Goal: Task Accomplishment & Management: Manage account settings

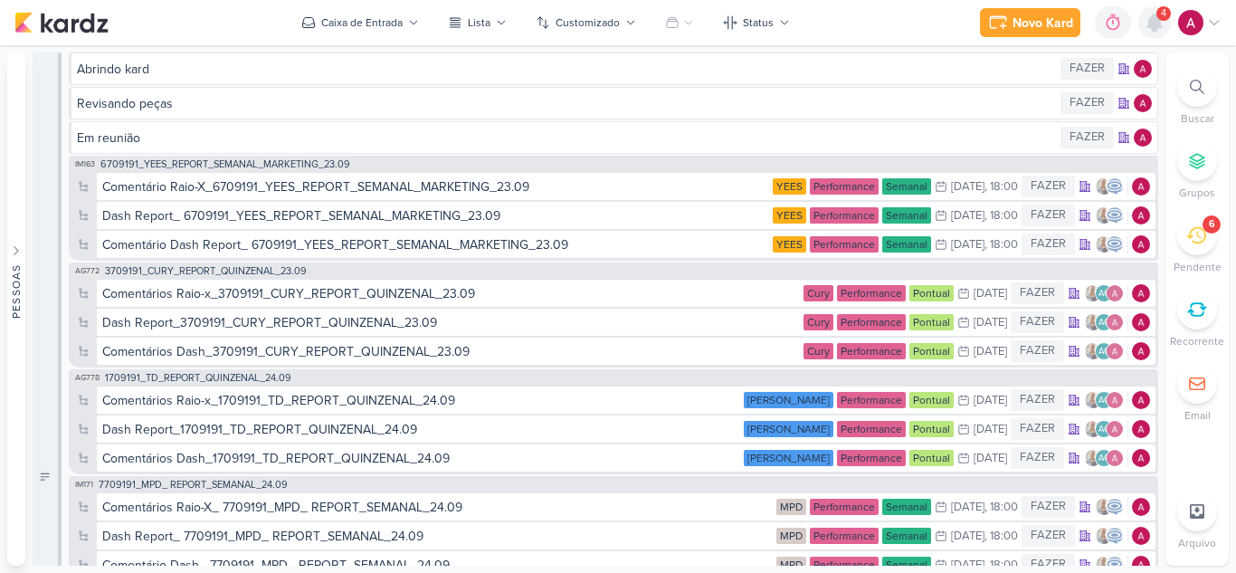
click at [1153, 23] on icon at bounding box center [1154, 22] width 14 height 16
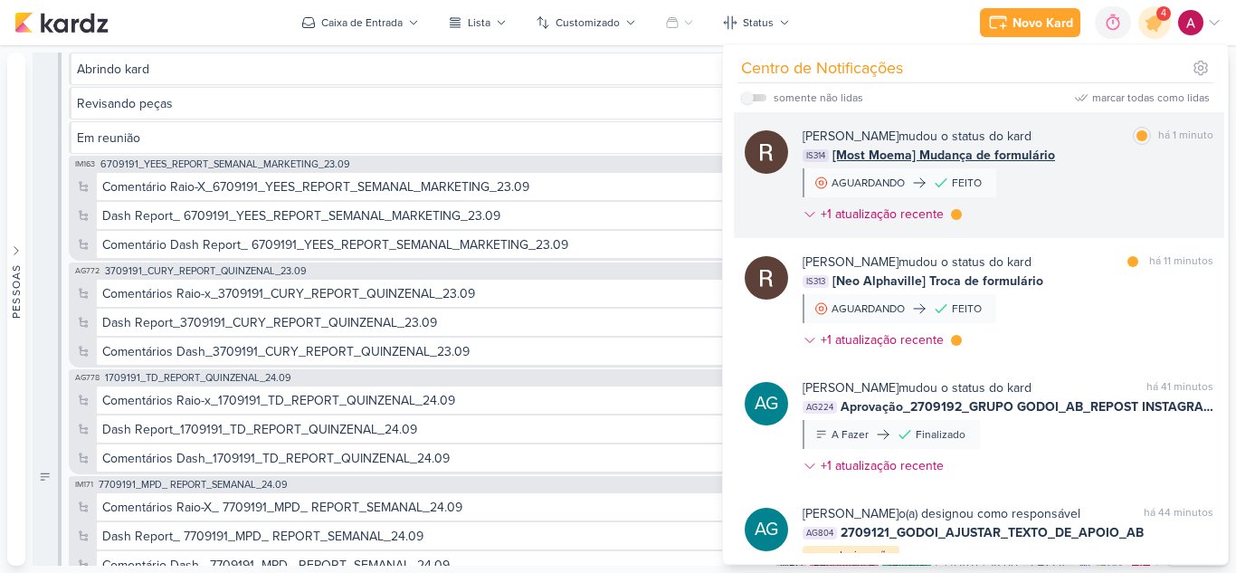
click at [1116, 176] on div "Rafael Dornelles mudou o status do kard marcar como lida há 1 minuto IS314 [Mos…" at bounding box center [1007, 179] width 411 height 104
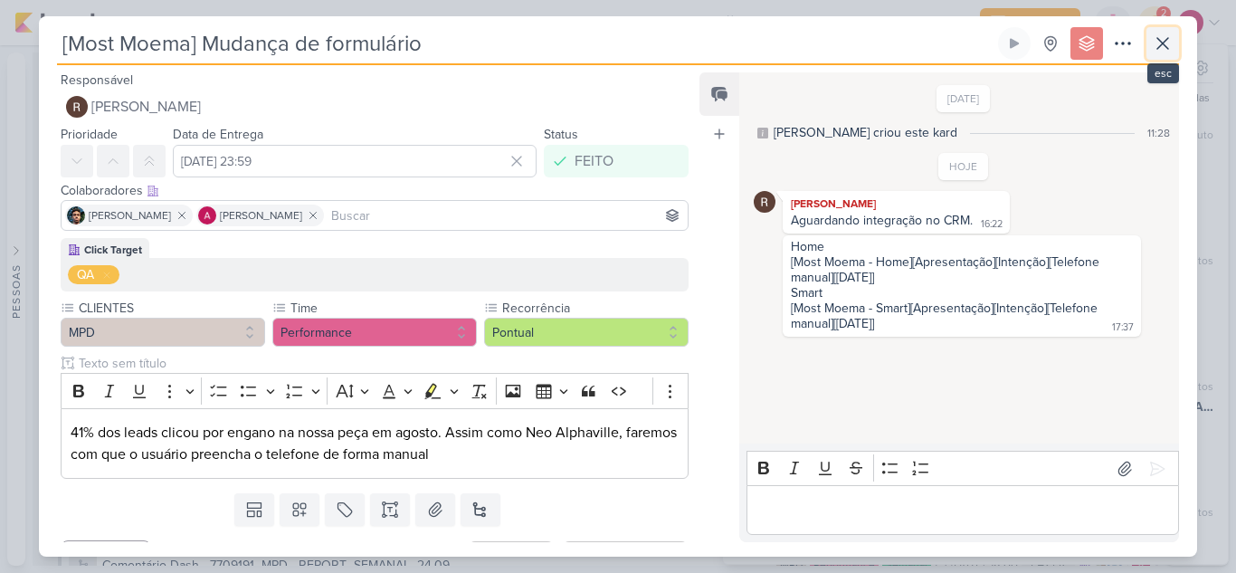
click at [1163, 56] on button at bounding box center [1162, 43] width 33 height 33
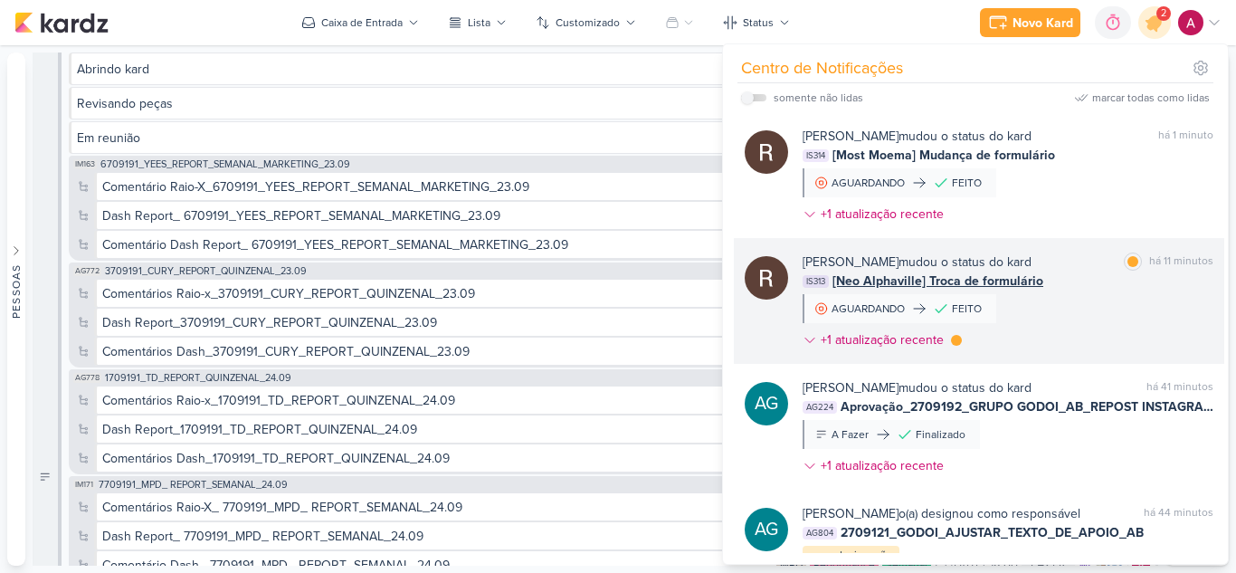
click at [1100, 286] on div "IS313 [Neo Alphaville] Troca de formulário" at bounding box center [1007, 280] width 411 height 19
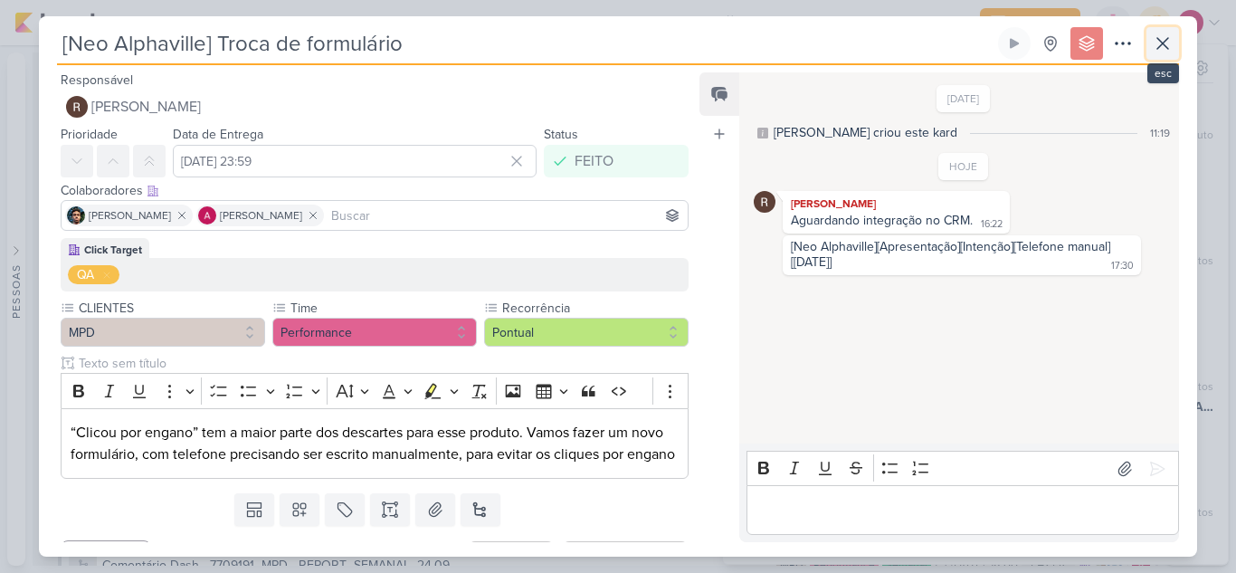
click at [1156, 35] on icon at bounding box center [1163, 44] width 22 height 22
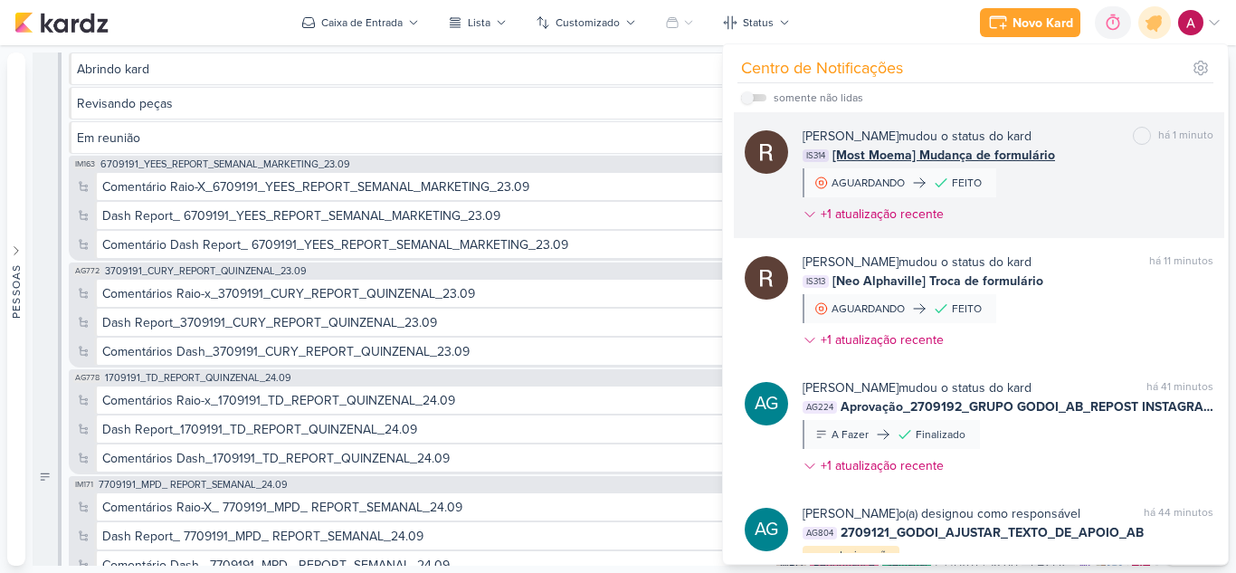
click at [1095, 154] on div "IS314 [Most Moema] Mudança de formulário" at bounding box center [1007, 155] width 411 height 19
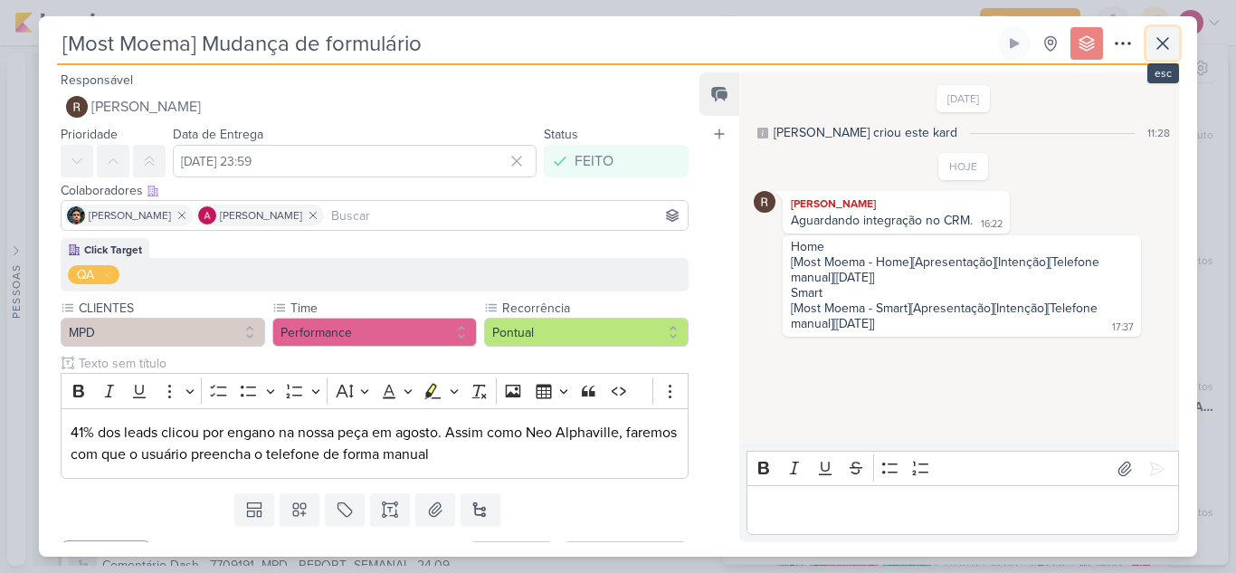
click at [1165, 42] on icon at bounding box center [1162, 43] width 11 height 11
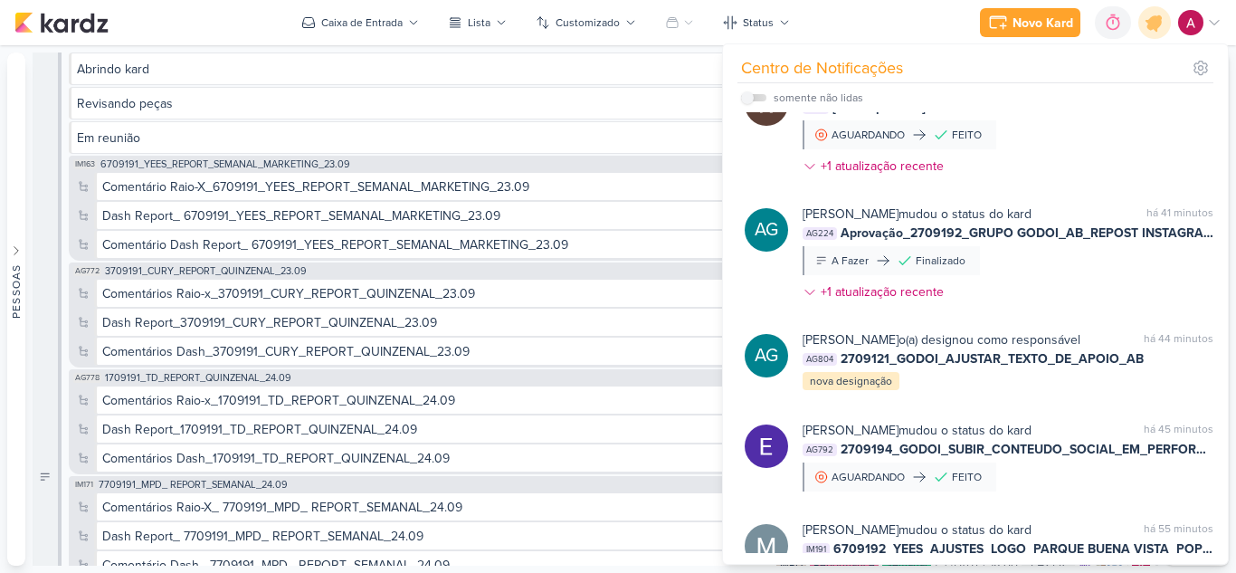
scroll to position [181, 0]
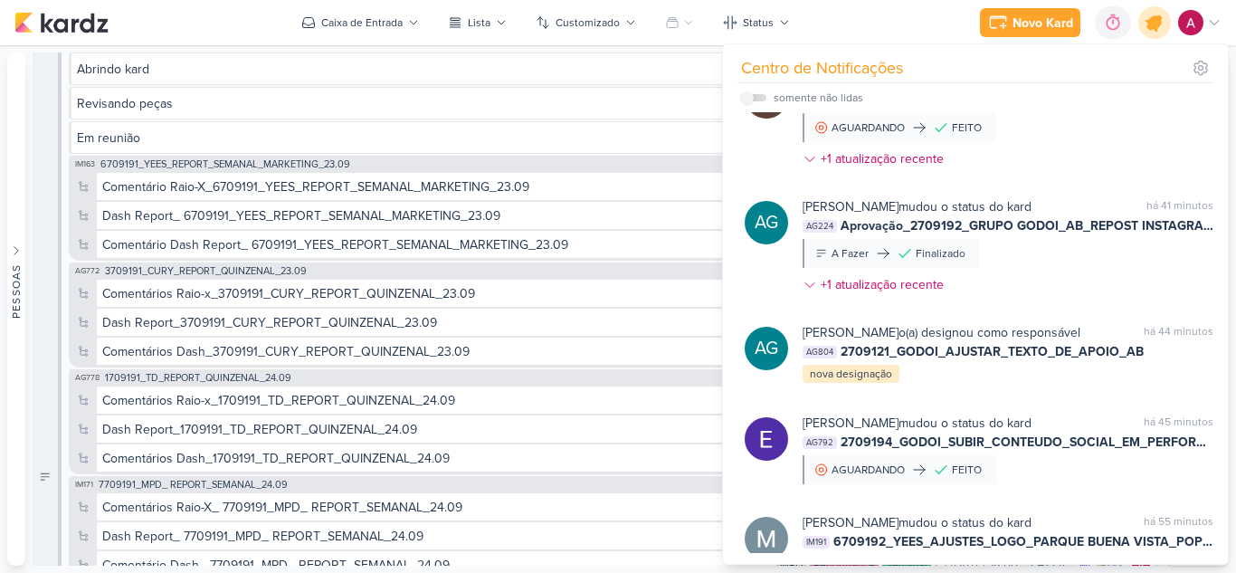
click at [1152, 32] on icon at bounding box center [1154, 22] width 31 height 31
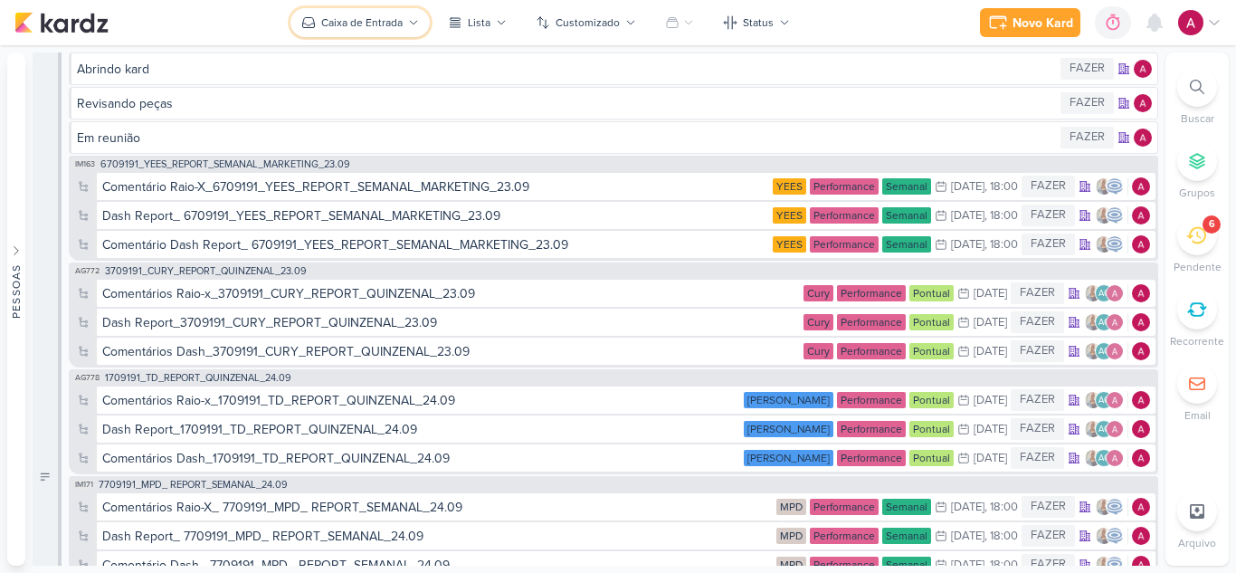
click at [342, 24] on div "Caixa de Entrada" at bounding box center [361, 22] width 81 height 16
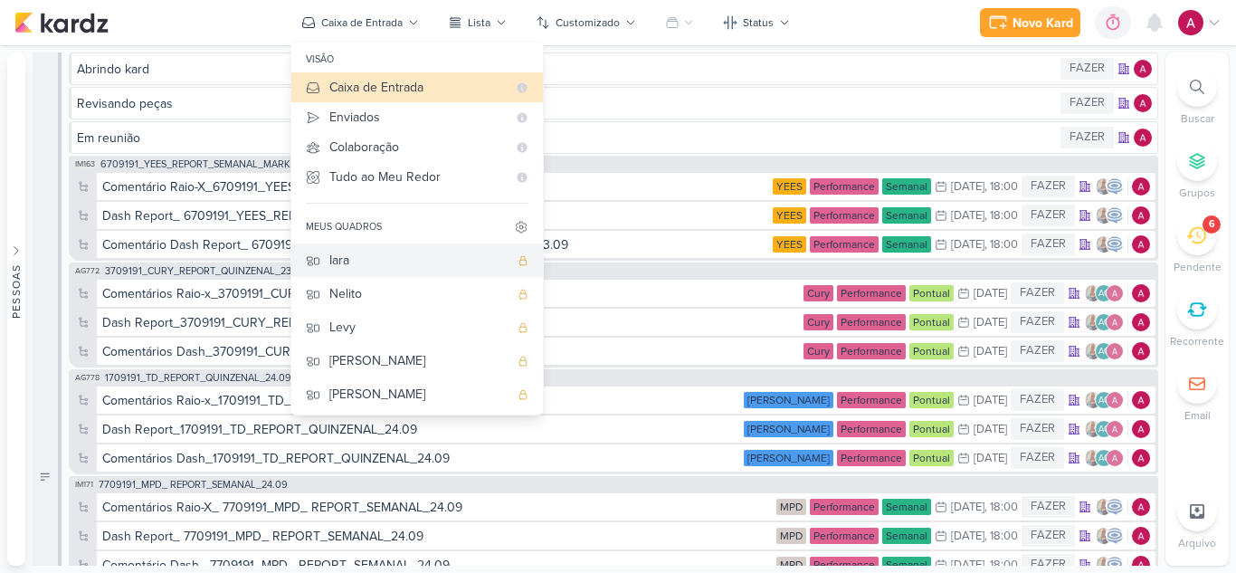
click at [372, 255] on div "Iara" at bounding box center [418, 260] width 179 height 19
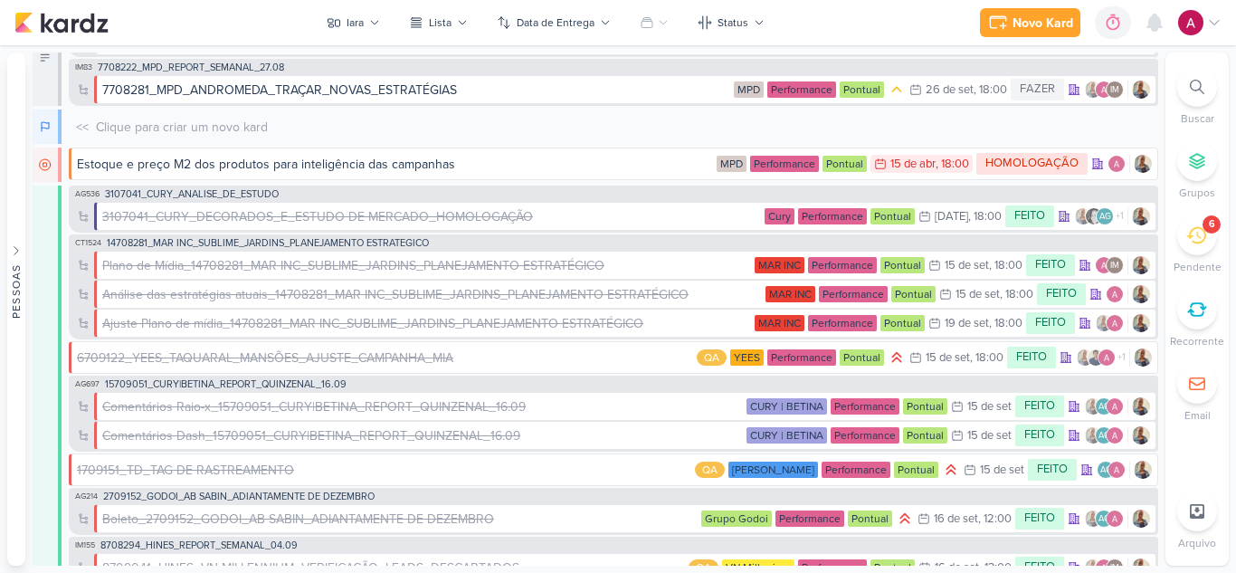
scroll to position [0, 0]
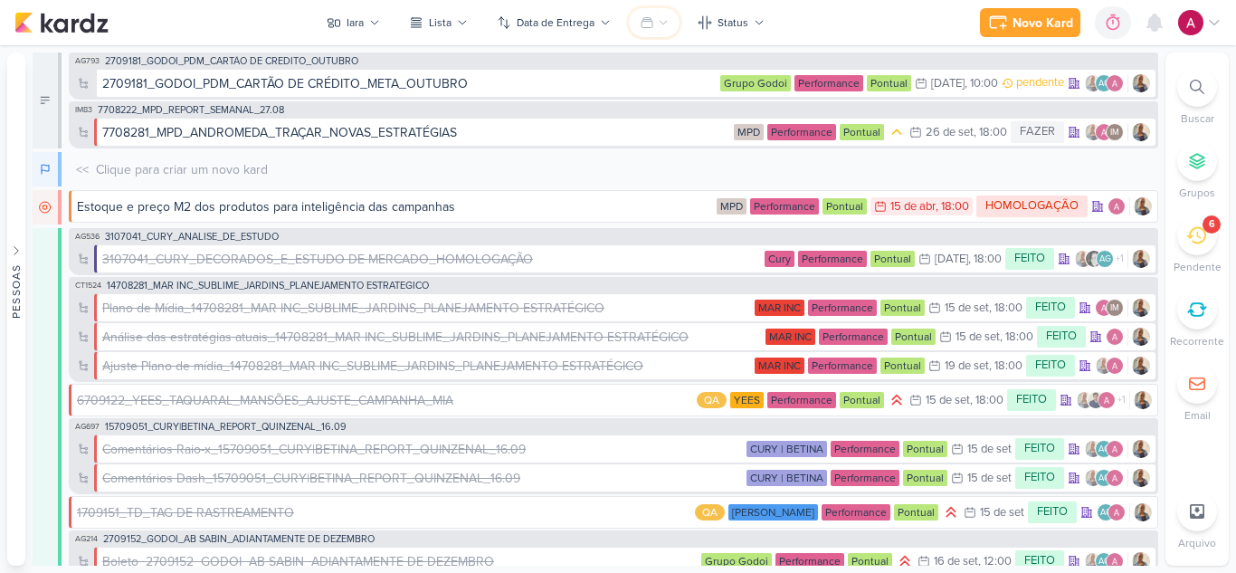
click at [665, 25] on icon at bounding box center [663, 22] width 11 height 11
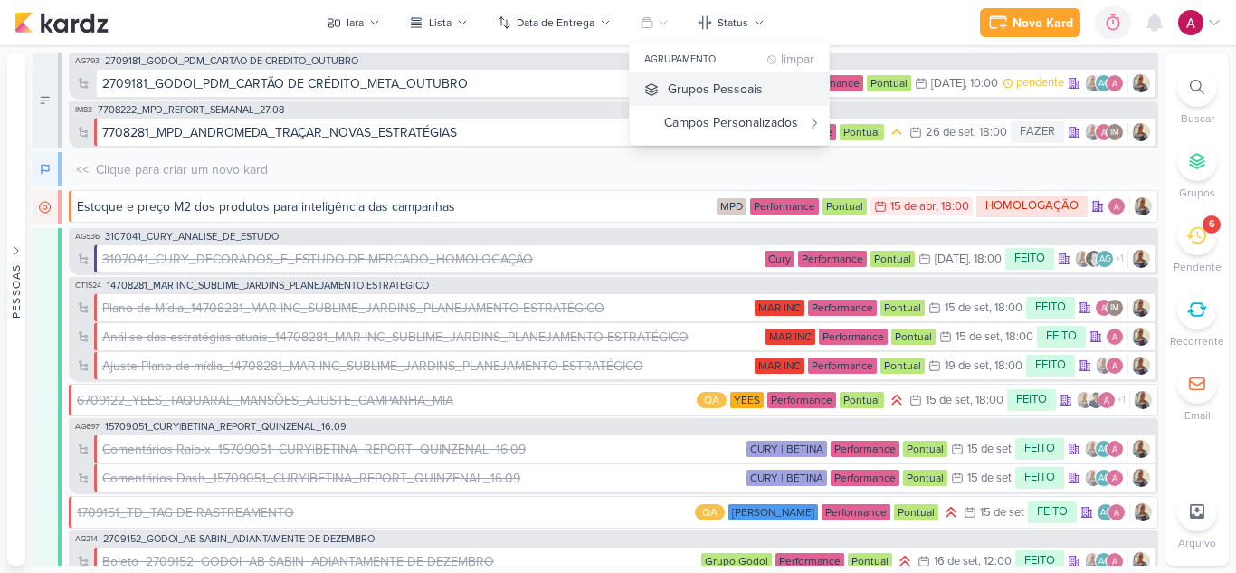
click at [690, 87] on div "Grupos Pessoais" at bounding box center [715, 89] width 95 height 19
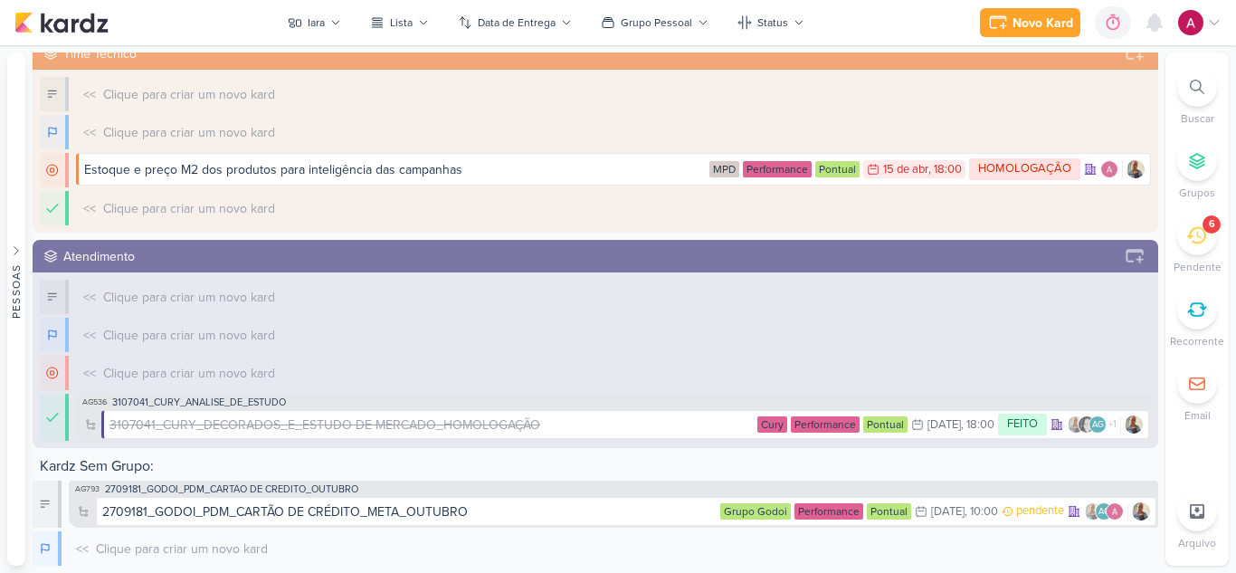
scroll to position [974, 0]
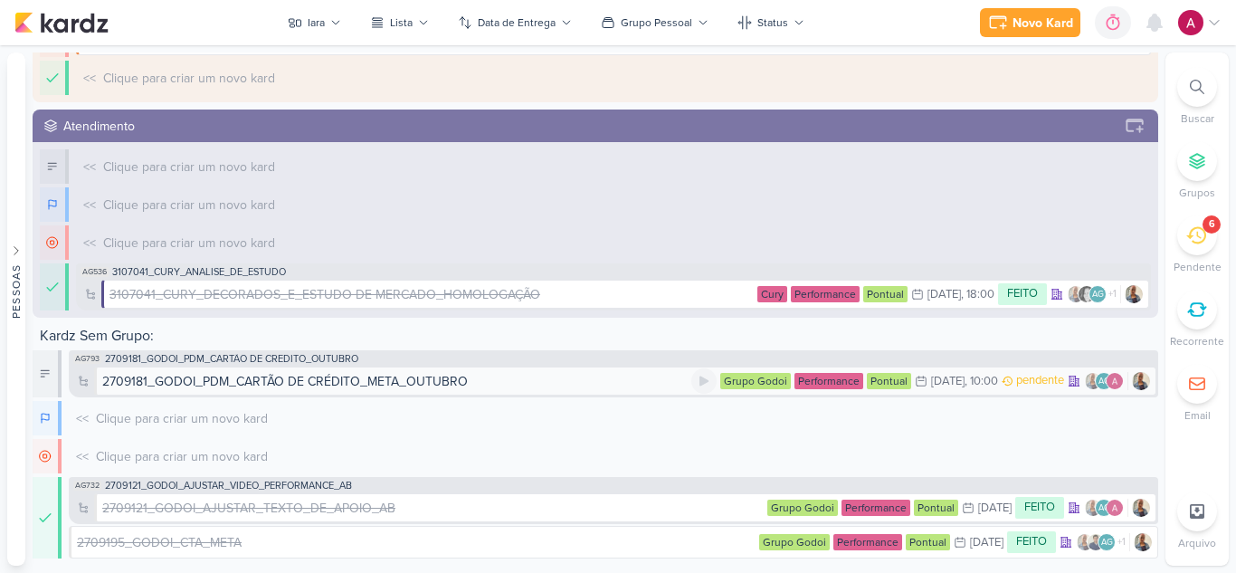
click at [363, 381] on div "2709181_GODOI_PDM_CARTÃO DE CRÉDITO_META_OUTUBRO" at bounding box center [285, 381] width 366 height 19
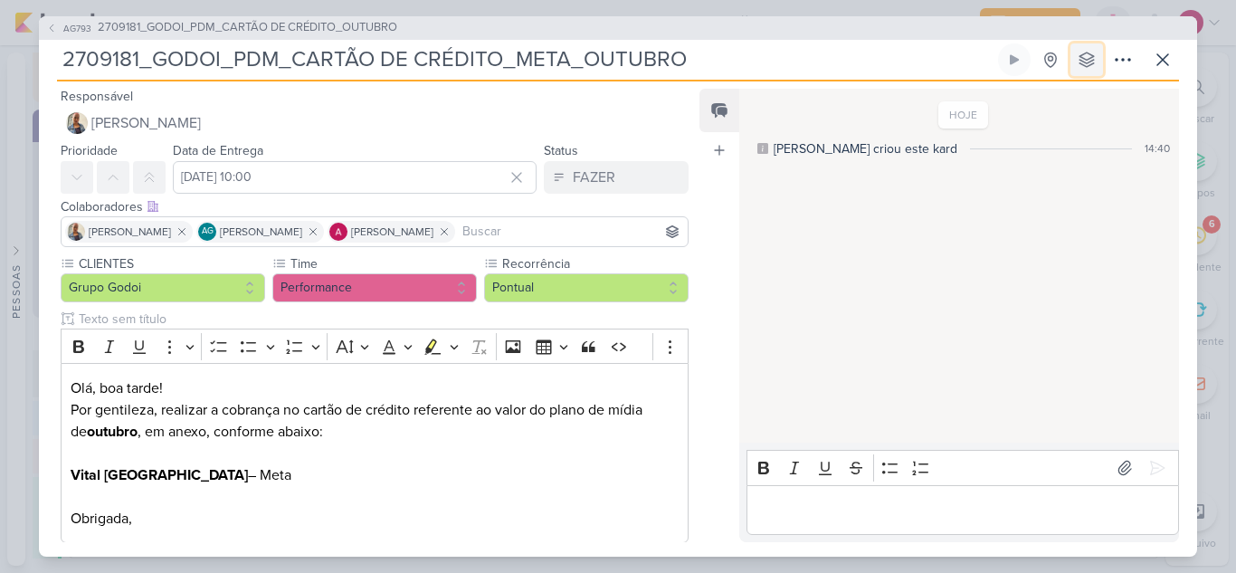
click at [1095, 62] on icon at bounding box center [1087, 60] width 18 height 18
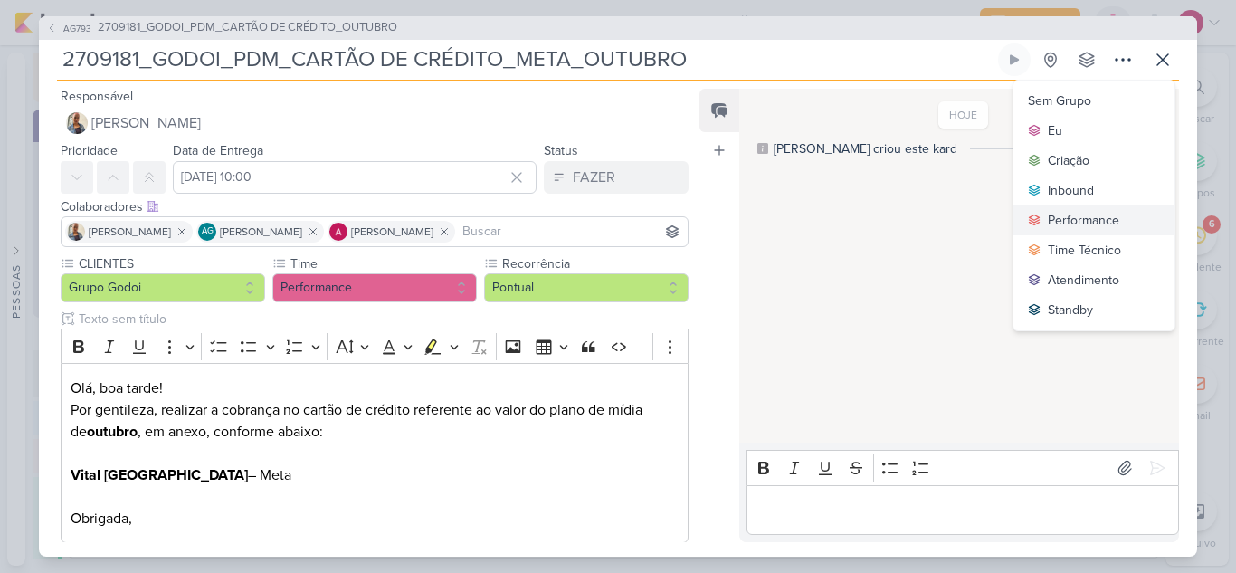
click at [1087, 212] on div "Performance" at bounding box center [1083, 220] width 71 height 19
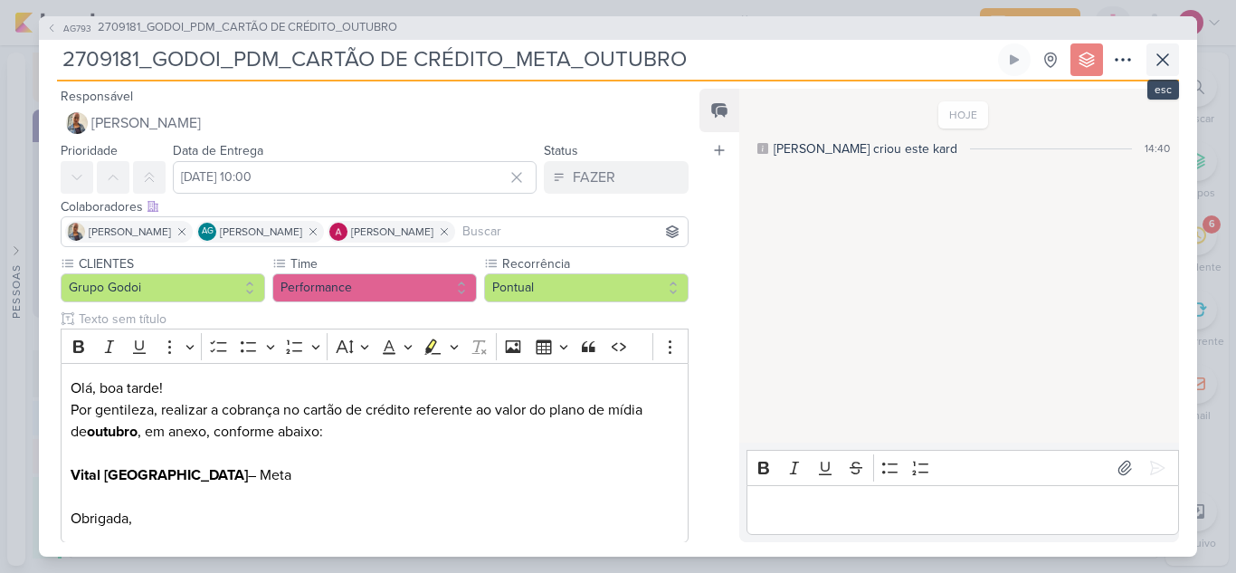
scroll to position [1011, 0]
click at [1156, 65] on icon at bounding box center [1163, 60] width 22 height 22
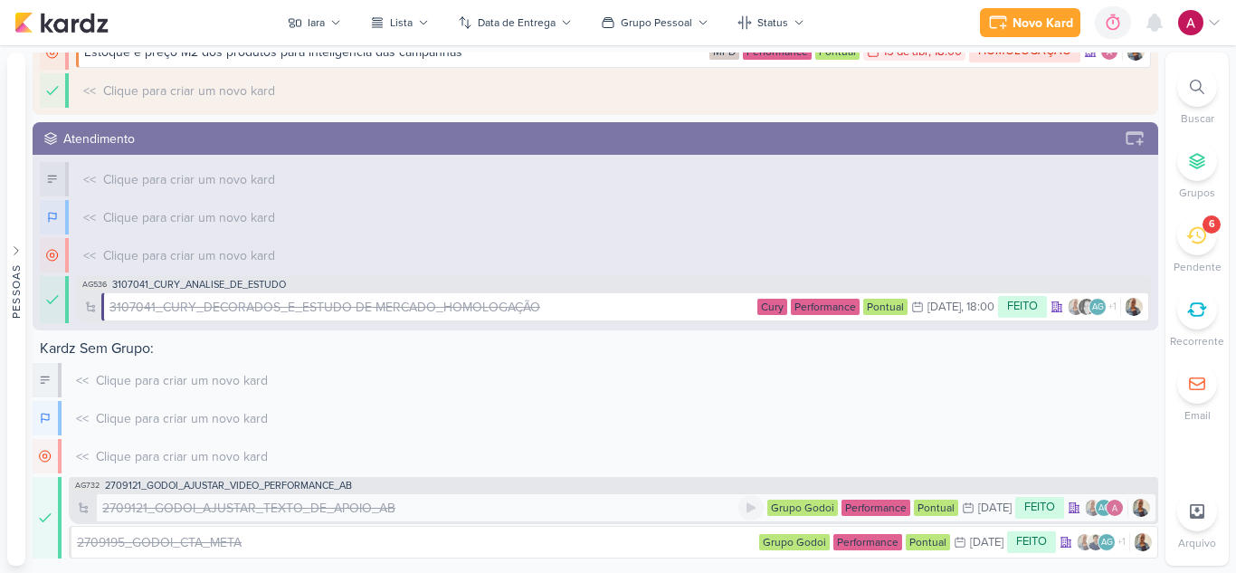
click at [373, 511] on div "2709121_GODOI_AJUSTAR_TEXTO_DE_APOIO_AB" at bounding box center [248, 507] width 293 height 19
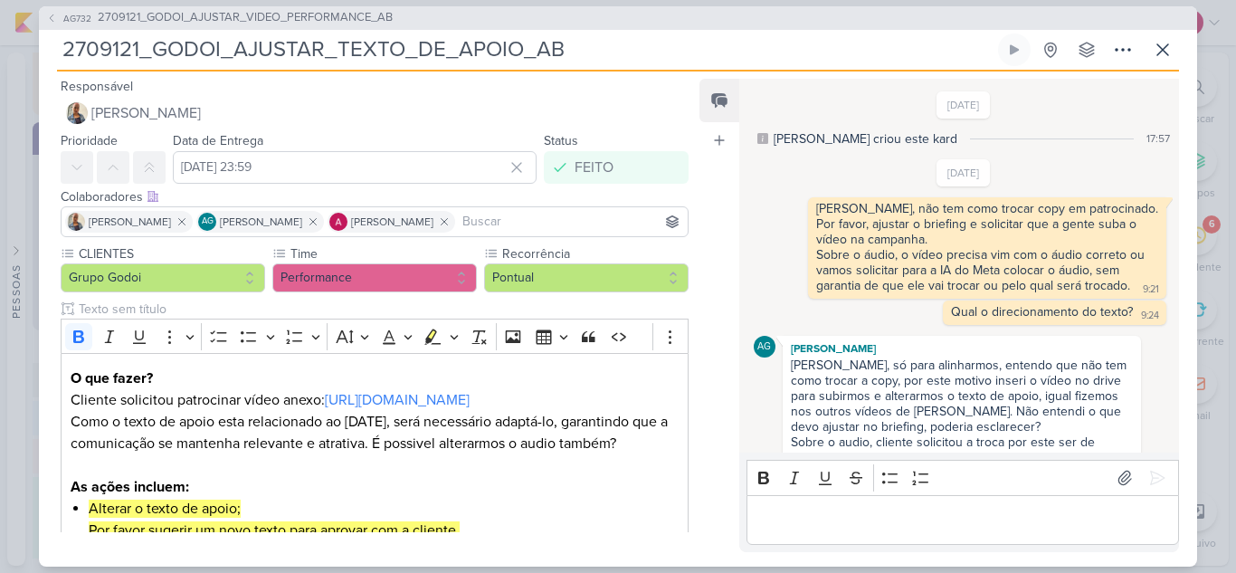
scroll to position [481, 0]
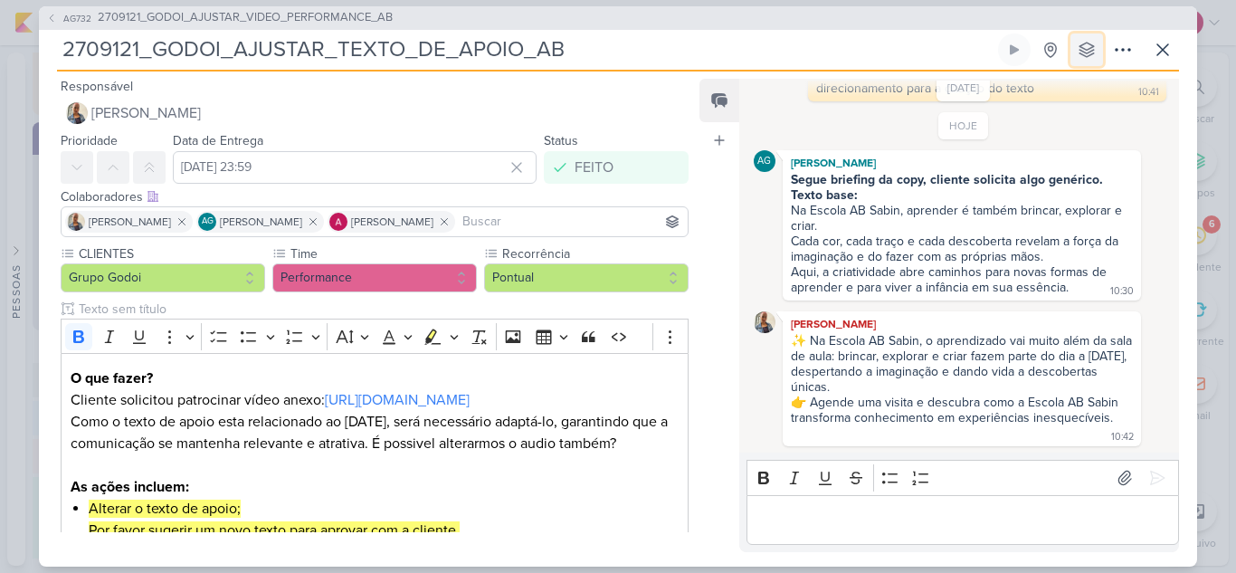
click at [1087, 62] on button at bounding box center [1086, 49] width 33 height 33
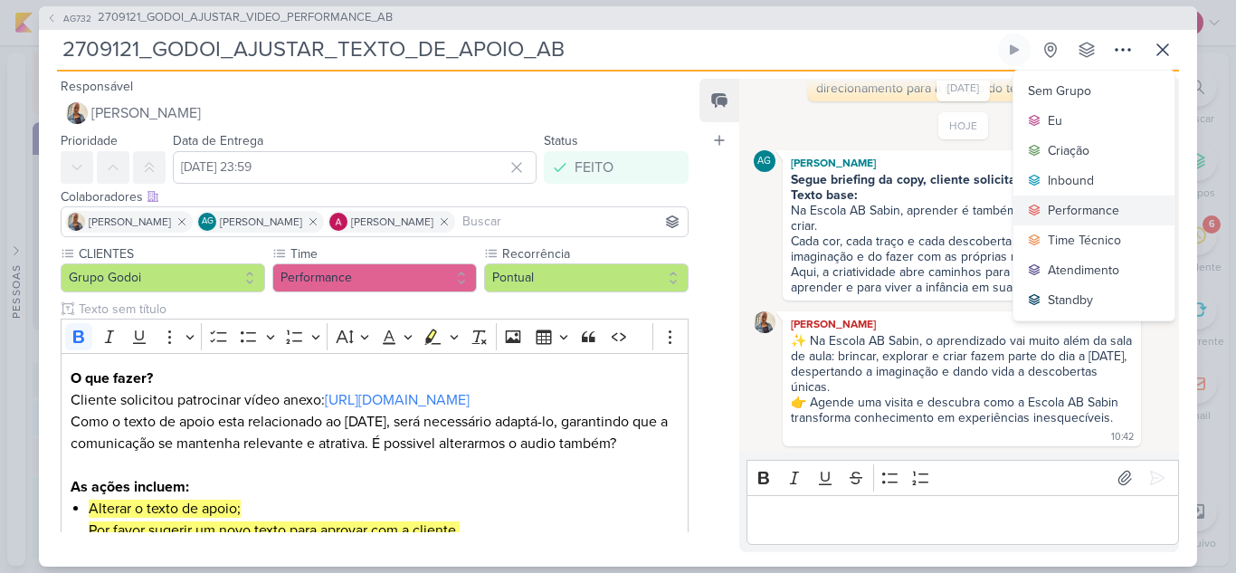
click at [1094, 214] on div "Performance" at bounding box center [1083, 210] width 71 height 19
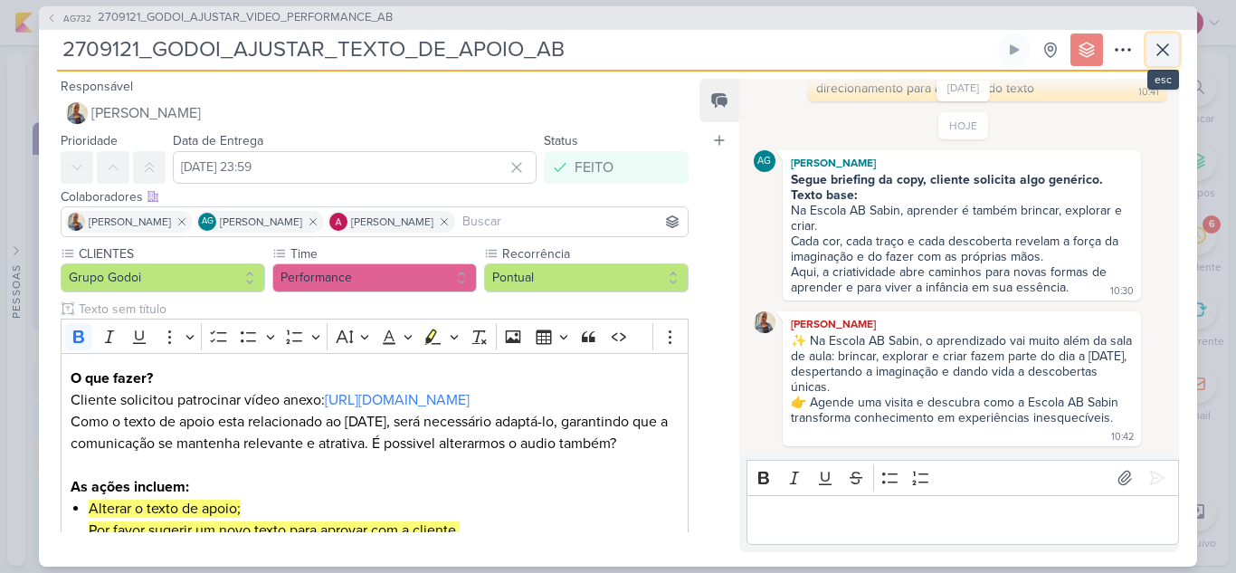
click at [1166, 50] on icon at bounding box center [1163, 50] width 22 height 22
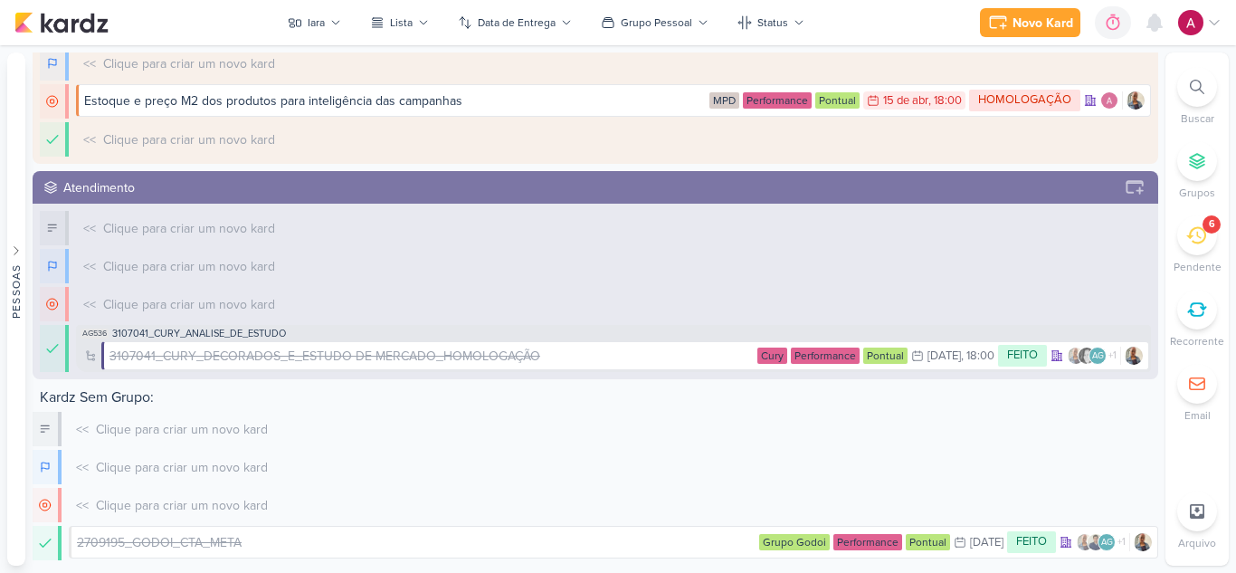
scroll to position [1012, 0]
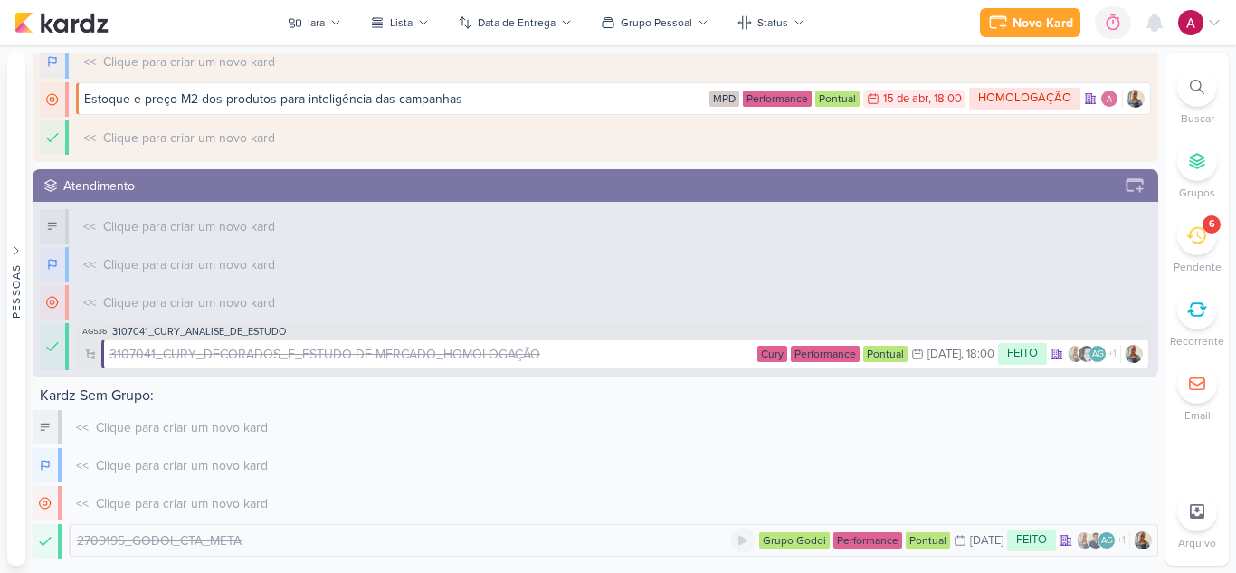
click at [577, 540] on div "2709195_GODOI_CTA_META" at bounding box center [403, 540] width 653 height 19
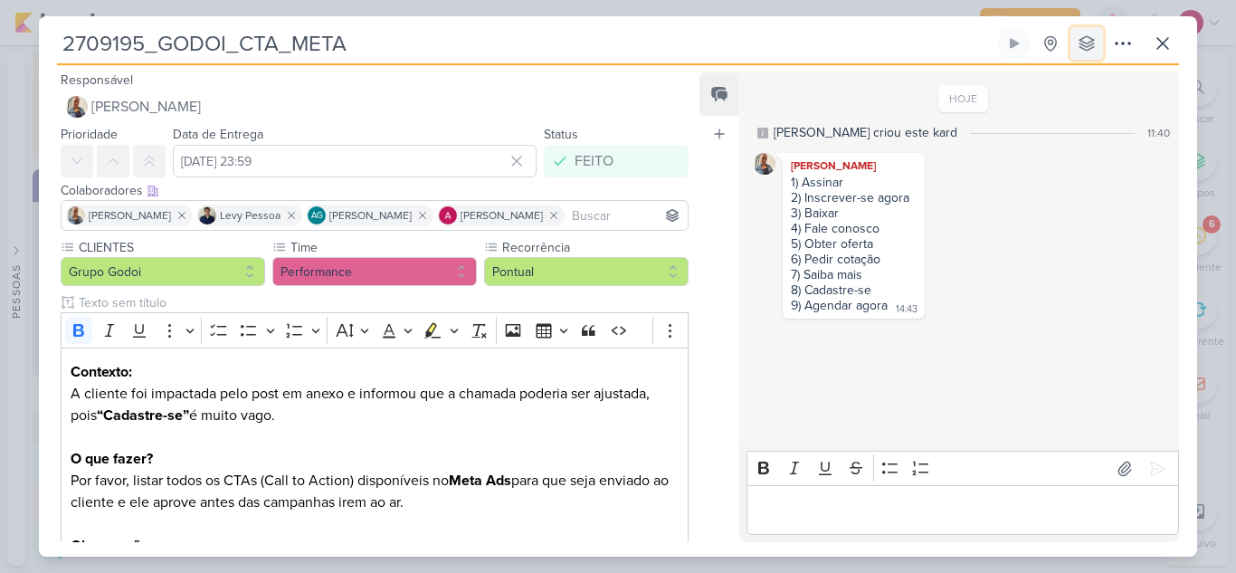
click at [1093, 43] on icon at bounding box center [1086, 43] width 14 height 14
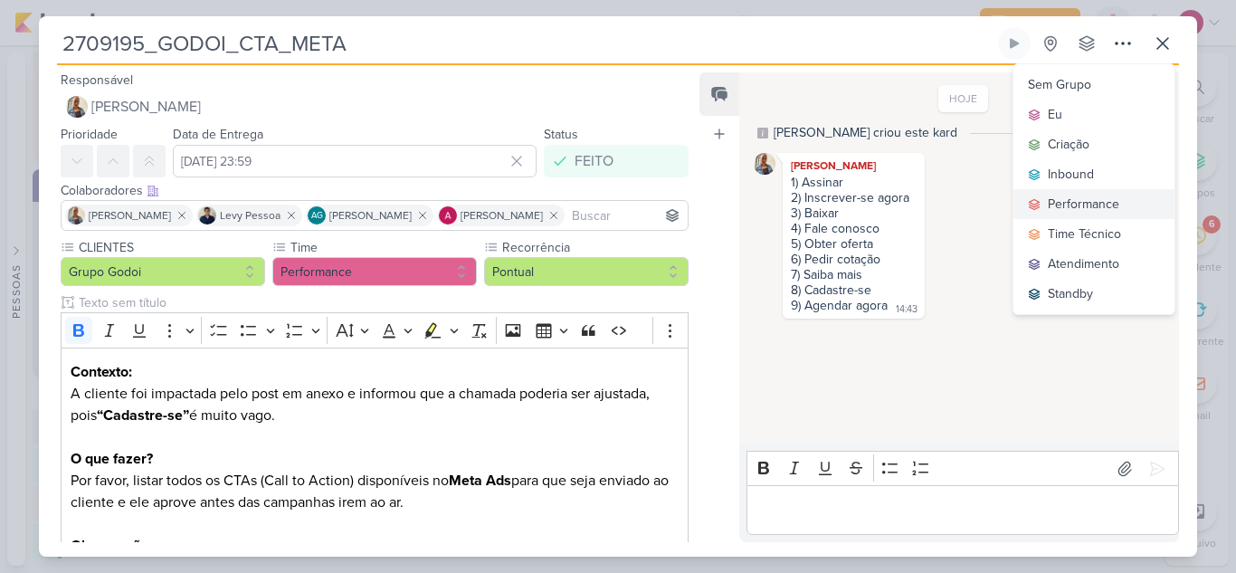
click at [1077, 204] on div "Performance" at bounding box center [1083, 204] width 71 height 19
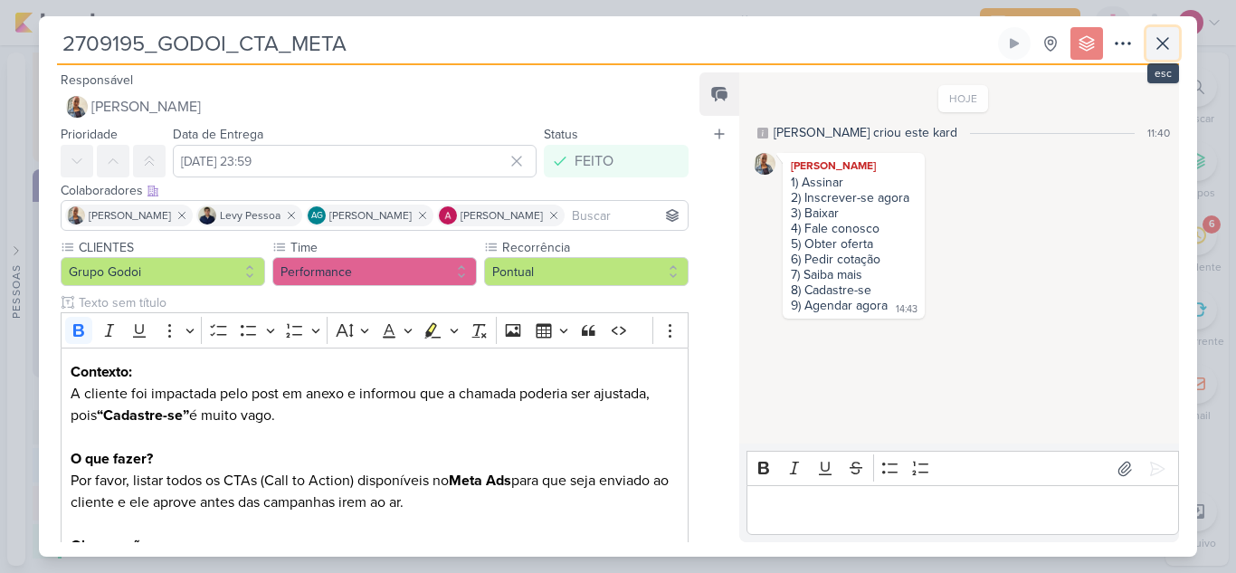
click at [1164, 49] on icon at bounding box center [1163, 44] width 22 height 22
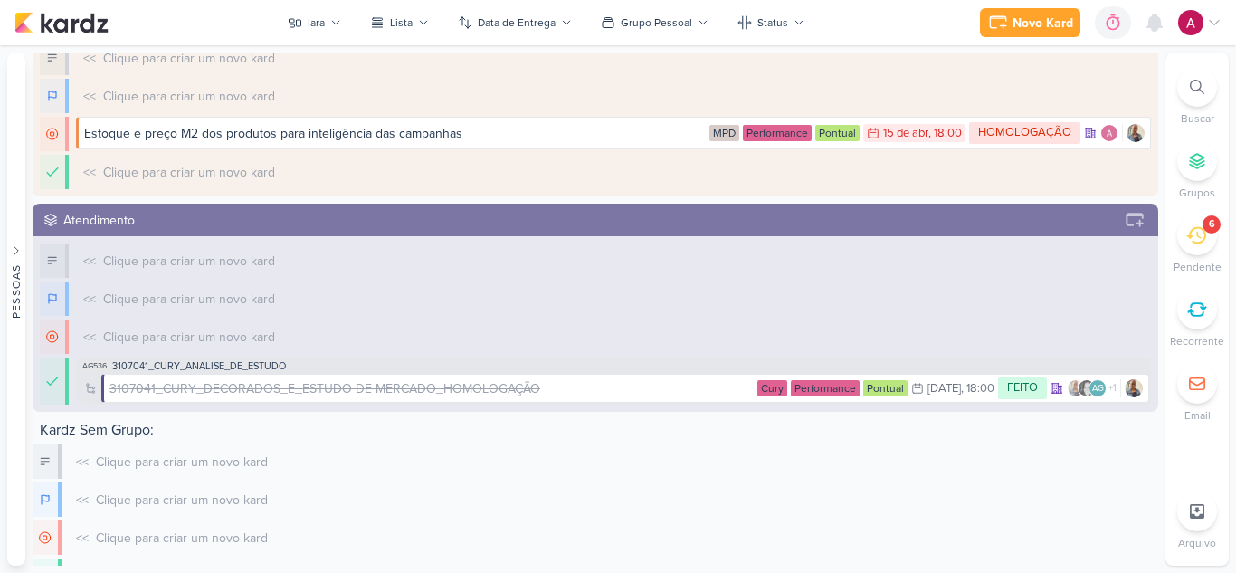
scroll to position [1047, 0]
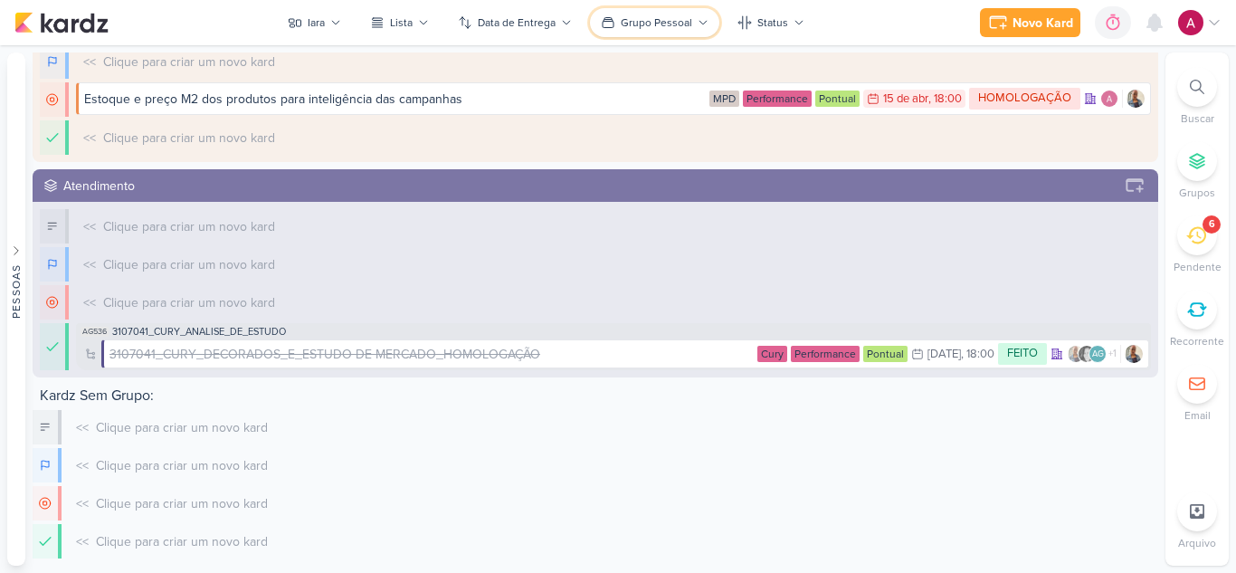
click at [683, 32] on button "Grupo Pessoal" at bounding box center [654, 22] width 129 height 29
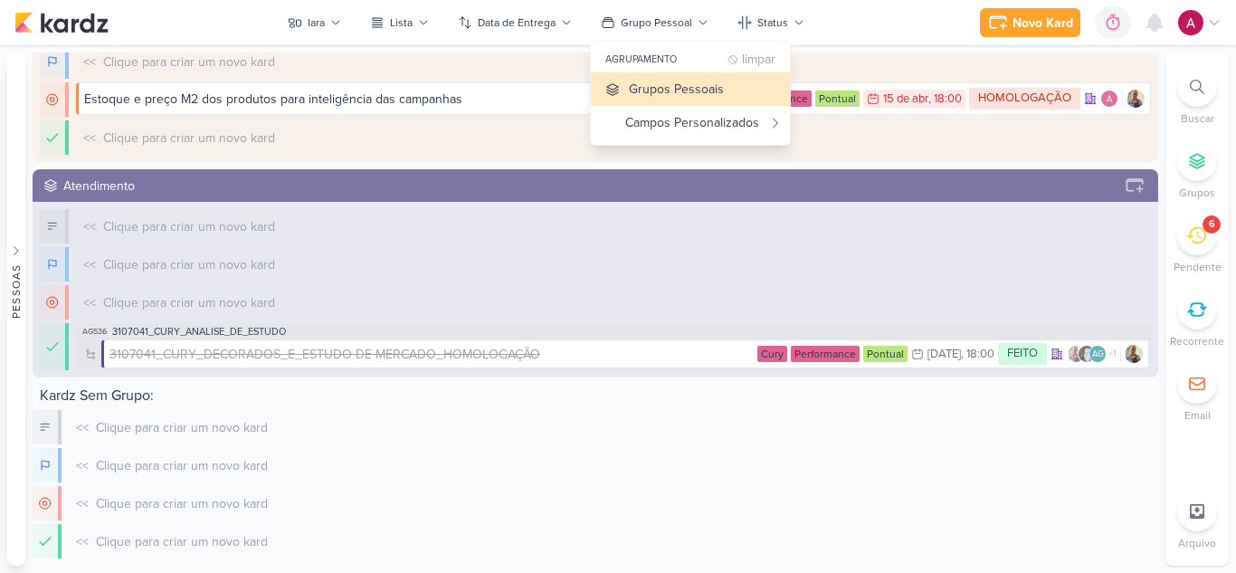
click at [761, 69] on div "agrupamento limpar" at bounding box center [690, 59] width 199 height 25
click at [762, 61] on div "limpar" at bounding box center [758, 60] width 33 height 14
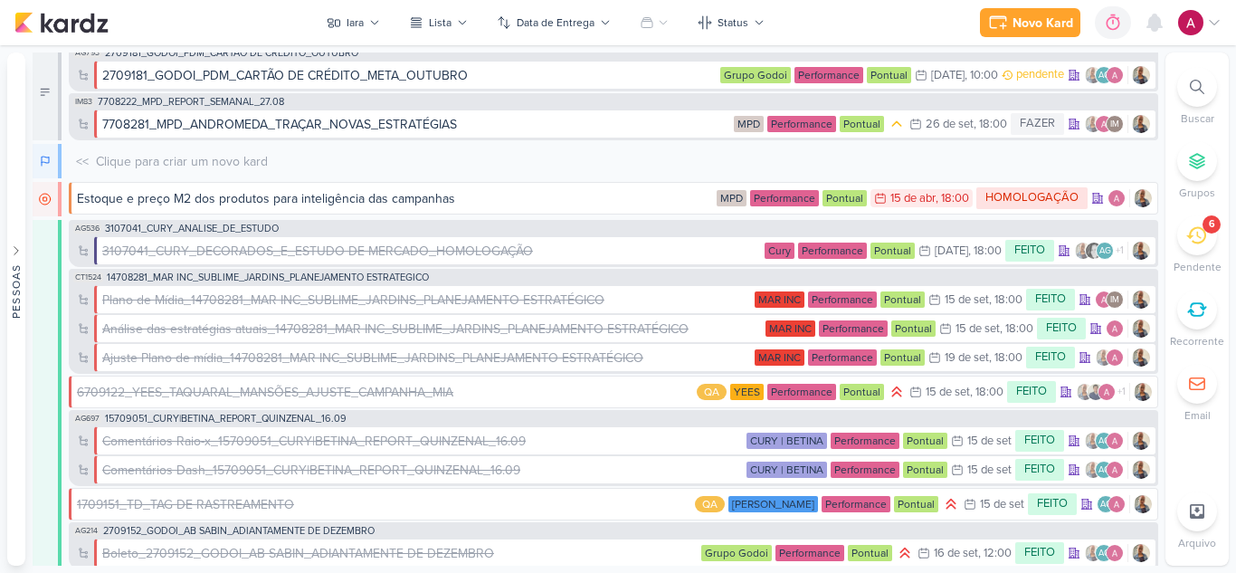
scroll to position [0, 0]
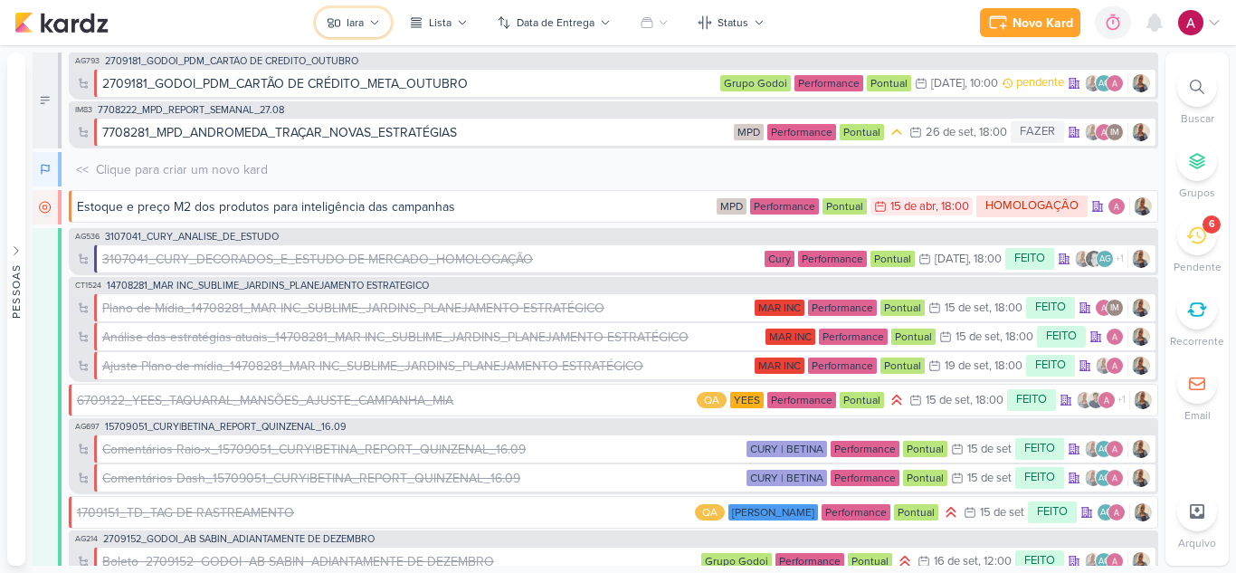
click at [367, 23] on button "Iara" at bounding box center [353, 22] width 75 height 29
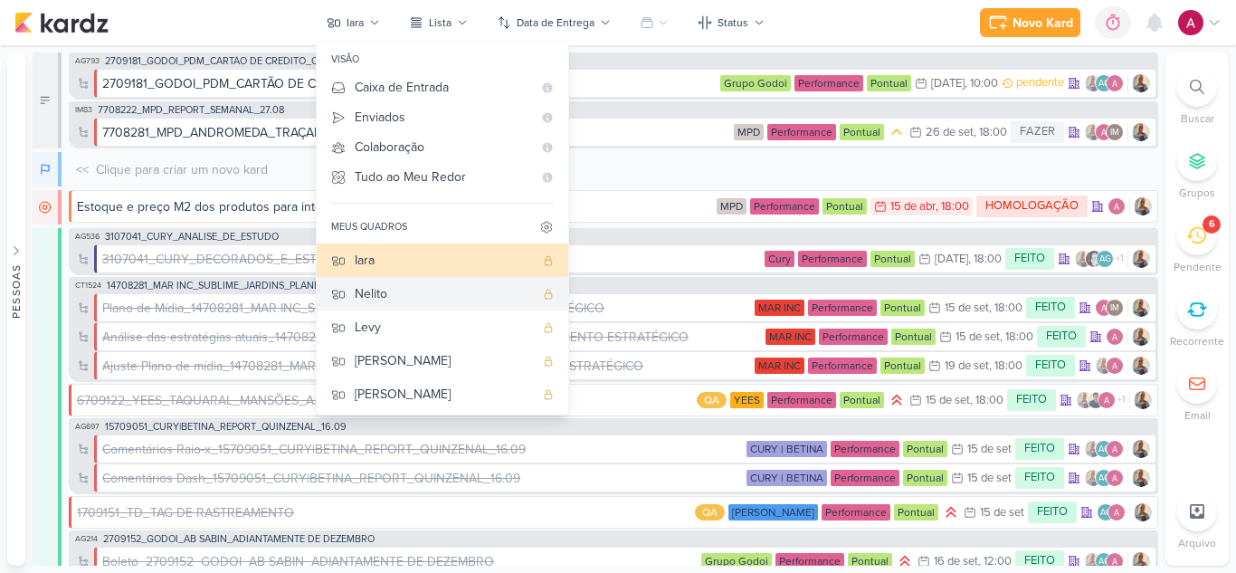
click at [362, 290] on div "Nelito" at bounding box center [444, 293] width 179 height 19
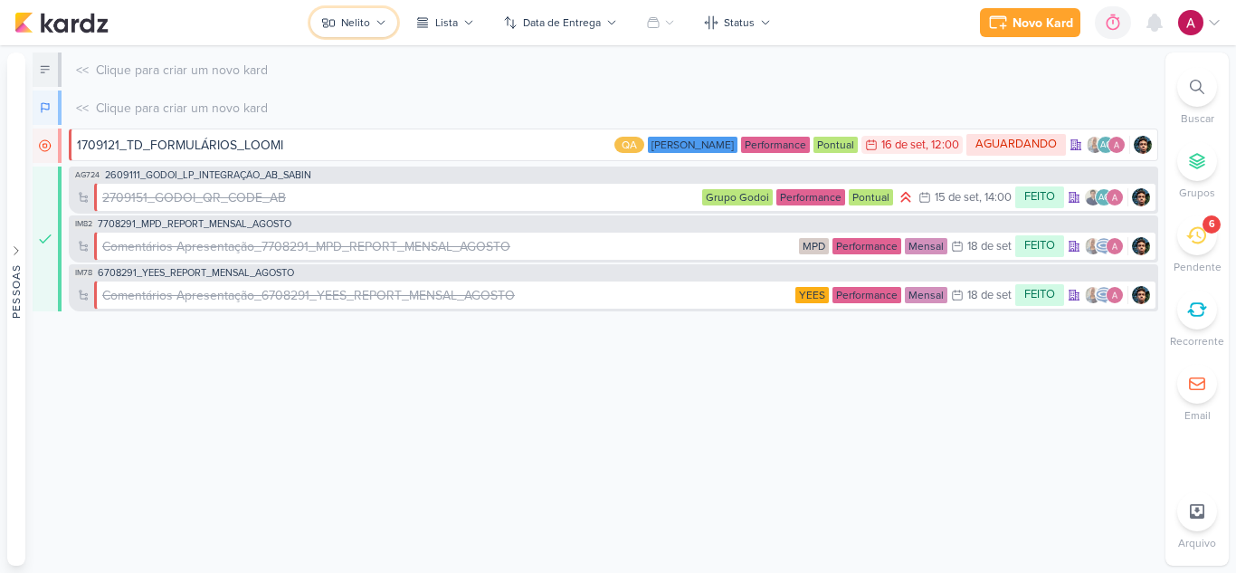
click at [384, 26] on icon at bounding box center [380, 22] width 11 height 11
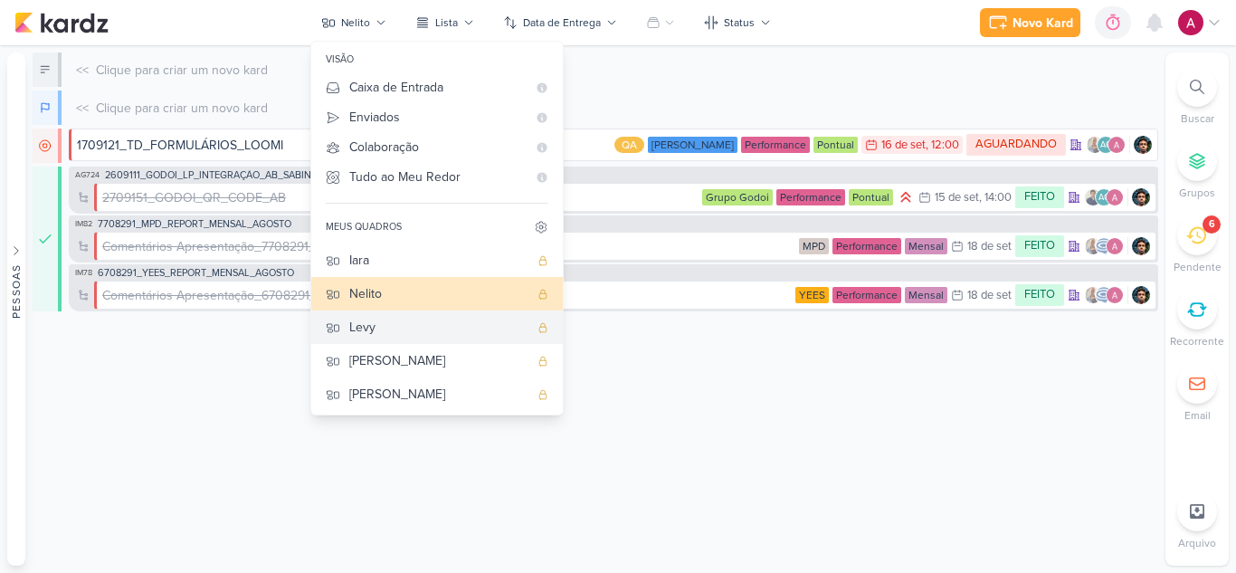
click at [373, 326] on div "Levy" at bounding box center [438, 327] width 179 height 19
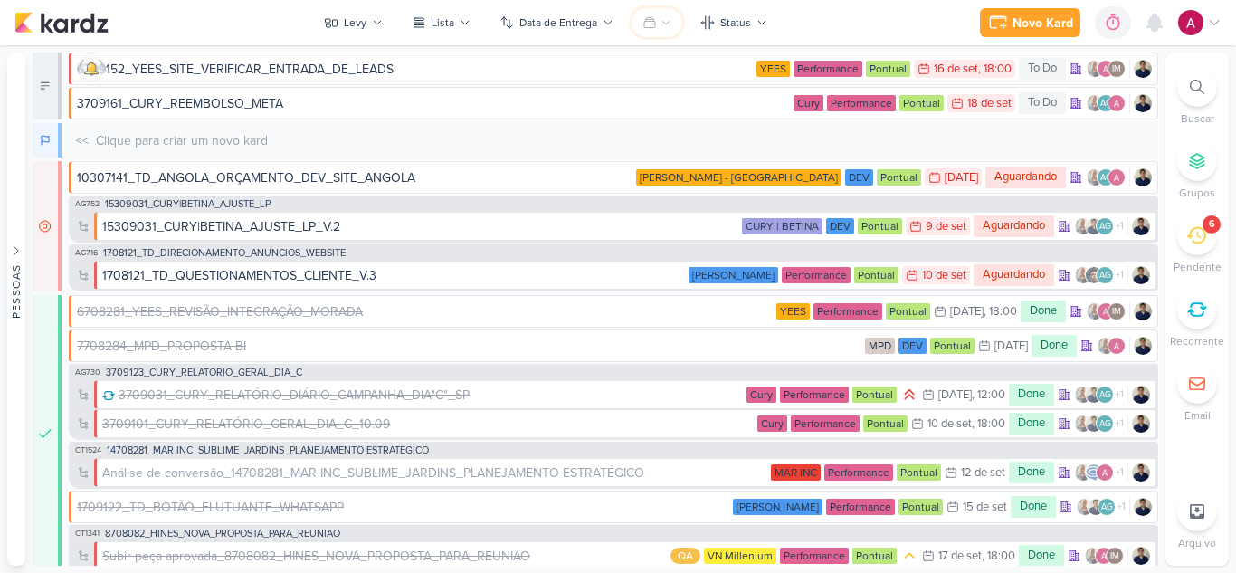
click at [662, 28] on button at bounding box center [656, 22] width 51 height 29
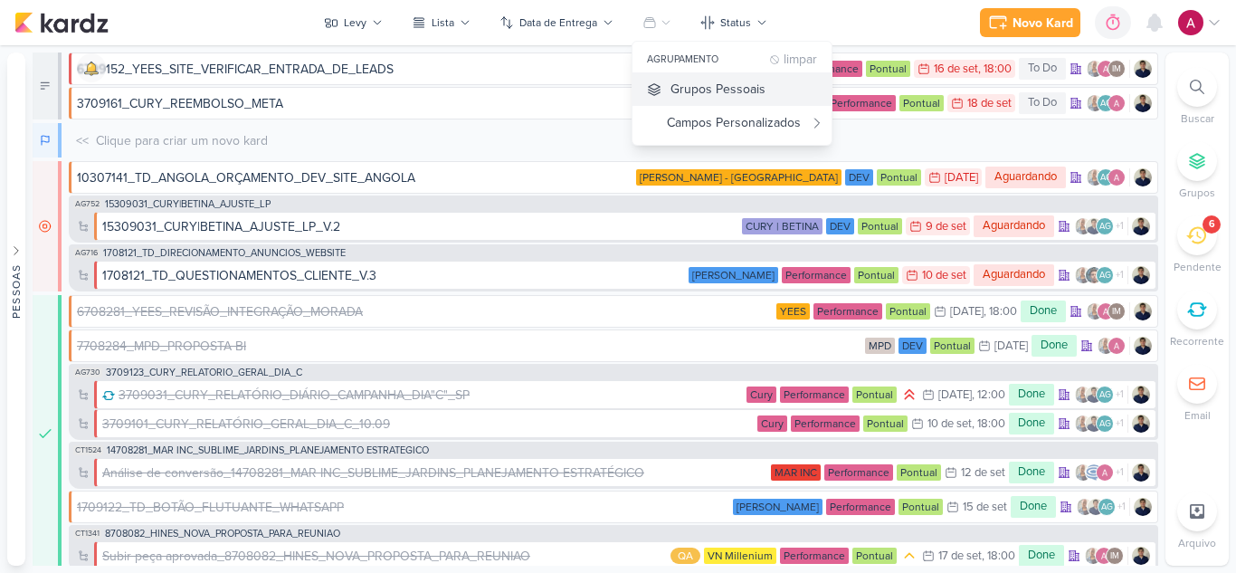
click at [717, 97] on div "Grupos Pessoais" at bounding box center [717, 89] width 95 height 19
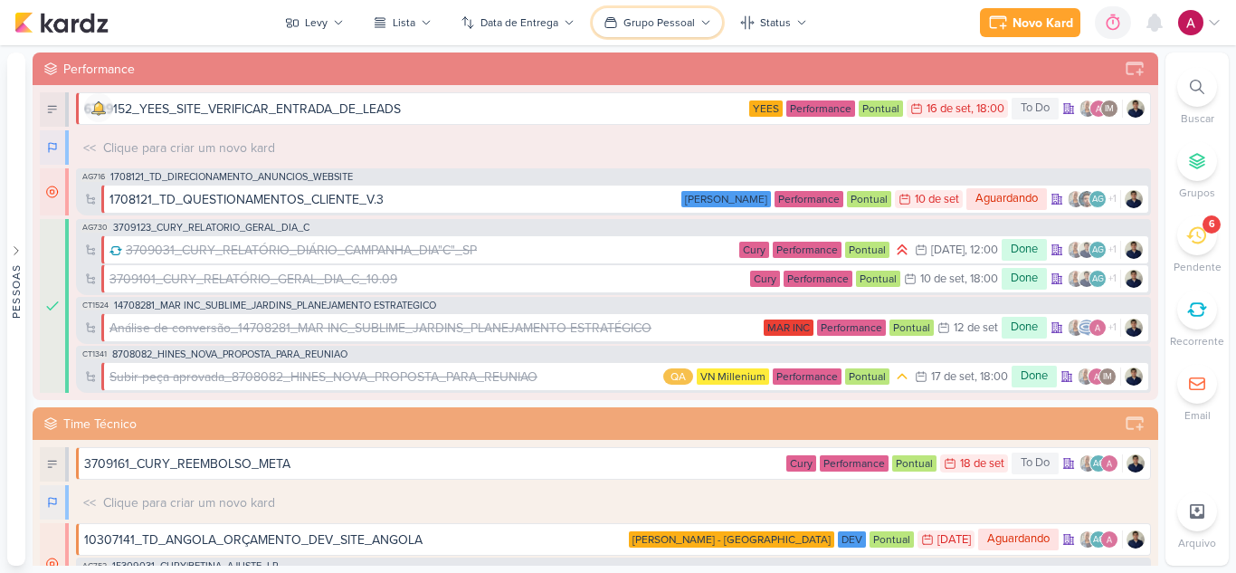
click at [676, 11] on button "Grupo Pessoal" at bounding box center [657, 22] width 129 height 29
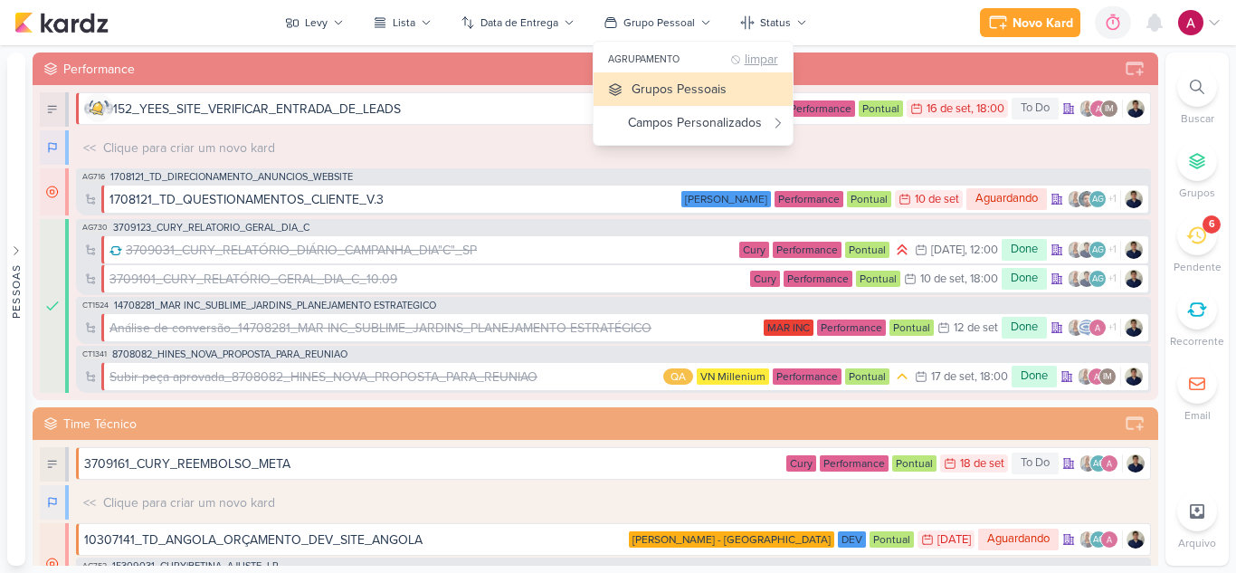
click at [745, 56] on div "limpar" at bounding box center [761, 60] width 33 height 14
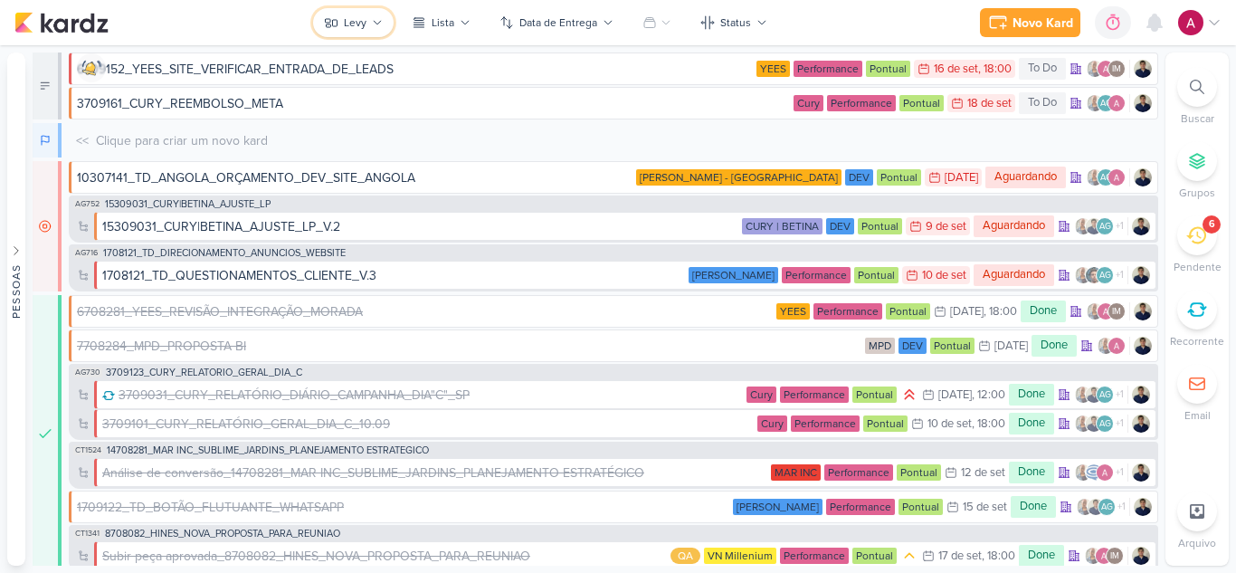
click at [362, 27] on div "Levy" at bounding box center [355, 22] width 23 height 16
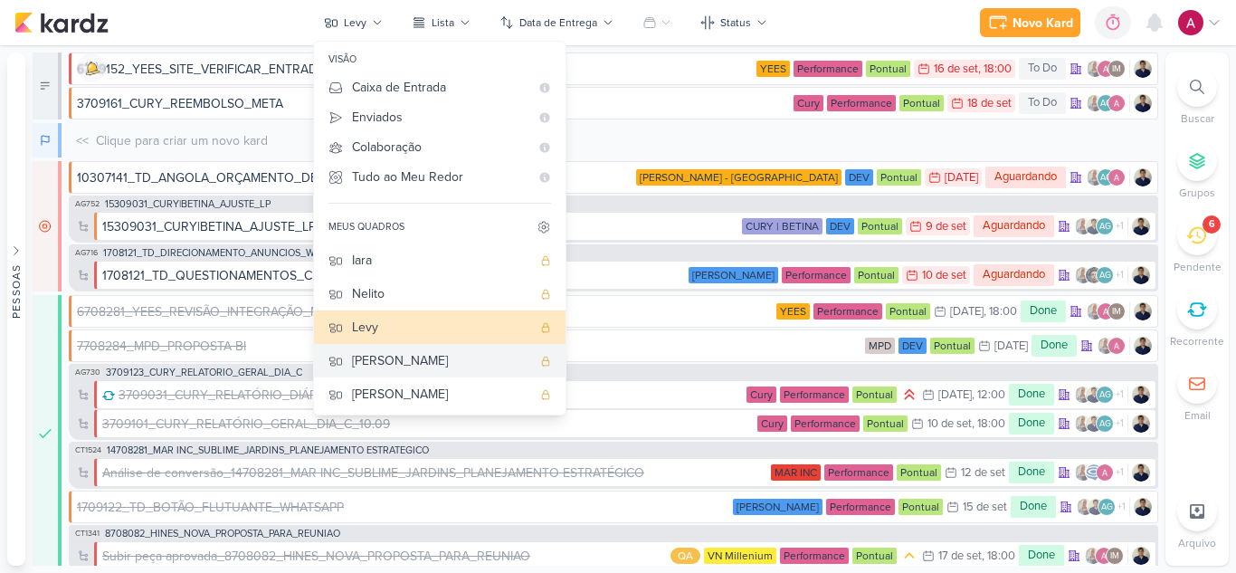
click at [388, 360] on div "[PERSON_NAME]" at bounding box center [441, 360] width 179 height 19
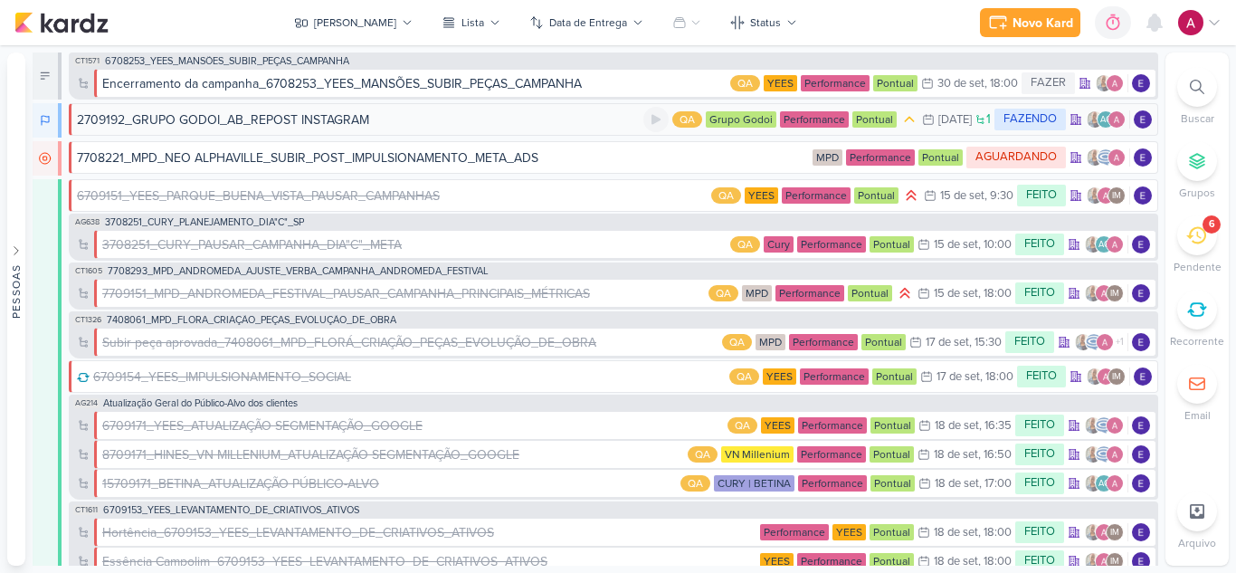
click at [502, 118] on div "2709192_GRUPO GODOI_AB_REPOST INSTAGRAM" at bounding box center [360, 119] width 566 height 19
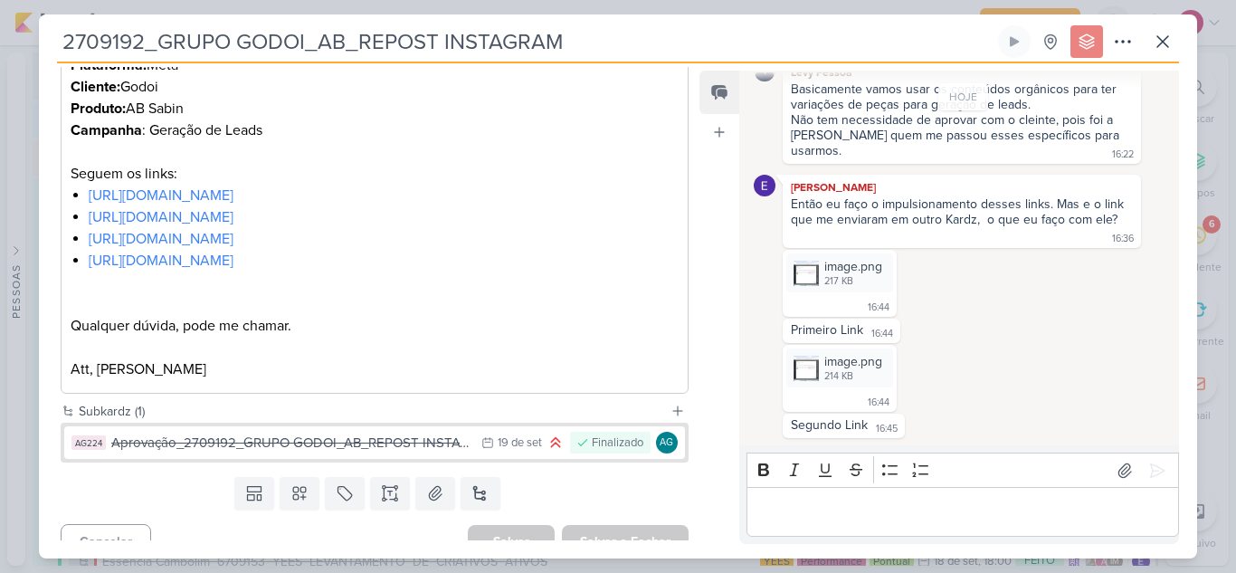
scroll to position [475, 0]
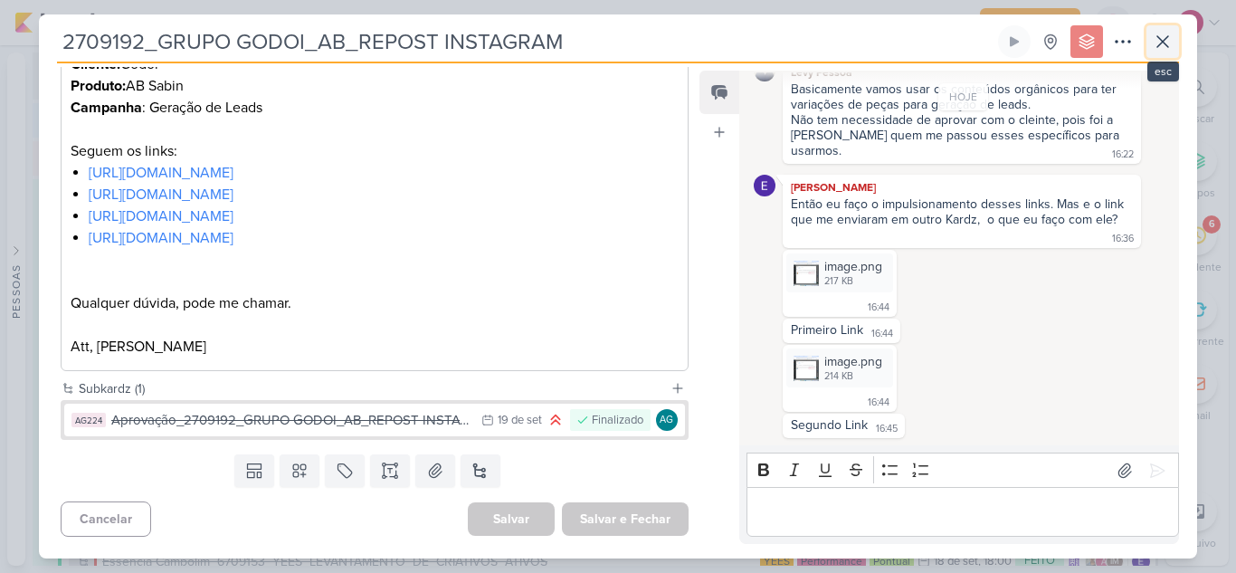
click at [1176, 38] on button at bounding box center [1162, 41] width 33 height 33
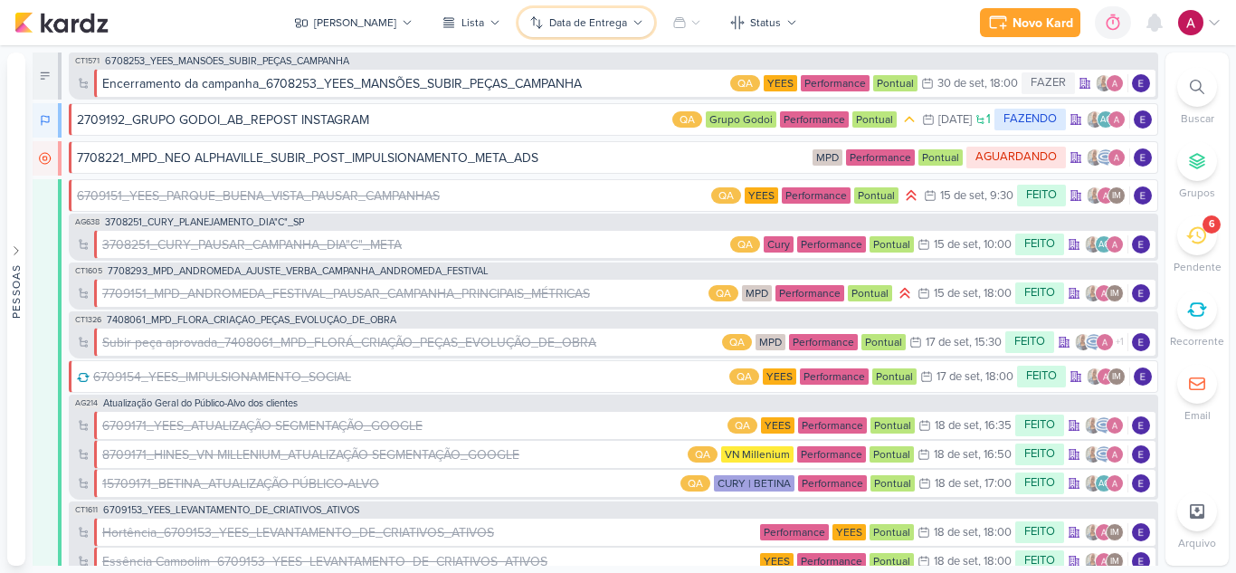
click at [585, 34] on button "Data de Entrega" at bounding box center [586, 22] width 136 height 29
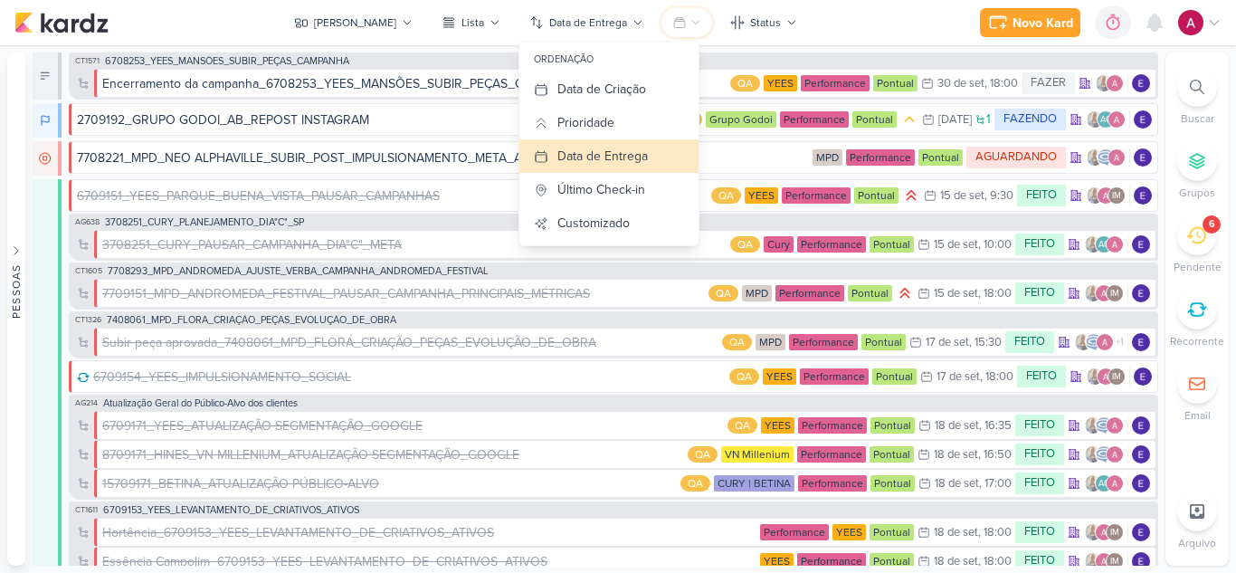
click at [667, 21] on button at bounding box center [686, 22] width 51 height 29
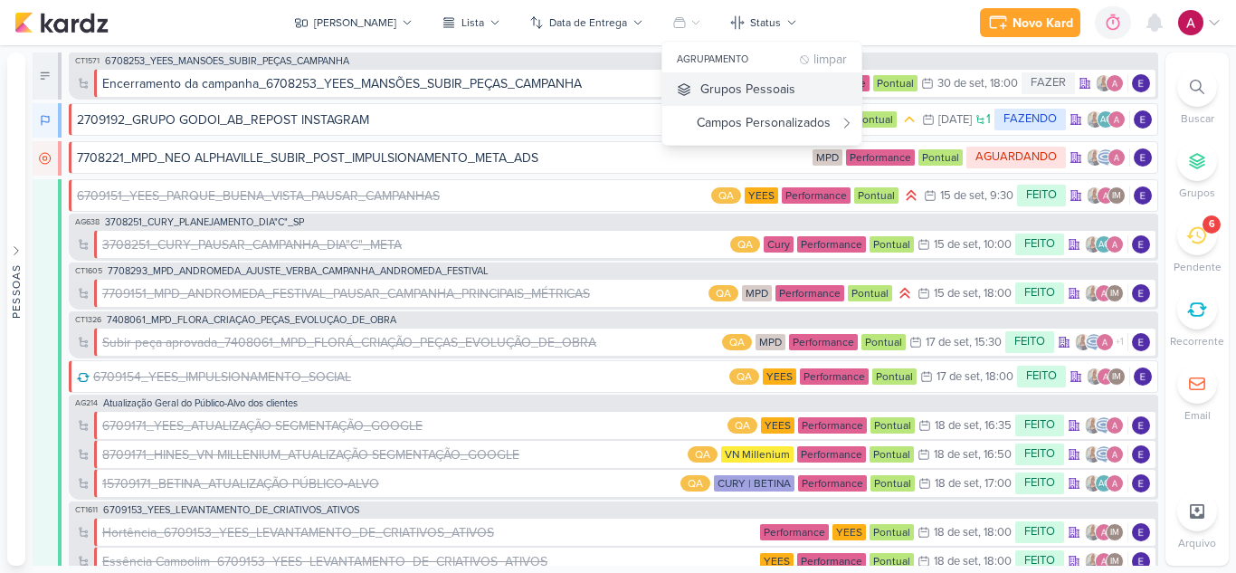
click at [672, 88] on button "Grupos Pessoais" at bounding box center [761, 88] width 199 height 33
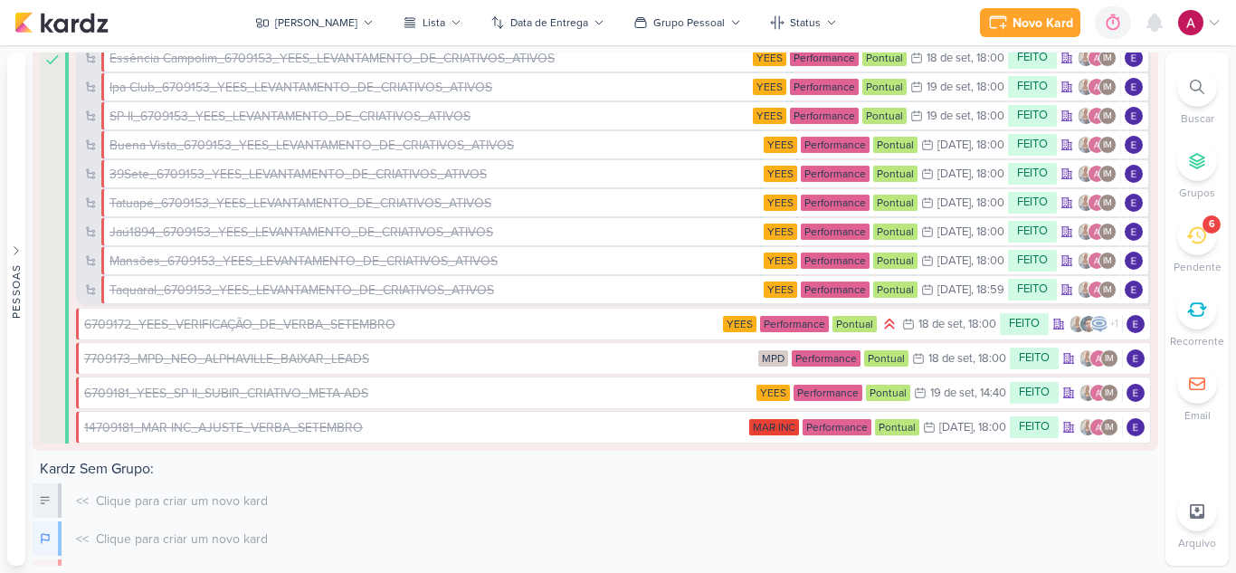
scroll to position [649, 0]
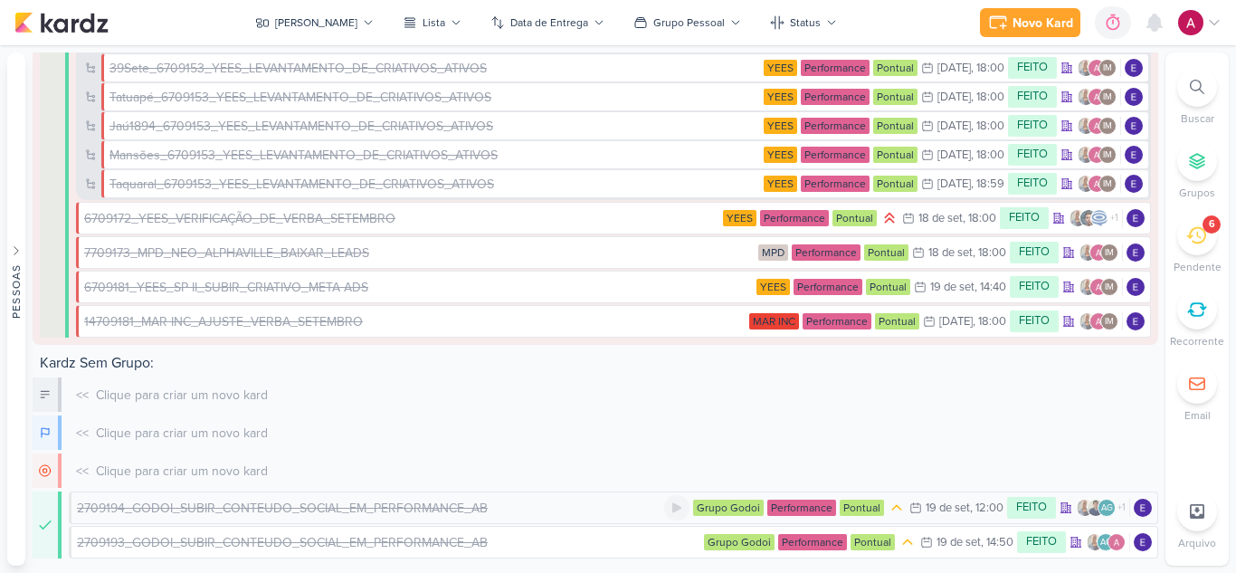
click at [432, 504] on div "2709194_GODOI_SUBIR_CONTEUDO_SOCIAL_EM_PERFORMANCE_AB" at bounding box center [282, 507] width 411 height 19
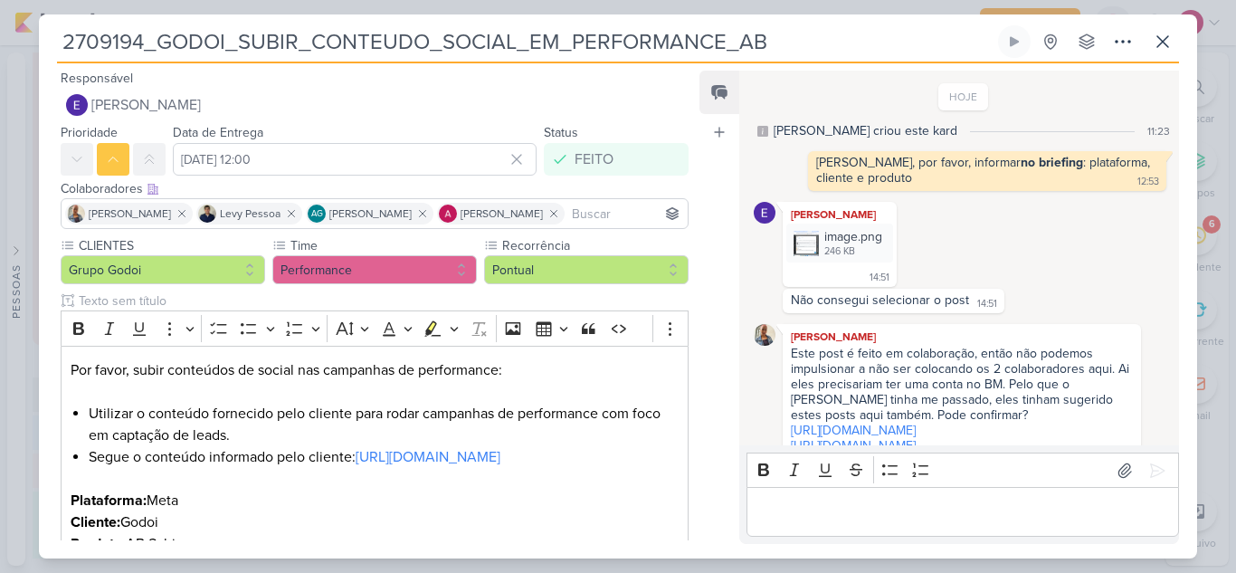
scroll to position [113, 0]
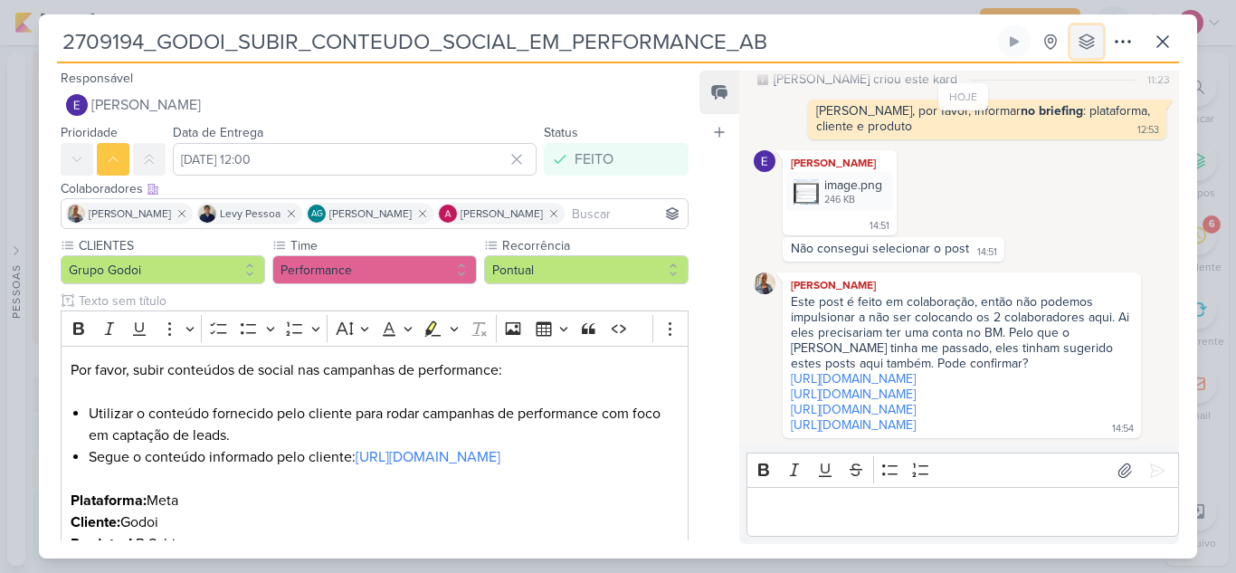
click at [1086, 40] on icon at bounding box center [1087, 42] width 18 height 18
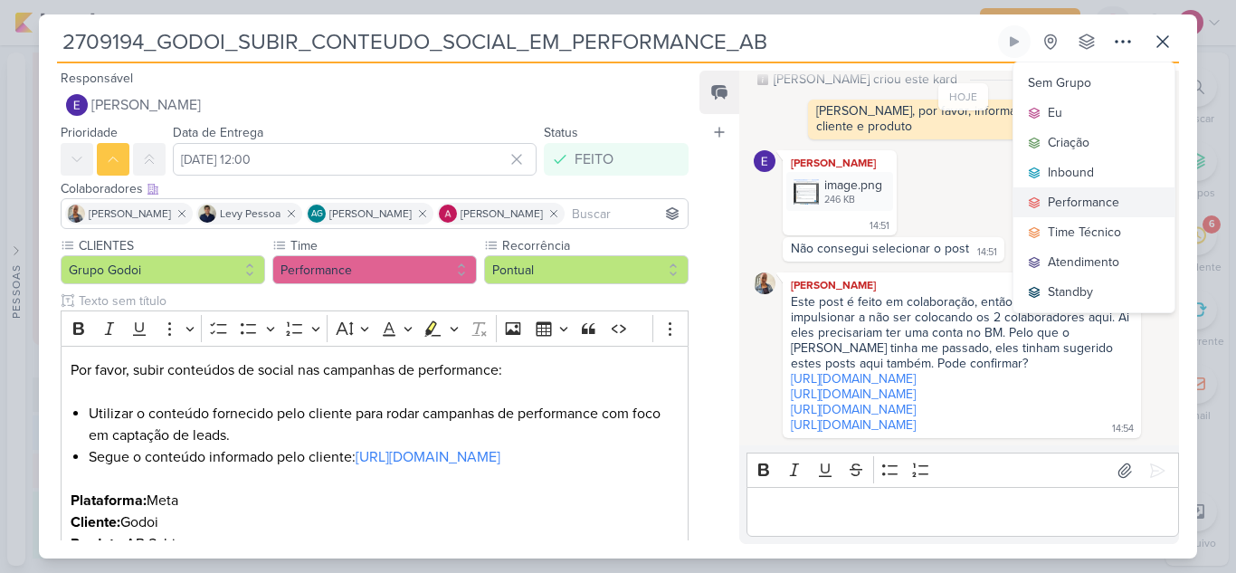
click at [1085, 197] on div "Performance" at bounding box center [1083, 202] width 71 height 19
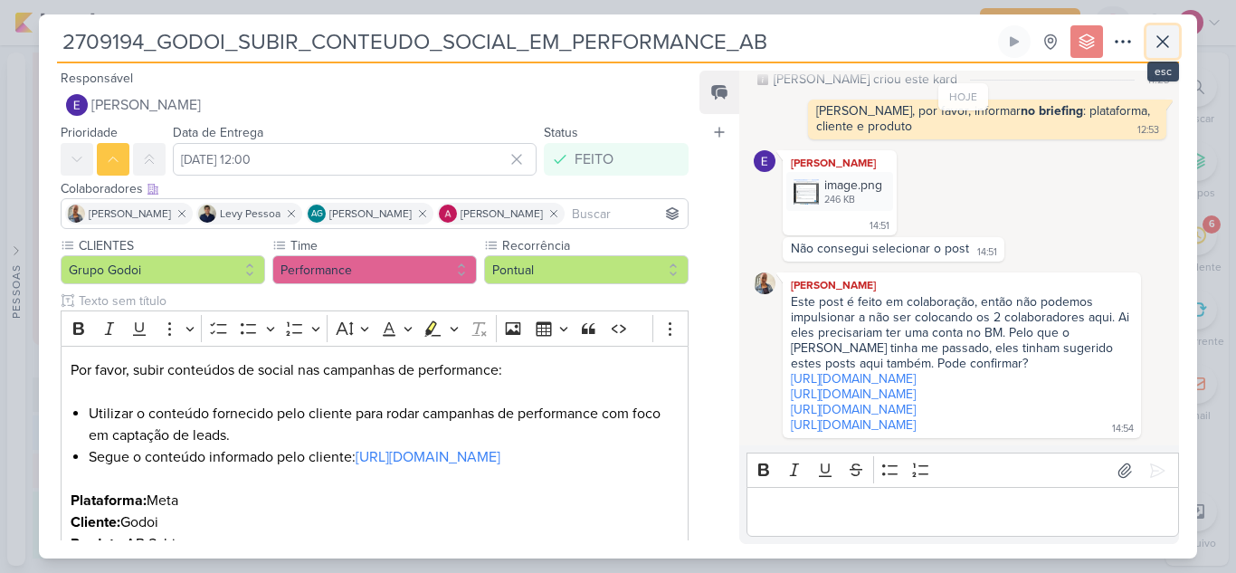
click at [1166, 51] on icon at bounding box center [1163, 42] width 22 height 22
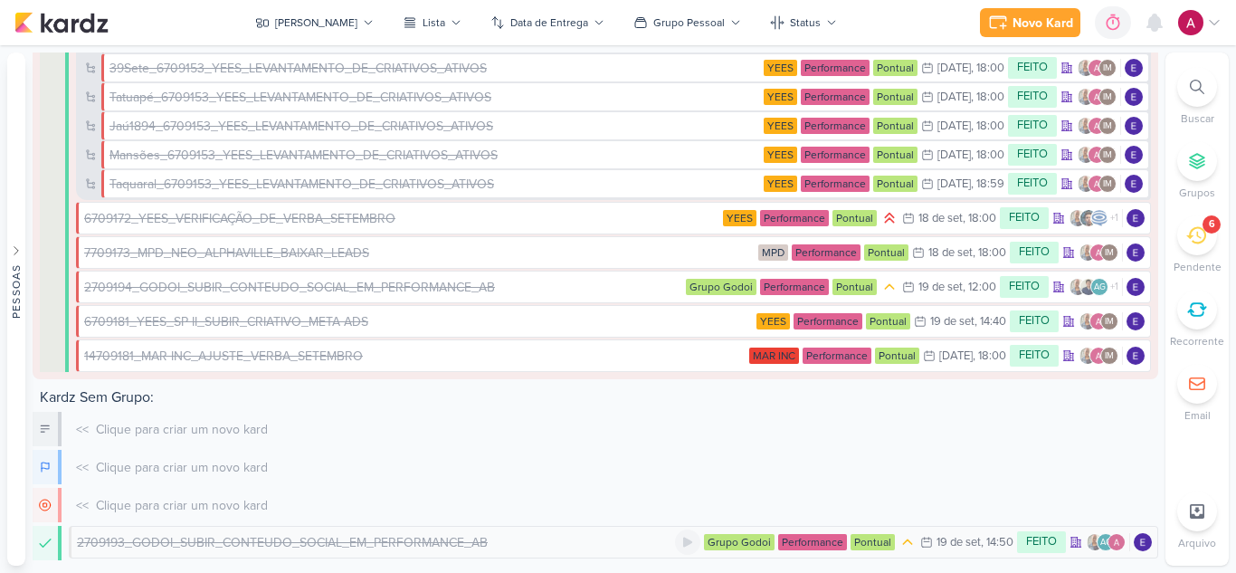
click at [557, 544] on div "2709193_GODOI_SUBIR_CONTEUDO_SOCIAL_EM_PERFORMANCE_AB" at bounding box center [376, 542] width 598 height 19
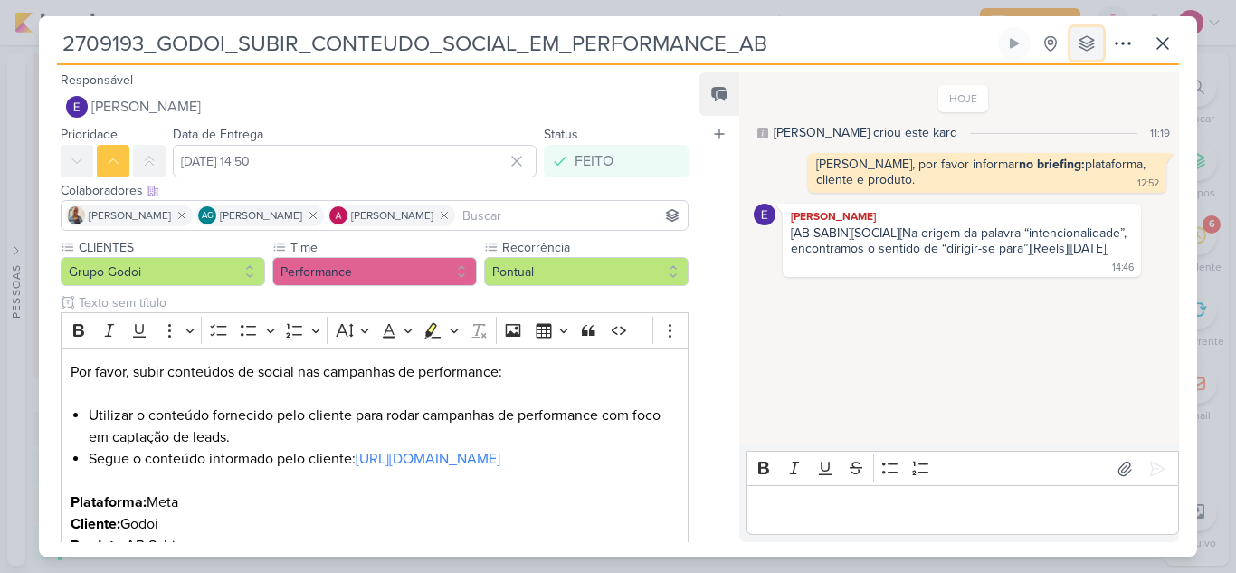
click at [1087, 47] on icon at bounding box center [1086, 43] width 14 height 14
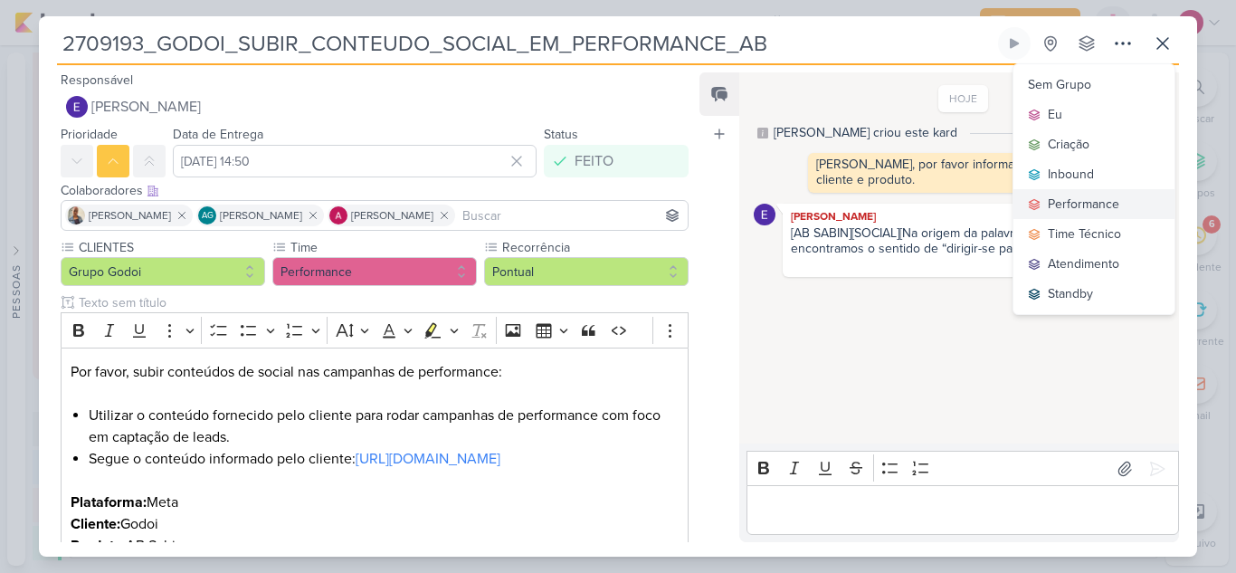
click at [1081, 203] on div "Performance" at bounding box center [1083, 204] width 71 height 19
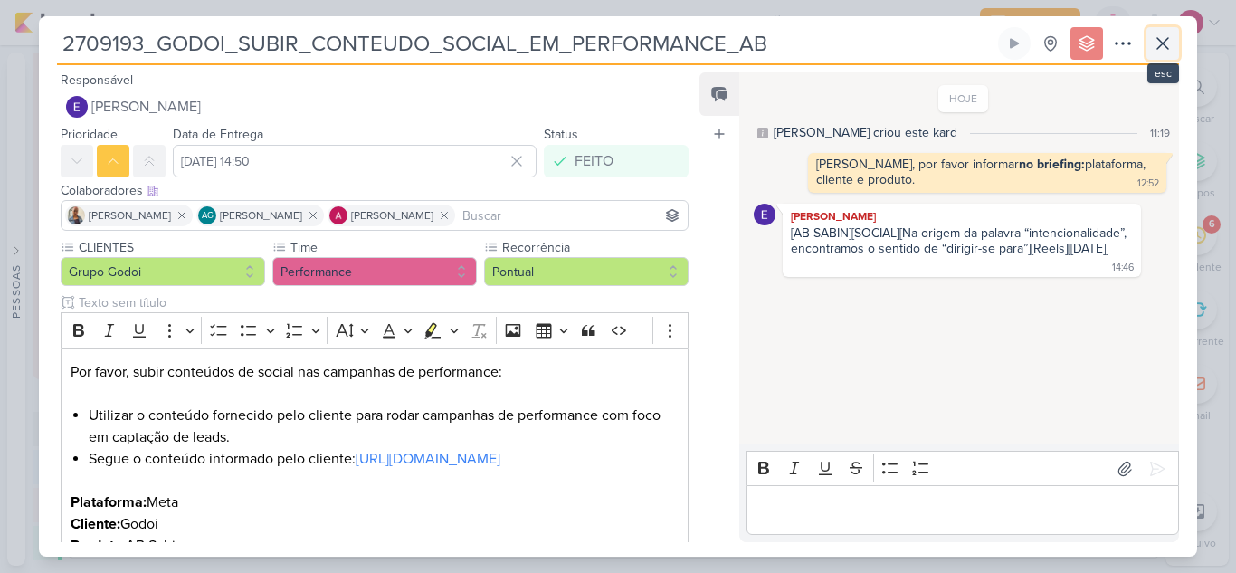
click at [1165, 51] on icon at bounding box center [1163, 44] width 22 height 22
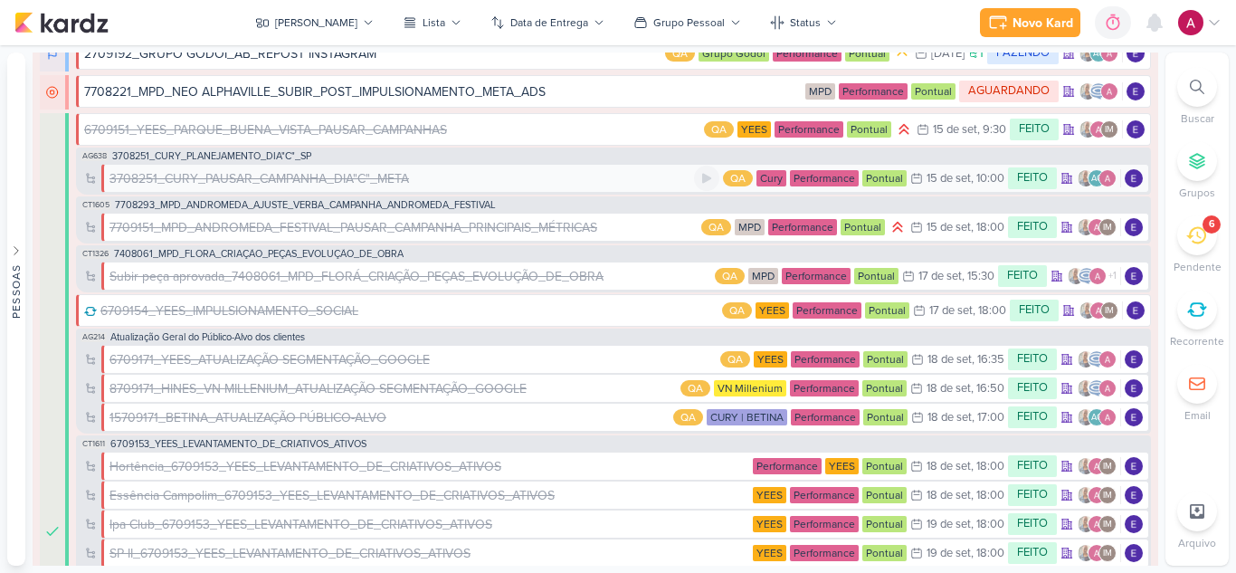
scroll to position [0, 0]
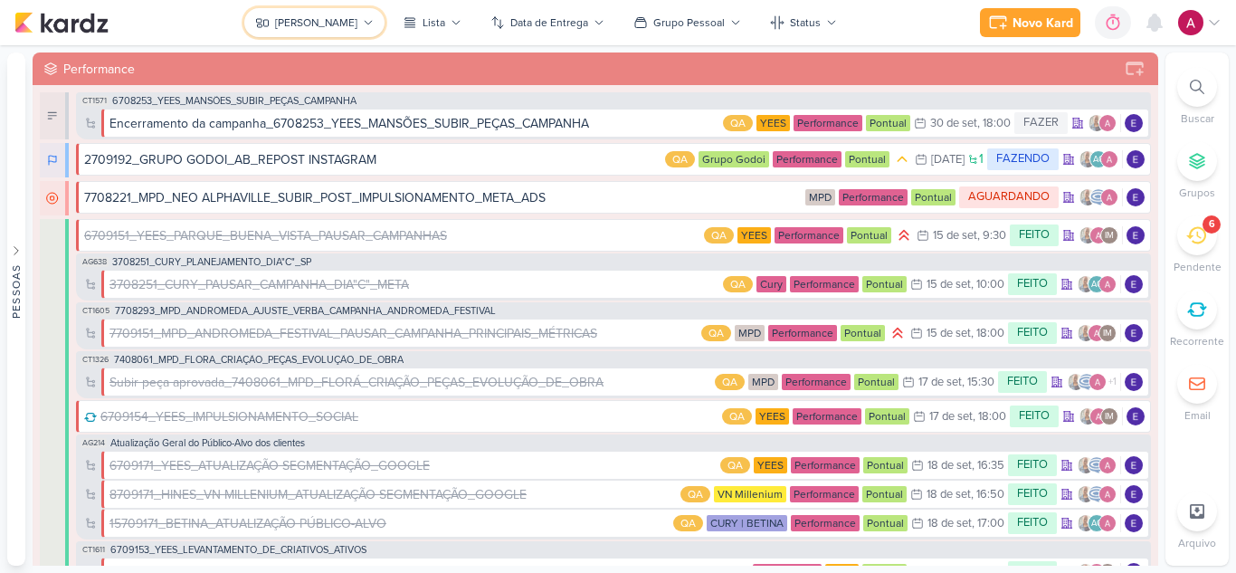
click at [357, 21] on button "[PERSON_NAME]" at bounding box center [314, 22] width 140 height 29
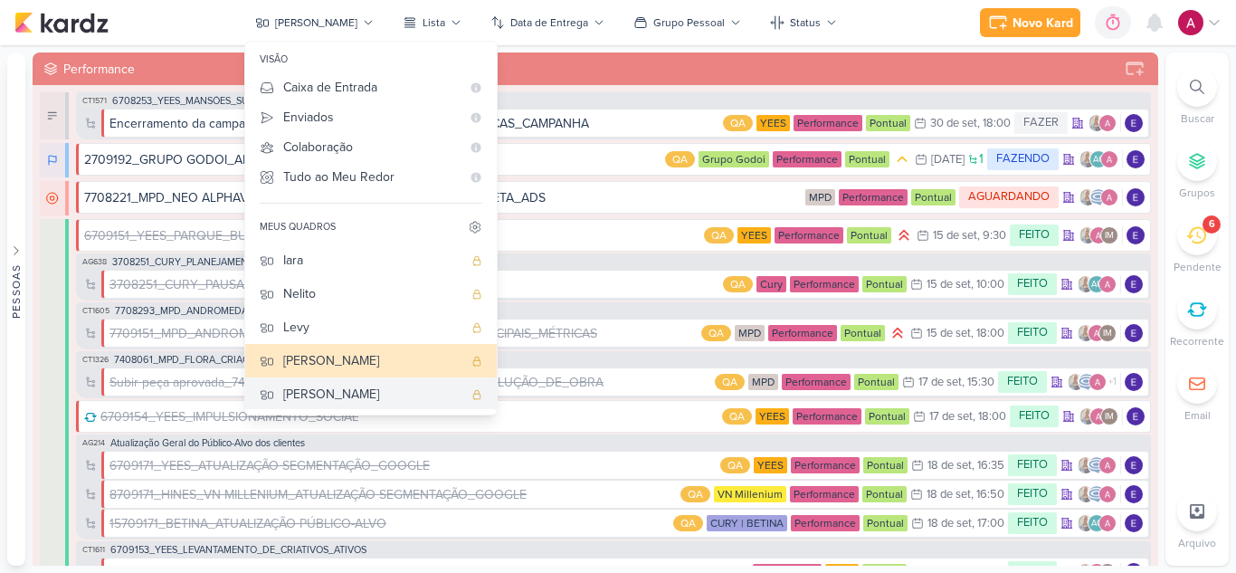
click at [352, 391] on div "[PERSON_NAME]" at bounding box center [372, 394] width 179 height 19
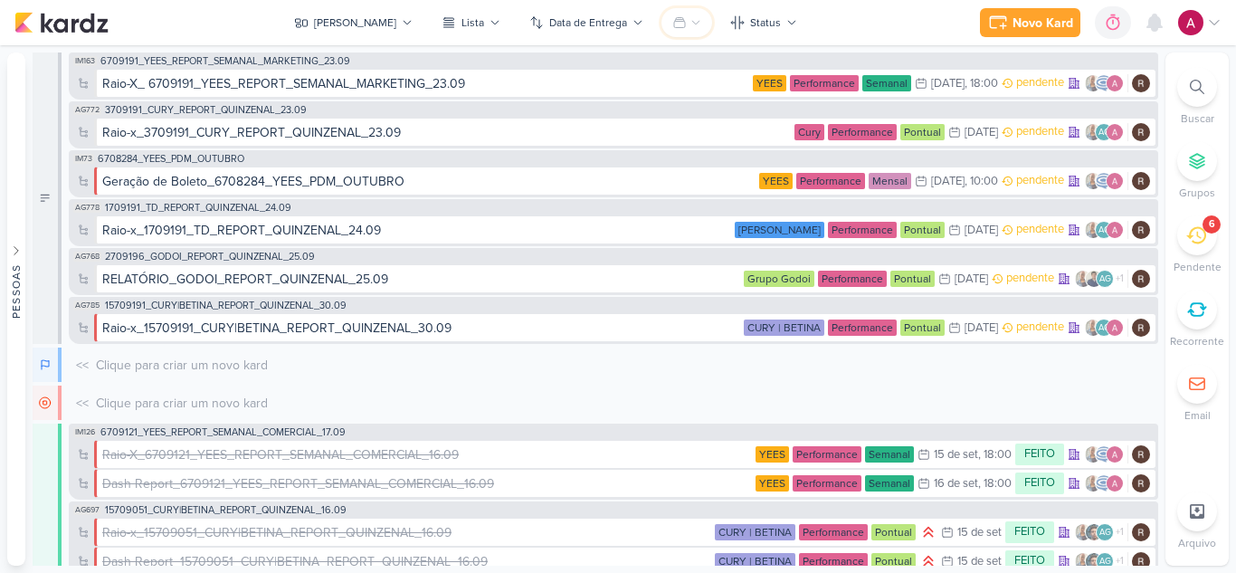
click at [690, 24] on icon at bounding box center [695, 22] width 11 height 11
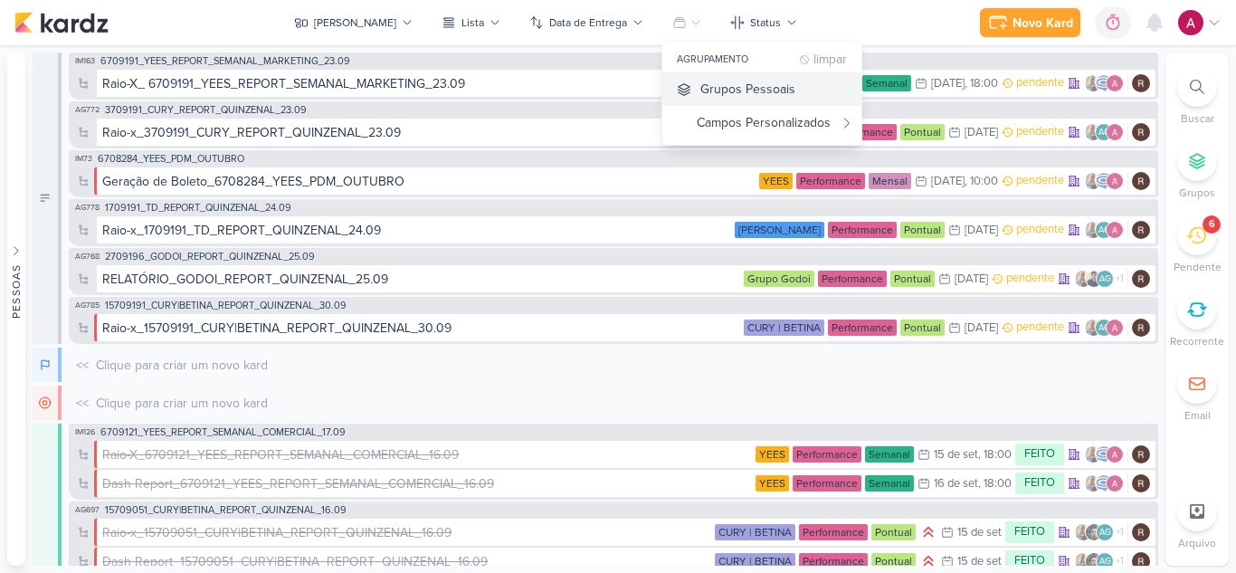
click at [700, 85] on div "Grupos Pessoais" at bounding box center [747, 89] width 95 height 19
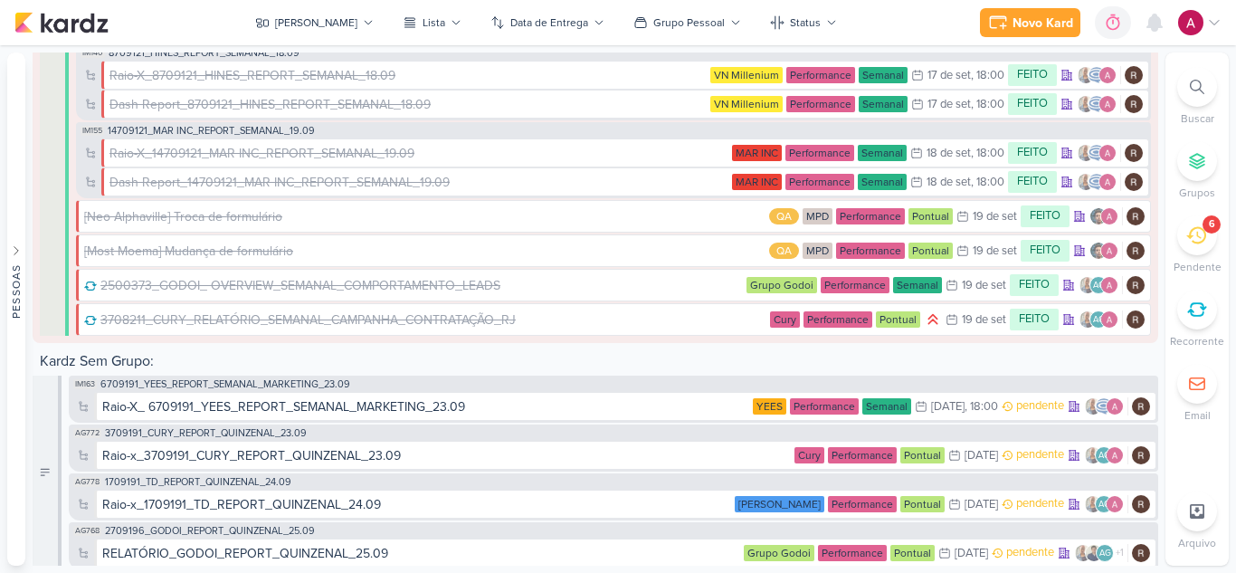
scroll to position [766, 0]
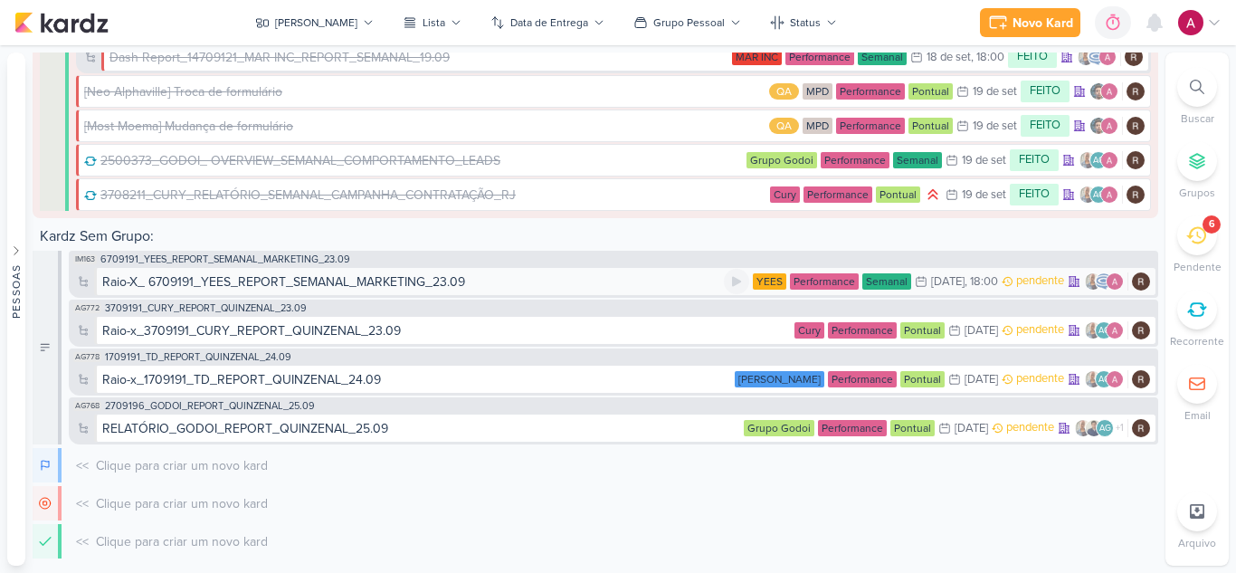
click at [418, 275] on div "Raio-X_ 6709191_YEES_REPORT_SEMANAL_MARKETING_23.09" at bounding box center [283, 281] width 363 height 19
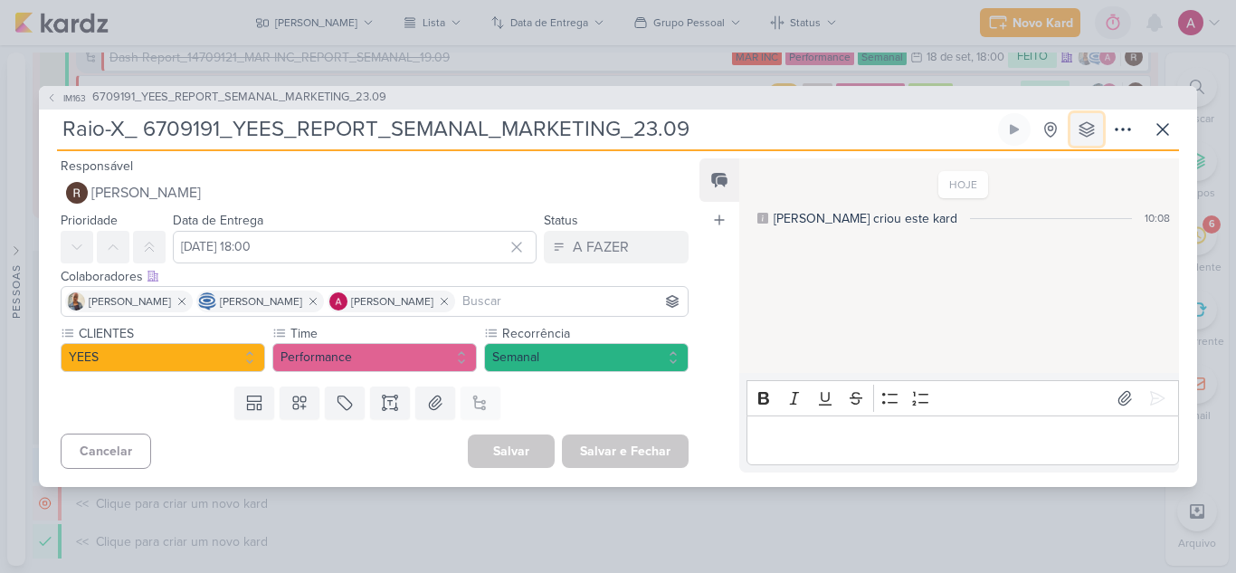
click at [1087, 119] on button at bounding box center [1086, 129] width 33 height 33
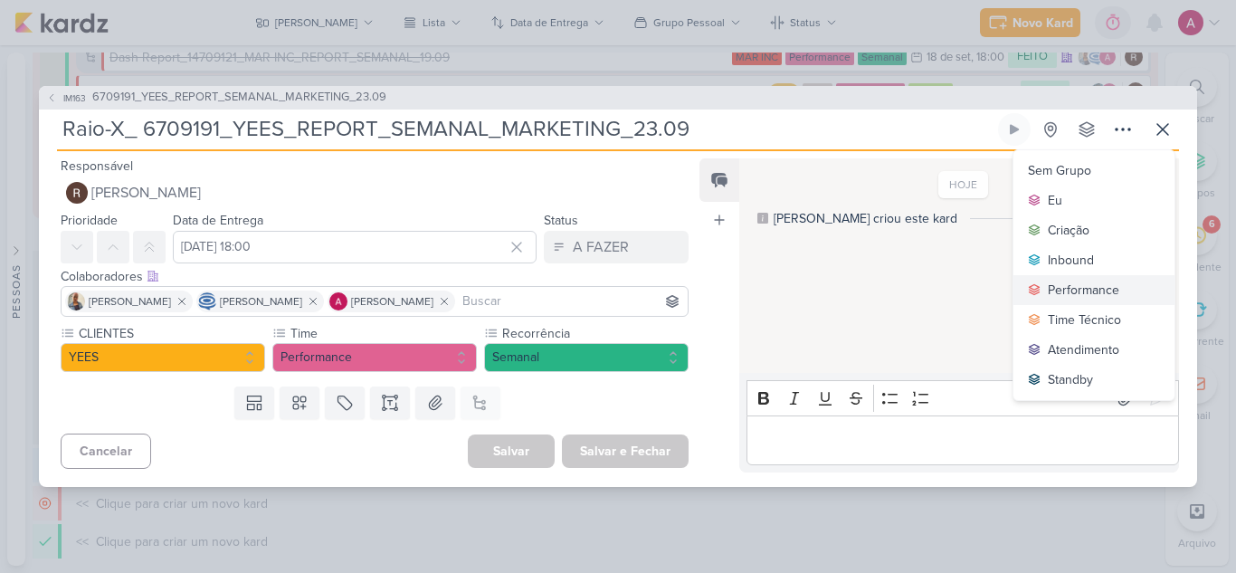
click at [1087, 284] on div "Performance" at bounding box center [1083, 289] width 71 height 19
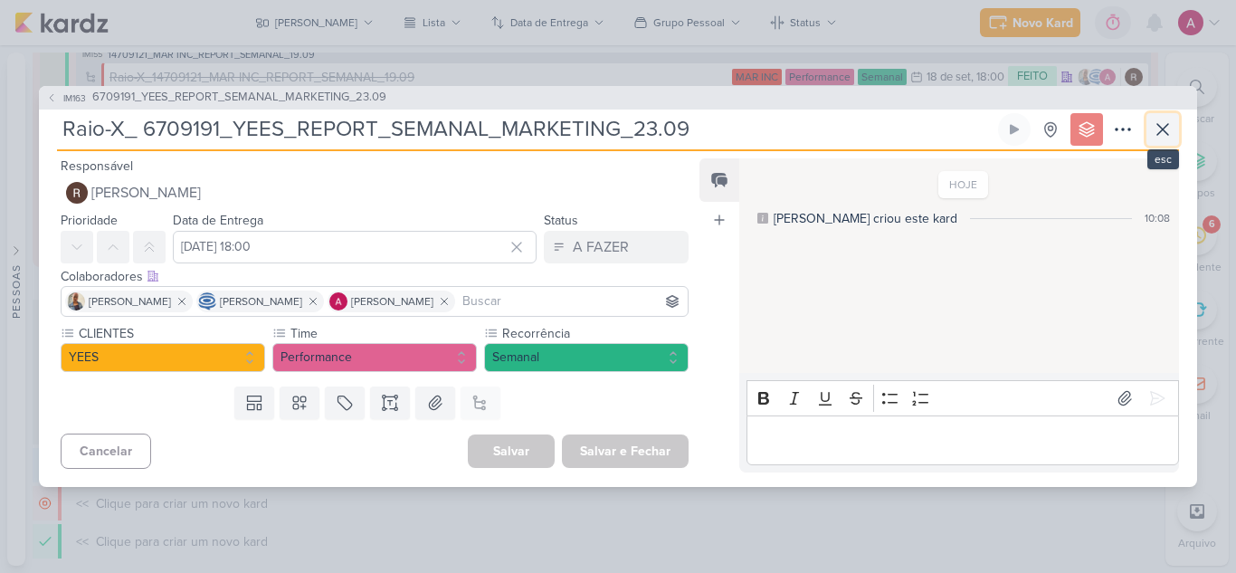
click at [1169, 131] on icon at bounding box center [1163, 130] width 22 height 22
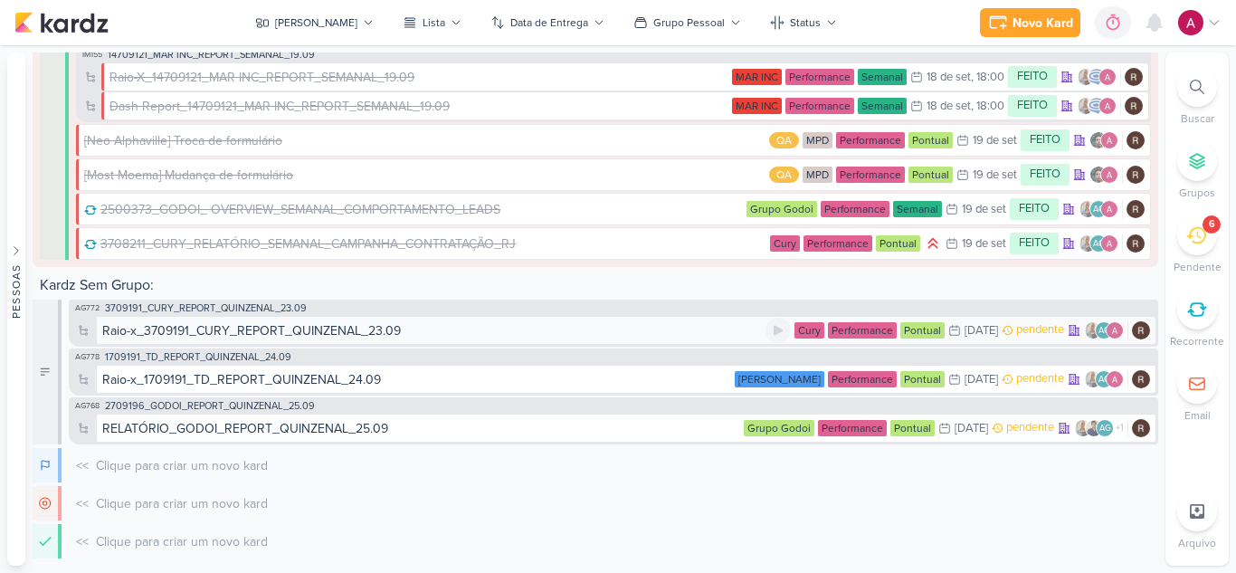
click at [393, 329] on div "Raio-x_3709191_CURY_REPORT_QUINZENAL_23.09" at bounding box center [251, 330] width 299 height 19
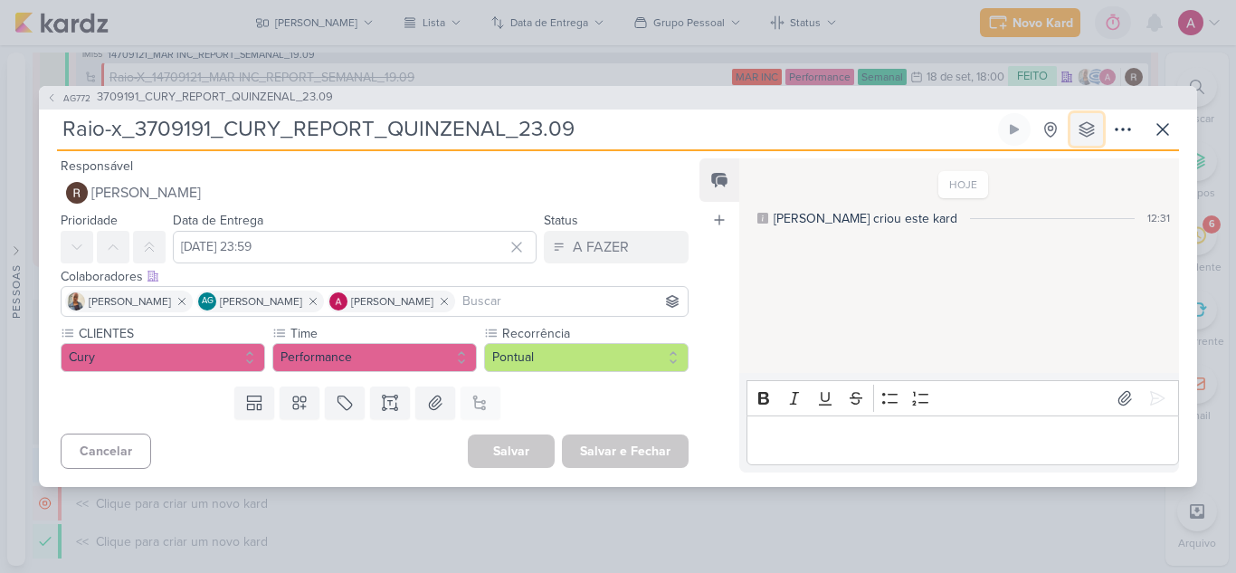
click at [1099, 123] on button at bounding box center [1086, 129] width 33 height 33
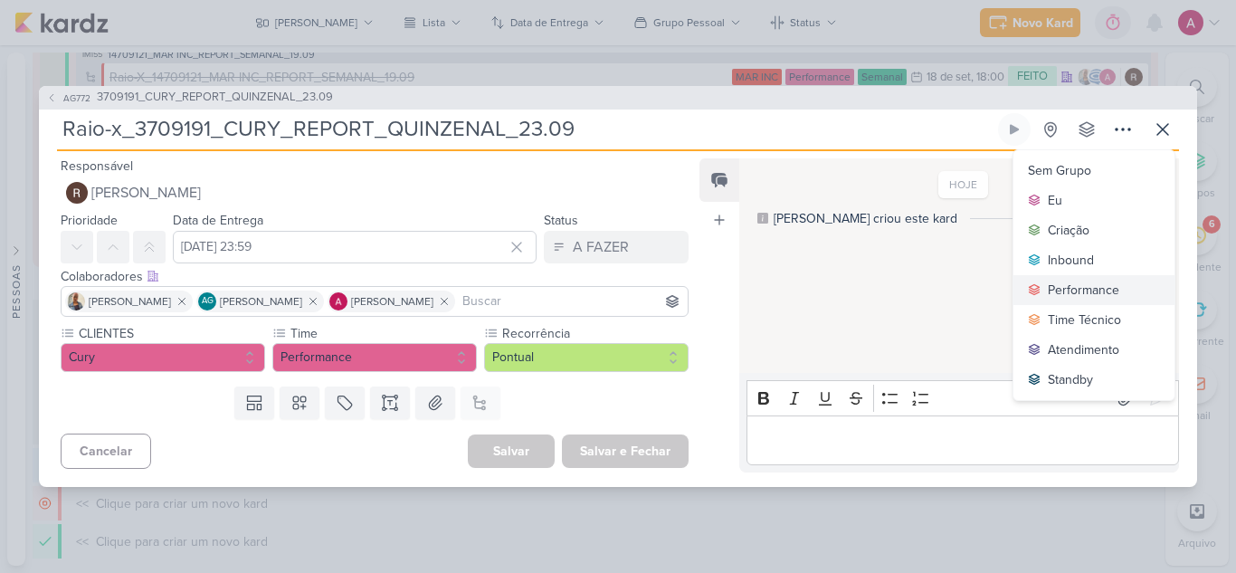
click at [1068, 285] on div "Performance" at bounding box center [1083, 289] width 71 height 19
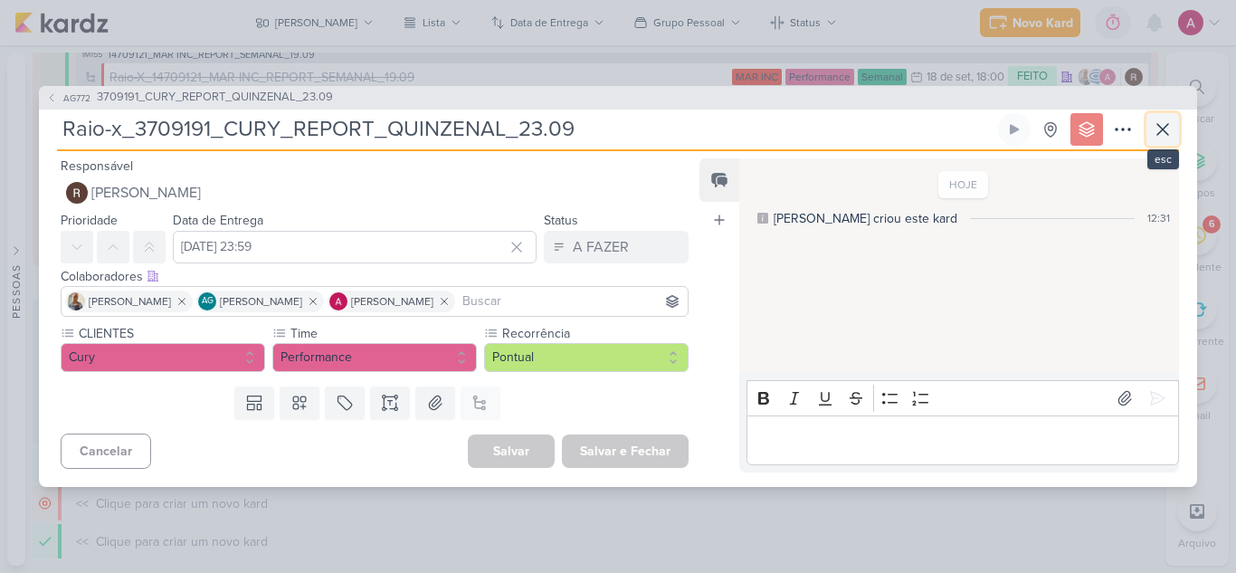
click at [1163, 142] on button at bounding box center [1162, 129] width 33 height 33
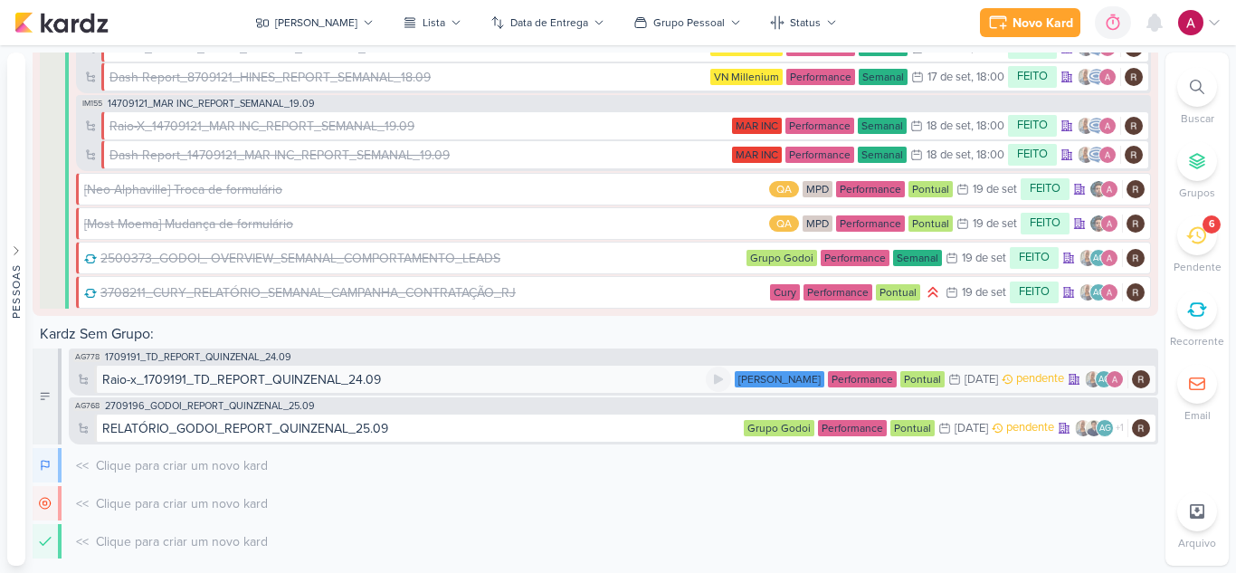
click at [450, 376] on div "Raio-x_1709191_TD_REPORT_QUINZENAL_24.09" at bounding box center [403, 379] width 603 height 19
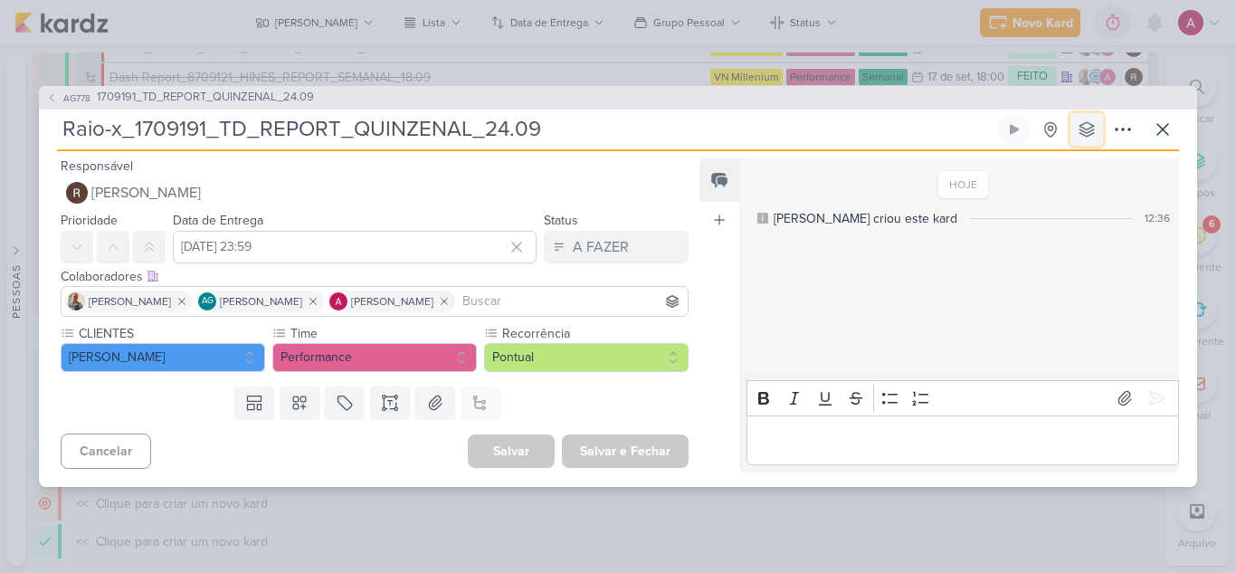
click at [1093, 131] on icon at bounding box center [1087, 129] width 18 height 18
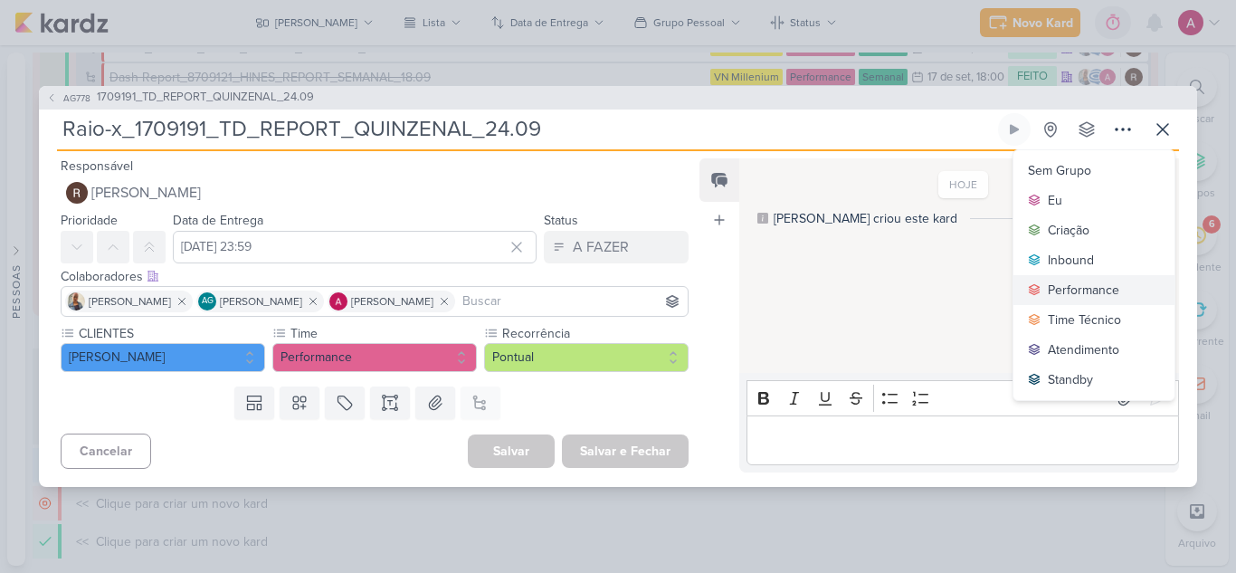
click at [1059, 293] on div "Performance" at bounding box center [1083, 289] width 71 height 19
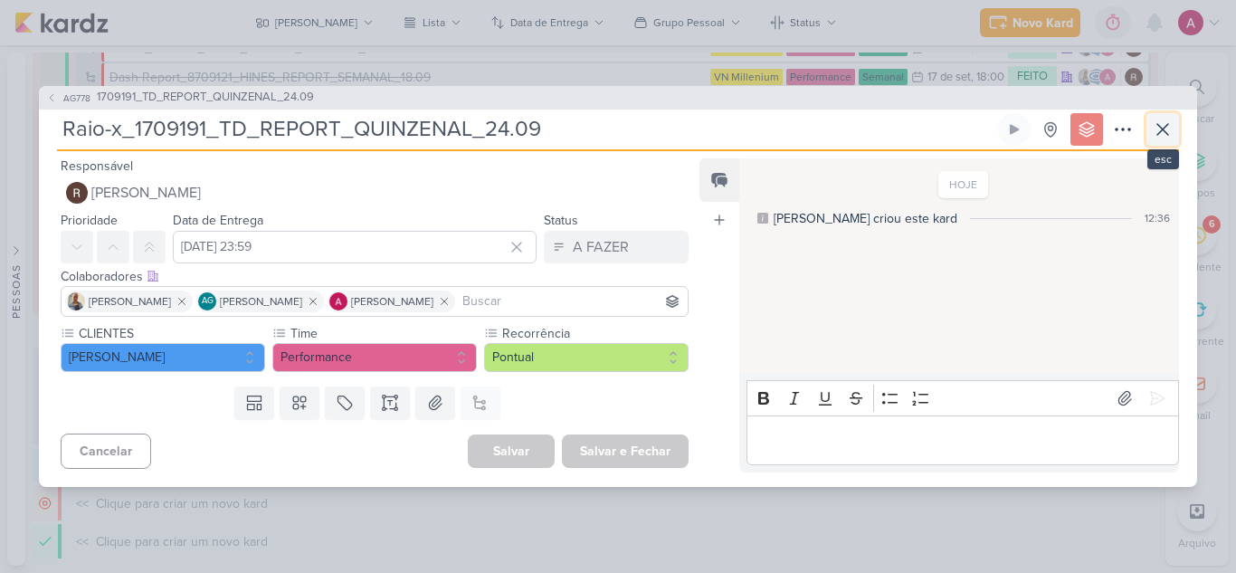
click at [1163, 138] on icon at bounding box center [1163, 130] width 22 height 22
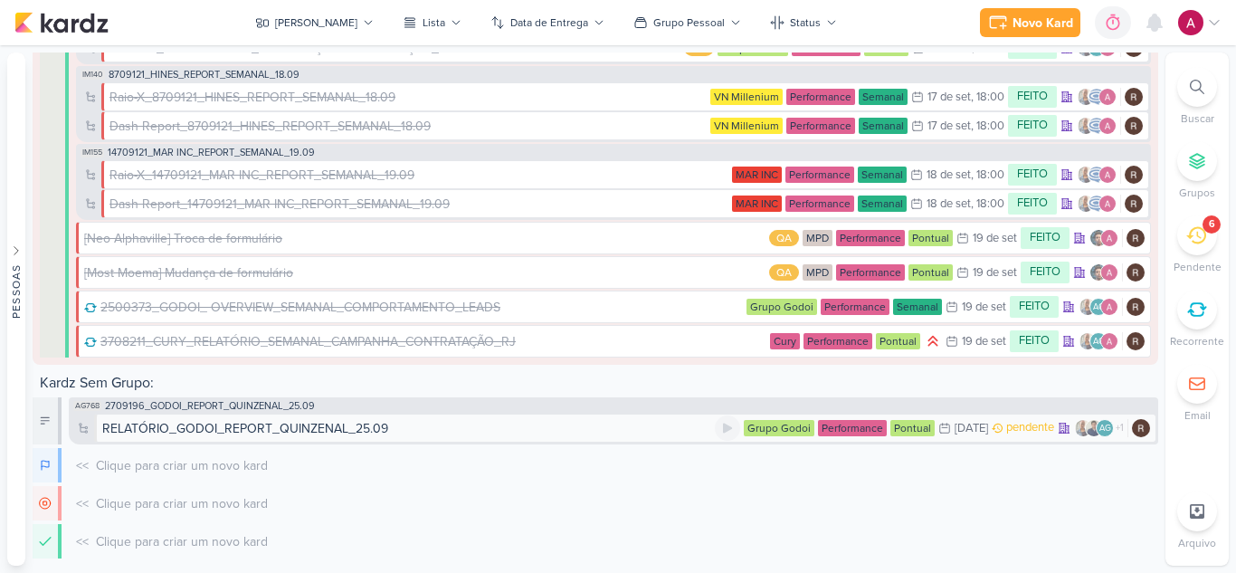
click at [461, 425] on div "RELATÓRIO_GODOI_REPORT_QUINZENAL_25.09" at bounding box center [408, 428] width 612 height 19
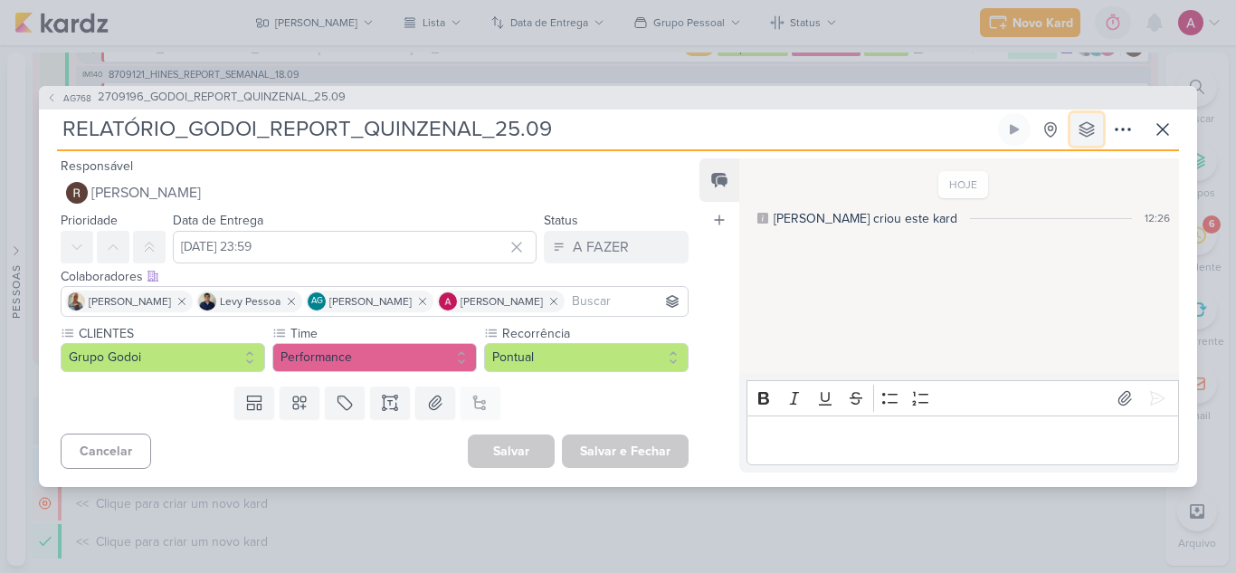
click at [1088, 136] on icon at bounding box center [1086, 129] width 14 height 14
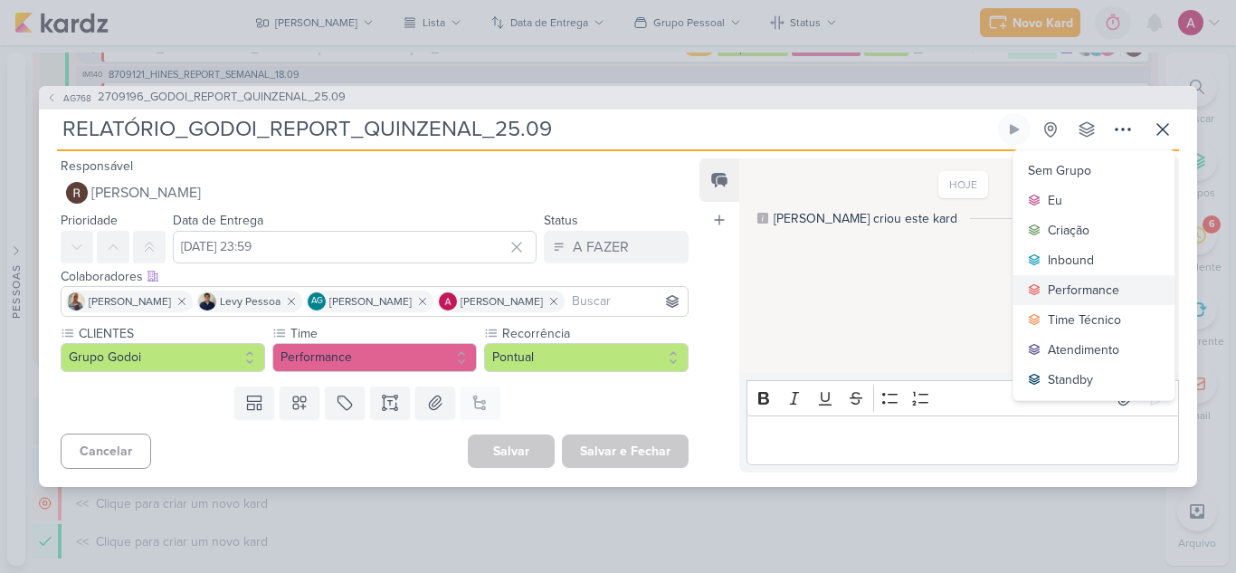
click at [1087, 288] on div "Performance" at bounding box center [1083, 289] width 71 height 19
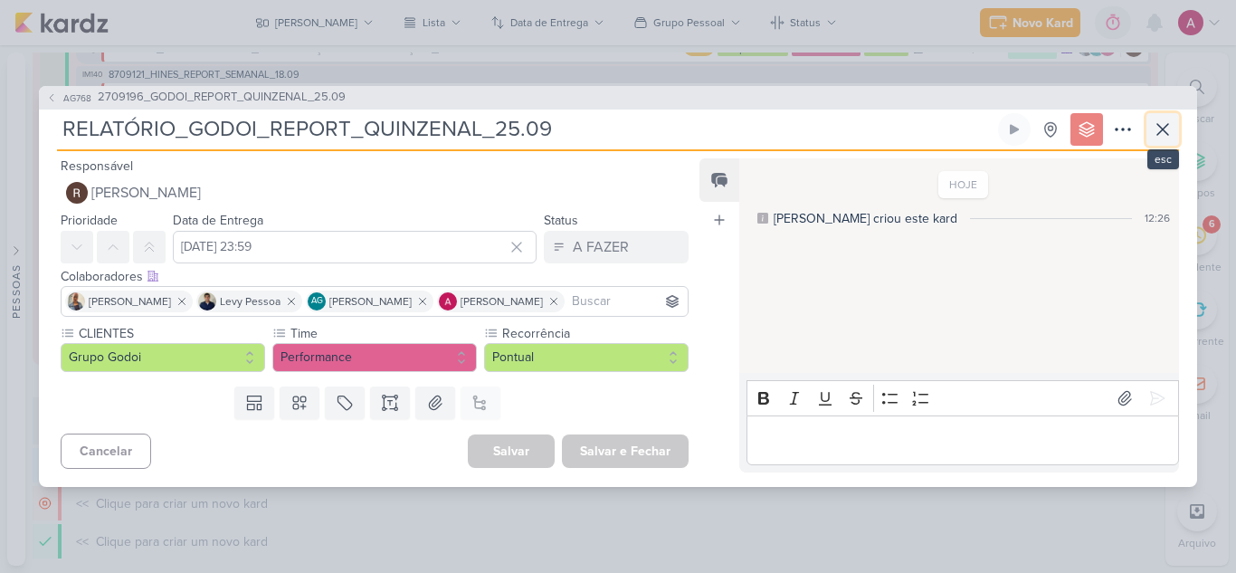
click at [1171, 130] on icon at bounding box center [1163, 130] width 22 height 22
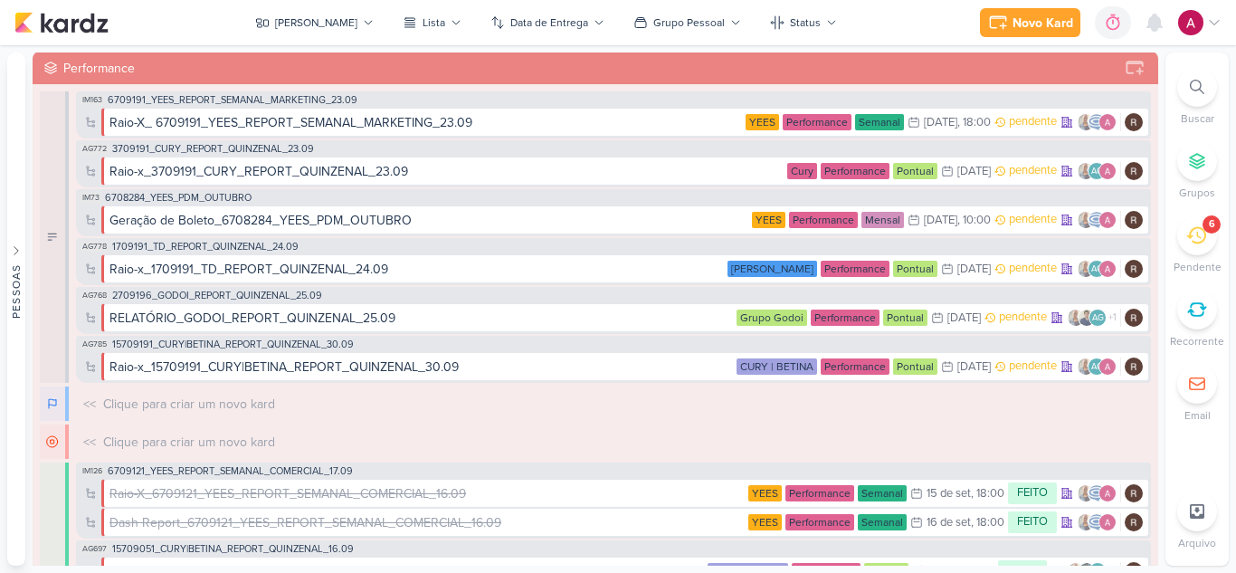
scroll to position [0, 0]
click at [333, 26] on button "[PERSON_NAME]" at bounding box center [314, 22] width 140 height 29
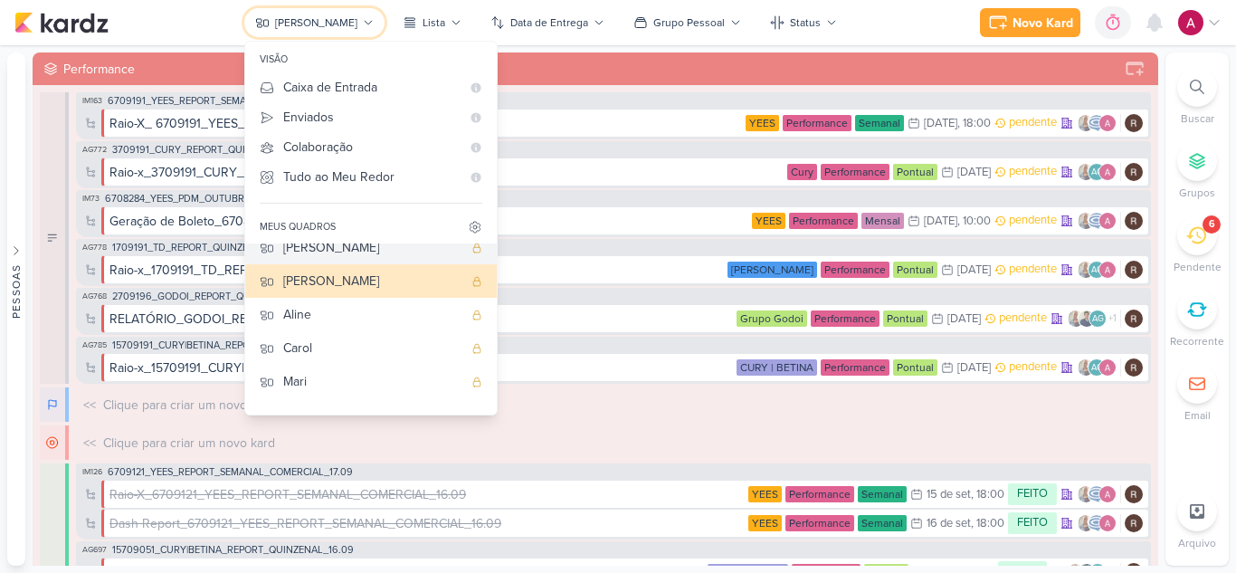
scroll to position [136, 0]
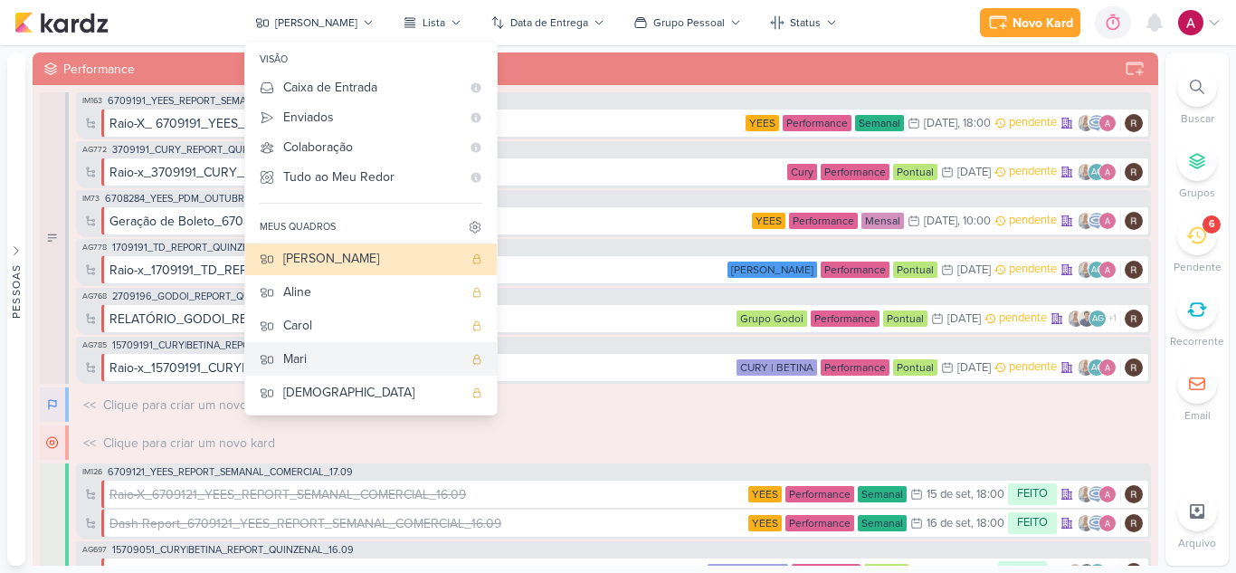
click at [349, 357] on div "Mari" at bounding box center [372, 358] width 179 height 19
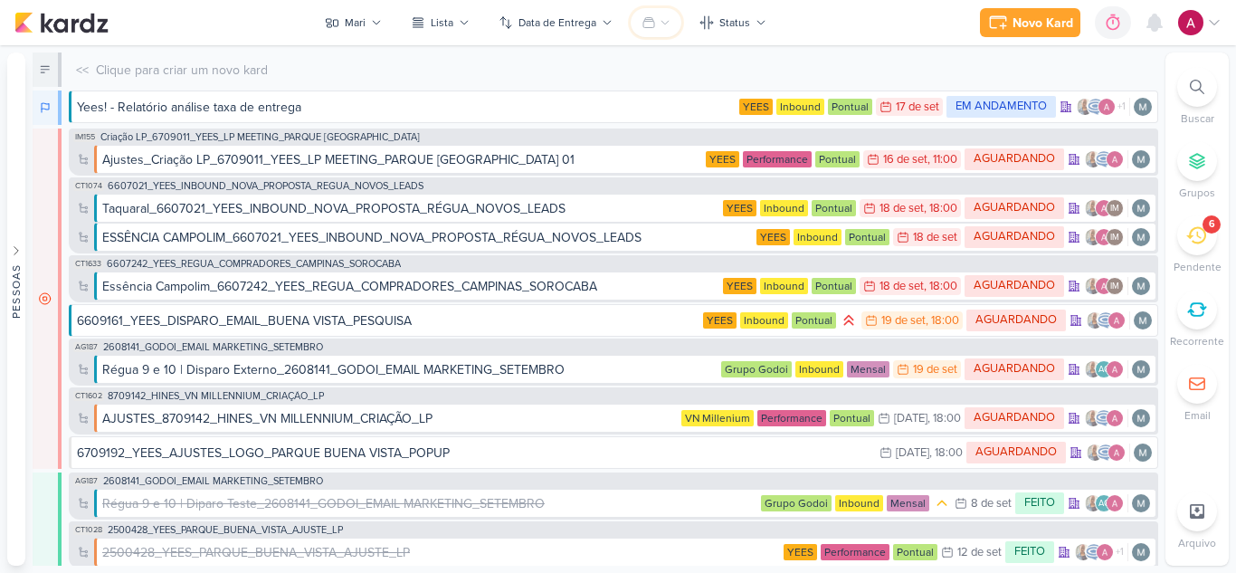
click at [639, 23] on button at bounding box center [656, 22] width 51 height 29
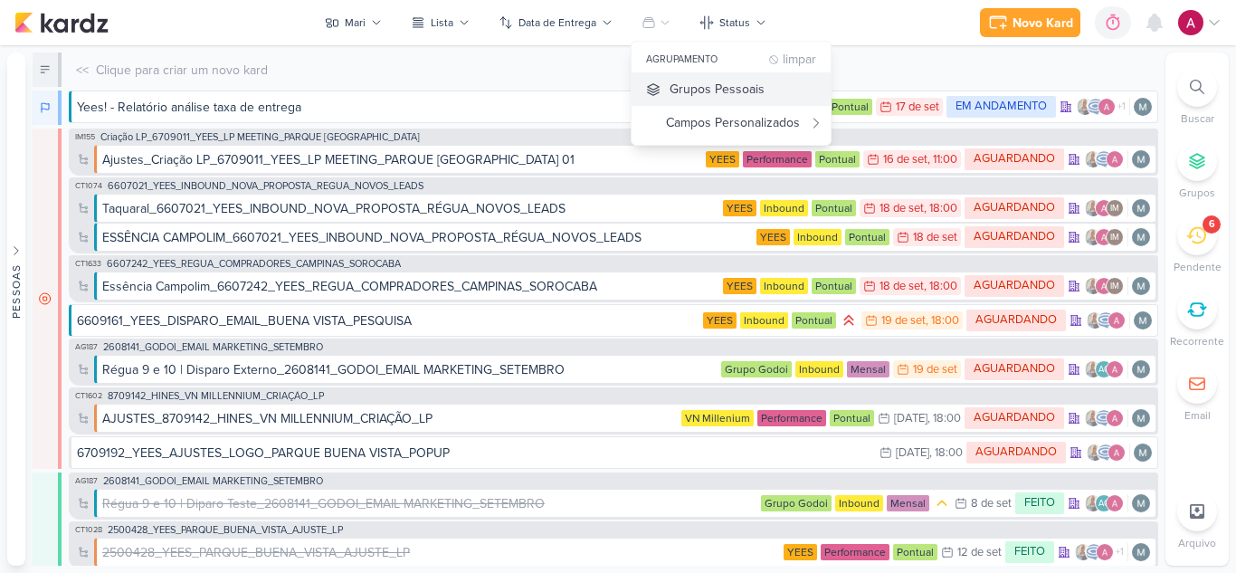
click at [706, 87] on div "Grupos Pessoais" at bounding box center [716, 89] width 95 height 19
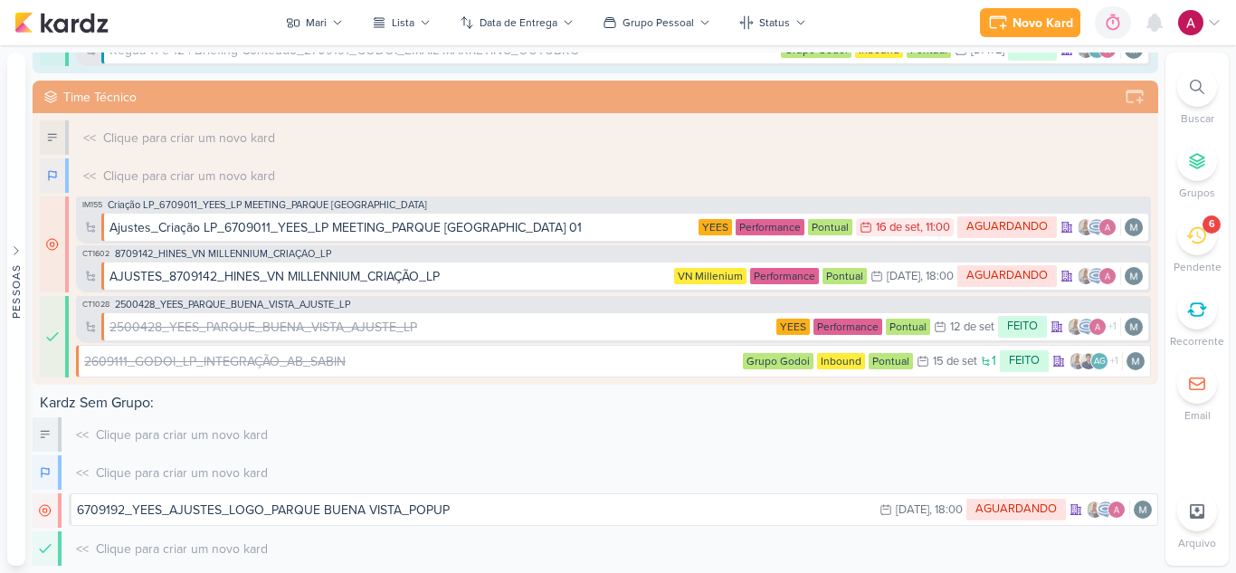
scroll to position [593, 0]
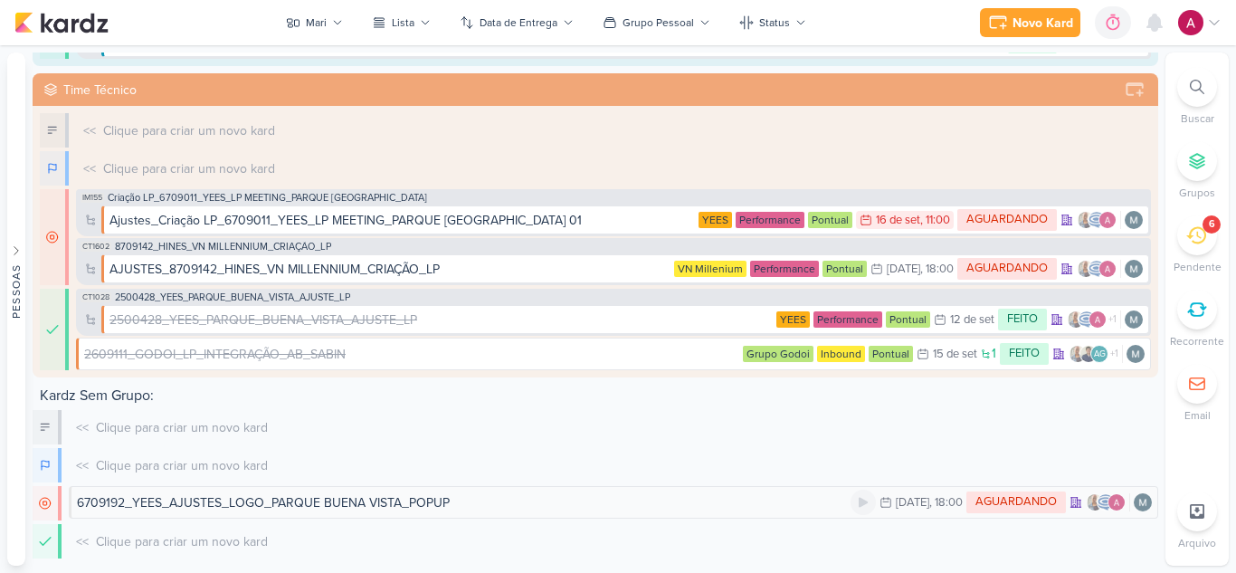
click at [435, 498] on div "6709192_YEES_AJUSTES_LOGO_PARQUE BUENA VISTA_POPUP" at bounding box center [263, 502] width 373 height 19
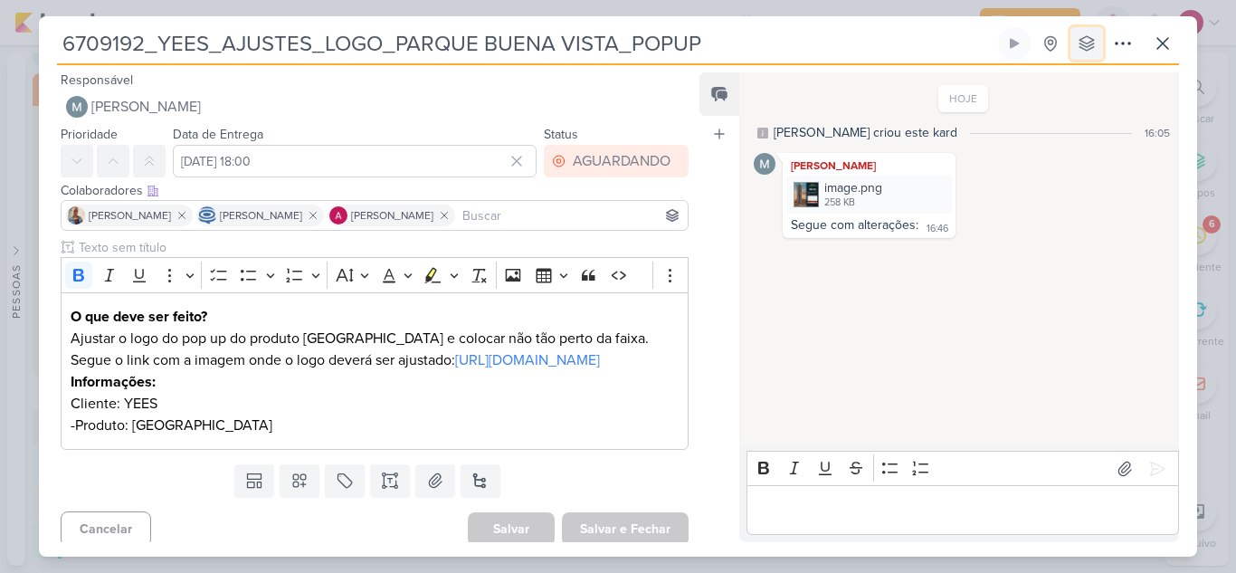
click at [1088, 53] on button at bounding box center [1086, 43] width 33 height 33
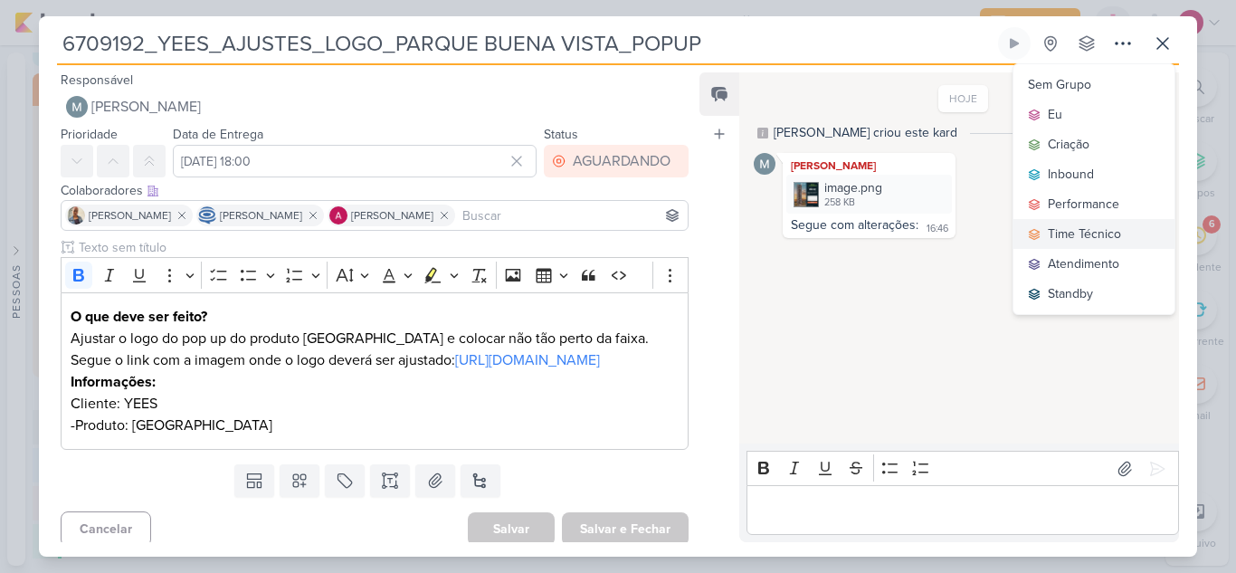
click at [1074, 232] on div "Time Técnico" at bounding box center [1084, 233] width 73 height 19
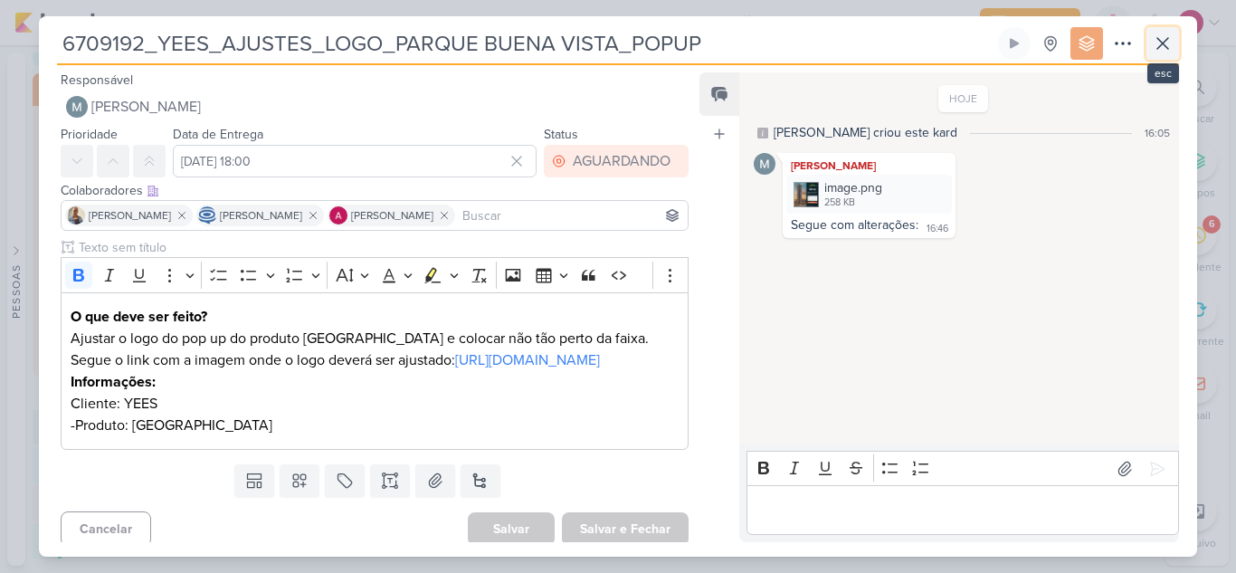
click at [1163, 45] on icon at bounding box center [1163, 44] width 22 height 22
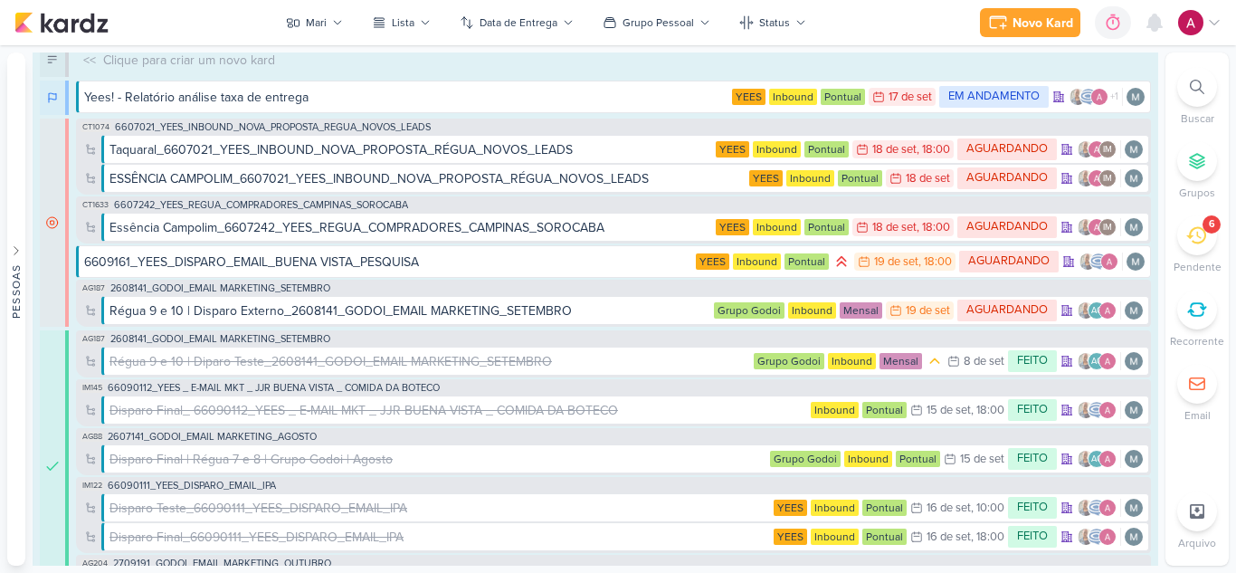
scroll to position [0, 0]
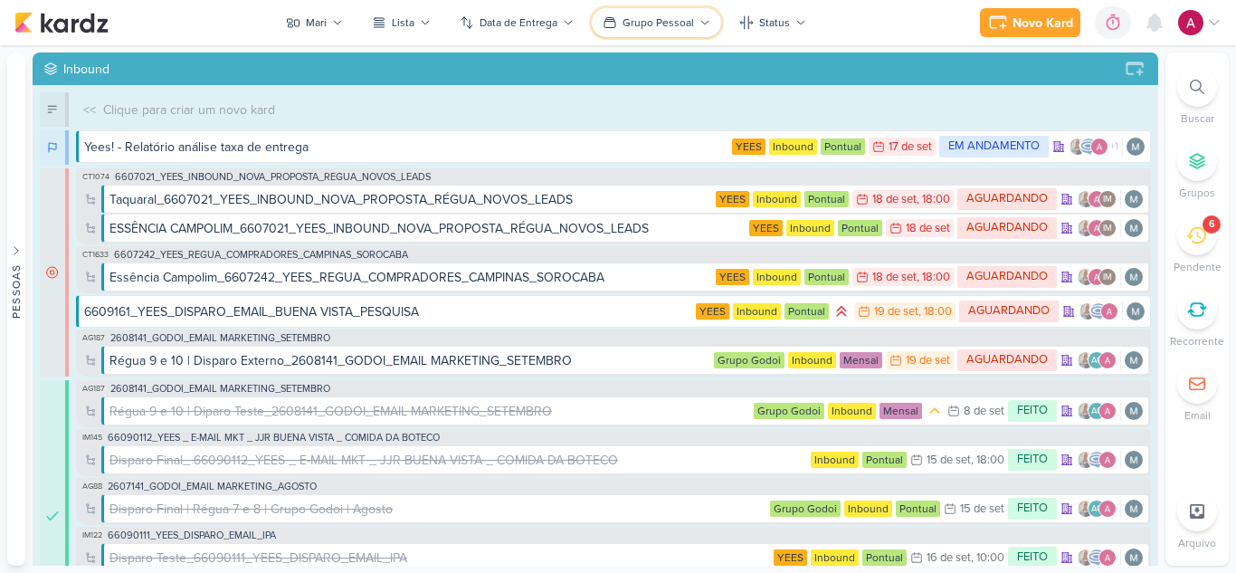
click at [640, 19] on div "Grupo Pessoal" at bounding box center [657, 22] width 71 height 16
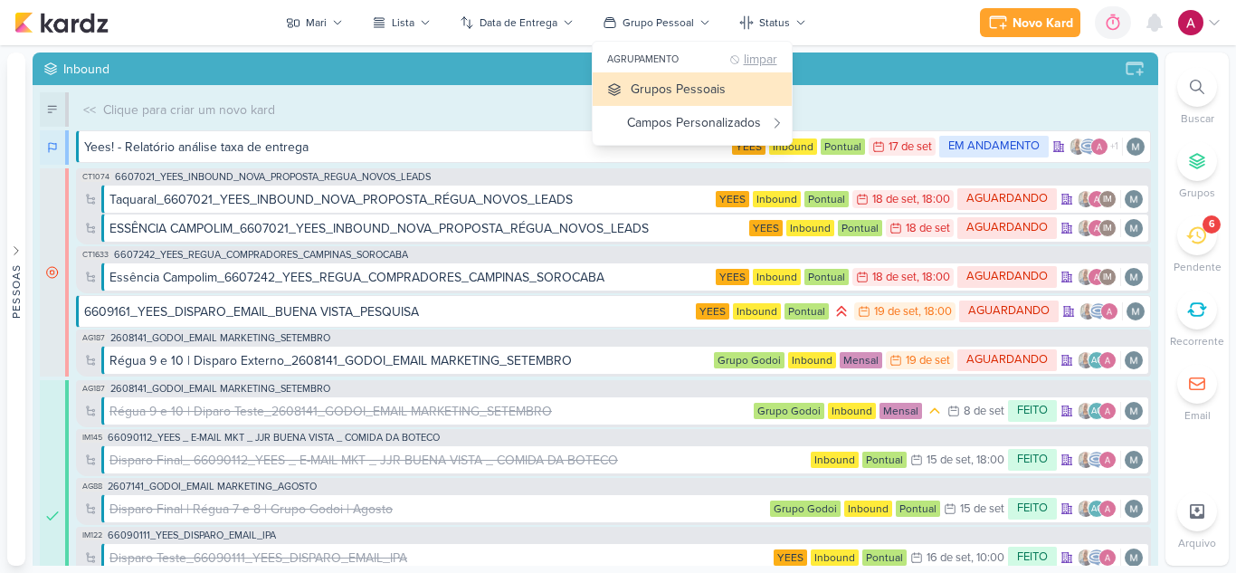
click at [762, 58] on div "limpar" at bounding box center [760, 60] width 33 height 14
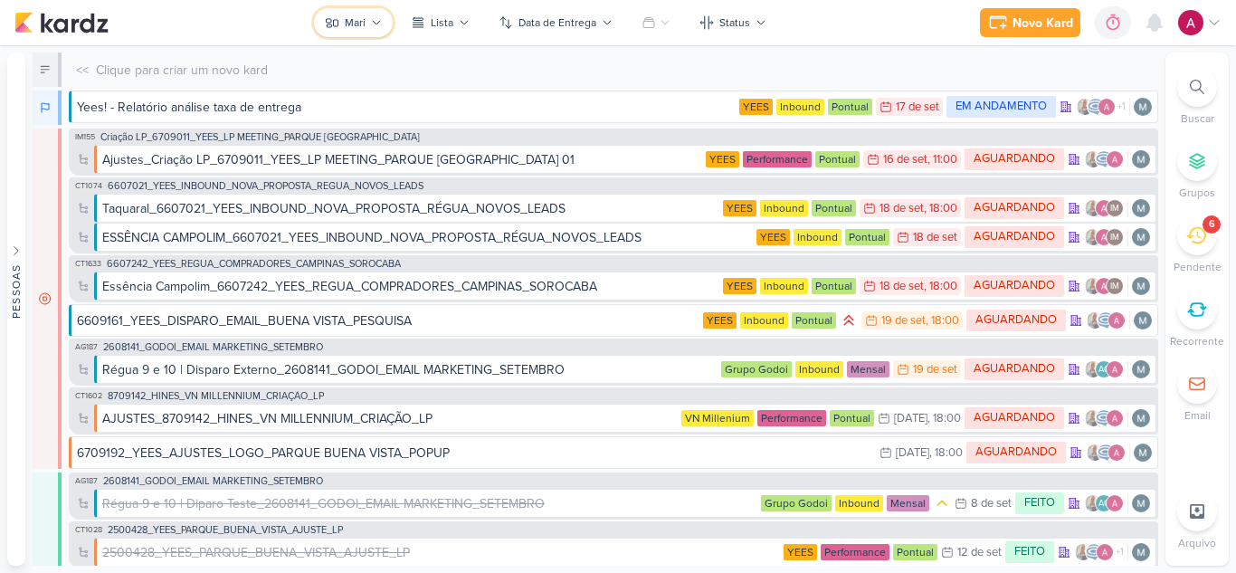
click at [367, 21] on button "Mari" at bounding box center [353, 22] width 79 height 29
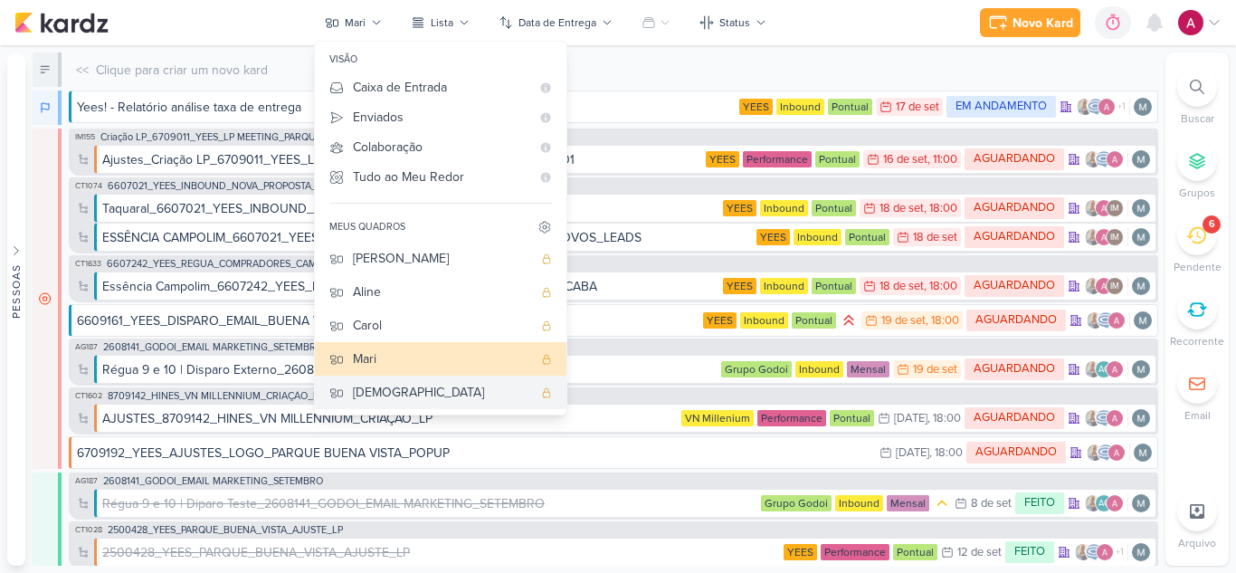
click at [373, 400] on div "[DEMOGRAPHIC_DATA]" at bounding box center [442, 392] width 179 height 19
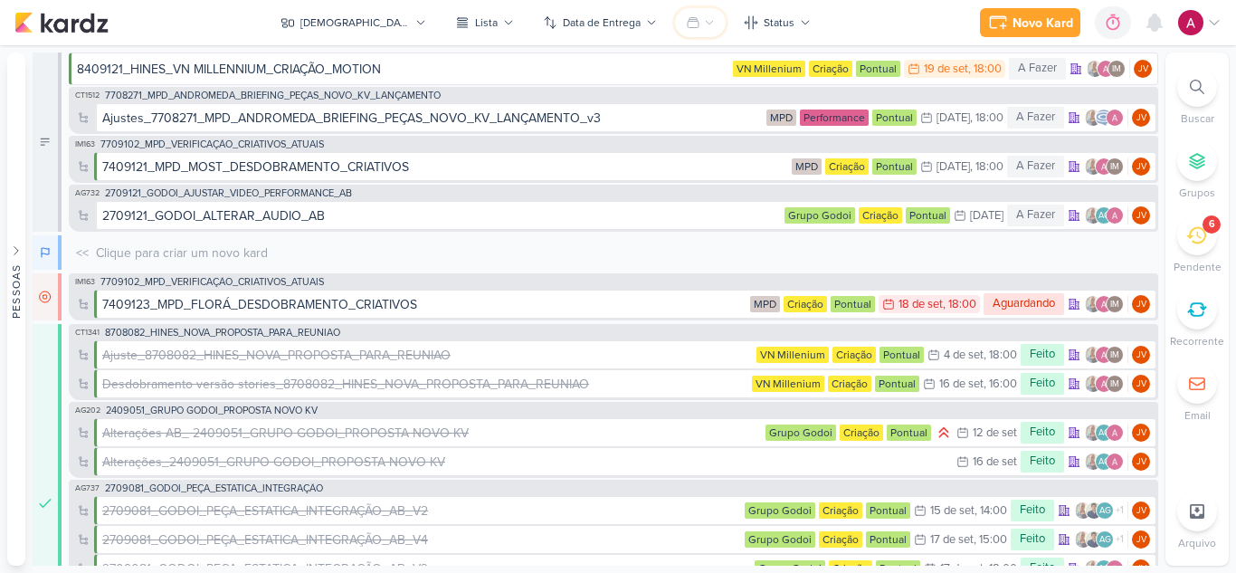
click at [688, 27] on icon at bounding box center [693, 23] width 11 height 10
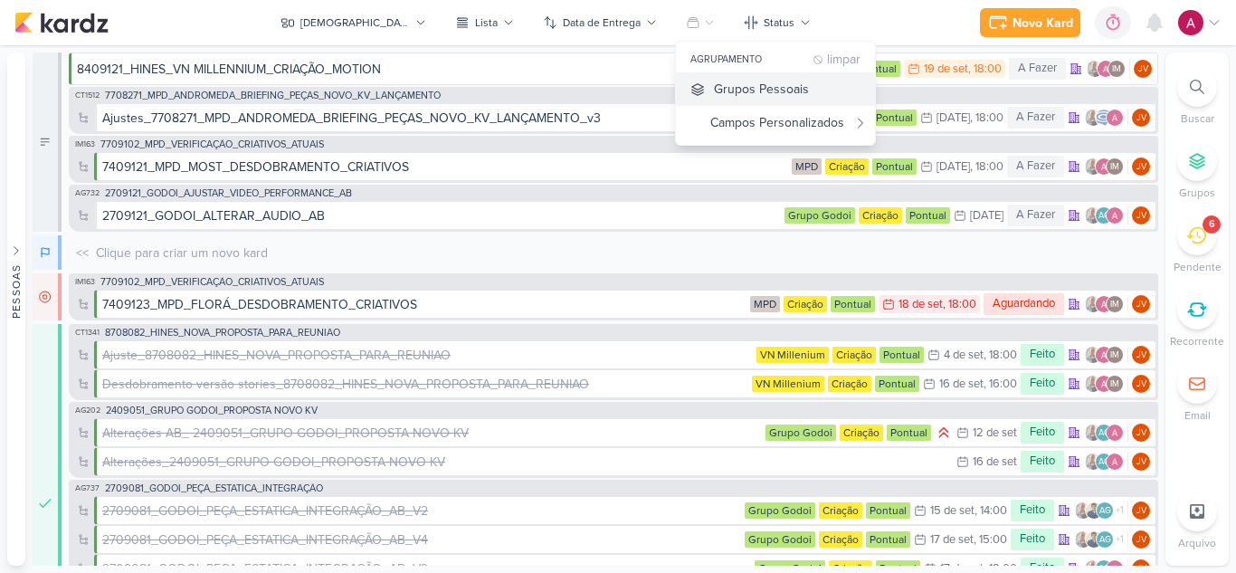
click at [714, 83] on div "Grupos Pessoais" at bounding box center [761, 89] width 95 height 19
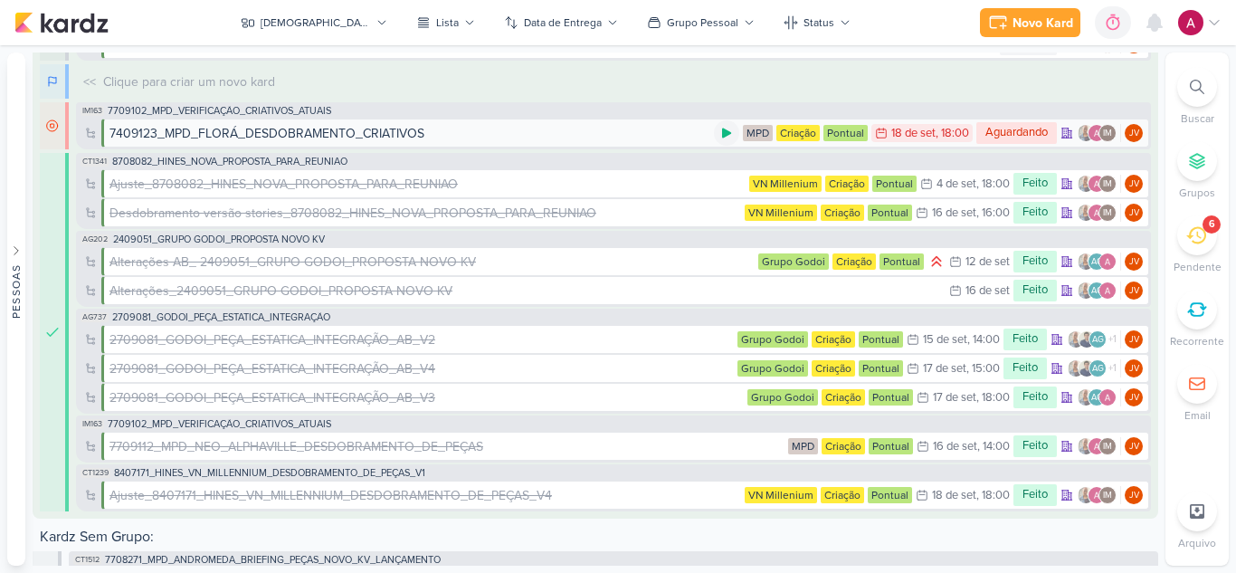
scroll to position [316, 0]
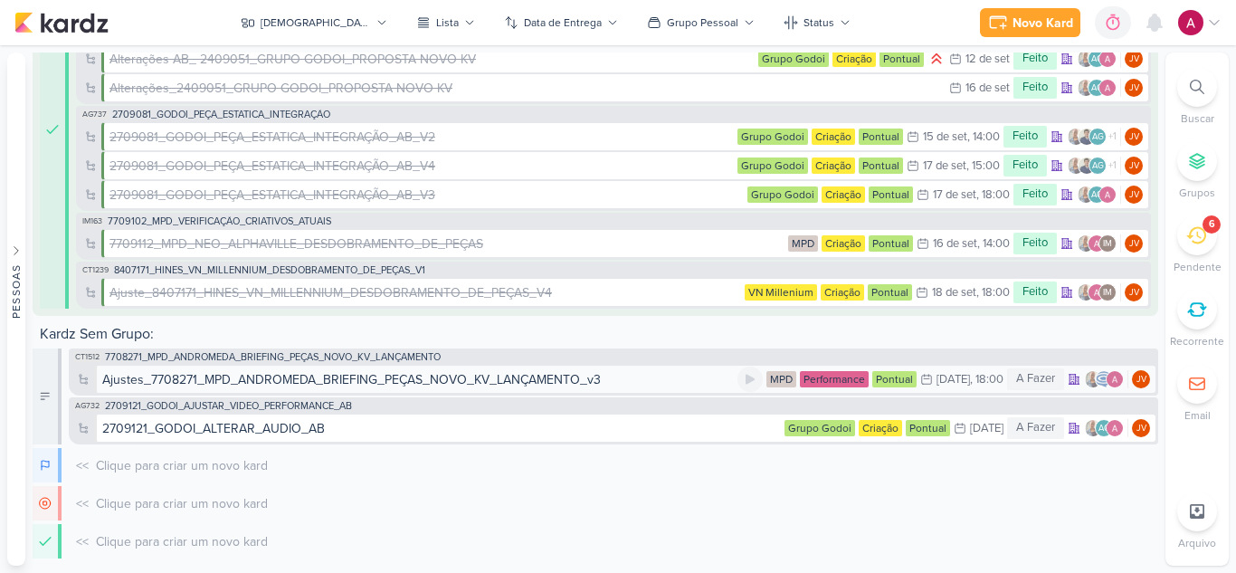
click at [511, 384] on div "Ajustes_7708271_MPD_ANDROMEDA_BRIEFING_PEÇAS_NOVO_KV_LANÇAMENTO_v3" at bounding box center [351, 379] width 498 height 19
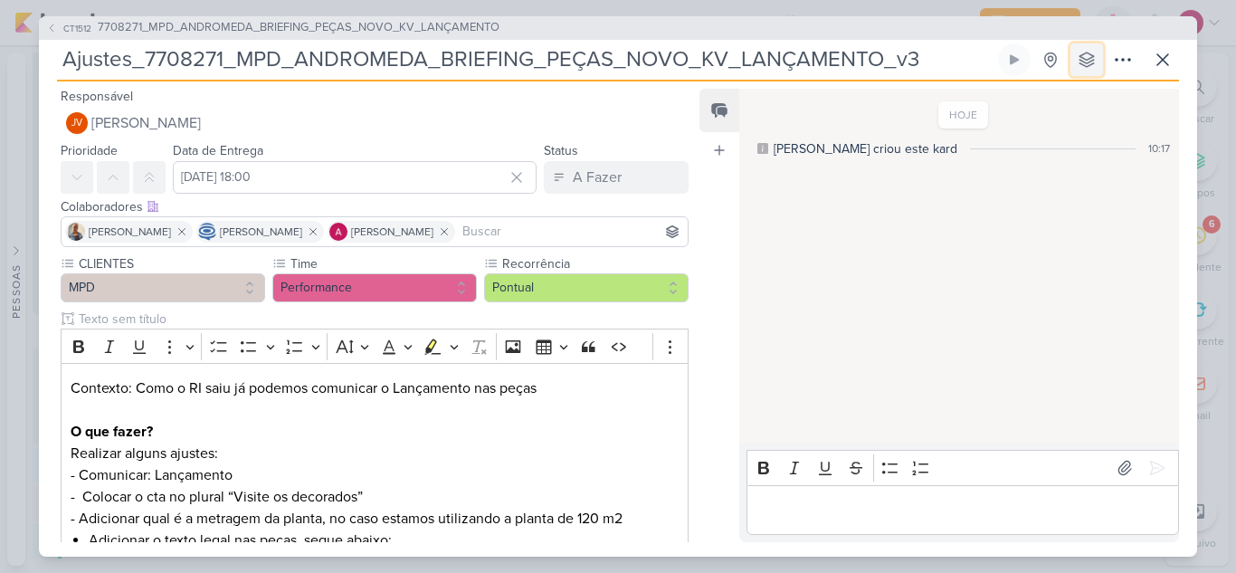
click at [1075, 50] on button at bounding box center [1086, 59] width 33 height 33
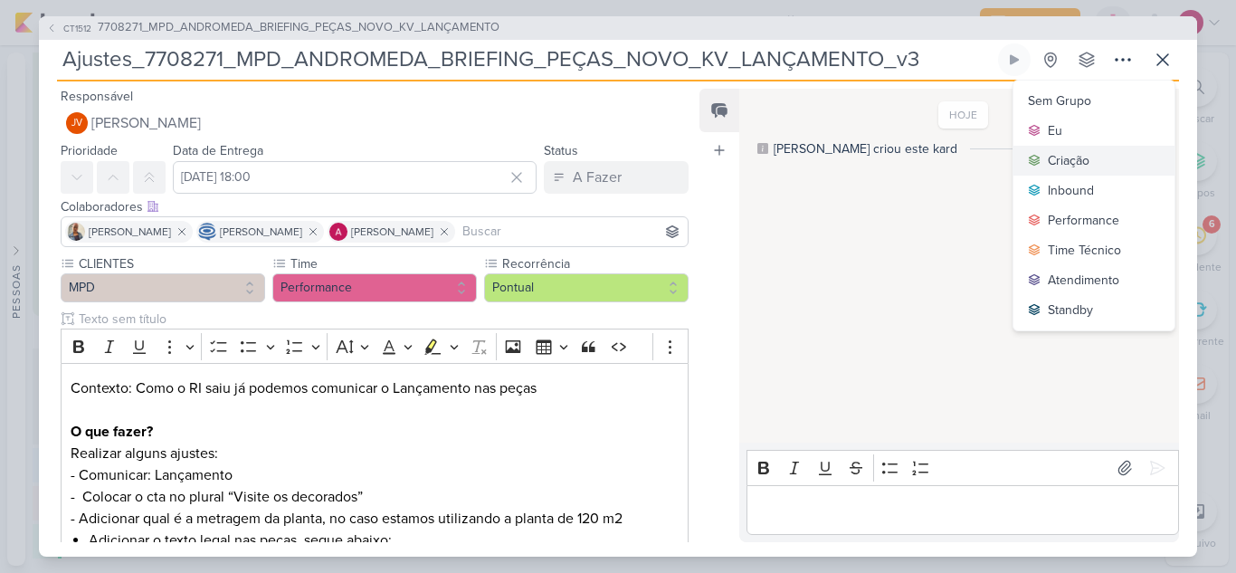
click at [1076, 158] on div "Criação" at bounding box center [1069, 160] width 42 height 19
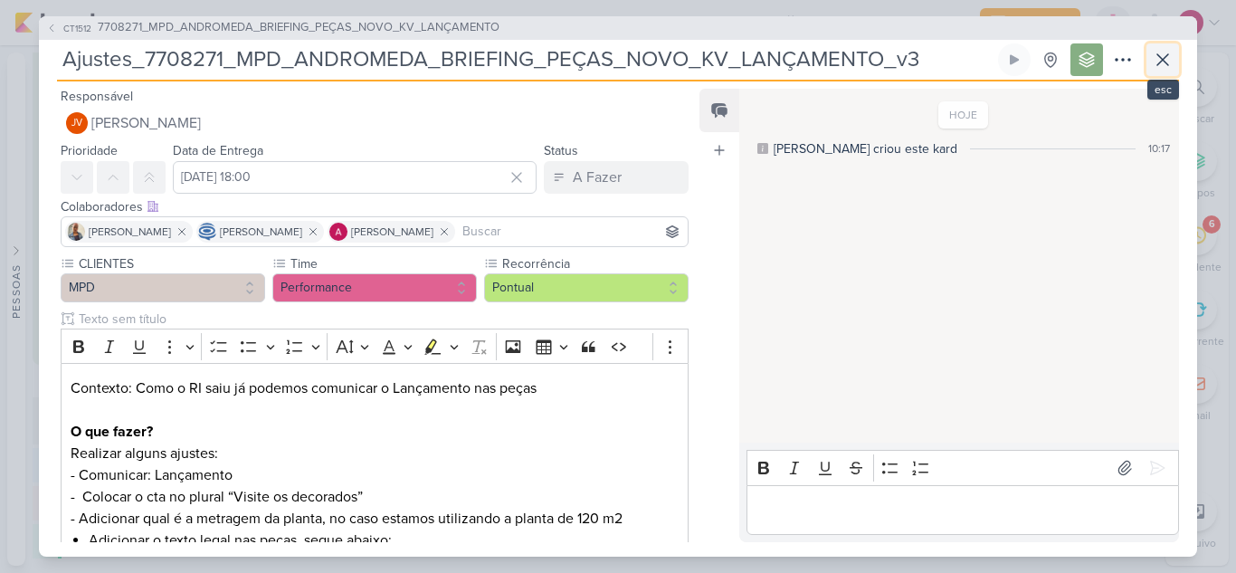
click at [1163, 68] on icon at bounding box center [1163, 60] width 22 height 22
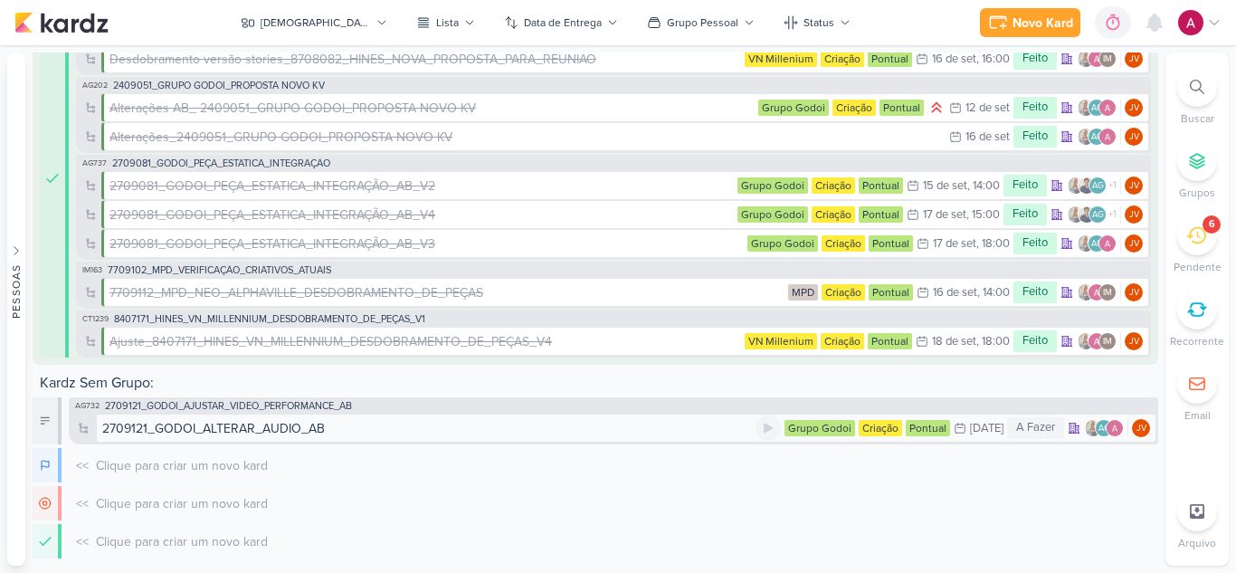
click at [365, 428] on div "2709121_GODOI_ALTERAR_AUDIO_AB" at bounding box center [428, 428] width 653 height 19
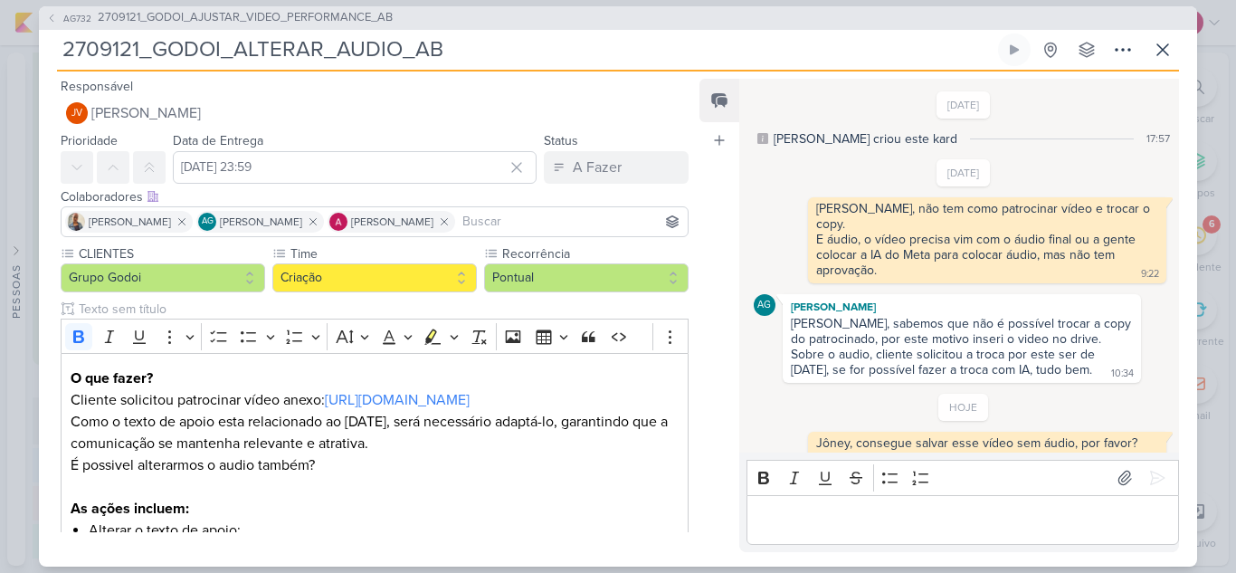
scroll to position [10, 0]
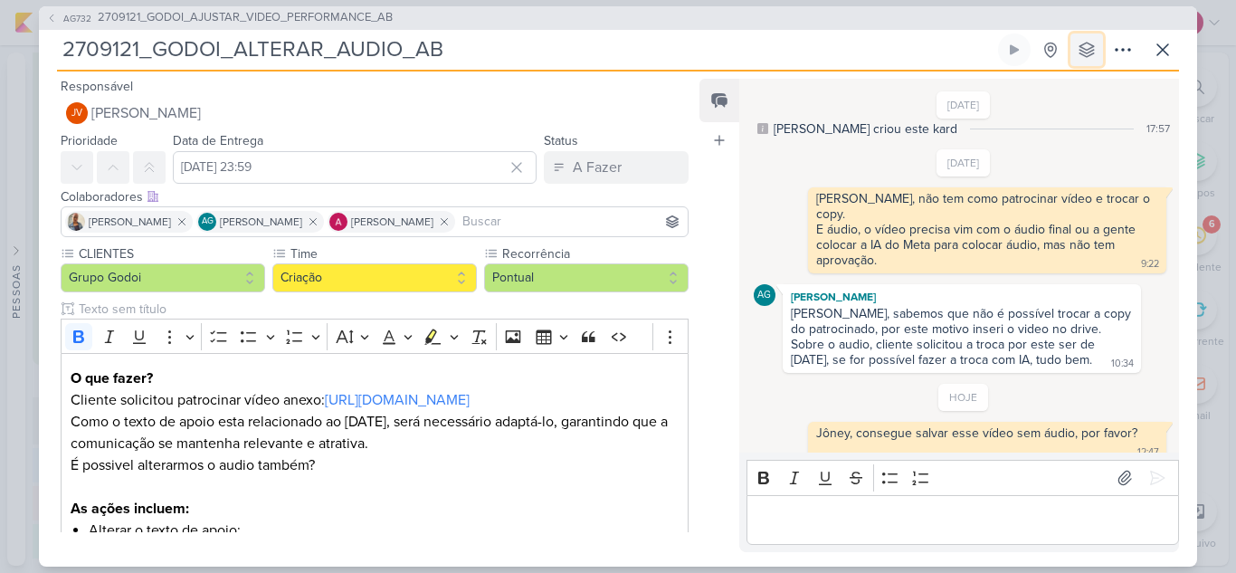
click at [1088, 48] on icon at bounding box center [1087, 50] width 18 height 18
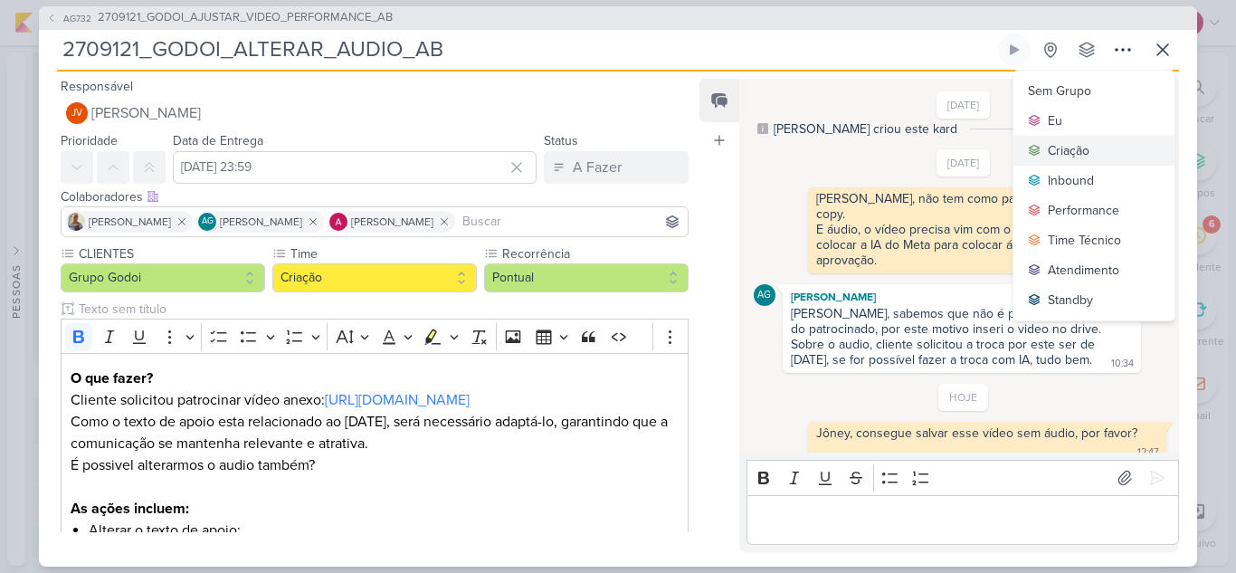
click at [1039, 148] on icon at bounding box center [1035, 151] width 10 height 10
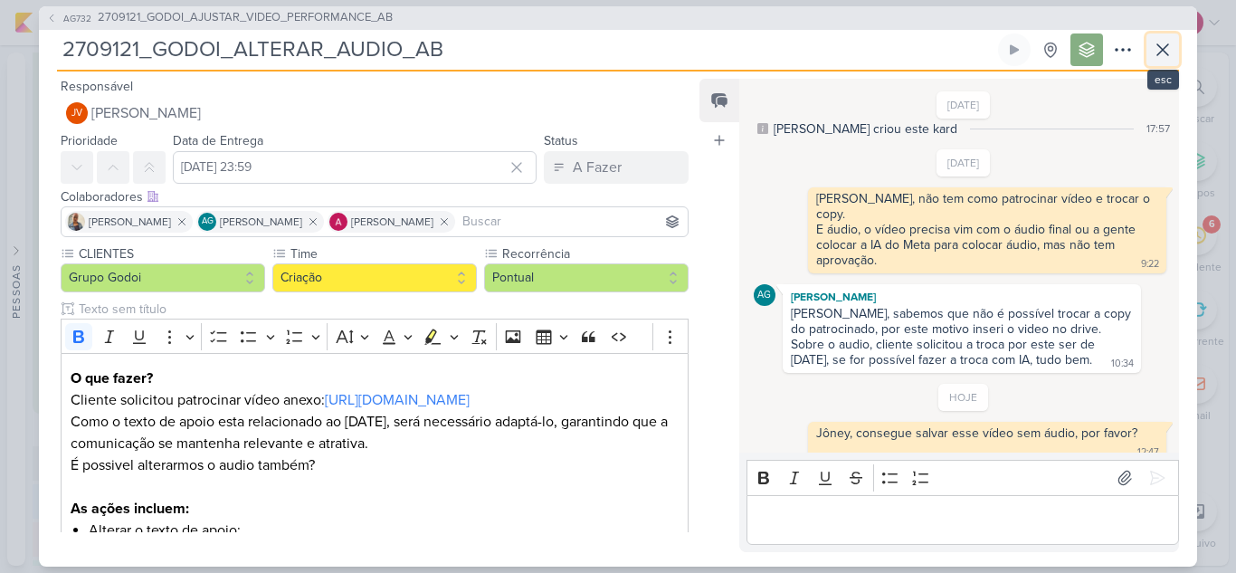
scroll to position [352, 0]
click at [1159, 56] on icon at bounding box center [1163, 50] width 22 height 22
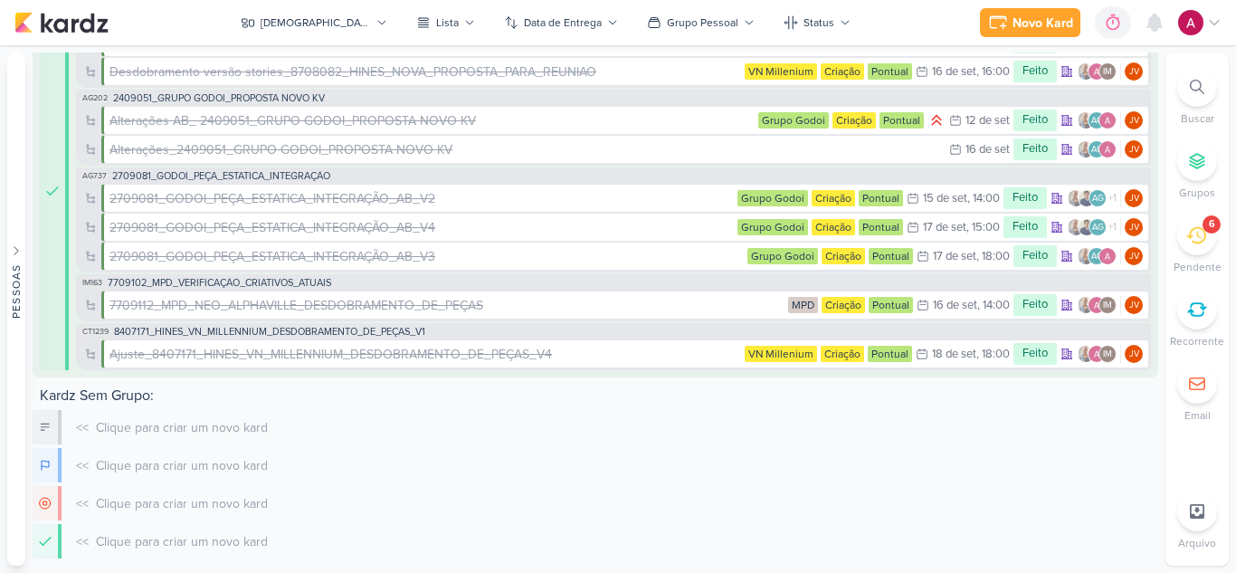
scroll to position [0, 0]
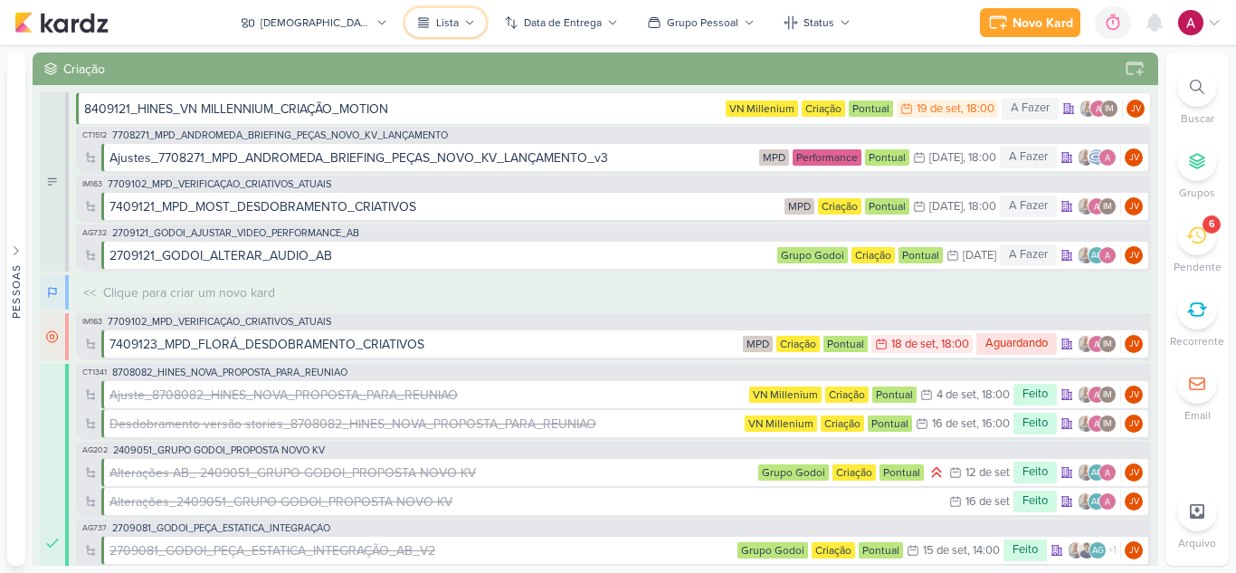
click at [436, 19] on div "Lista" at bounding box center [447, 22] width 23 height 16
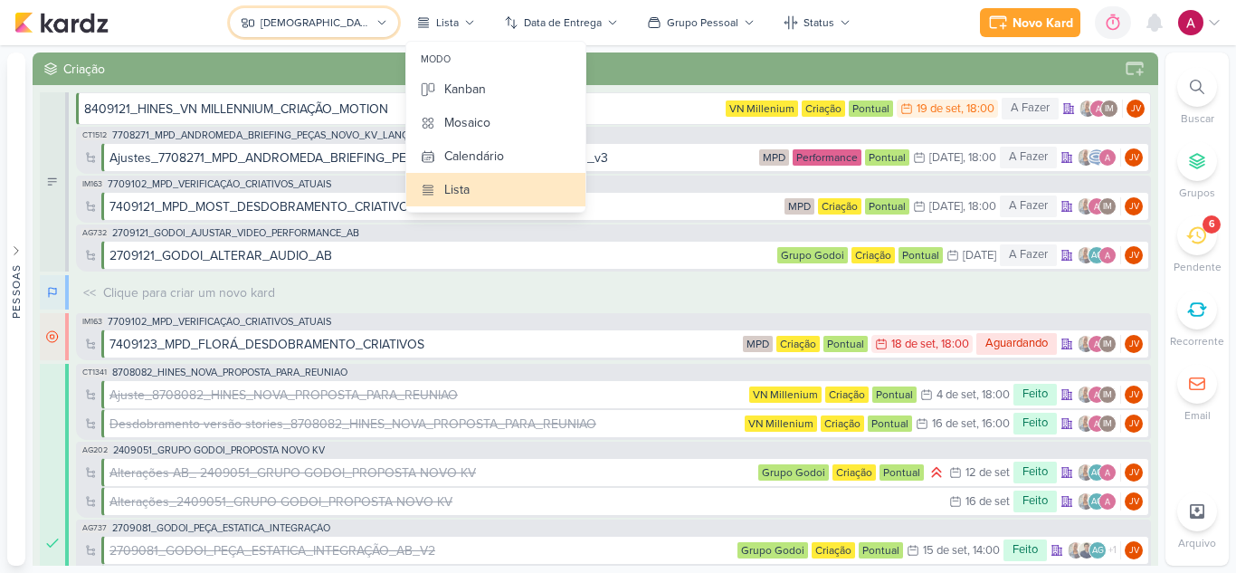
click at [328, 22] on div "[DEMOGRAPHIC_DATA]" at bounding box center [315, 22] width 109 height 16
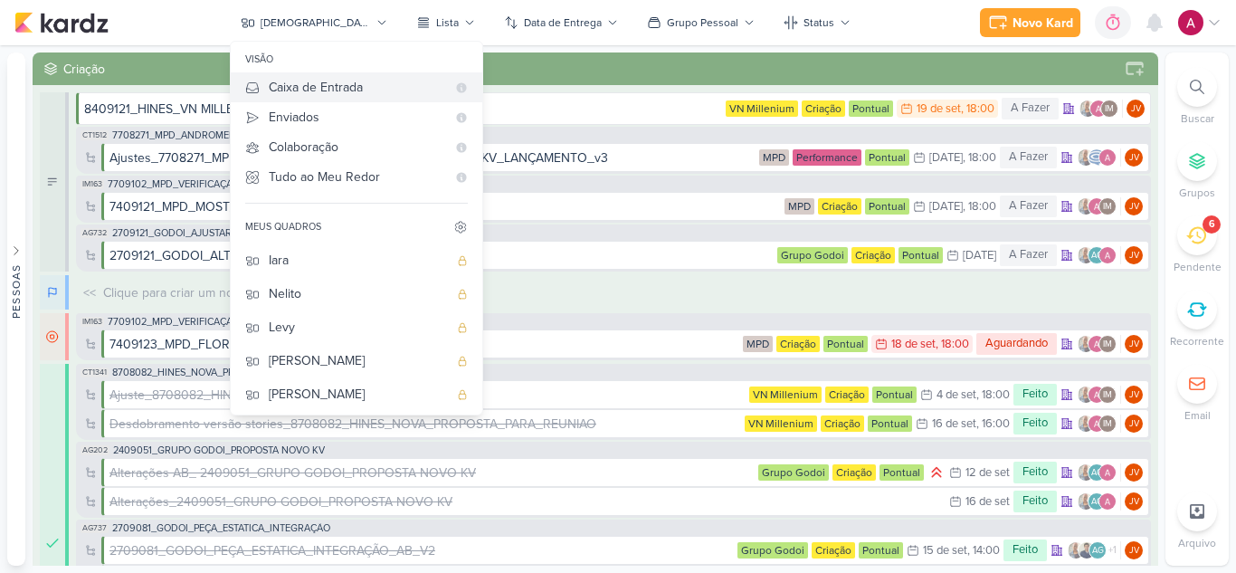
click at [355, 90] on div "Caixa de Entrada" at bounding box center [357, 87] width 177 height 19
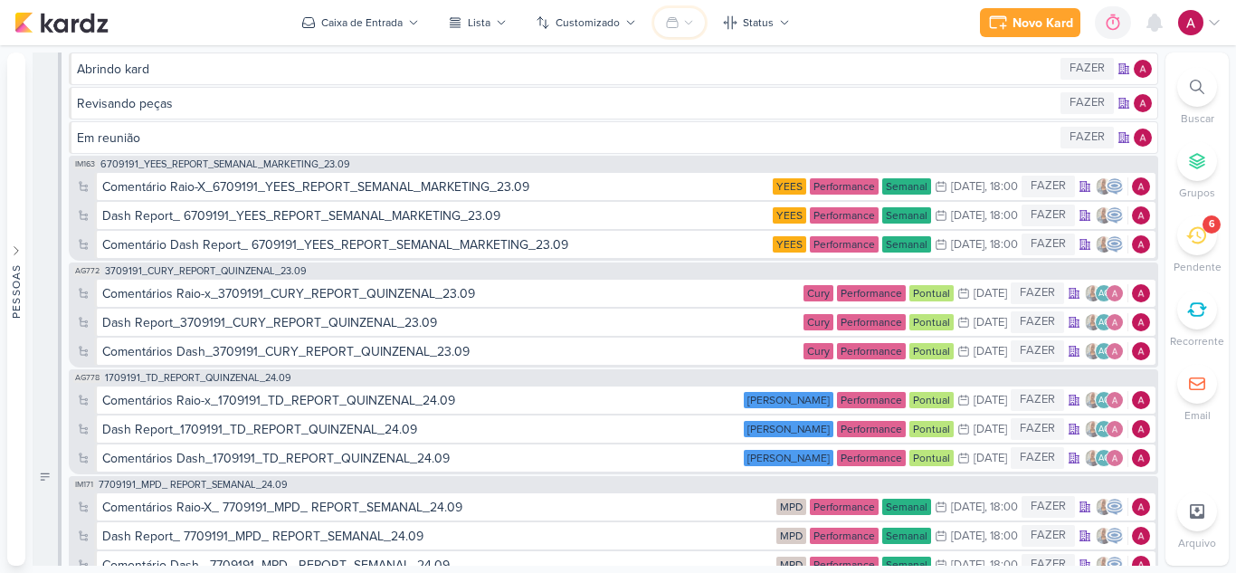
click at [673, 25] on icon at bounding box center [672, 22] width 14 height 14
click at [704, 82] on div "Grupos Pessoais" at bounding box center [740, 89] width 95 height 19
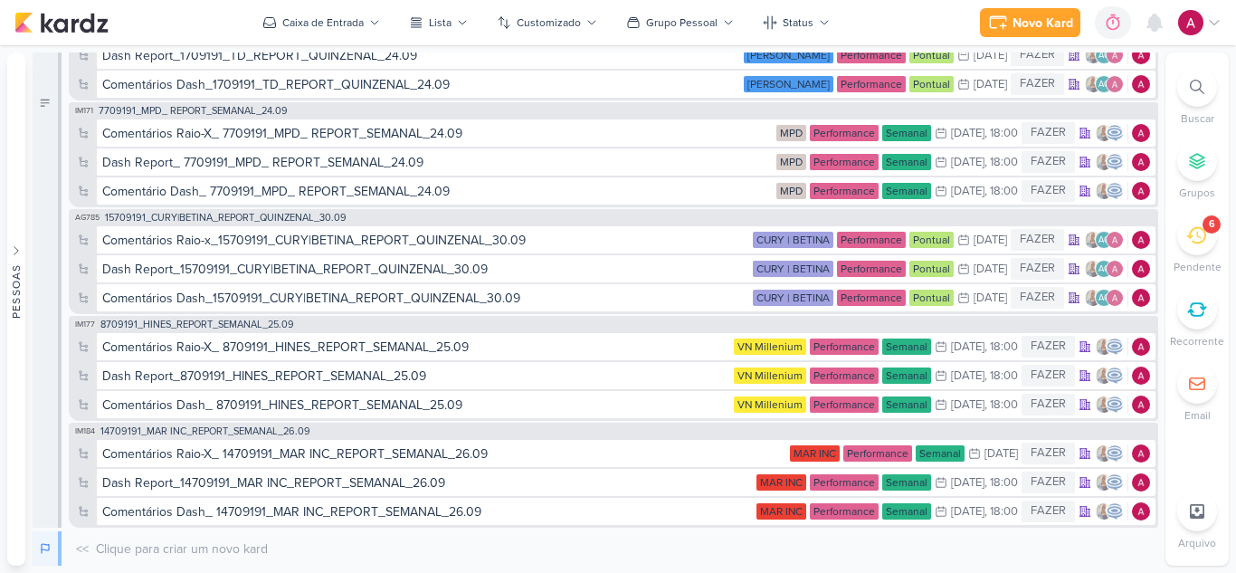
scroll to position [1980, 0]
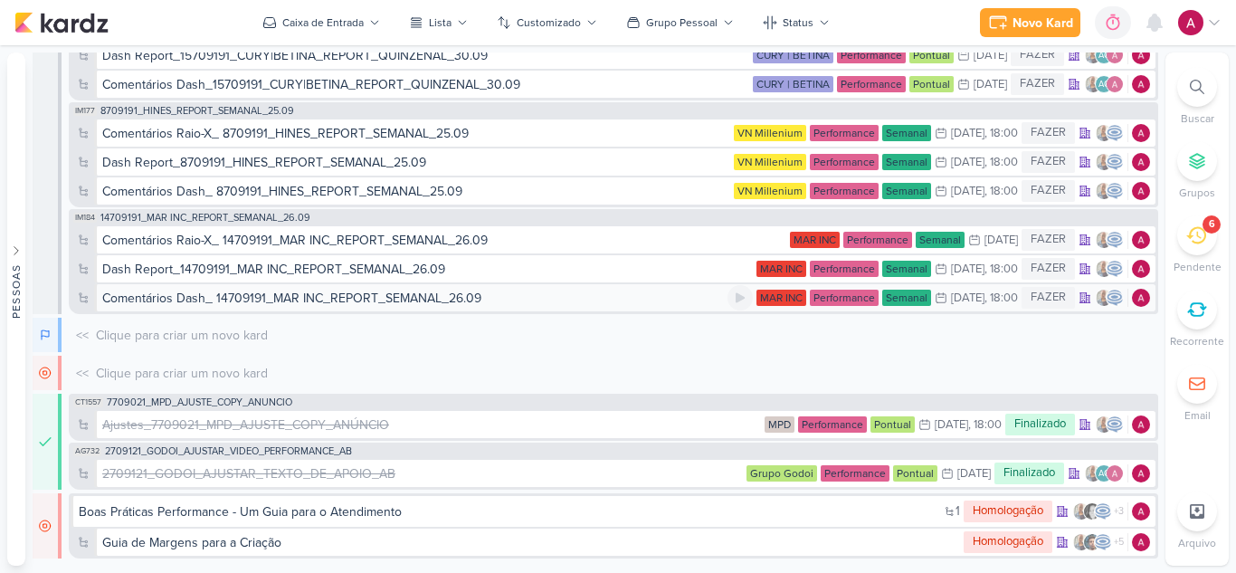
click at [301, 298] on div "Comentários Dash_ 14709191_MAR INC_REPORT_SEMANAL_26.09" at bounding box center [291, 298] width 379 height 19
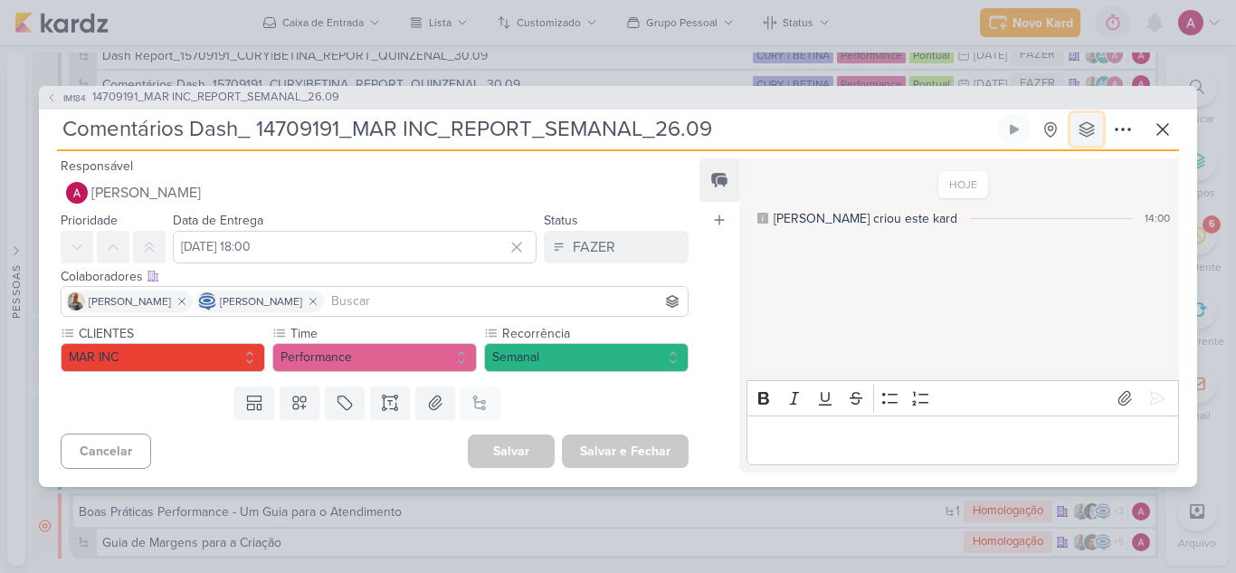
click at [1090, 123] on icon at bounding box center [1087, 129] width 18 height 18
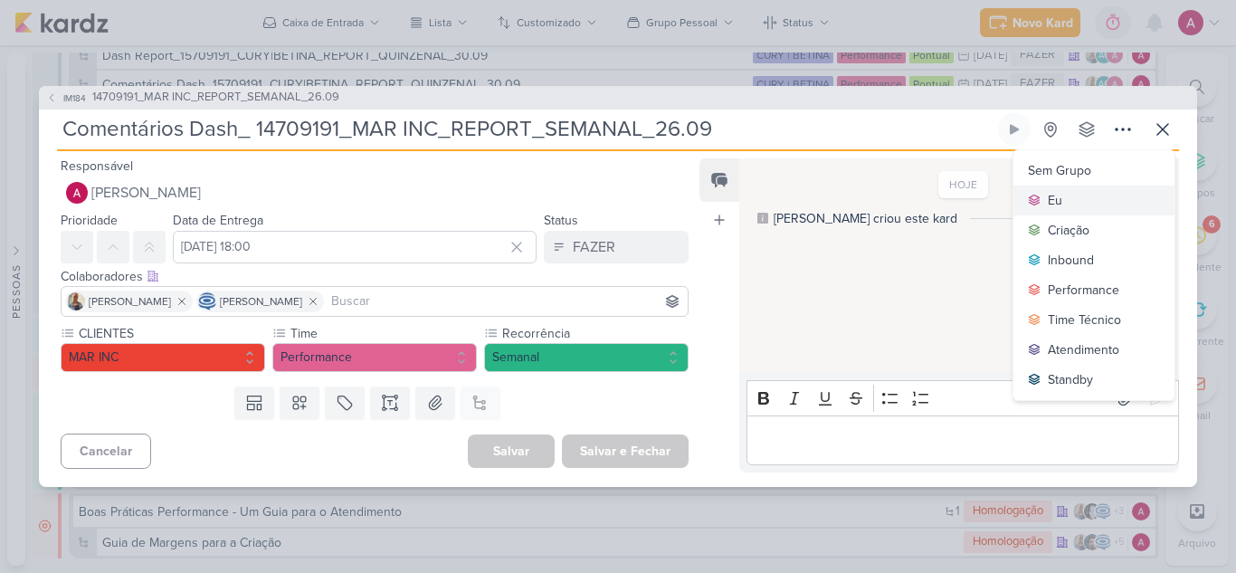
click at [1077, 193] on button "Eu" at bounding box center [1093, 200] width 161 height 30
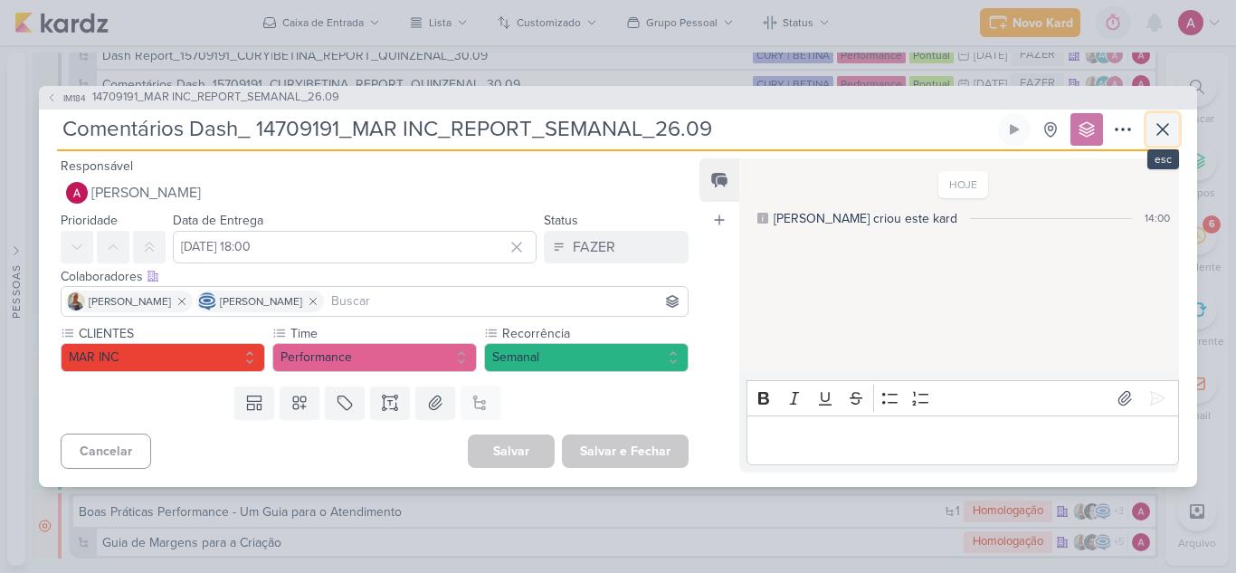
click at [1151, 131] on button at bounding box center [1162, 129] width 33 height 33
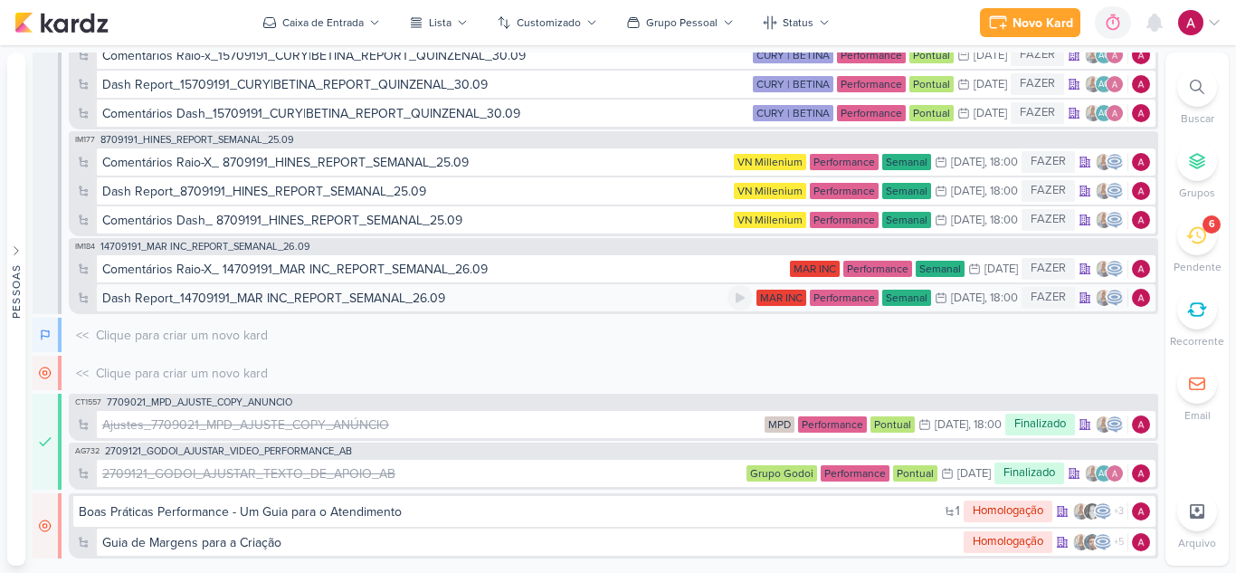
scroll to position [1964, 0]
click at [172, 299] on div "Dash Report_14709191_MAR INC_REPORT_SEMANAL_26.09" at bounding box center [273, 298] width 343 height 19
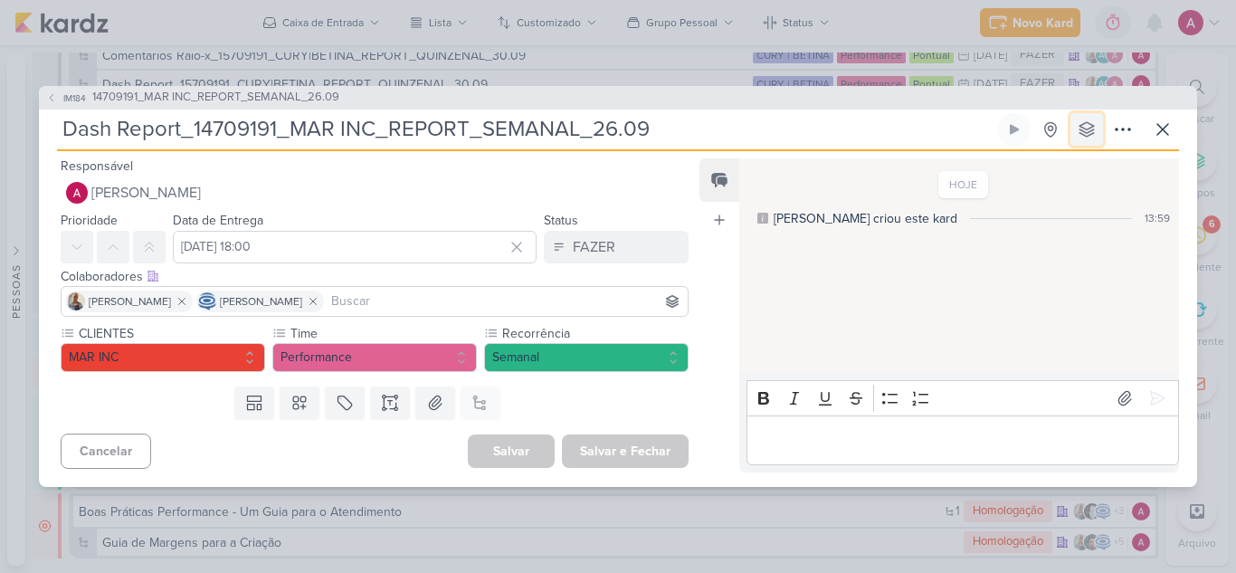
click at [1095, 119] on button at bounding box center [1086, 129] width 33 height 33
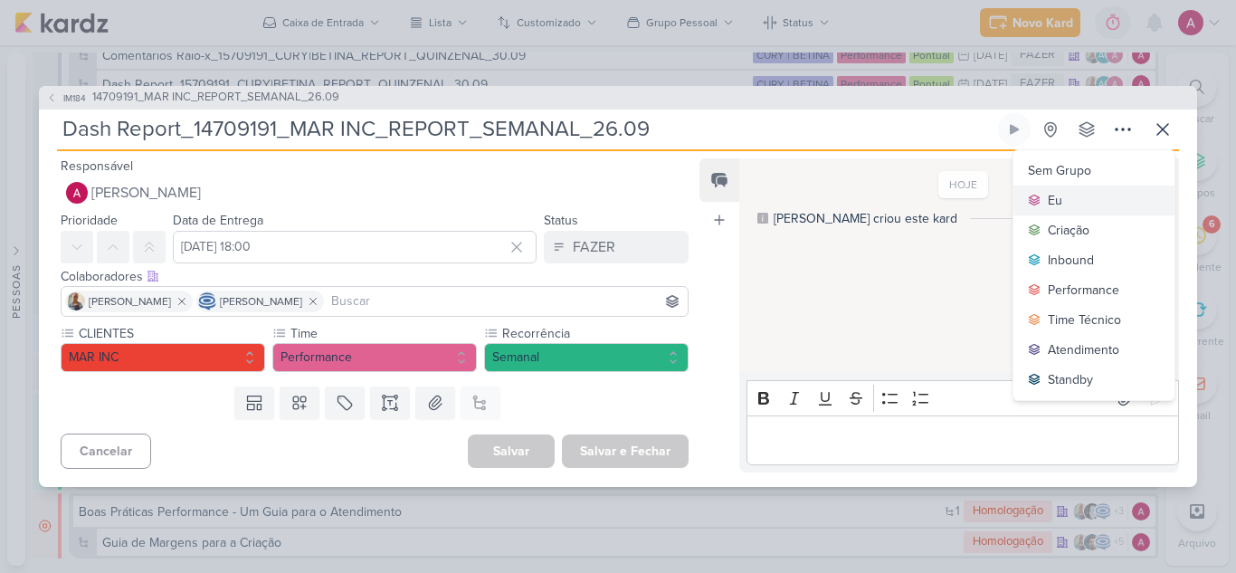
click at [1068, 190] on button "Eu" at bounding box center [1093, 200] width 161 height 30
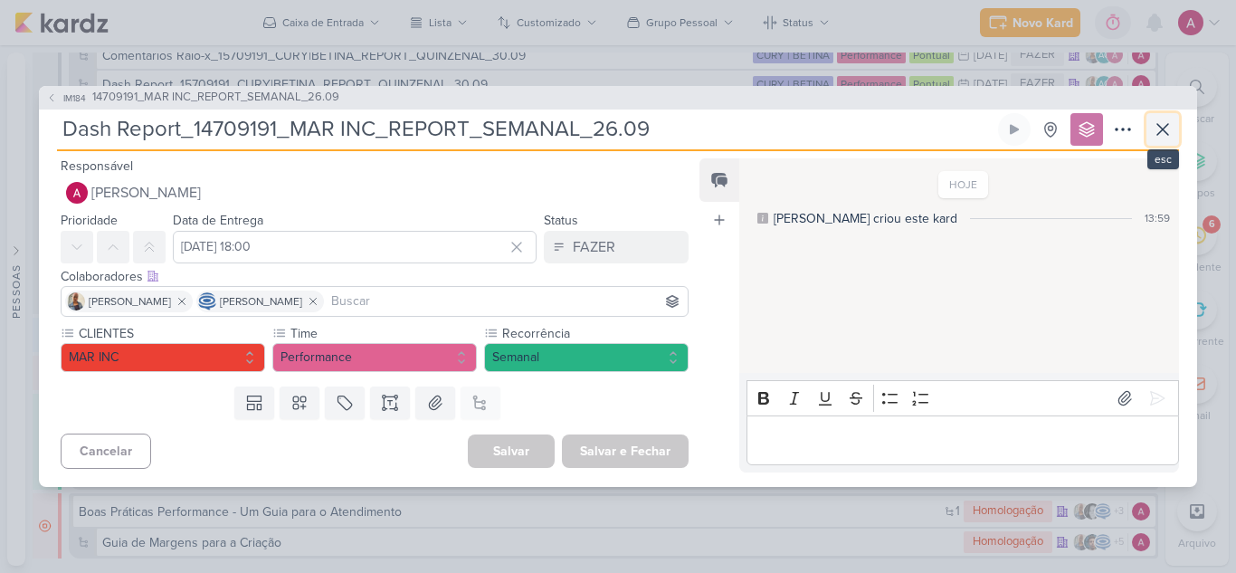
click at [1157, 132] on icon at bounding box center [1163, 130] width 22 height 22
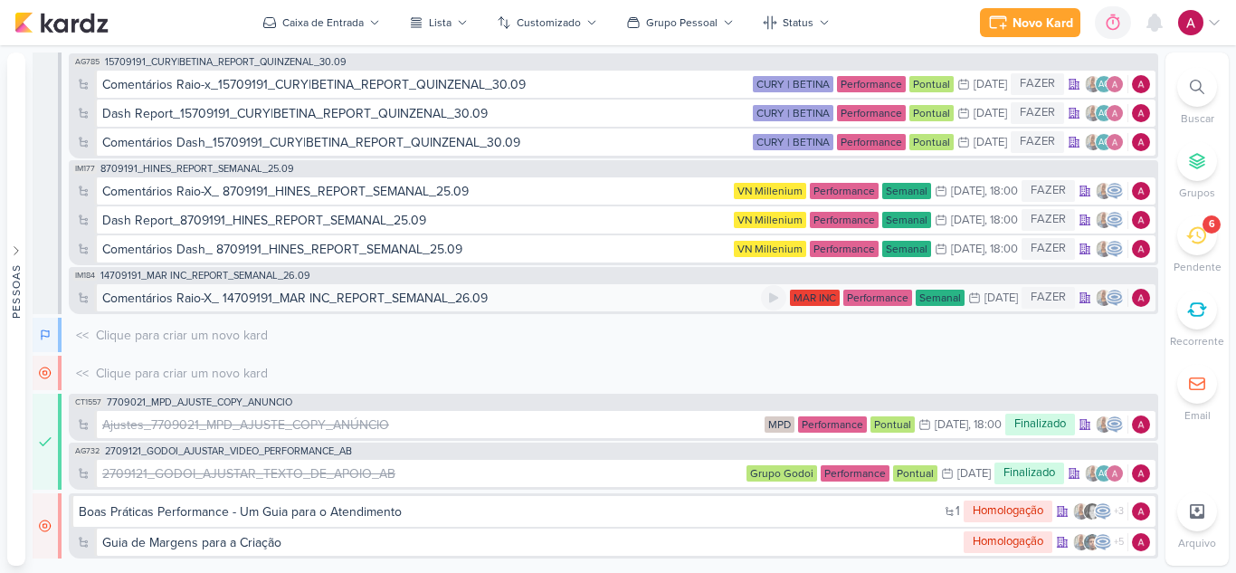
click at [303, 293] on div "Comentários Raio-X_ 14709191_MAR INC_REPORT_SEMANAL_26.09" at bounding box center [294, 298] width 385 height 19
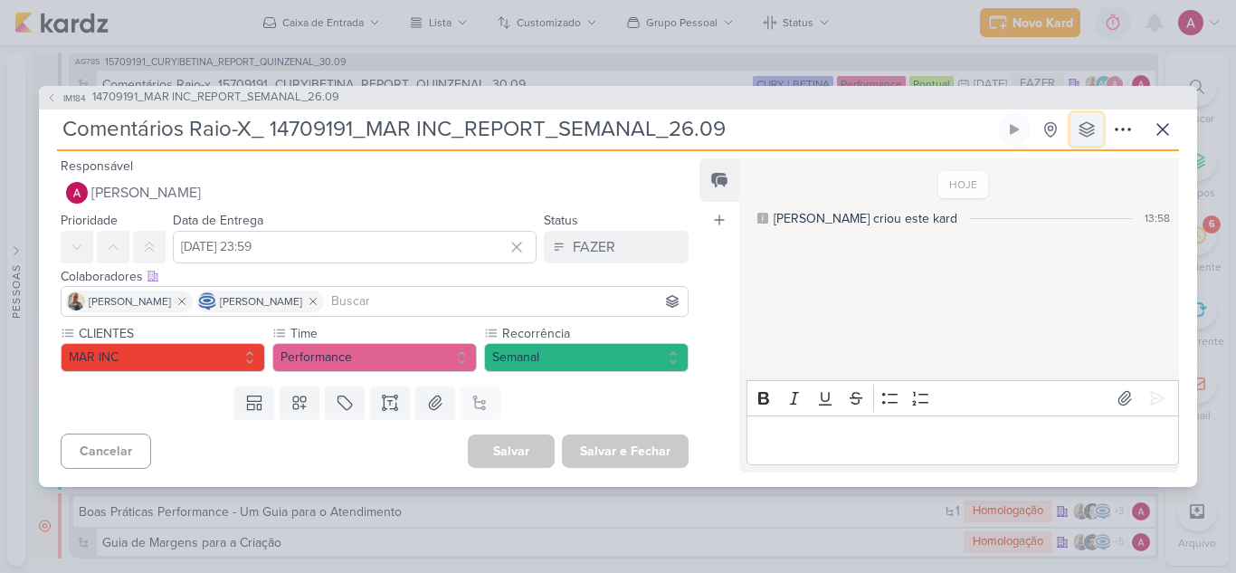
click at [1089, 120] on icon at bounding box center [1087, 129] width 18 height 18
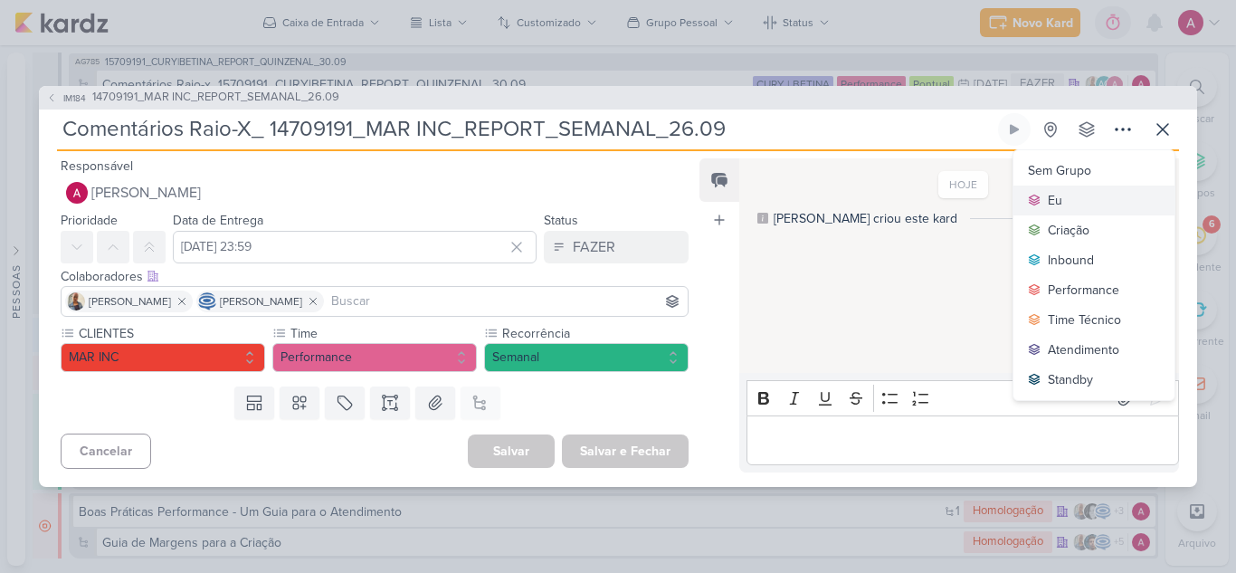
click at [1067, 199] on button "Eu" at bounding box center [1093, 200] width 161 height 30
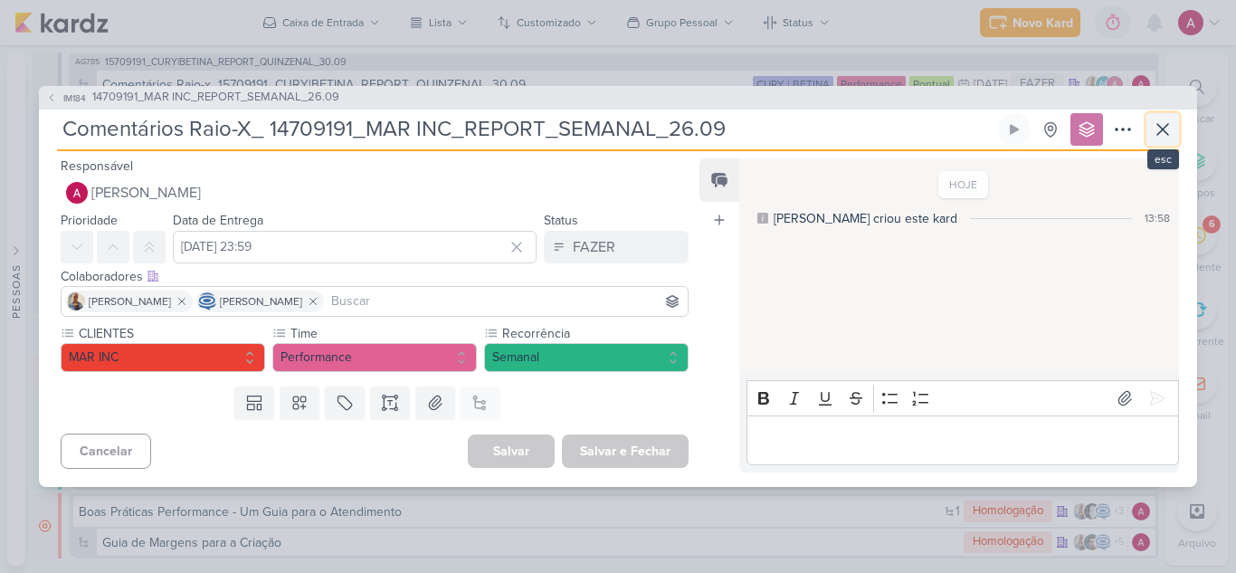
click at [1154, 133] on icon at bounding box center [1163, 130] width 22 height 22
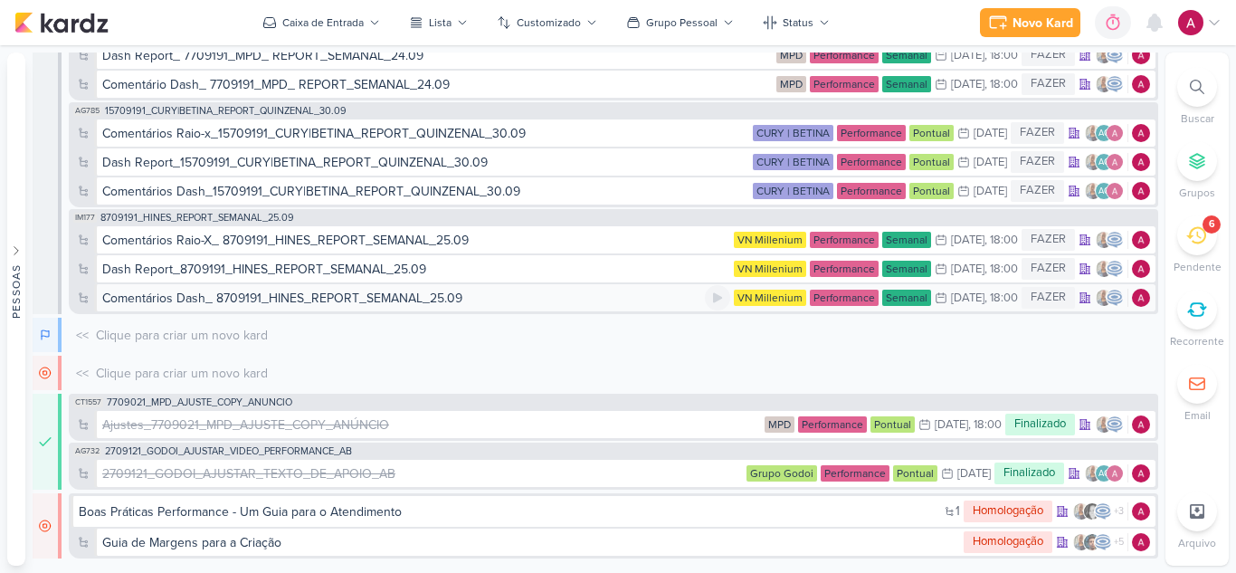
scroll to position [1944, 0]
click at [205, 300] on div "Comentários Dash_ 8709191_HINES_REPORT_SEMANAL_25.09" at bounding box center [282, 298] width 360 height 19
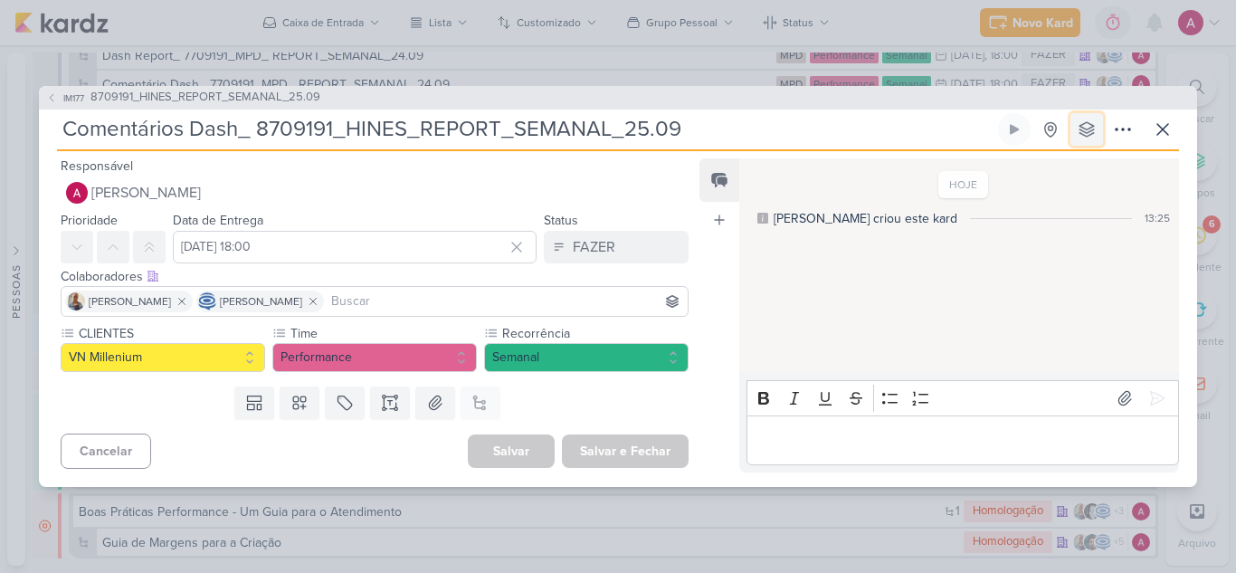
click at [1084, 126] on icon at bounding box center [1087, 129] width 18 height 18
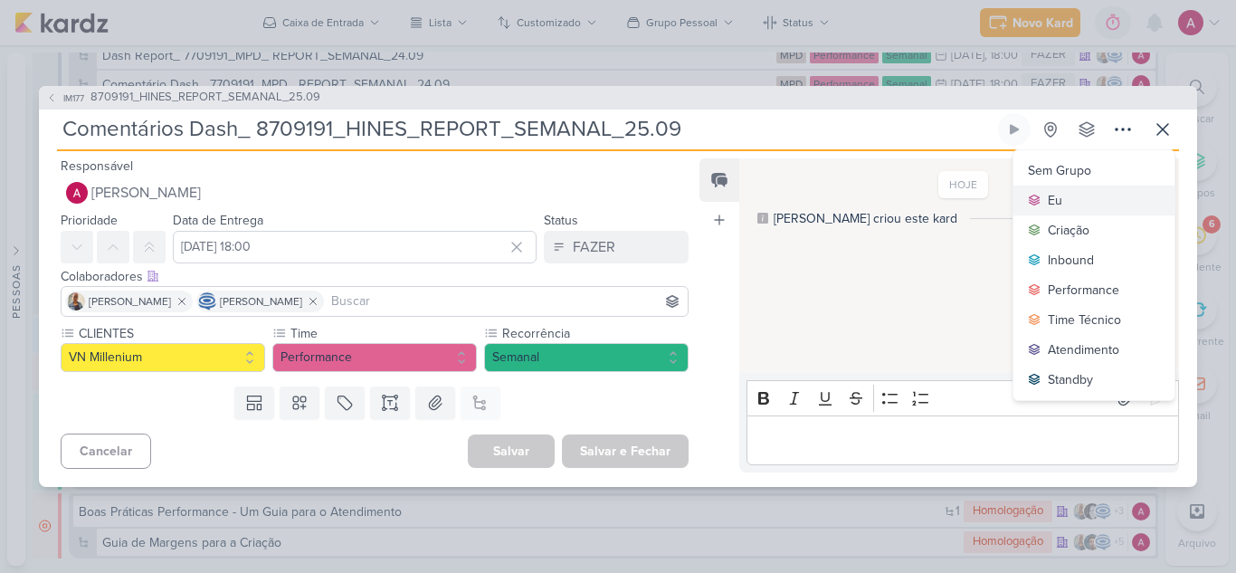
click at [1081, 192] on button "Eu" at bounding box center [1093, 200] width 161 height 30
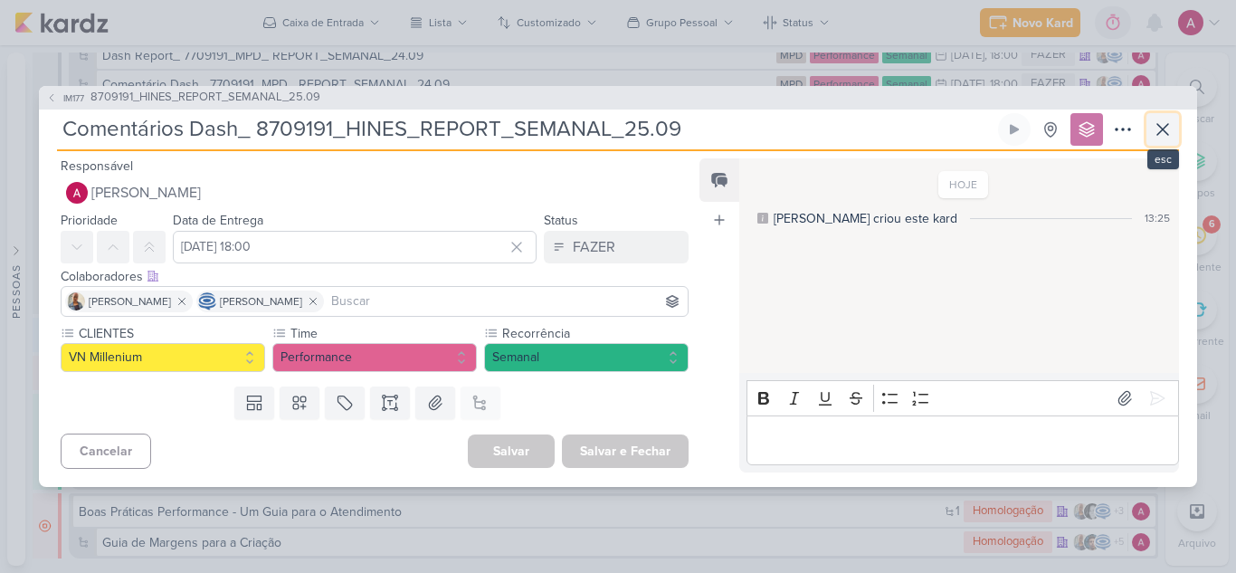
click at [1157, 130] on icon at bounding box center [1163, 130] width 22 height 22
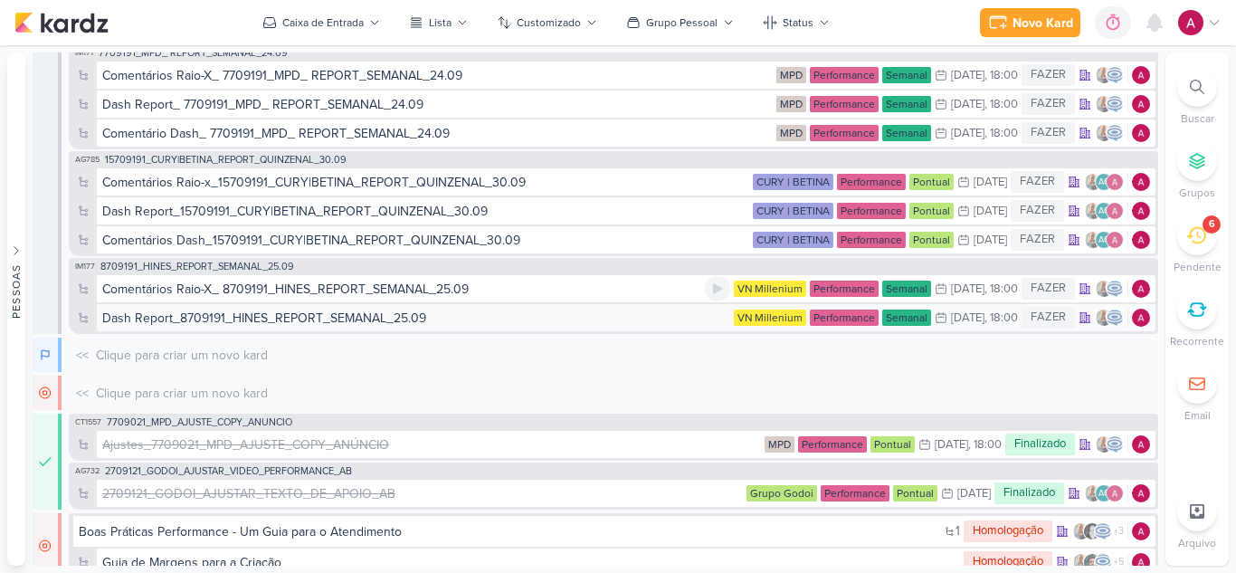
scroll to position [1964, 0]
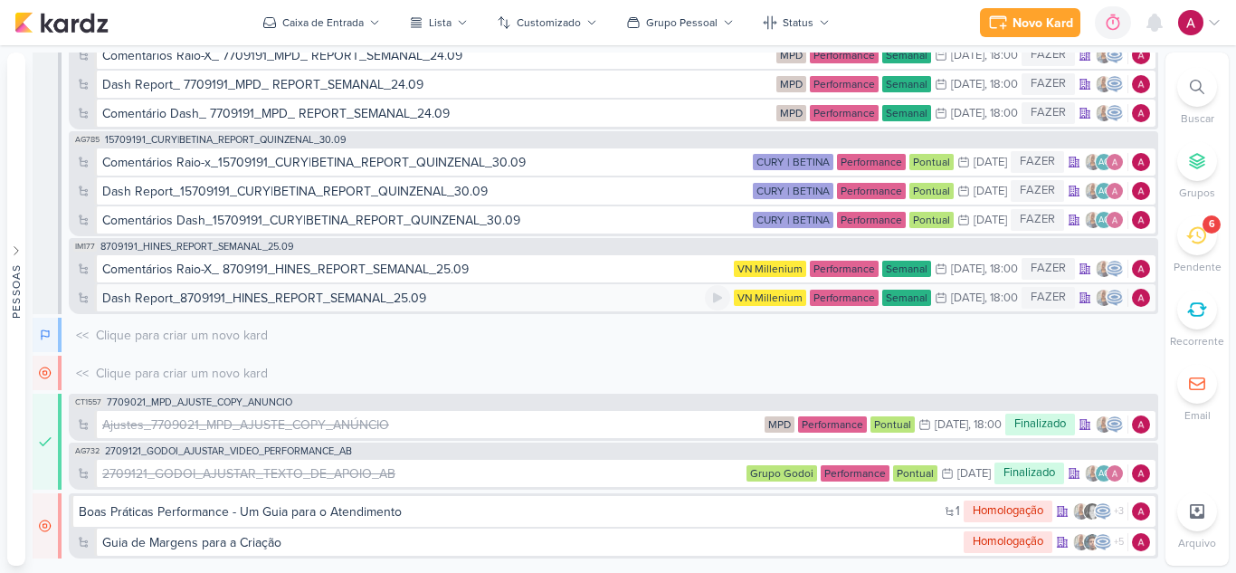
click at [246, 303] on div "Dash Report_8709191_HINES_REPORT_SEMANAL_25.09" at bounding box center [264, 298] width 324 height 19
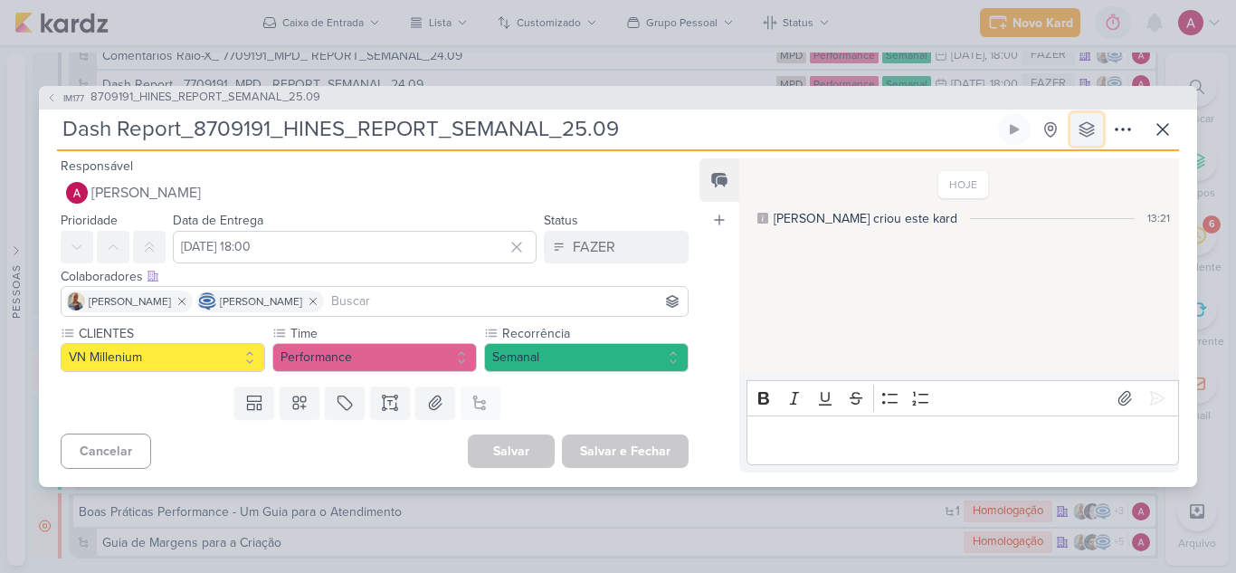
click at [1092, 120] on icon at bounding box center [1087, 129] width 18 height 18
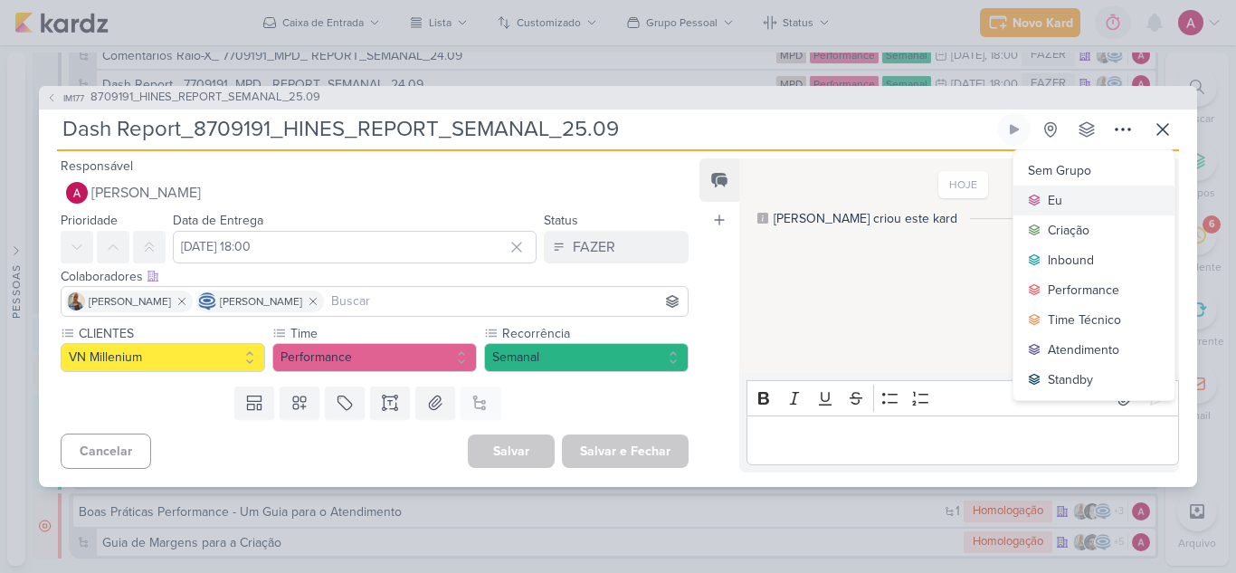
click at [1070, 206] on button "Eu" at bounding box center [1093, 200] width 161 height 30
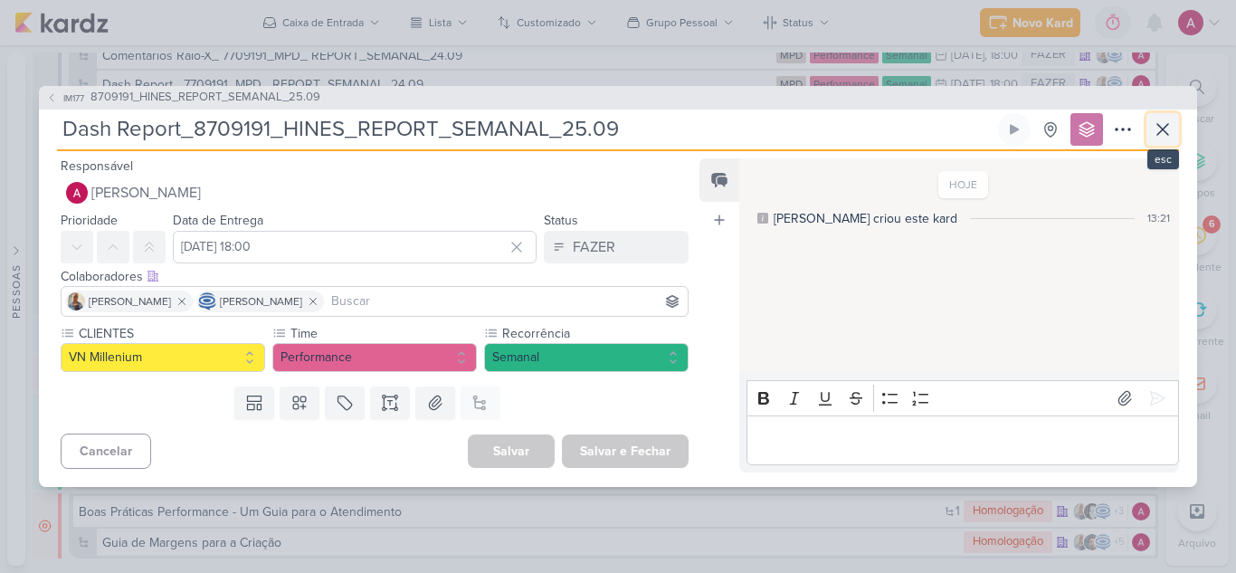
click at [1160, 133] on icon at bounding box center [1163, 130] width 22 height 22
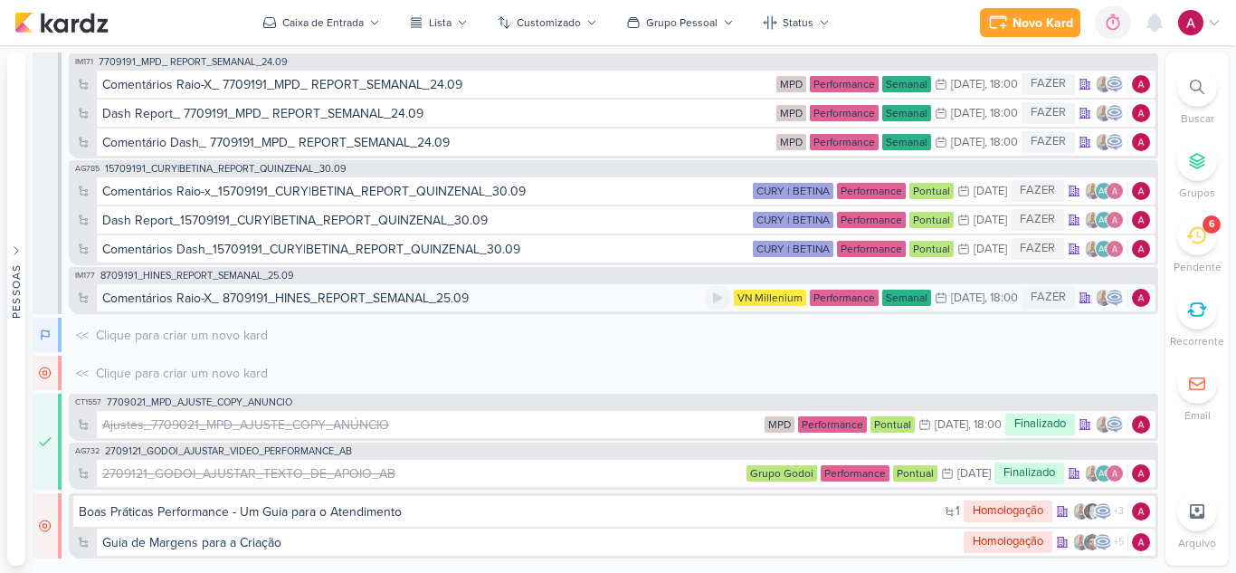
click at [290, 298] on div "Comentários Raio-X_ 8709191_HINES_REPORT_SEMANAL_25.09" at bounding box center [285, 298] width 366 height 19
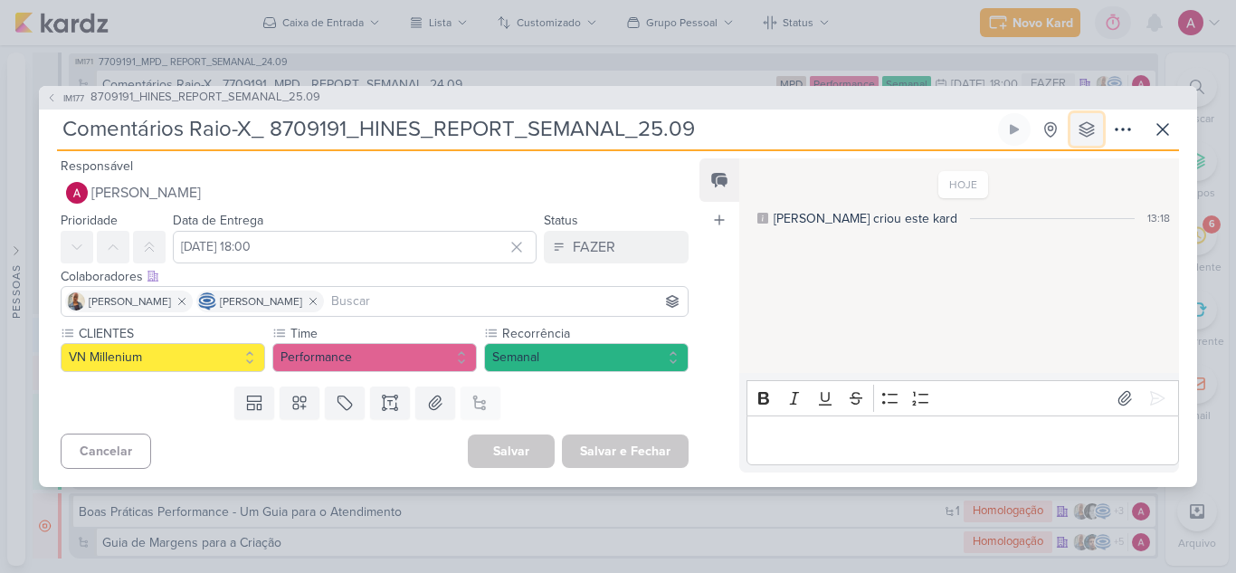
click at [1088, 116] on button at bounding box center [1086, 129] width 33 height 33
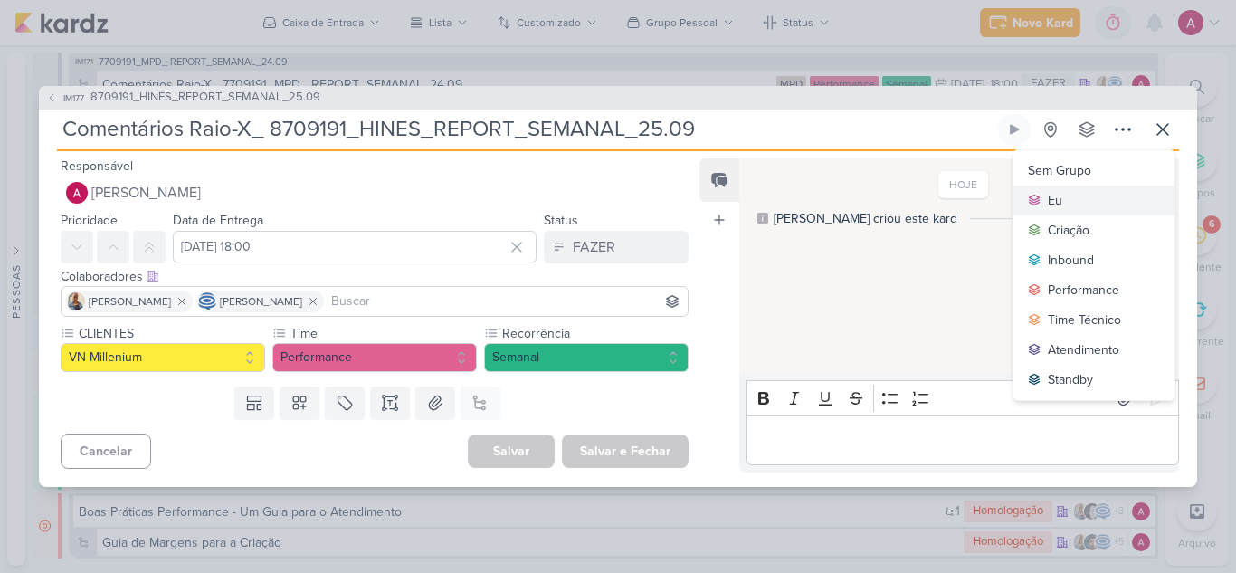
click at [1082, 195] on button "Eu" at bounding box center [1093, 200] width 161 height 30
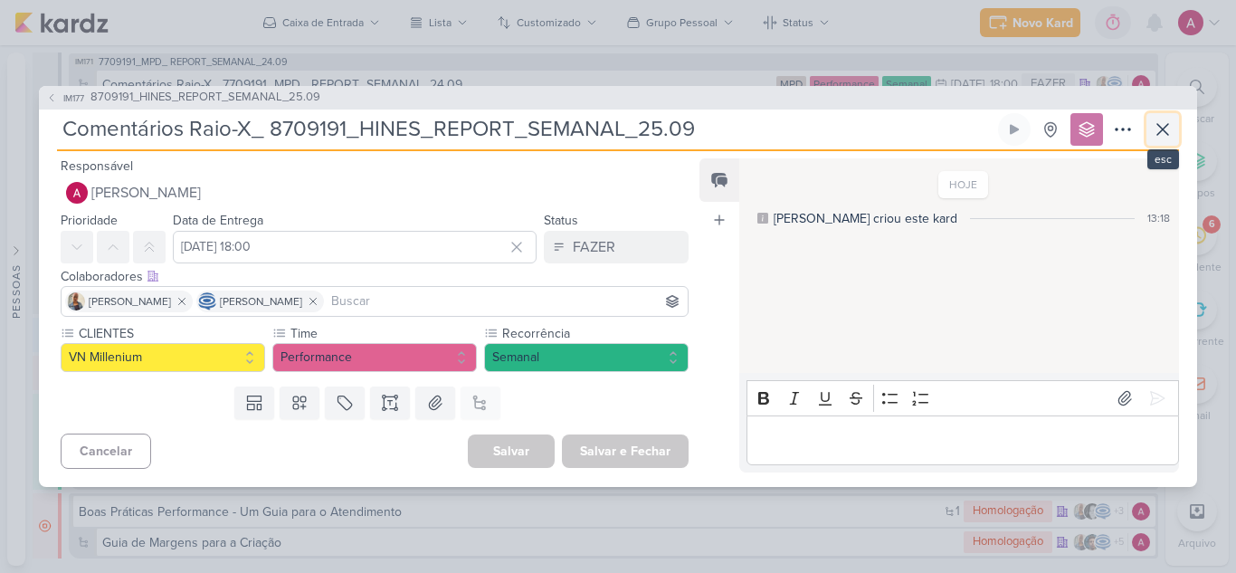
click at [1171, 131] on icon at bounding box center [1163, 130] width 22 height 22
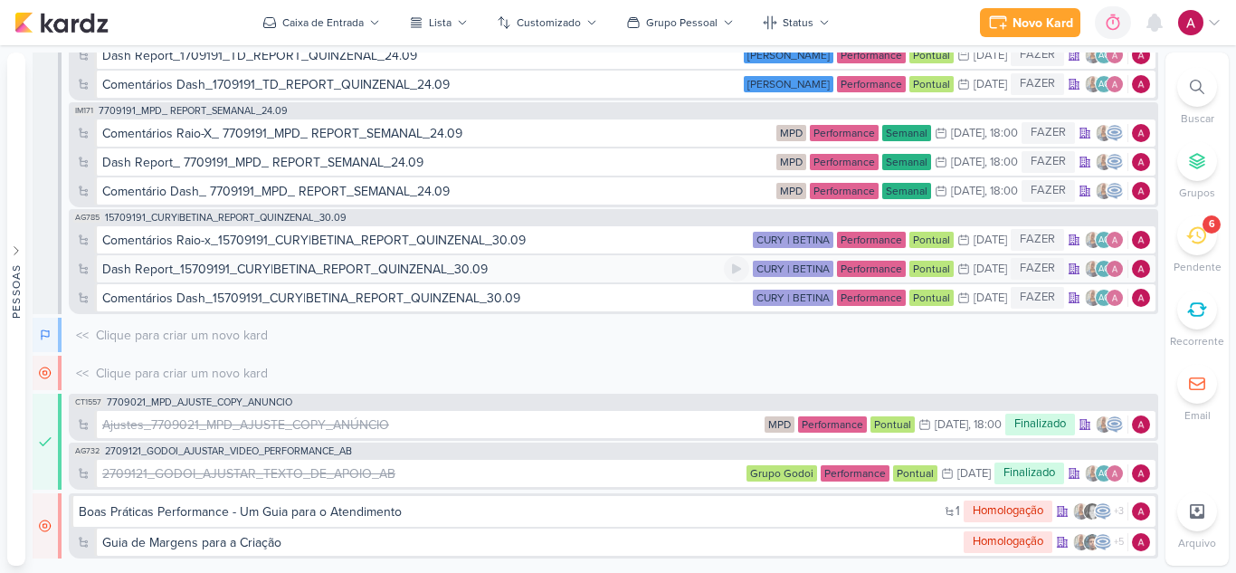
scroll to position [1944, 0]
click at [252, 296] on div "Comentários Dash_15709191_CURY|BETINA_REPORT_QUINZENAL_30.09" at bounding box center [311, 298] width 418 height 19
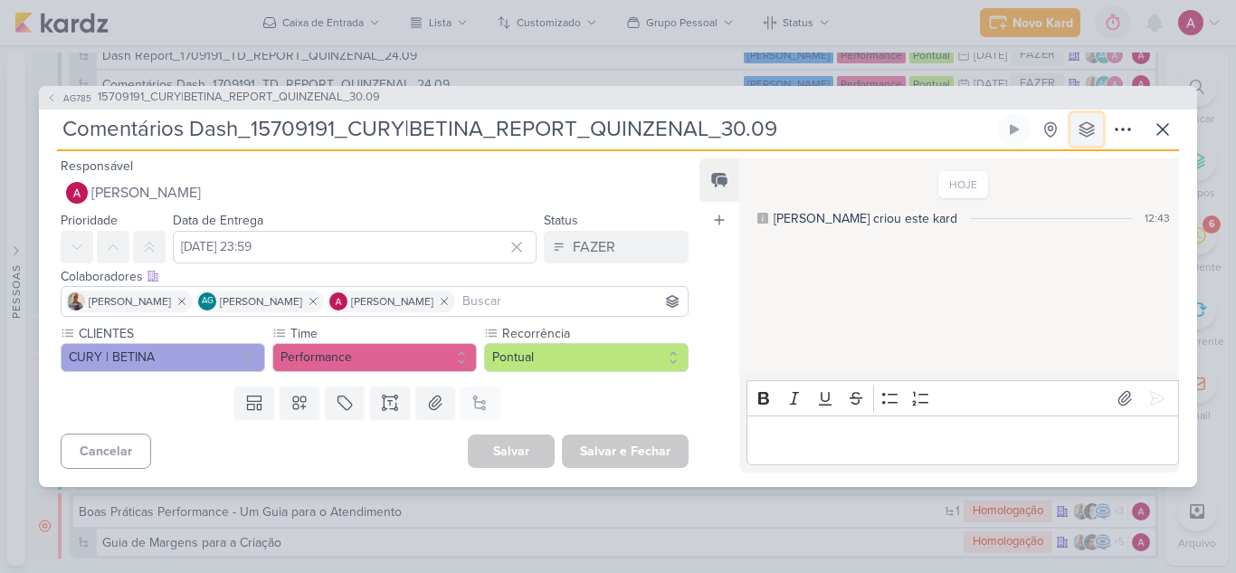
click at [1085, 119] on button at bounding box center [1086, 129] width 33 height 33
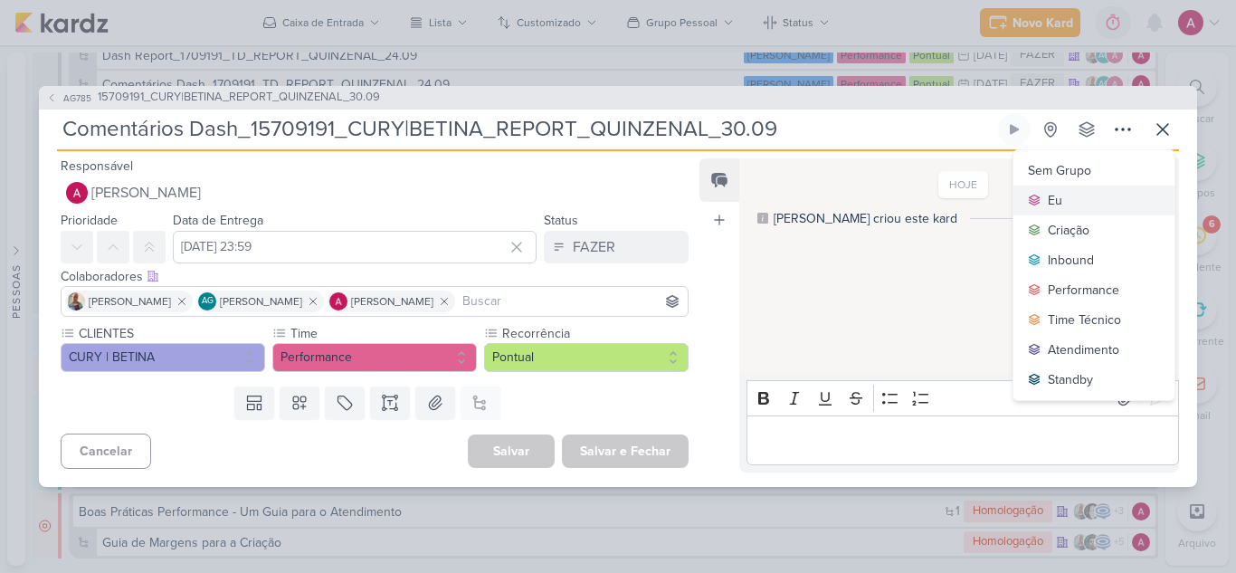
click at [1069, 189] on button "Eu" at bounding box center [1093, 200] width 161 height 30
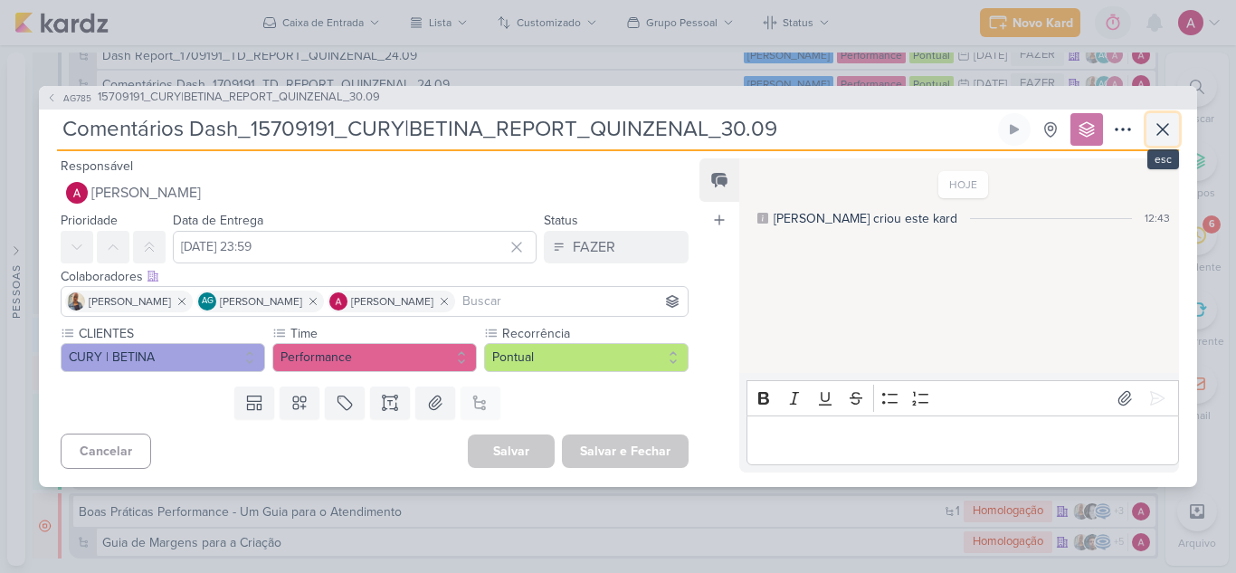
click at [1154, 128] on icon at bounding box center [1163, 130] width 22 height 22
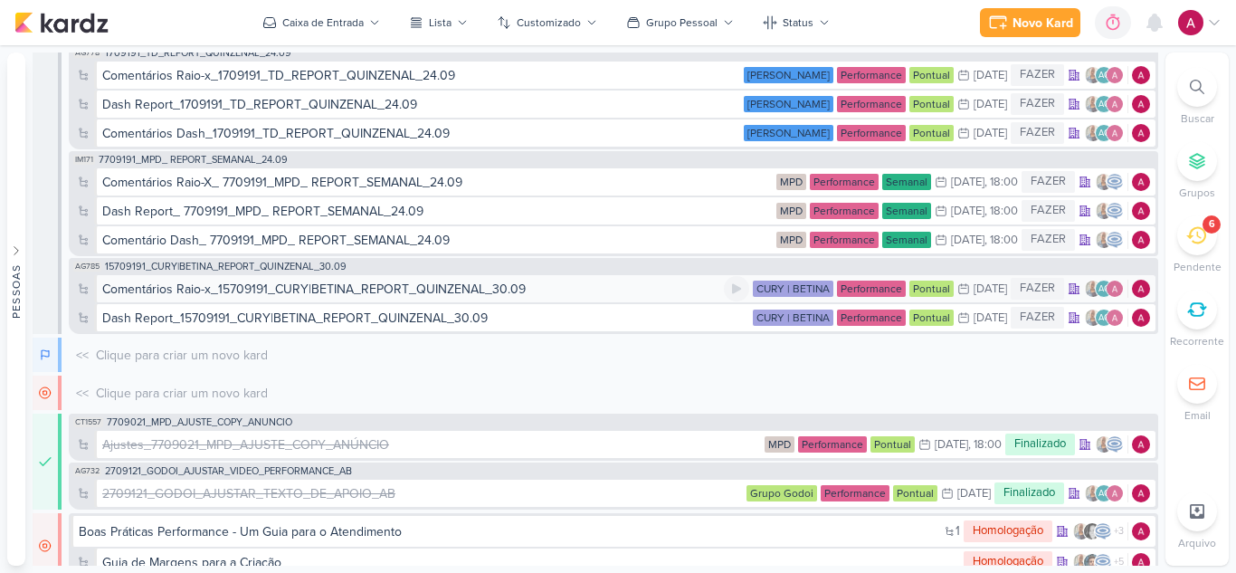
scroll to position [1964, 0]
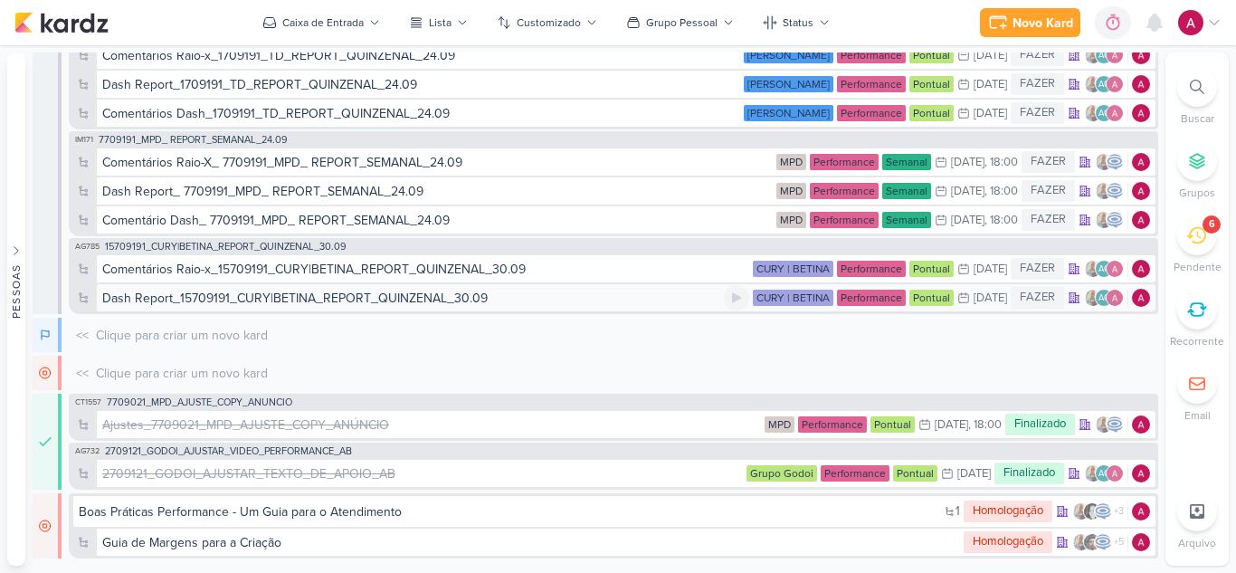
click at [347, 297] on div "Dash Report_15709191_CURY|BETINA_REPORT_QUINZENAL_30.09" at bounding box center [294, 298] width 385 height 19
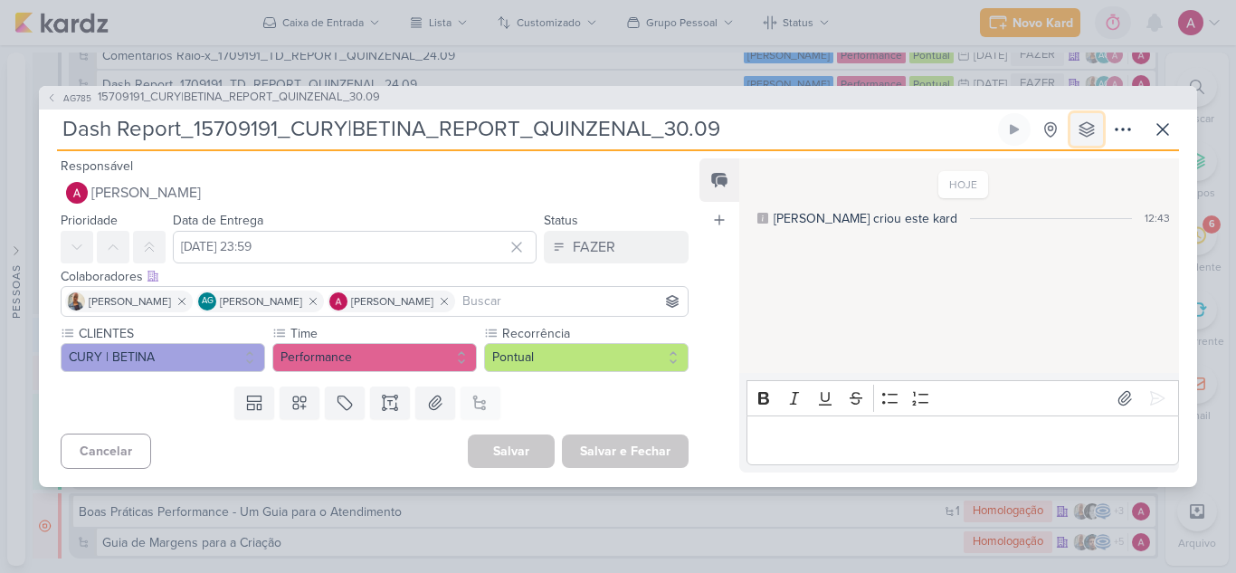
click at [1080, 121] on icon at bounding box center [1087, 129] width 18 height 18
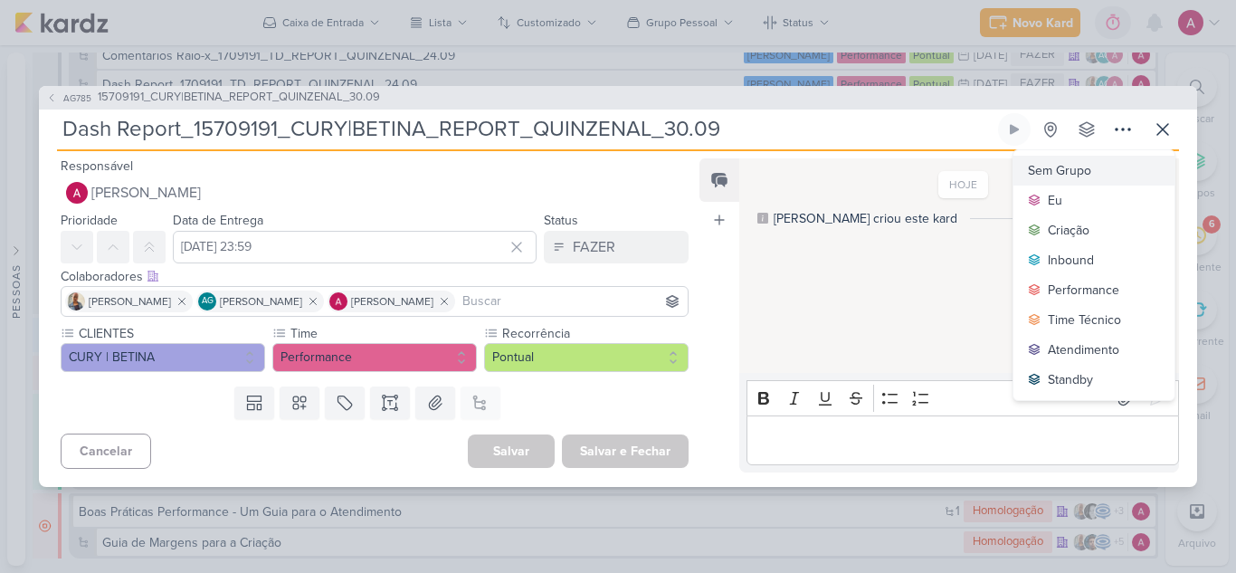
click at [1066, 183] on button "Sem Grupo" at bounding box center [1093, 171] width 161 height 30
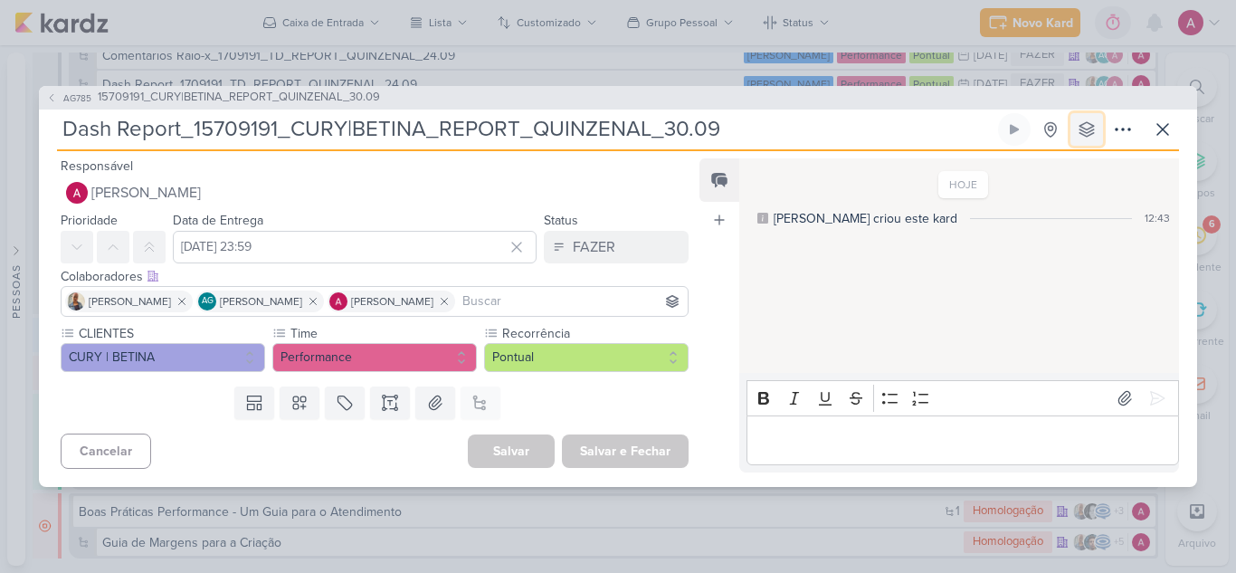
click at [1096, 137] on button at bounding box center [1086, 129] width 33 height 33
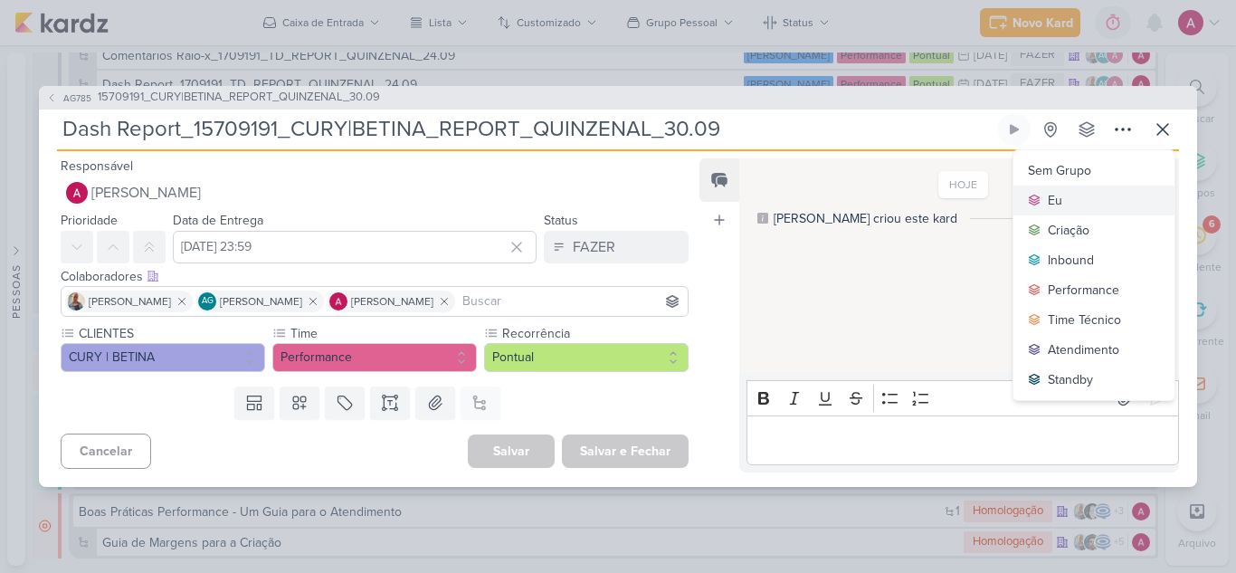
click at [1074, 189] on button "Eu" at bounding box center [1093, 200] width 161 height 30
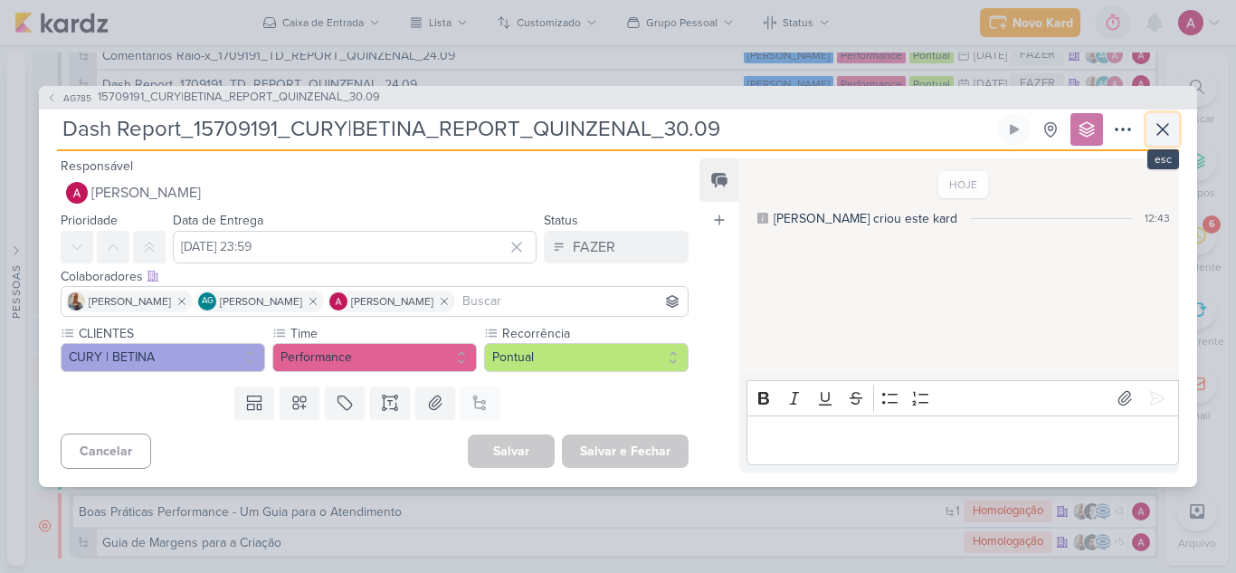
click at [1158, 126] on icon at bounding box center [1163, 130] width 22 height 22
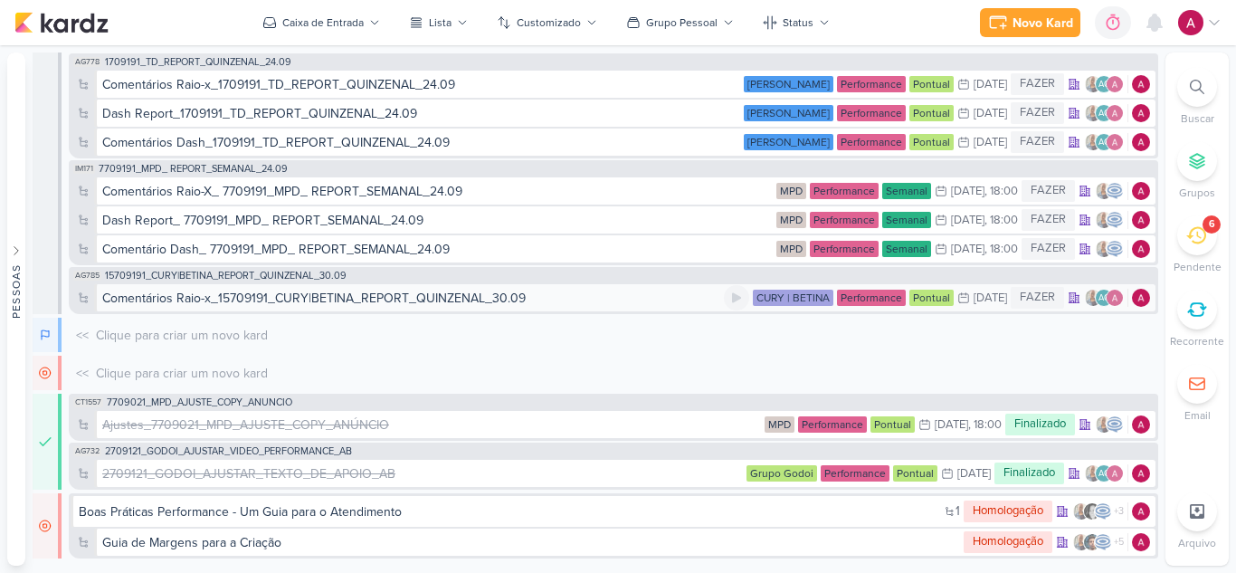
click at [295, 299] on div "Comentários Raio-x_15709191_CURY|BETINA_REPORT_QUINZENAL_30.09" at bounding box center [313, 298] width 423 height 19
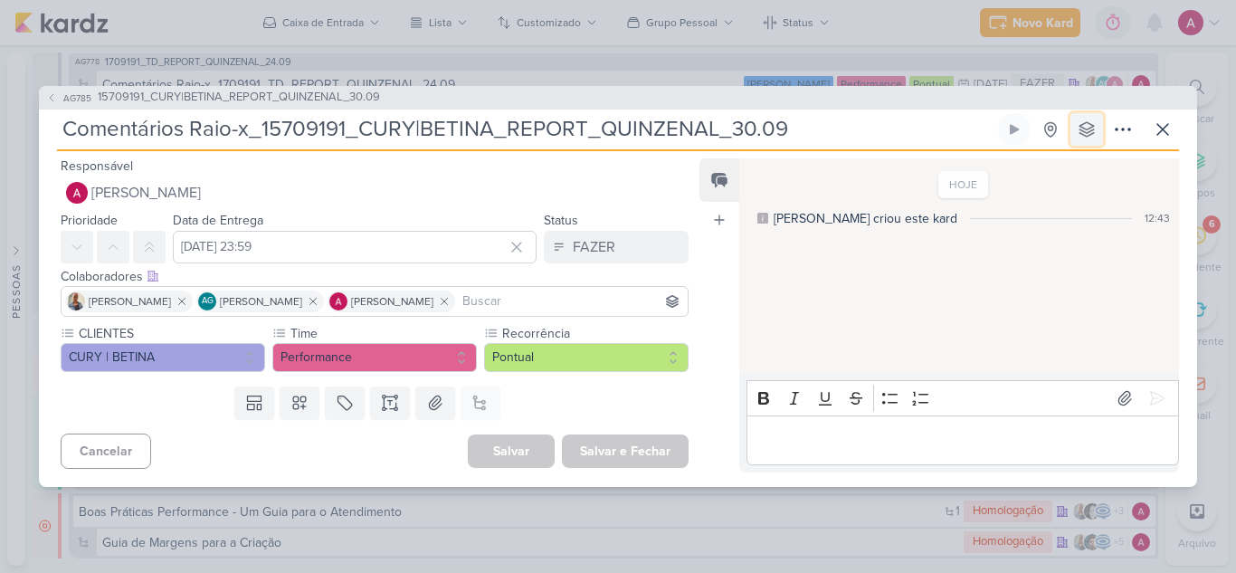
click at [1087, 122] on icon at bounding box center [1086, 129] width 14 height 14
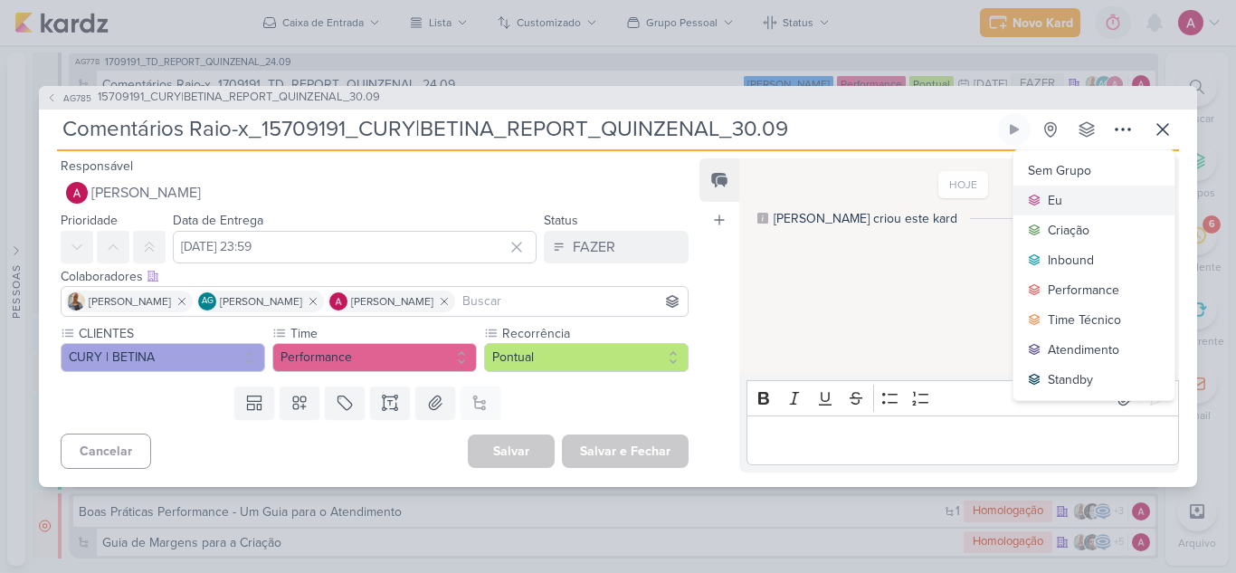
click at [1069, 190] on button "Eu" at bounding box center [1093, 200] width 161 height 30
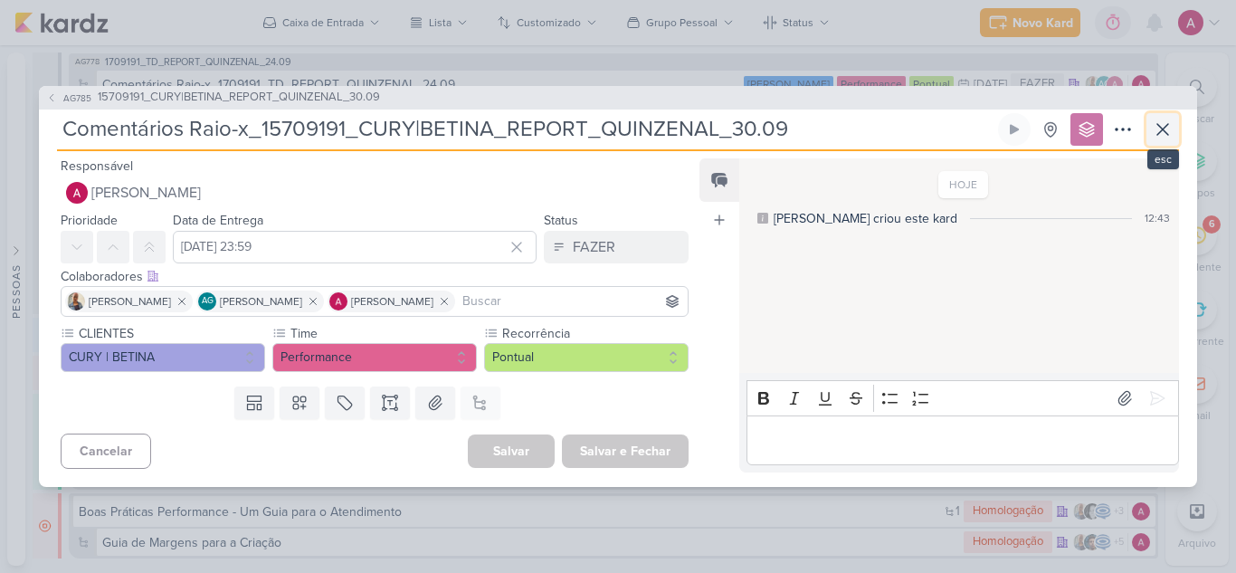
click at [1158, 134] on icon at bounding box center [1163, 130] width 22 height 22
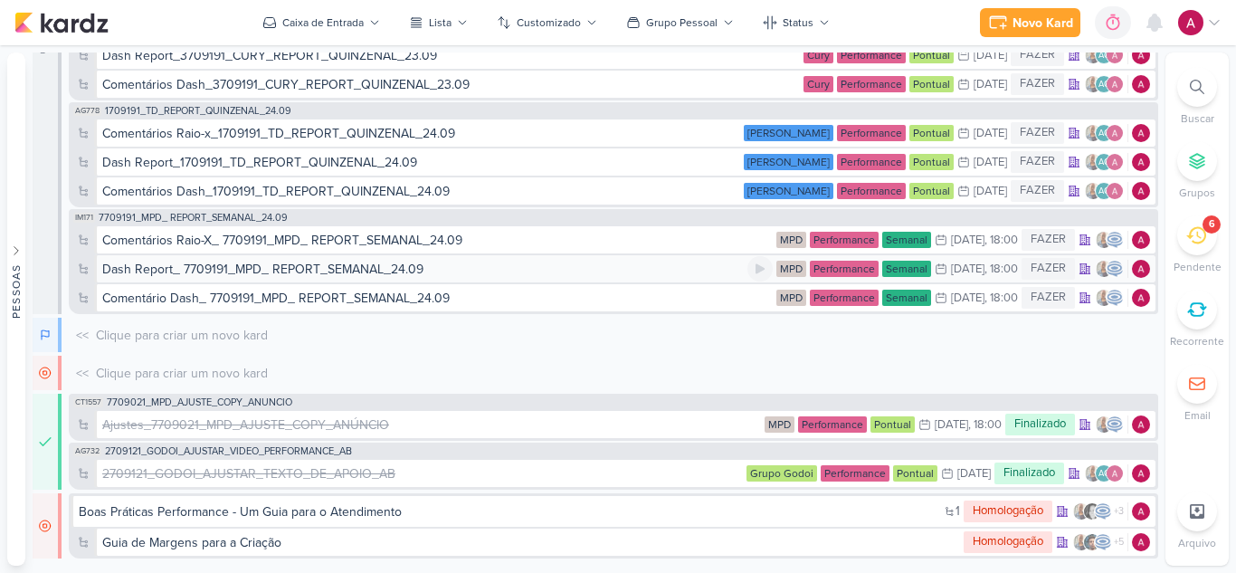
scroll to position [1944, 0]
click at [313, 294] on div "Comentário Dash_ 7709191_MPD_ REPORT_SEMANAL_24.09" at bounding box center [275, 298] width 347 height 19
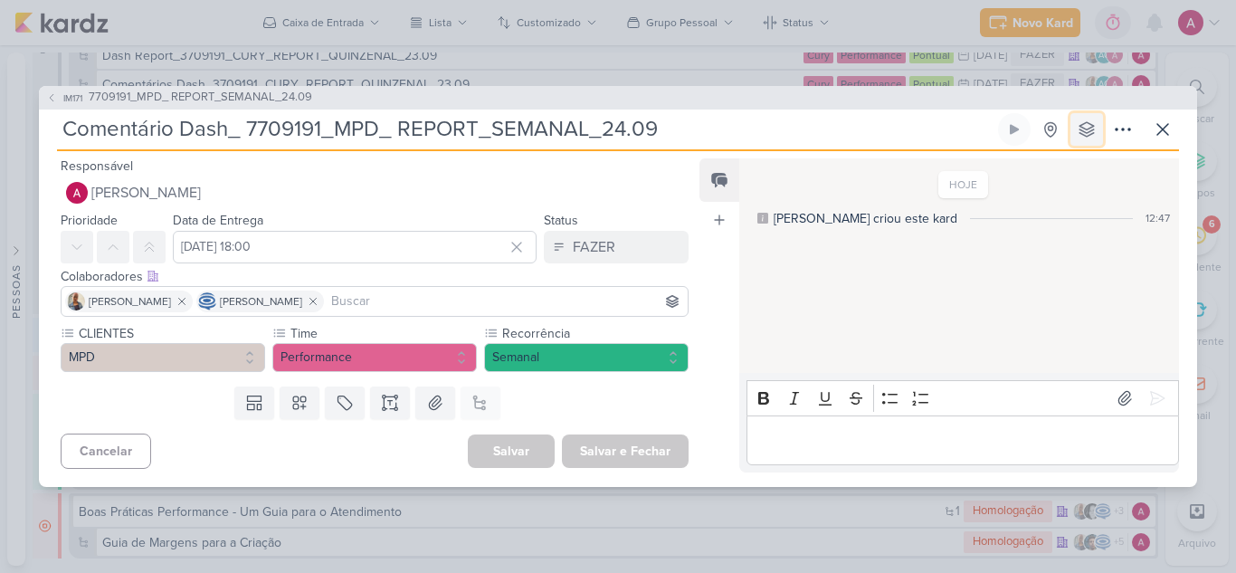
click at [1081, 124] on icon at bounding box center [1087, 129] width 18 height 18
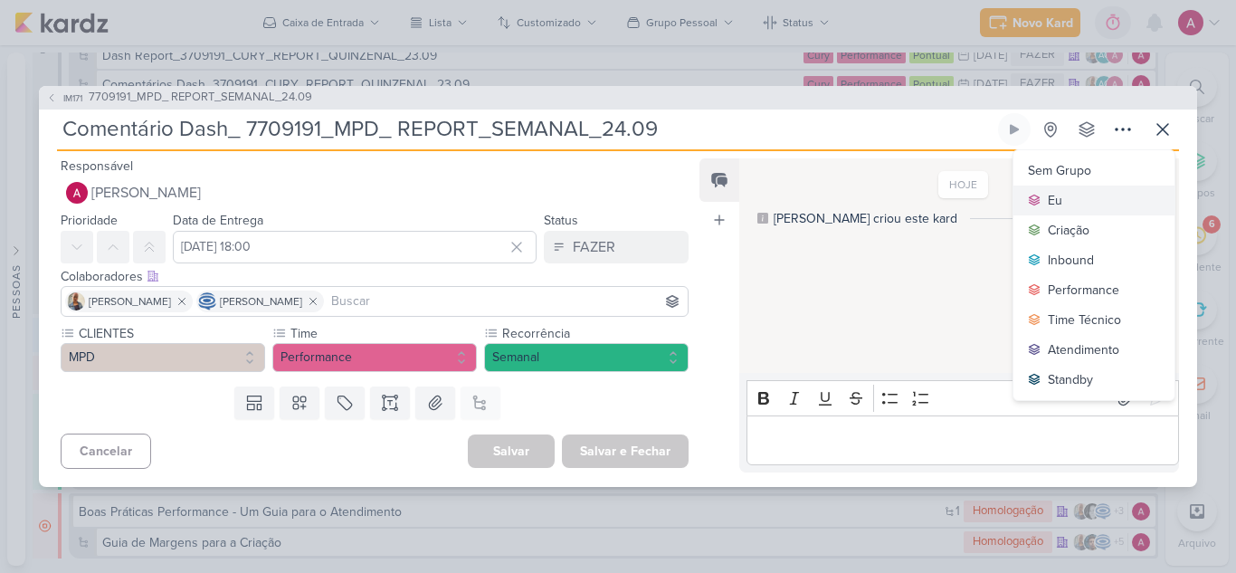
click at [1060, 188] on button "Eu" at bounding box center [1093, 200] width 161 height 30
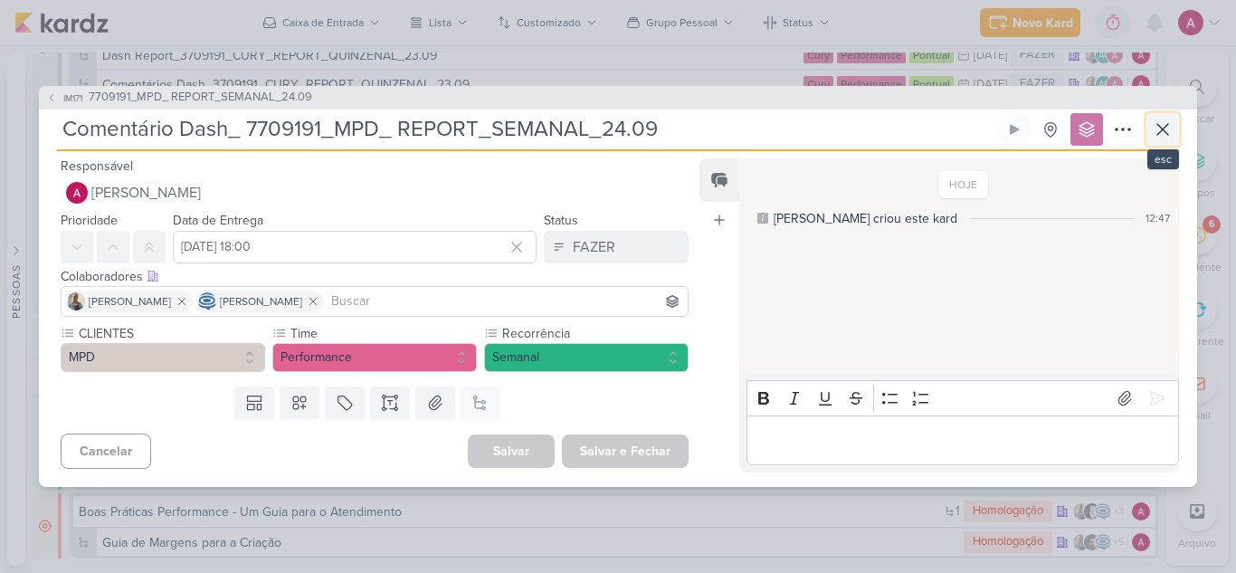
click at [1155, 128] on icon at bounding box center [1163, 130] width 22 height 22
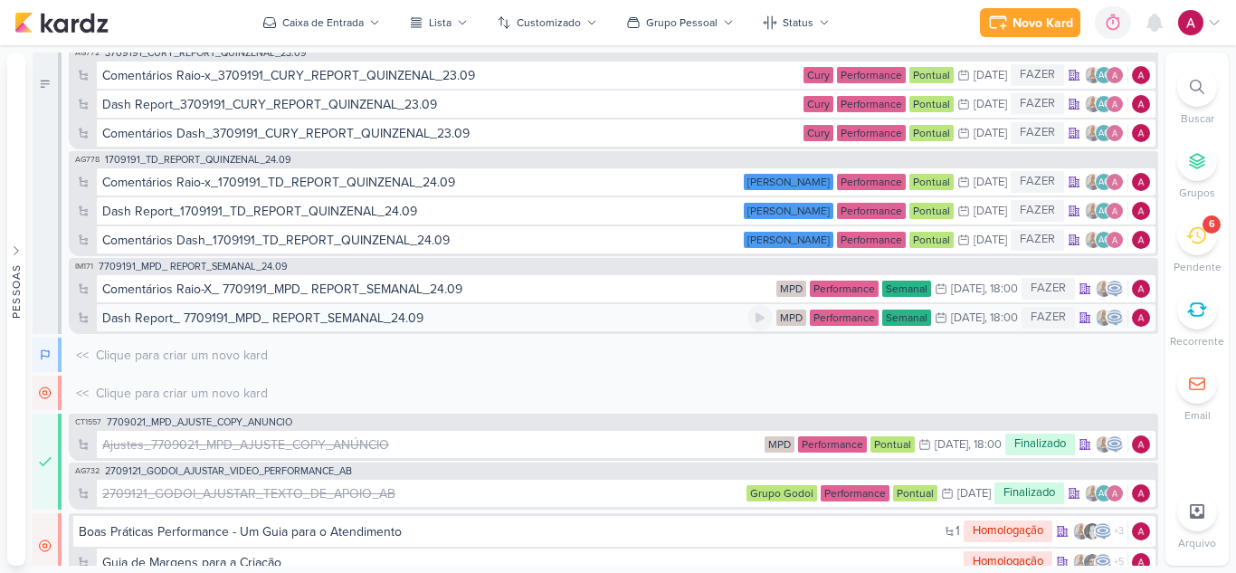
scroll to position [1964, 0]
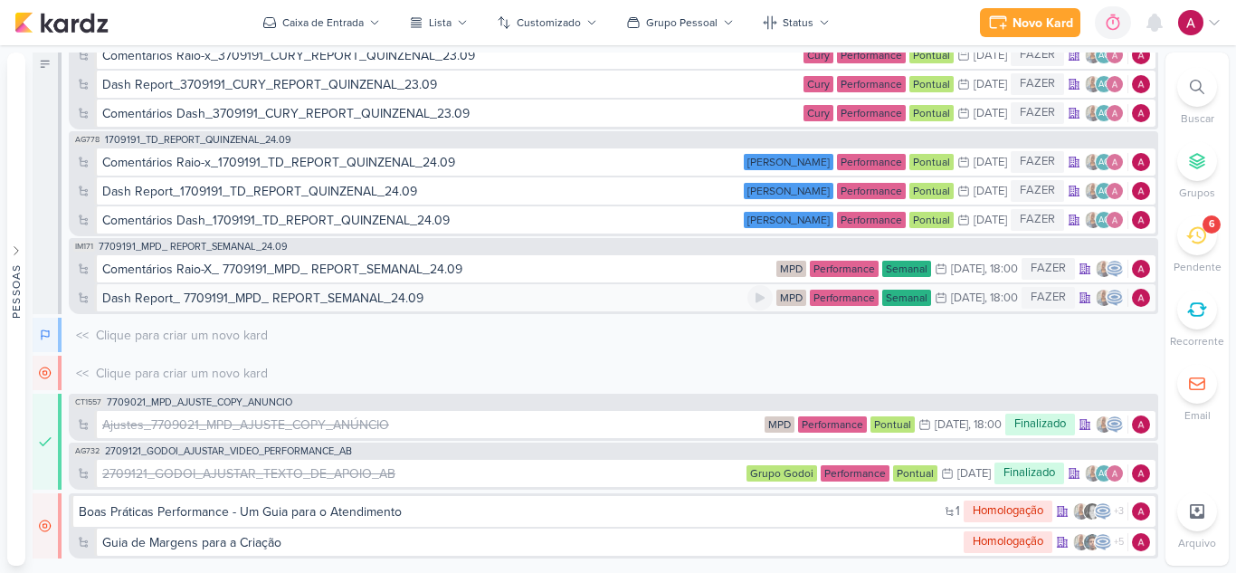
click at [346, 295] on div "Dash Report_ 7709191_MPD_ REPORT_SEMANAL_24.09" at bounding box center [262, 298] width 321 height 19
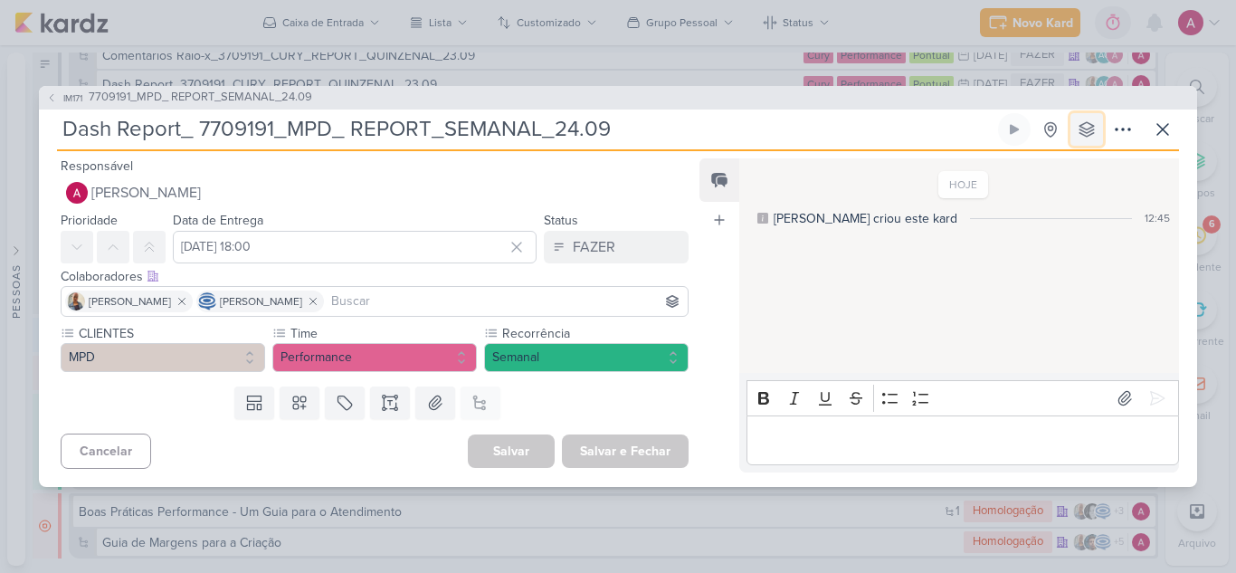
click at [1082, 134] on icon at bounding box center [1086, 129] width 14 height 14
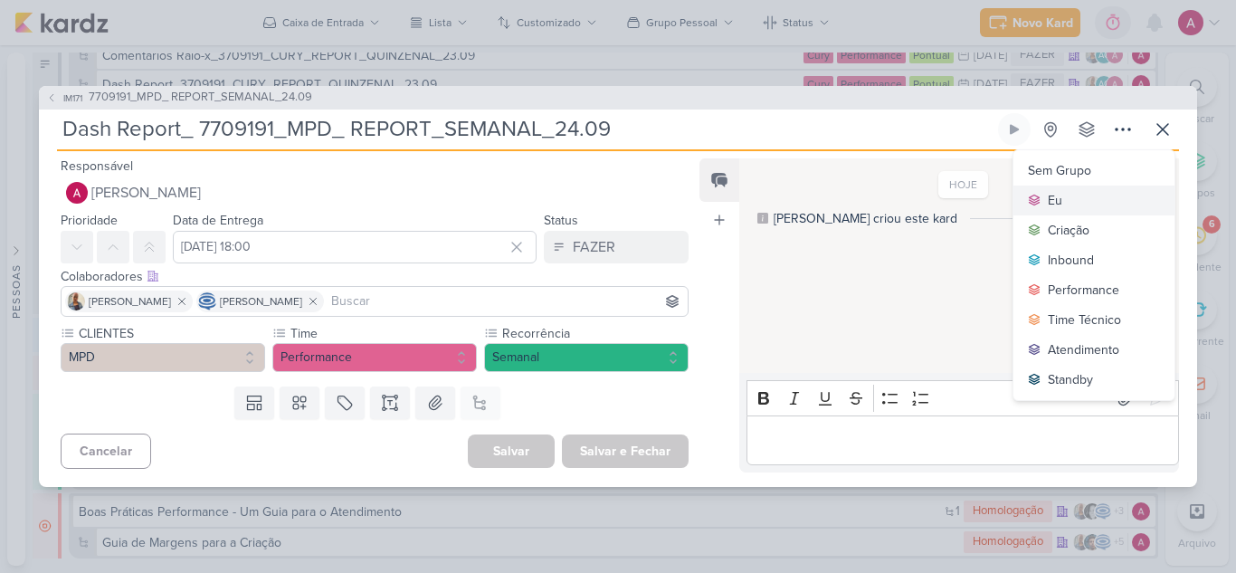
click at [1050, 198] on div "Eu" at bounding box center [1055, 200] width 14 height 19
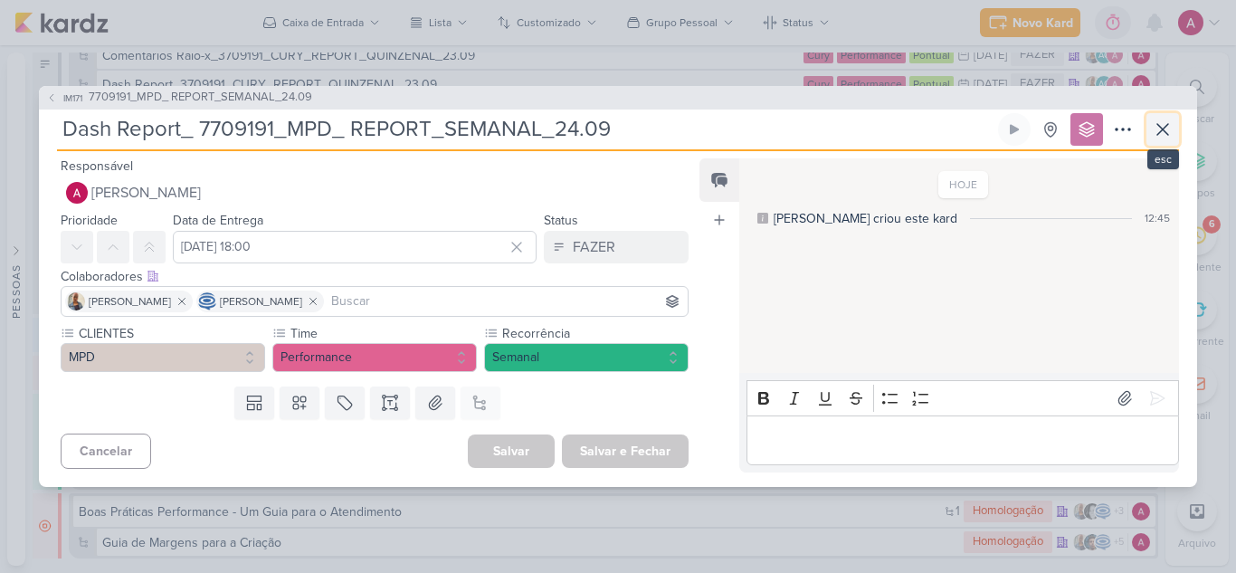
click at [1163, 122] on icon at bounding box center [1163, 130] width 22 height 22
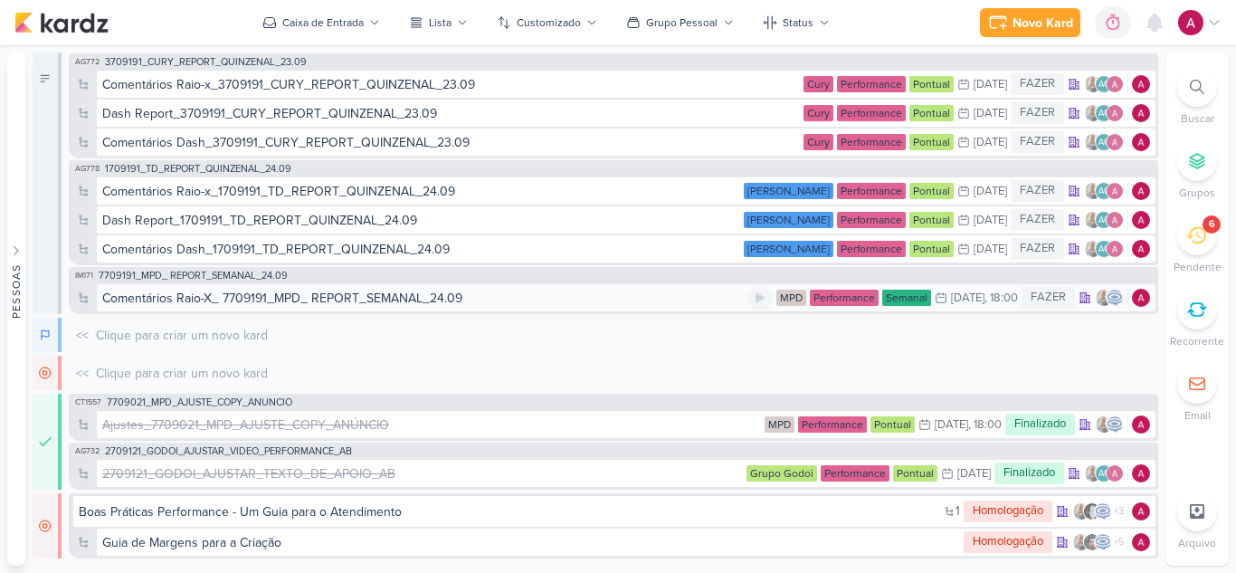
click at [447, 302] on div "Comentários Raio-X_ 7709191_MPD_ REPORT_SEMANAL_24.09" at bounding box center [282, 298] width 360 height 19
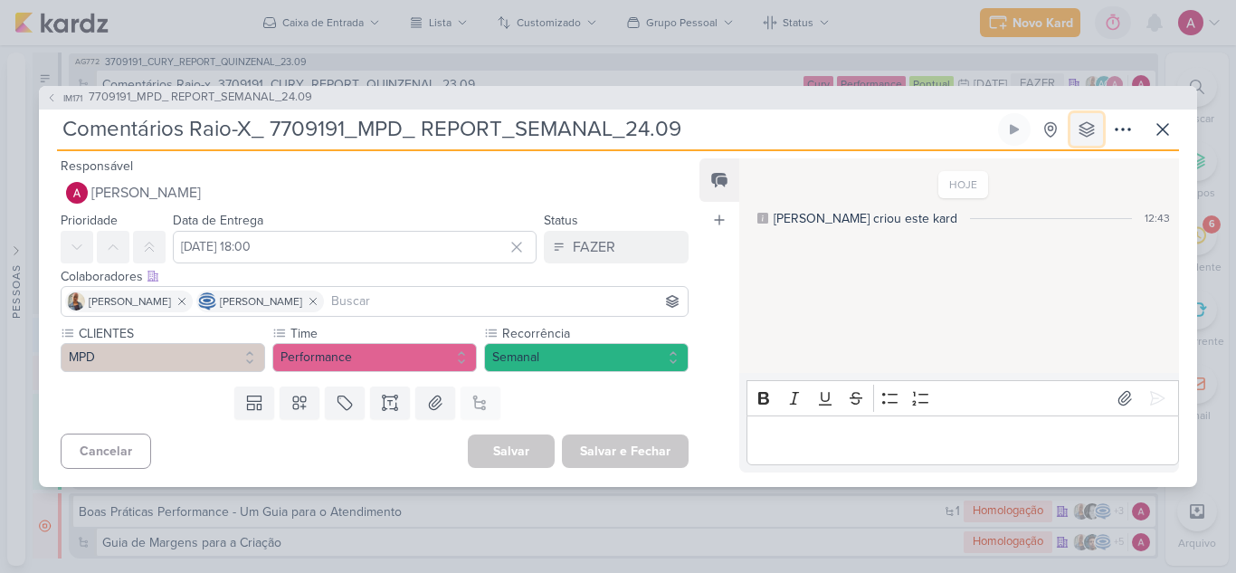
click at [1093, 132] on icon at bounding box center [1087, 129] width 18 height 18
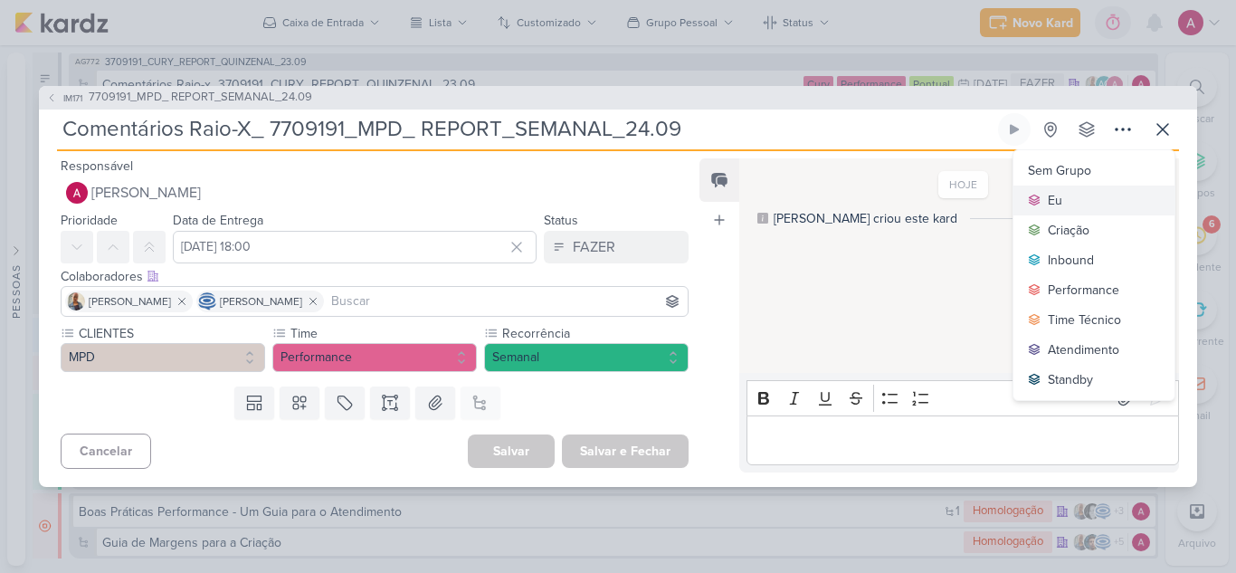
click at [1079, 187] on button "Eu" at bounding box center [1093, 200] width 161 height 30
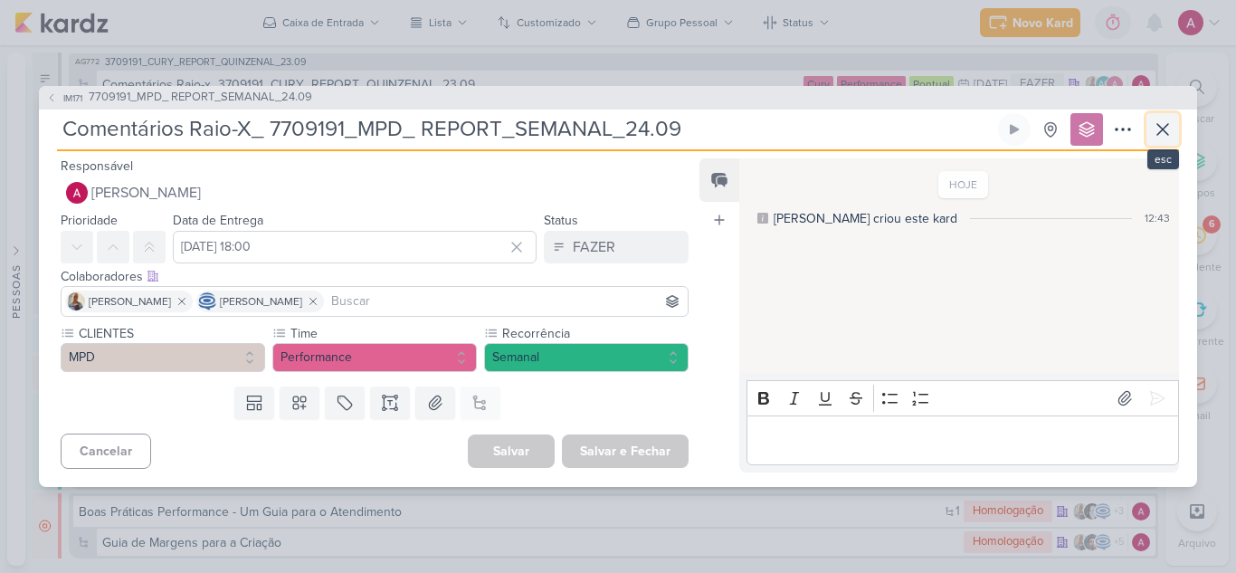
click at [1170, 132] on icon at bounding box center [1163, 130] width 22 height 22
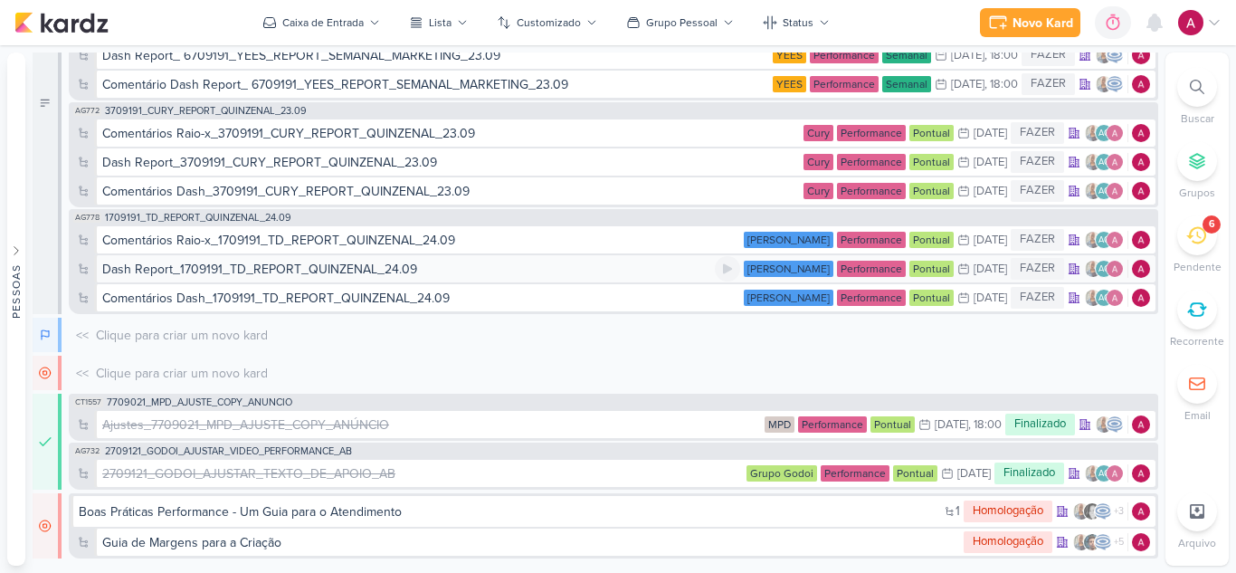
scroll to position [1944, 0]
click at [351, 300] on div "Comentários Dash_1709191_TD_REPORT_QUINZENAL_24.09" at bounding box center [275, 298] width 347 height 19
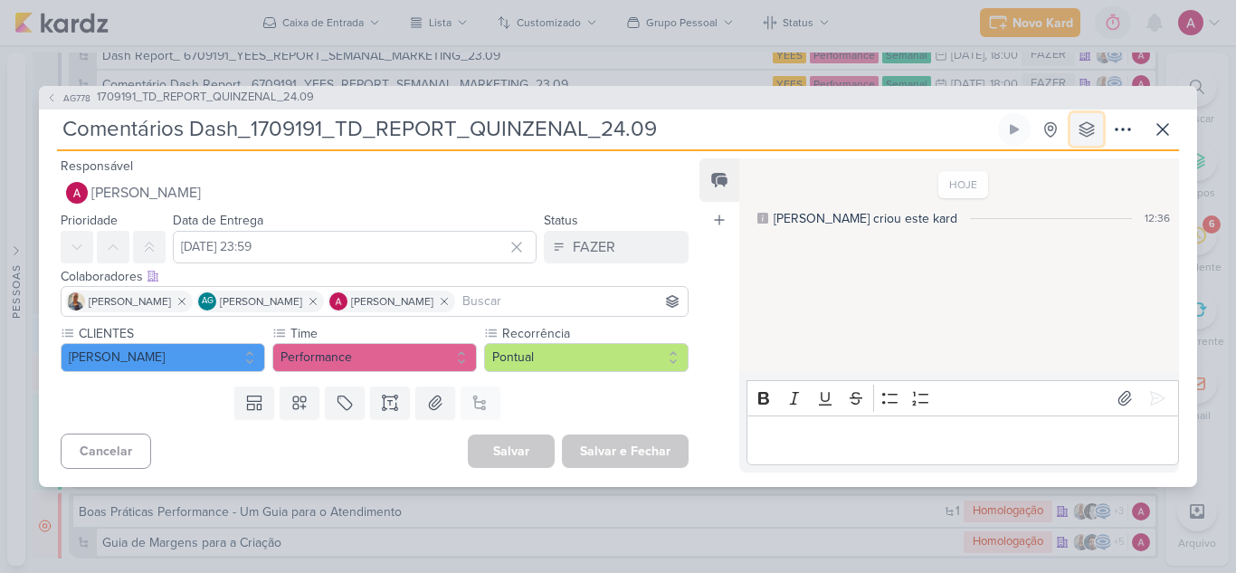
click at [1085, 124] on icon at bounding box center [1087, 129] width 18 height 18
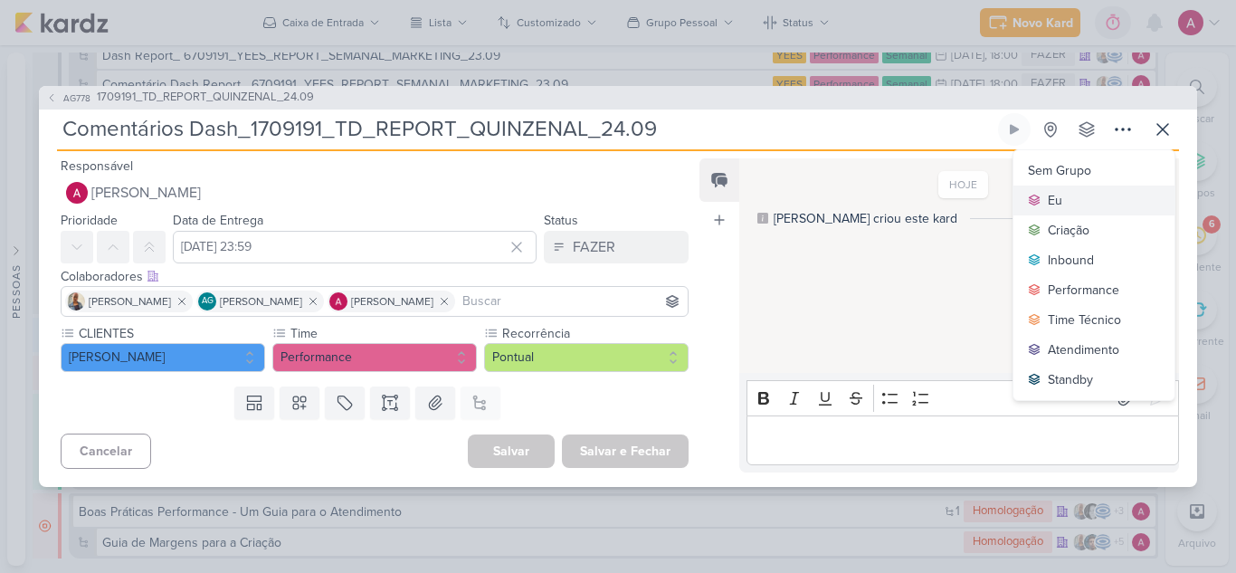
click at [1074, 188] on button "Eu" at bounding box center [1093, 200] width 161 height 30
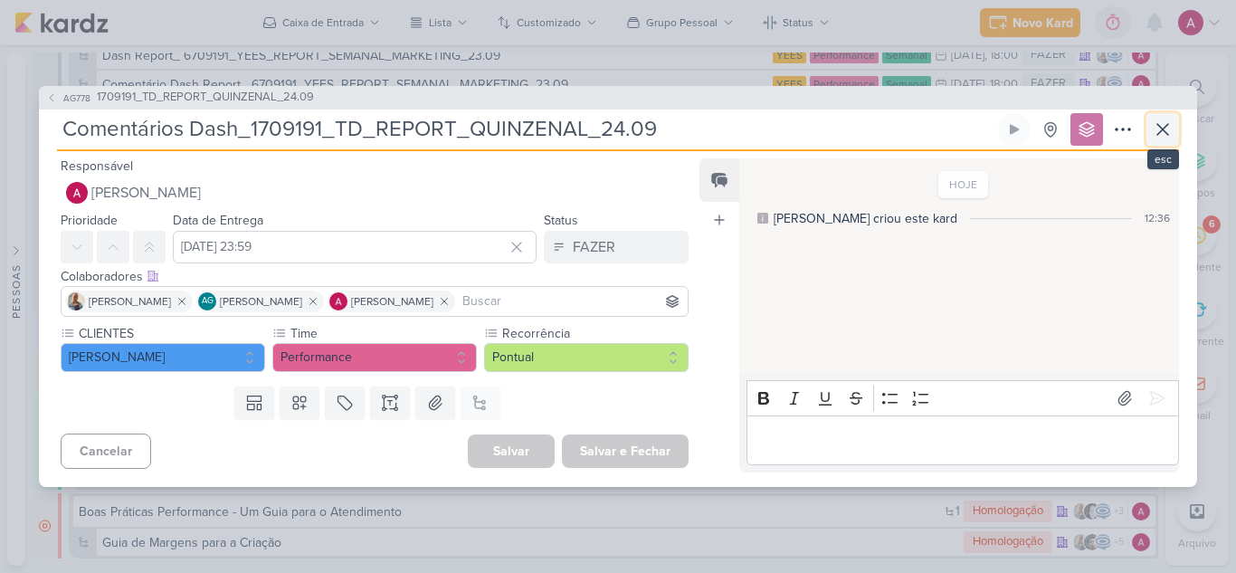
click at [1168, 132] on icon at bounding box center [1163, 130] width 22 height 22
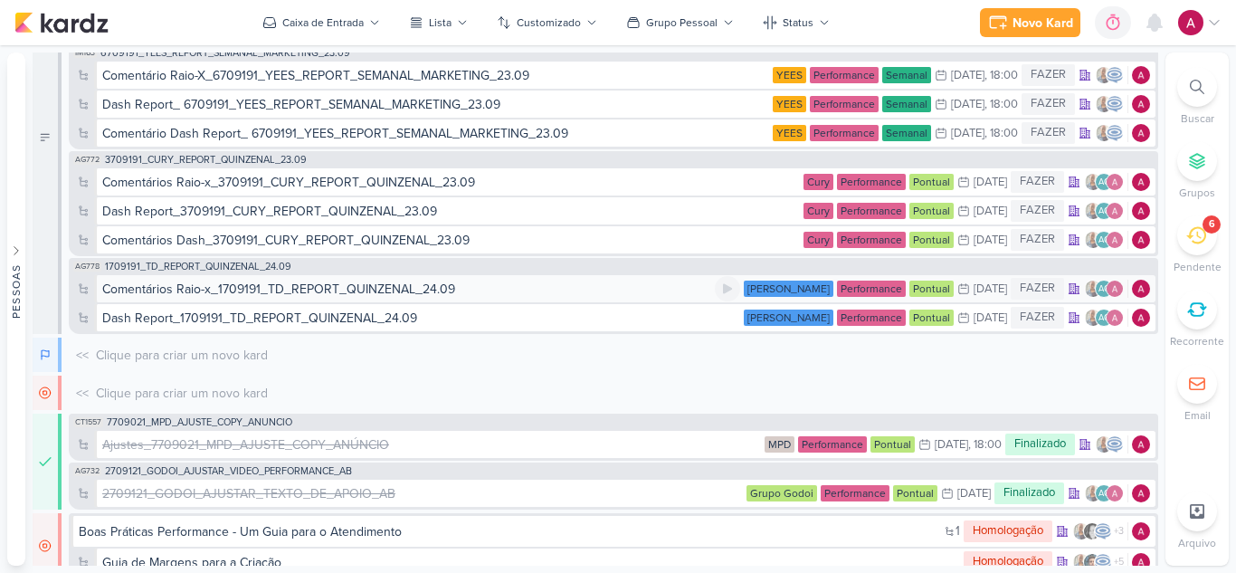
scroll to position [1964, 0]
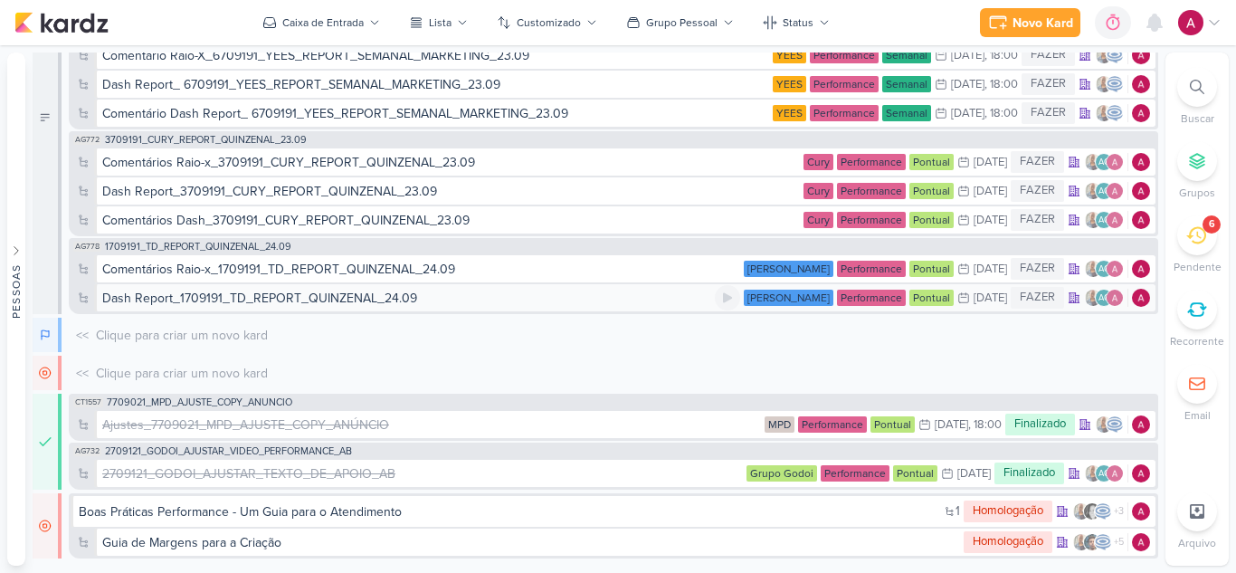
click at [350, 301] on div "Dash Report_1709191_TD_REPORT_QUINZENAL_24.09" at bounding box center [259, 298] width 315 height 19
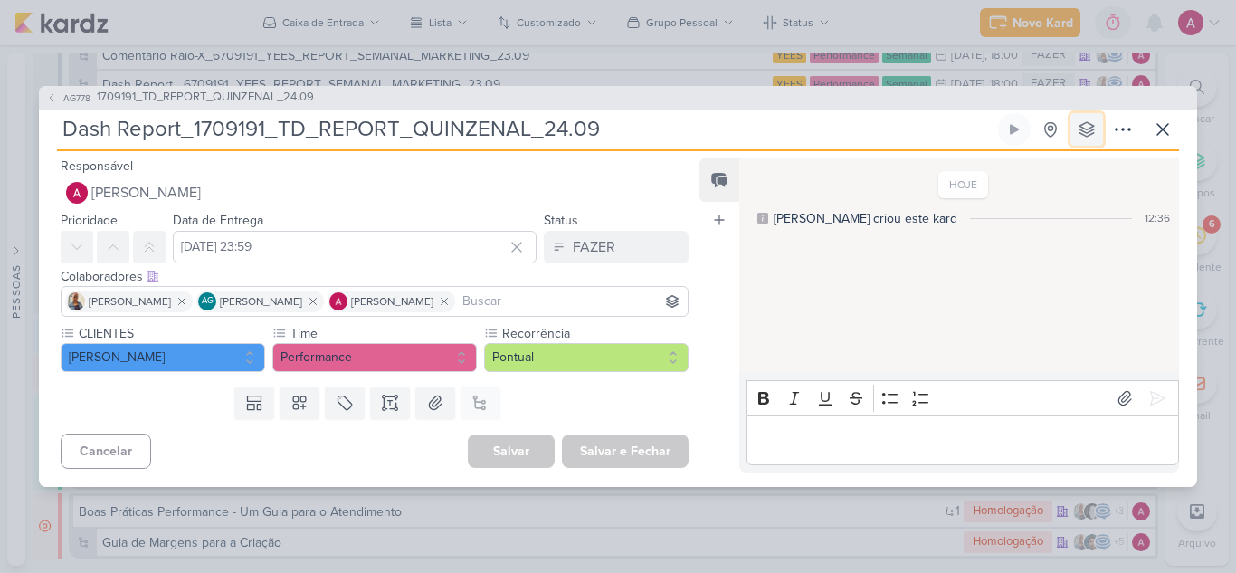
click at [1091, 139] on button at bounding box center [1086, 129] width 33 height 33
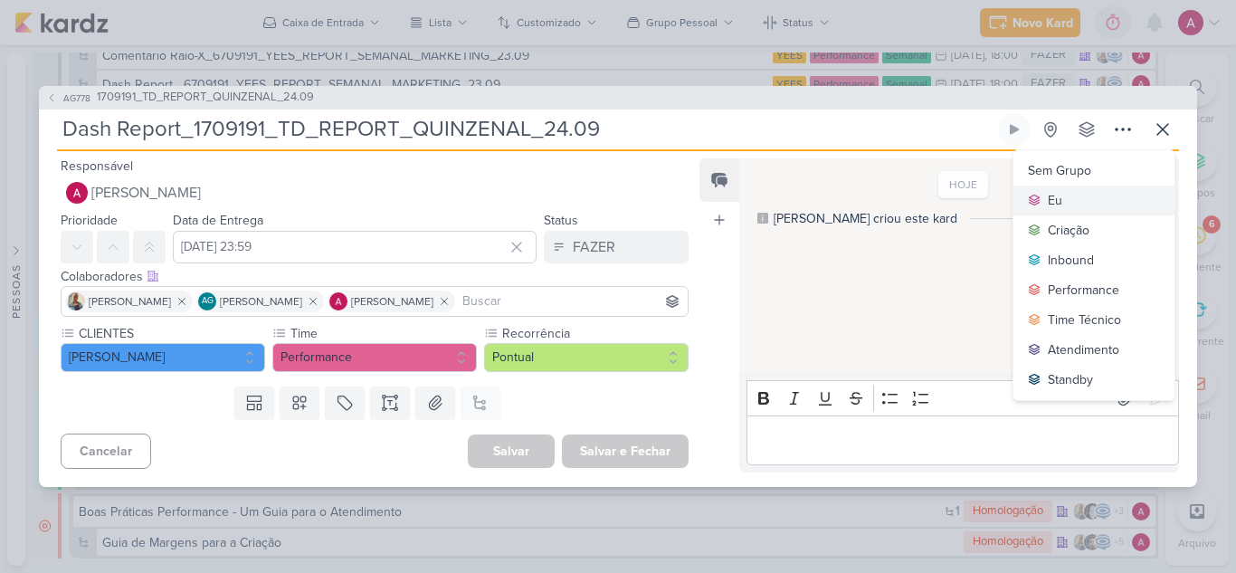
click at [1070, 193] on button "Eu" at bounding box center [1093, 200] width 161 height 30
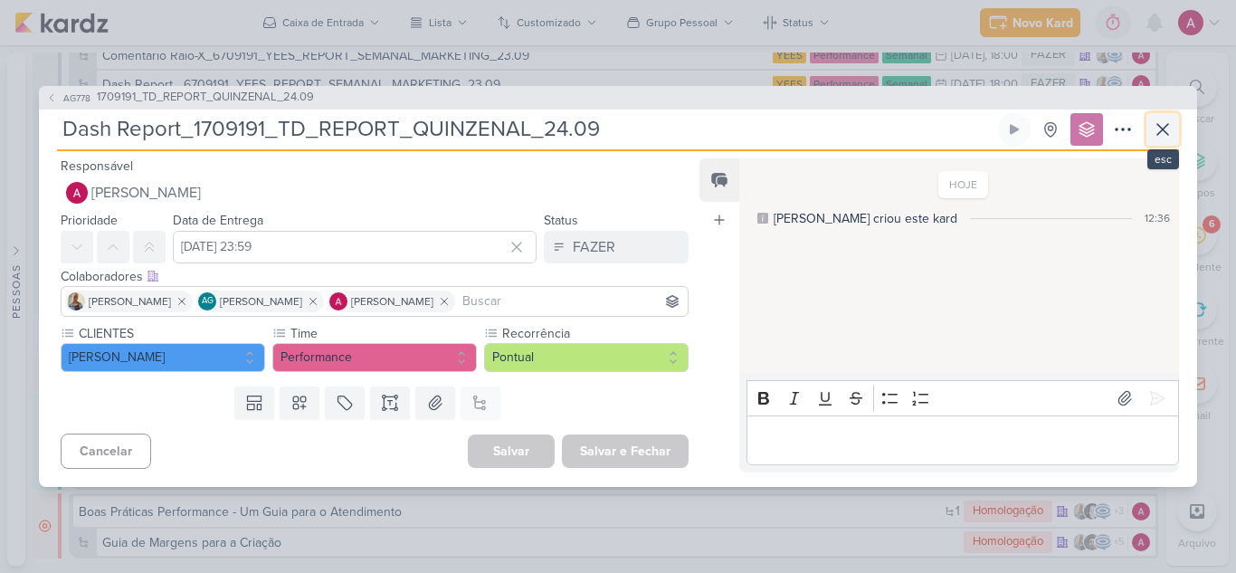
click at [1154, 127] on icon at bounding box center [1163, 130] width 22 height 22
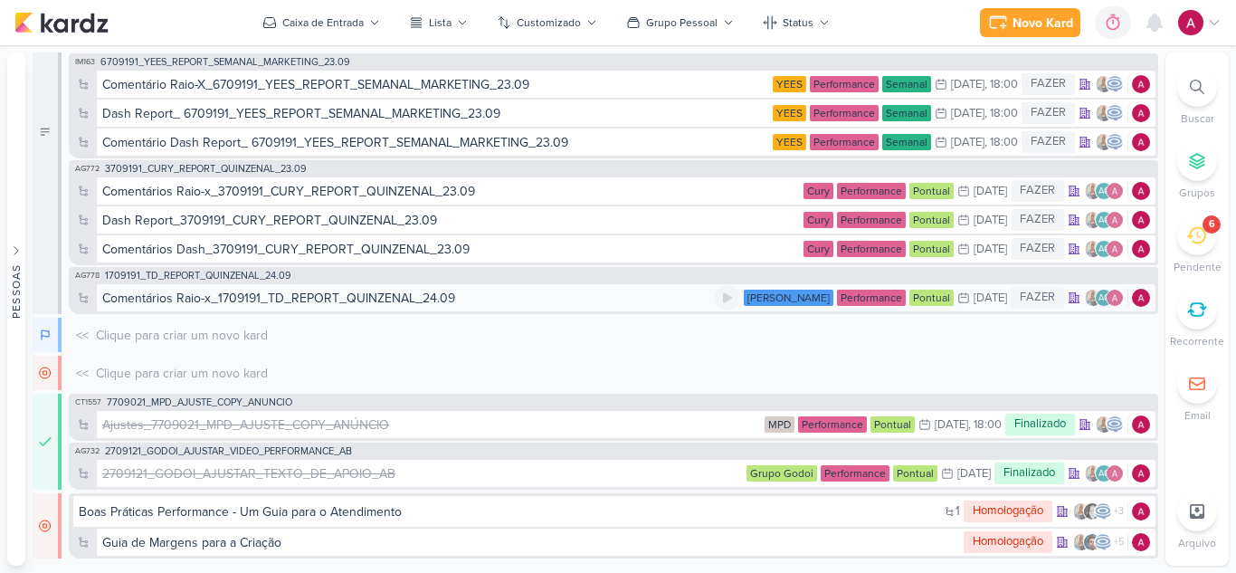
click at [429, 292] on div "Comentários Raio-x_1709191_TD_REPORT_QUINZENAL_24.09" at bounding box center [278, 298] width 353 height 19
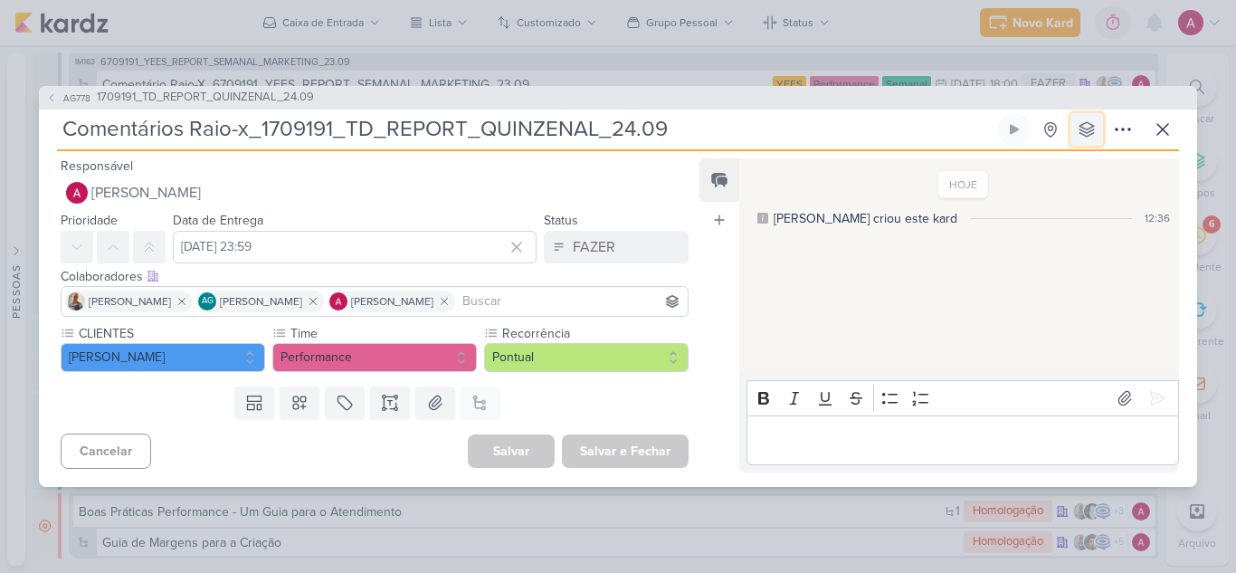
click at [1093, 132] on icon at bounding box center [1087, 129] width 18 height 18
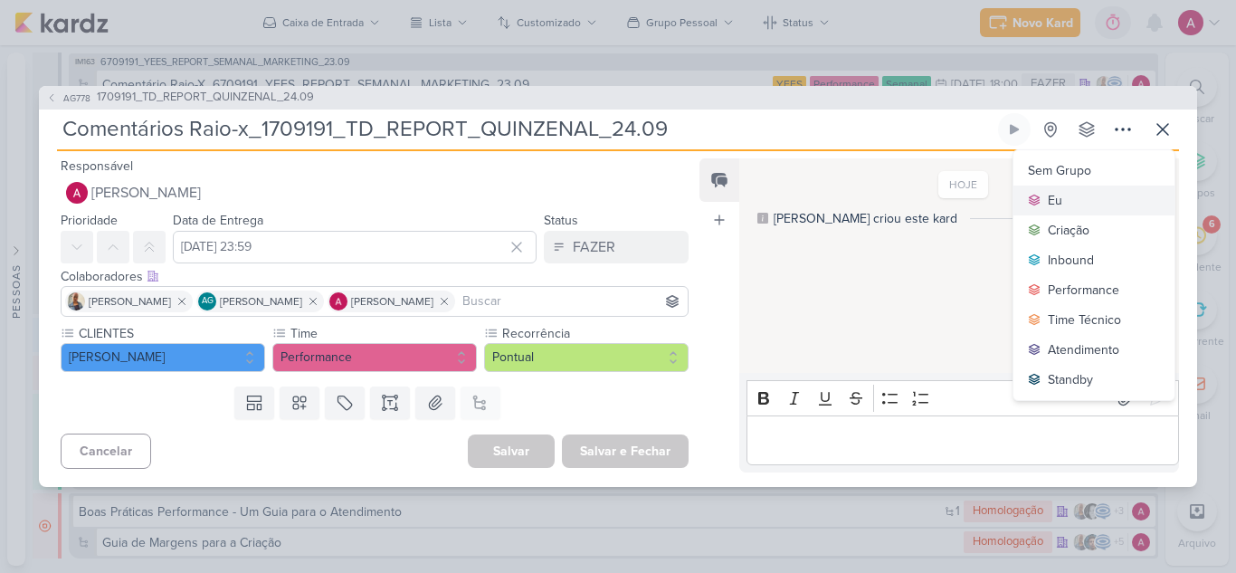
click at [1081, 190] on button "Eu" at bounding box center [1093, 200] width 161 height 30
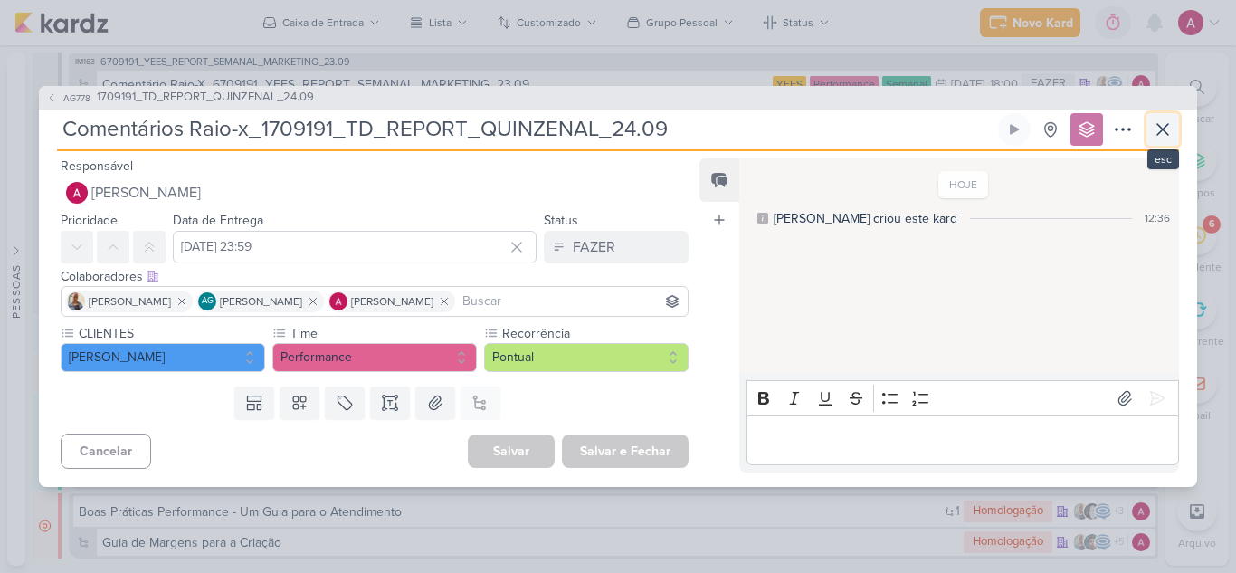
click at [1163, 130] on icon at bounding box center [1163, 130] width 22 height 22
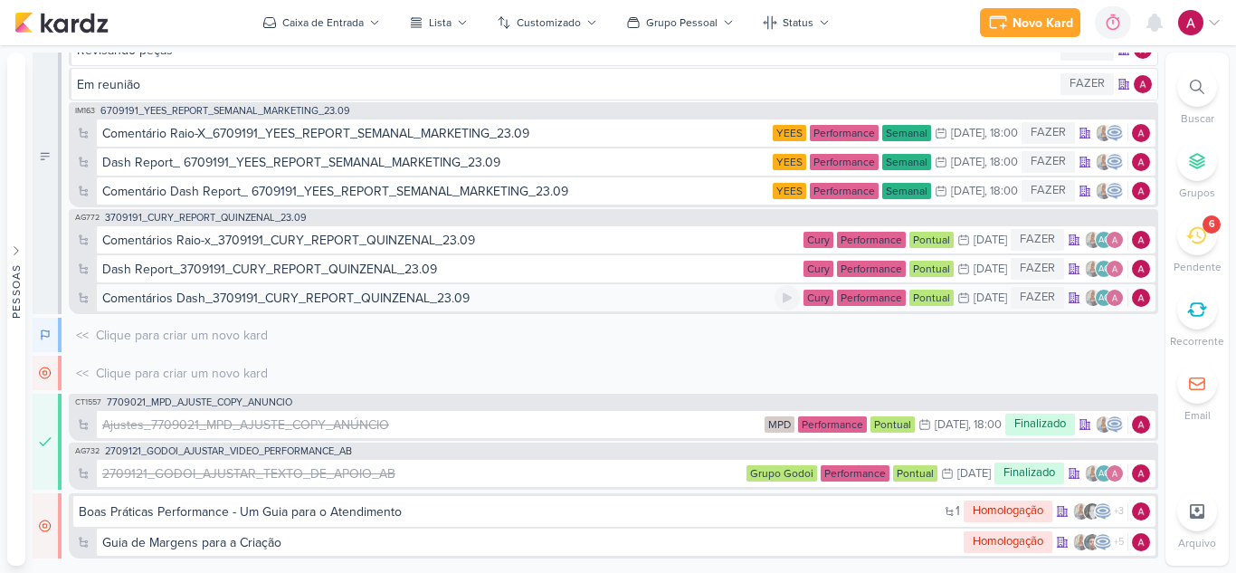
scroll to position [1944, 0]
click at [257, 301] on div "Comentários Dash_3709191_CURY_REPORT_QUINZENAL_23.09" at bounding box center [285, 298] width 367 height 19
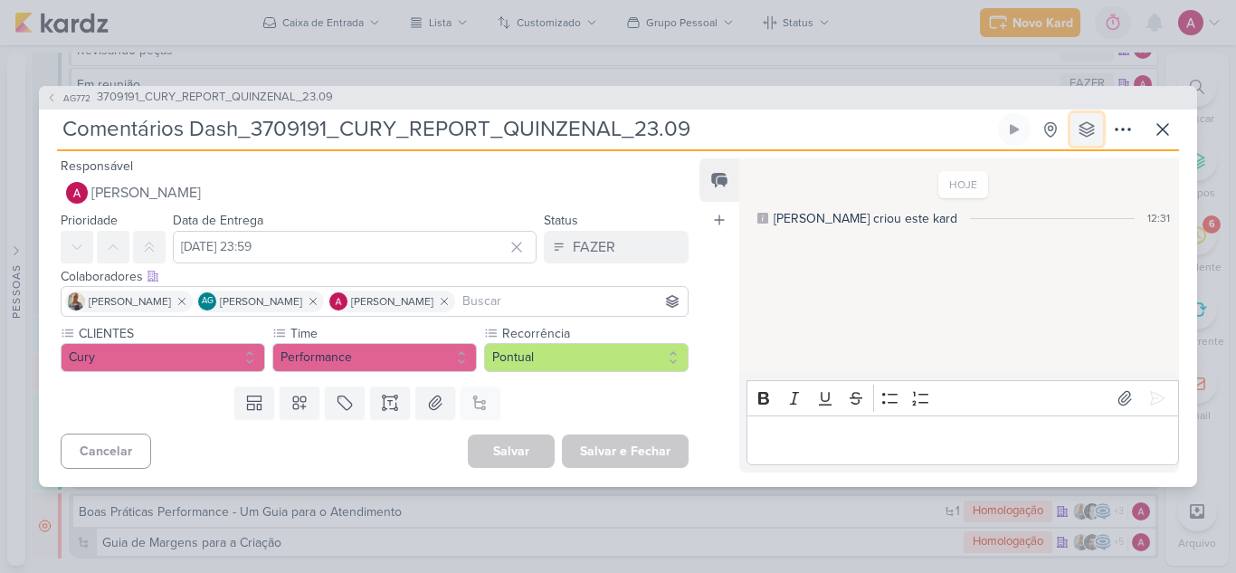
click at [1086, 133] on icon at bounding box center [1086, 129] width 14 height 14
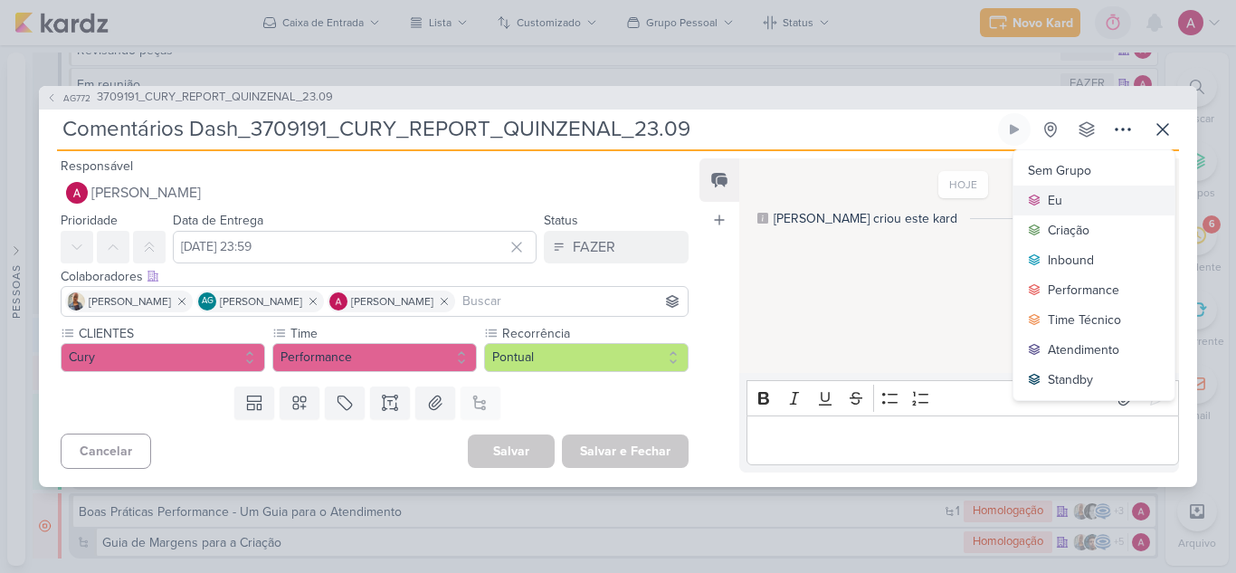
click at [1080, 208] on button "Eu" at bounding box center [1093, 200] width 161 height 30
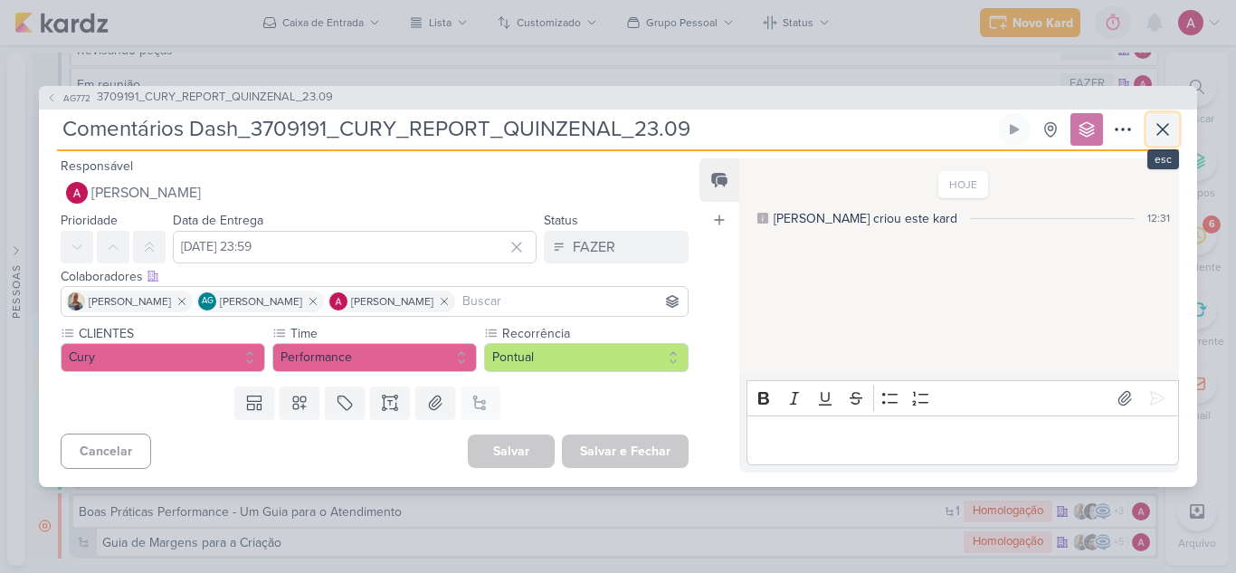
click at [1152, 133] on icon at bounding box center [1163, 130] width 22 height 22
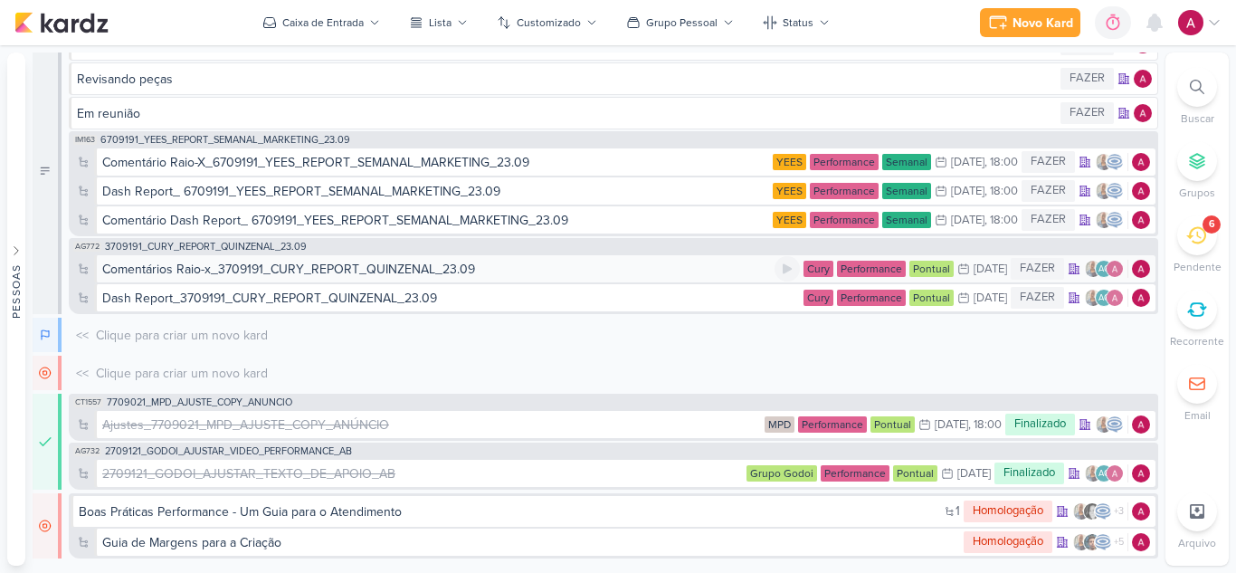
click at [347, 278] on div "Comentários Raio-x_3709191_CURY_REPORT_QUINZENAL_23.09" at bounding box center [288, 269] width 373 height 19
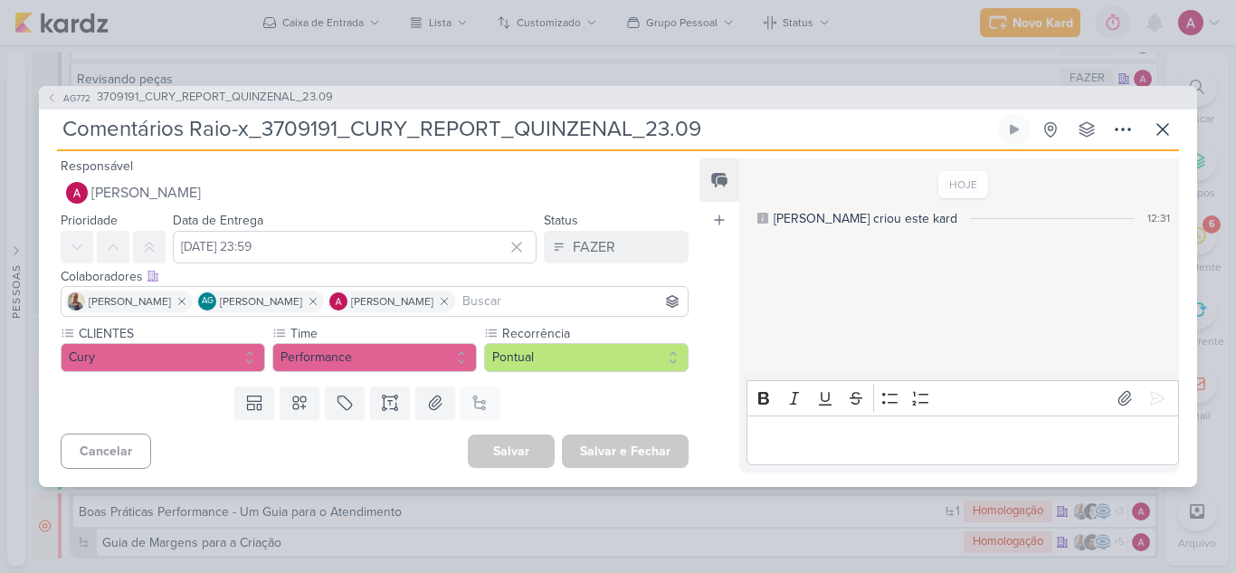
click at [1087, 111] on div "AG772 3709191_CURY_REPORT_QUINZENAL_23.09 Comentários Raio-x_3709191_CURY_REPOR…" at bounding box center [618, 286] width 1158 height 401
click at [1080, 142] on button at bounding box center [1086, 129] width 33 height 33
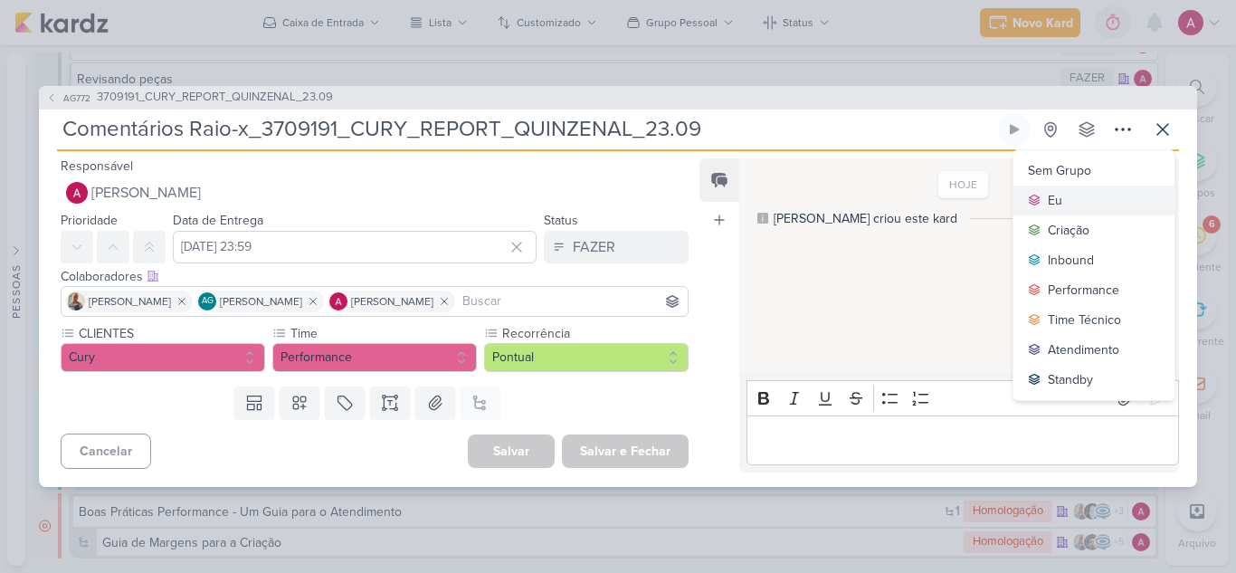
click at [1068, 196] on button "Eu" at bounding box center [1093, 200] width 161 height 30
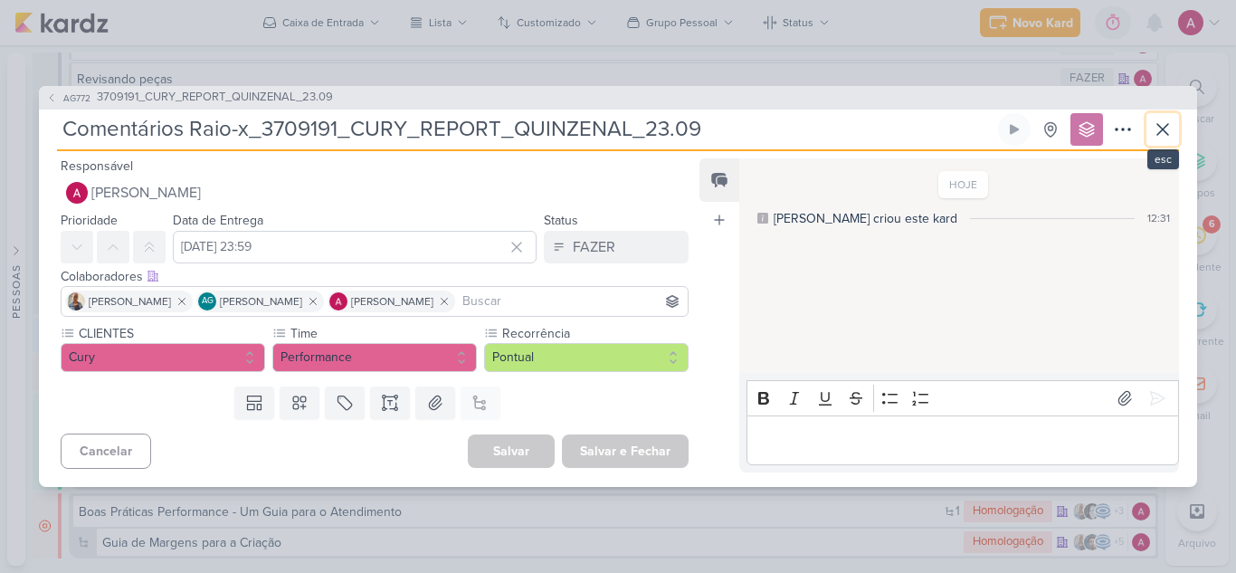
click at [1164, 136] on icon at bounding box center [1163, 130] width 22 height 22
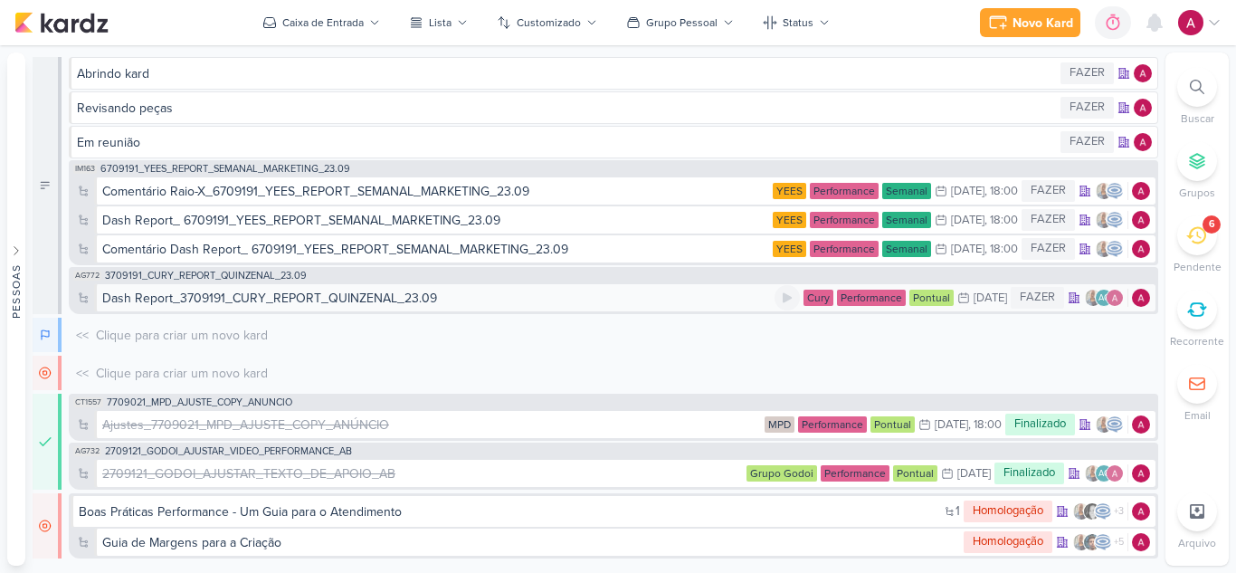
click at [507, 304] on div "Dash Report_3709191_CURY_REPORT_QUINZENAL_23.09" at bounding box center [438, 298] width 672 height 19
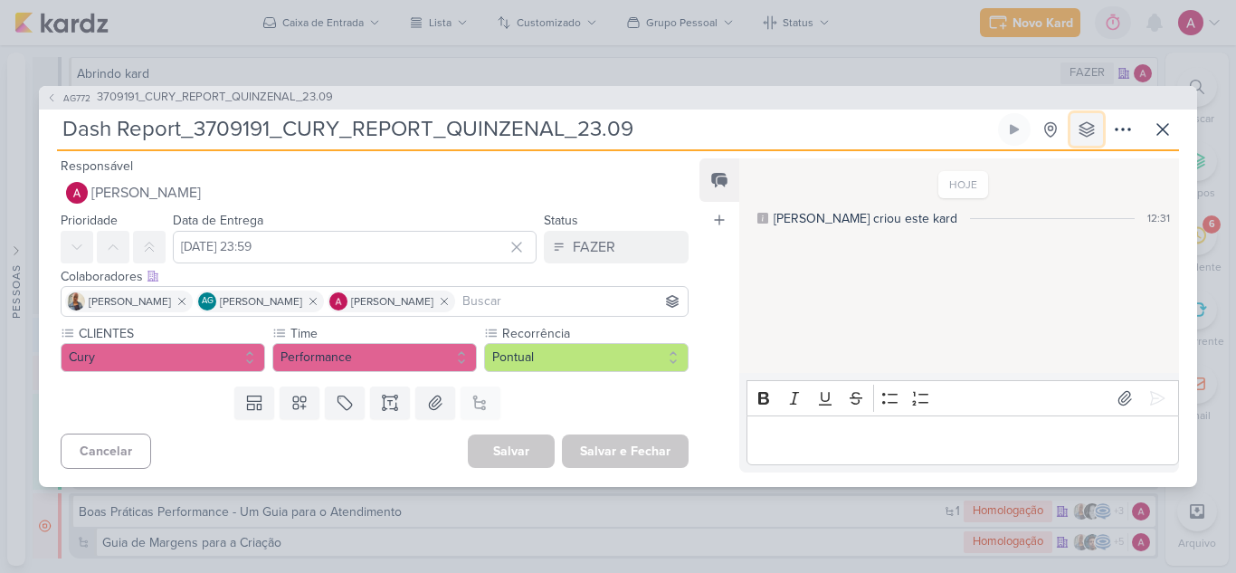
click at [1088, 128] on icon at bounding box center [1087, 129] width 18 height 18
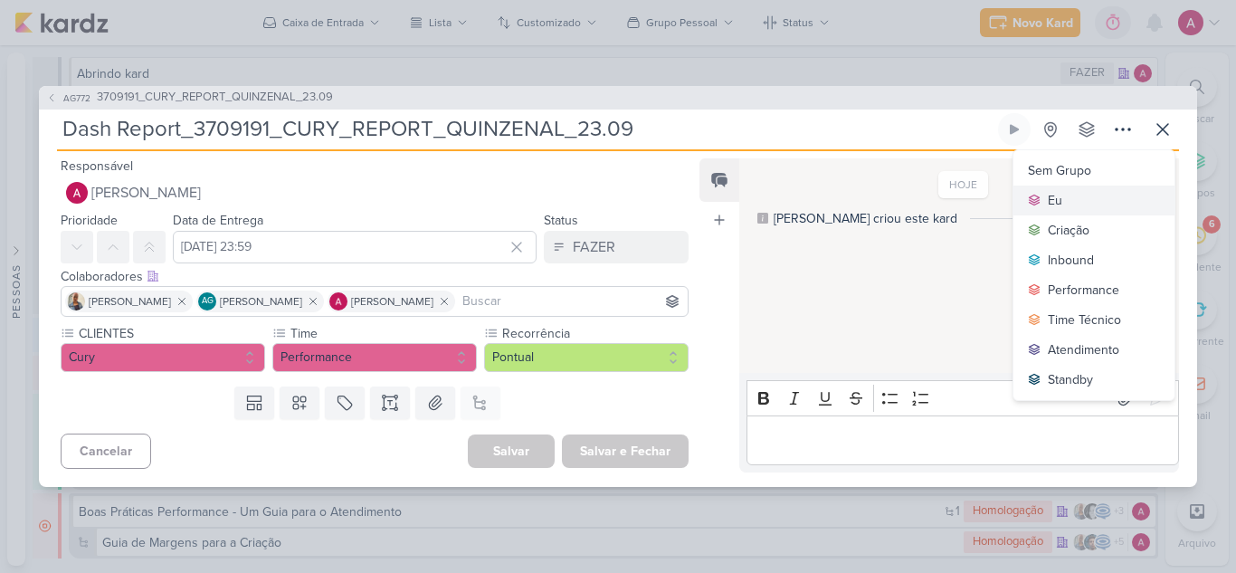
click at [1083, 205] on button "Eu" at bounding box center [1093, 200] width 161 height 30
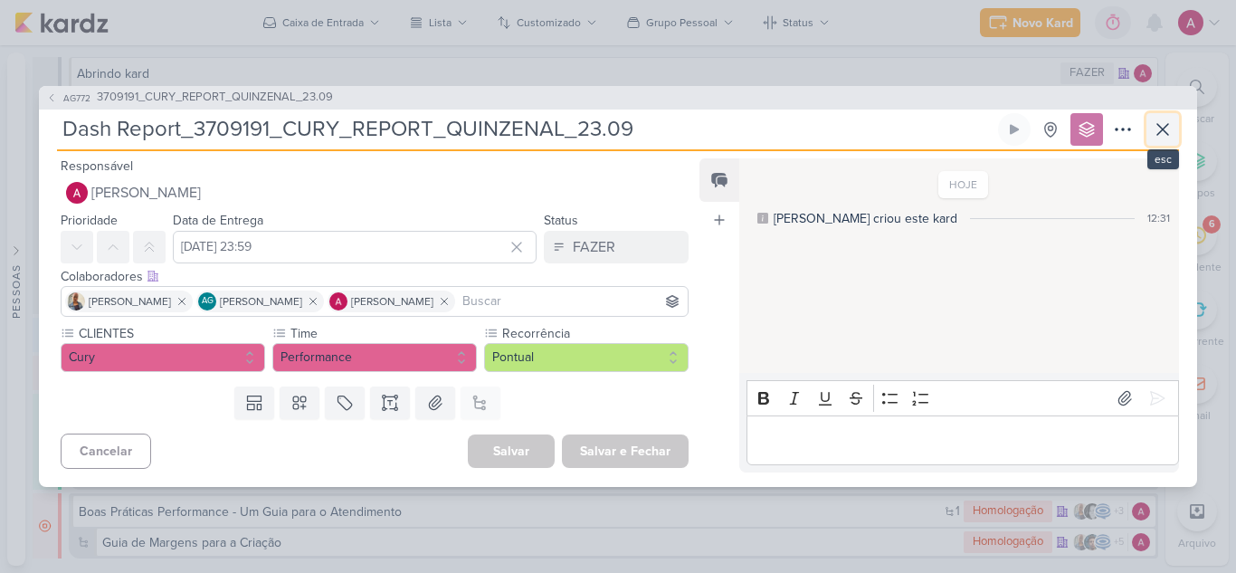
click at [1153, 137] on icon at bounding box center [1163, 130] width 22 height 22
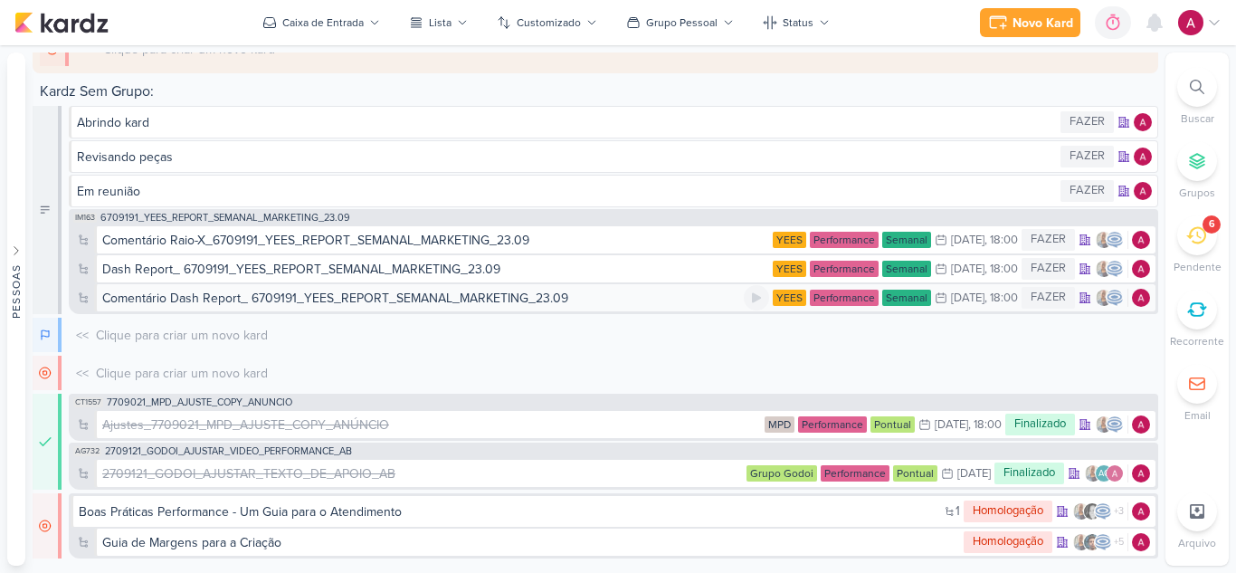
scroll to position [1944, 0]
click at [322, 302] on div "Comentário Dash Report_ 6709191_YEES_REPORT_SEMANAL_MARKETING_23.09" at bounding box center [335, 298] width 466 height 19
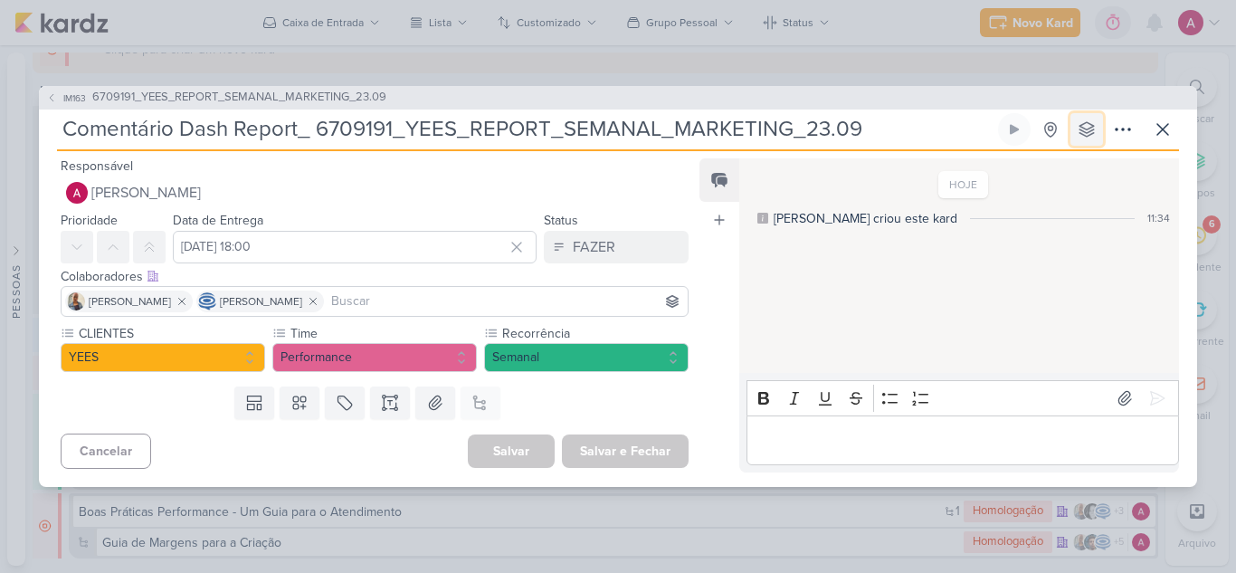
click at [1090, 136] on icon at bounding box center [1087, 129] width 18 height 18
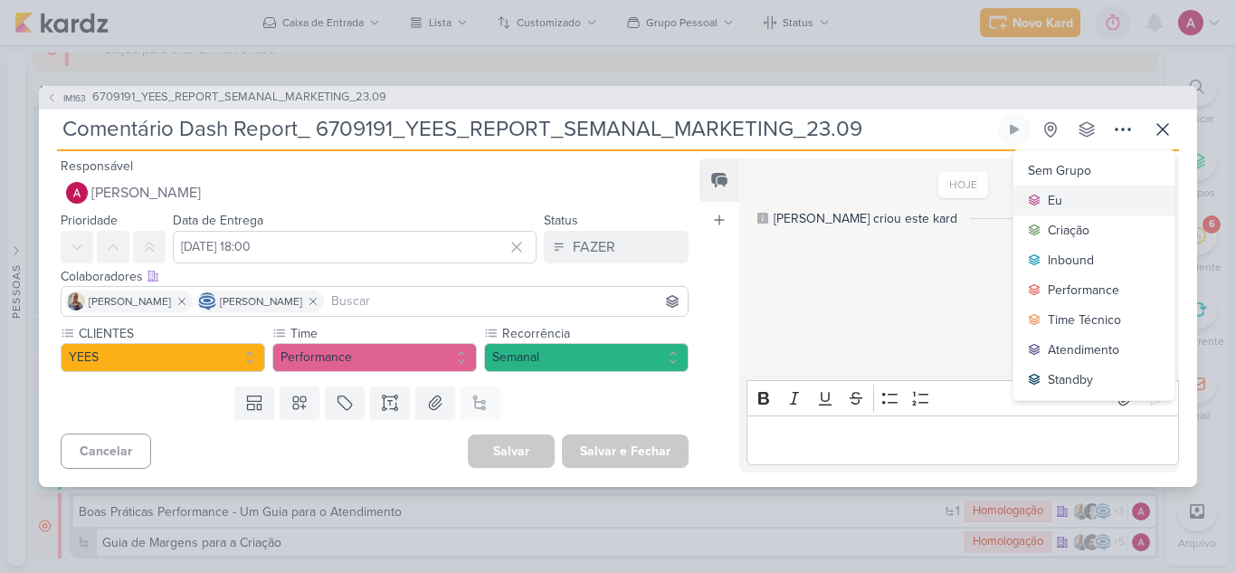
click at [1091, 195] on button "Eu" at bounding box center [1093, 200] width 161 height 30
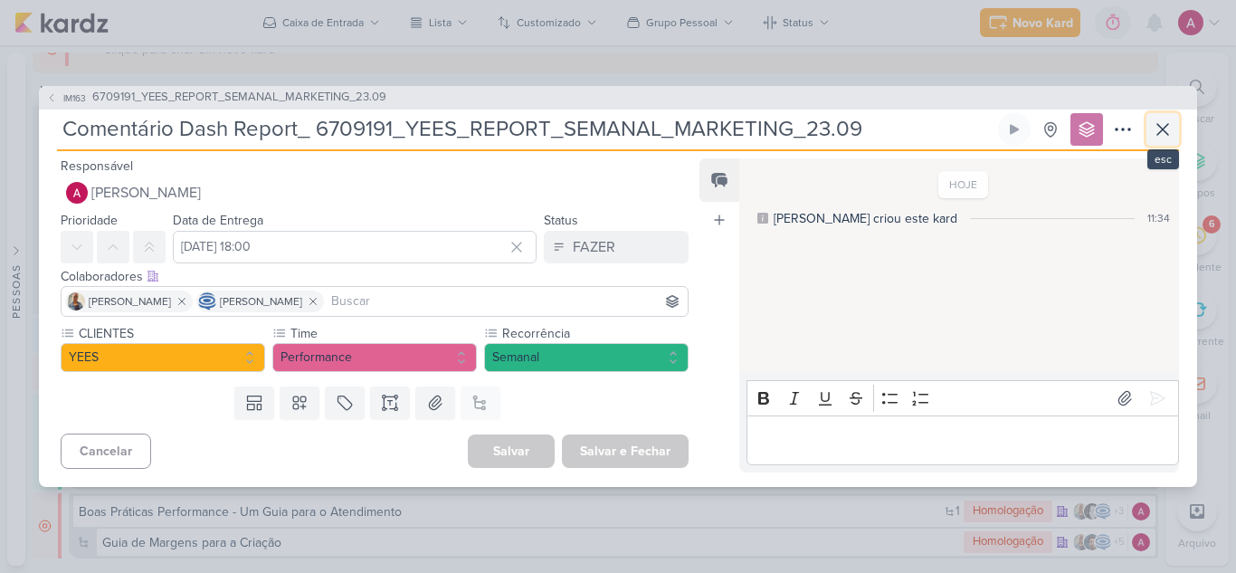
click at [1173, 131] on button at bounding box center [1162, 129] width 33 height 33
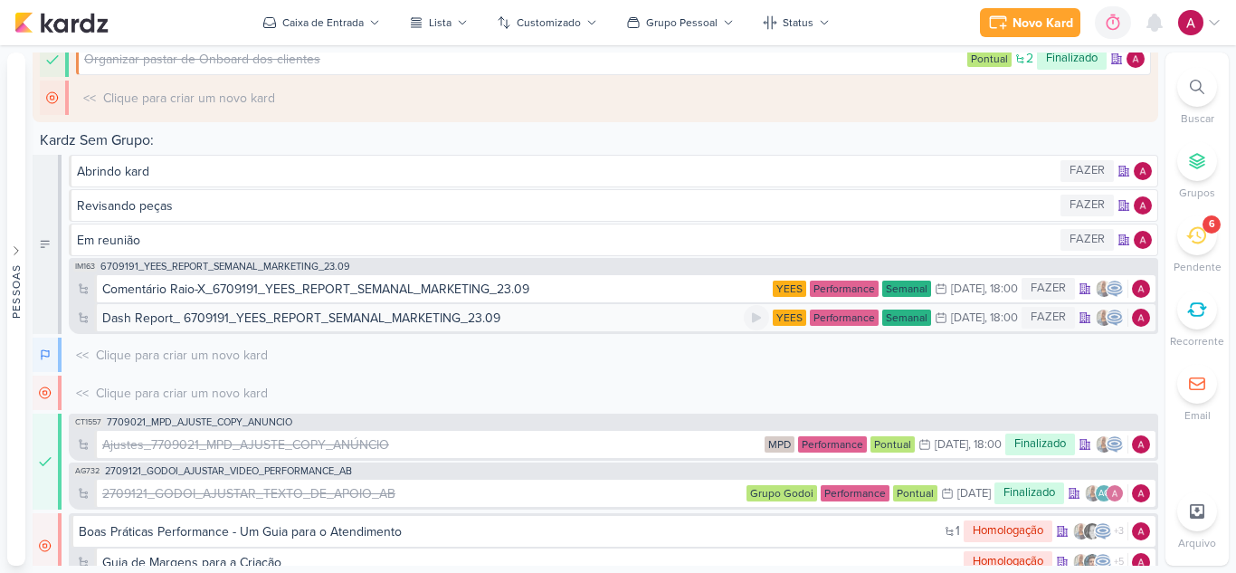
scroll to position [1964, 0]
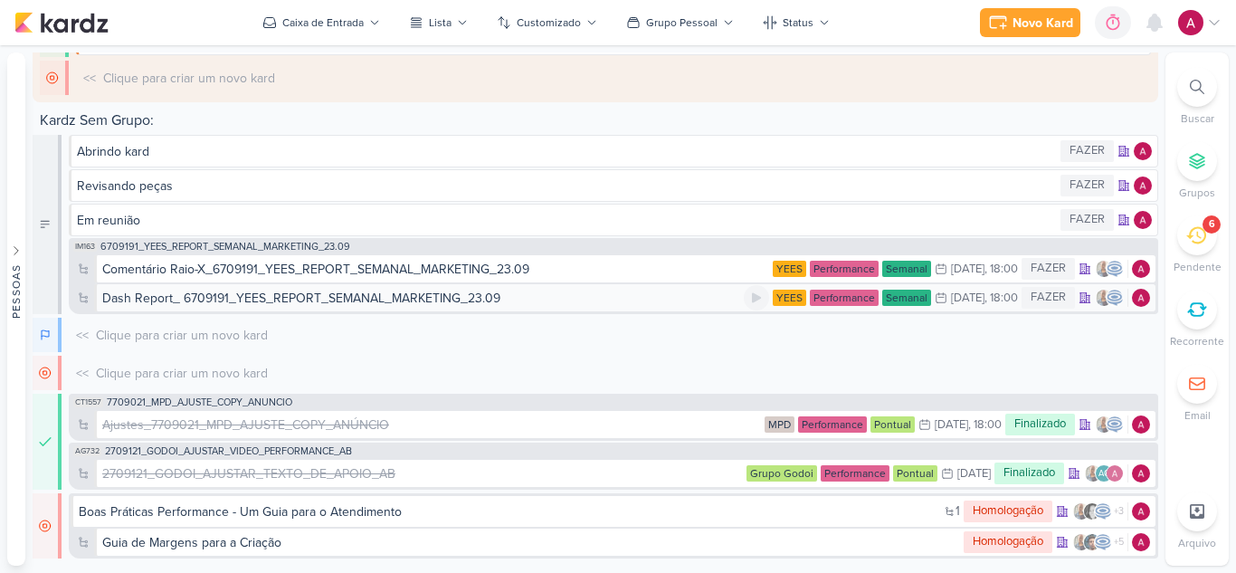
click at [429, 301] on div "Dash Report_ 6709191_YEES_REPORT_SEMANAL_MARKETING_23.09" at bounding box center [301, 298] width 398 height 19
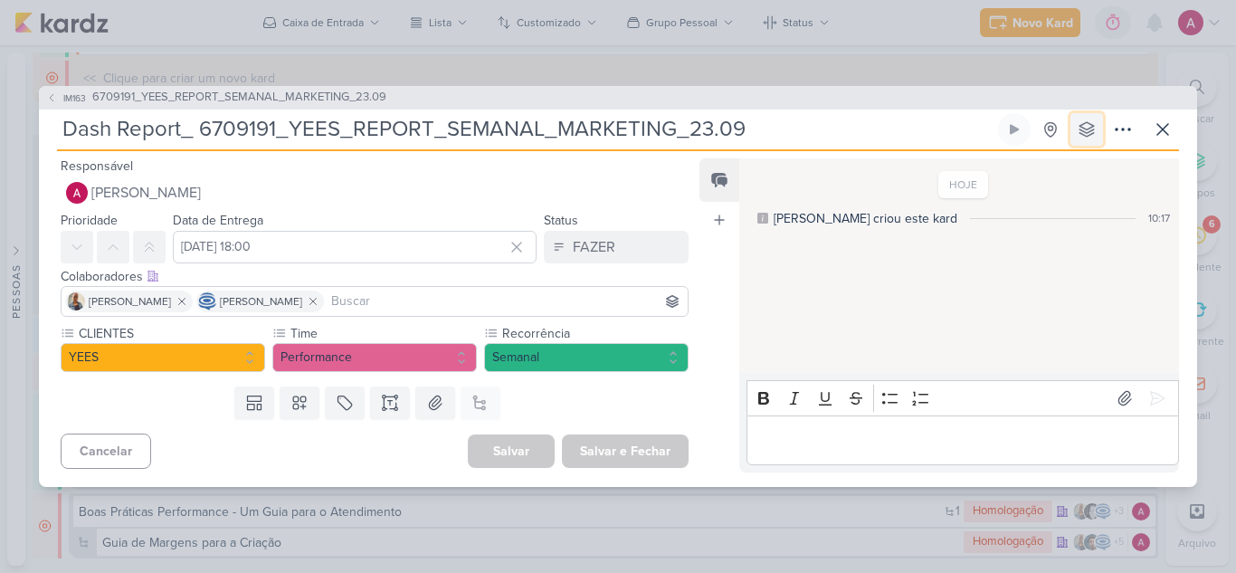
click at [1087, 124] on icon at bounding box center [1087, 129] width 18 height 18
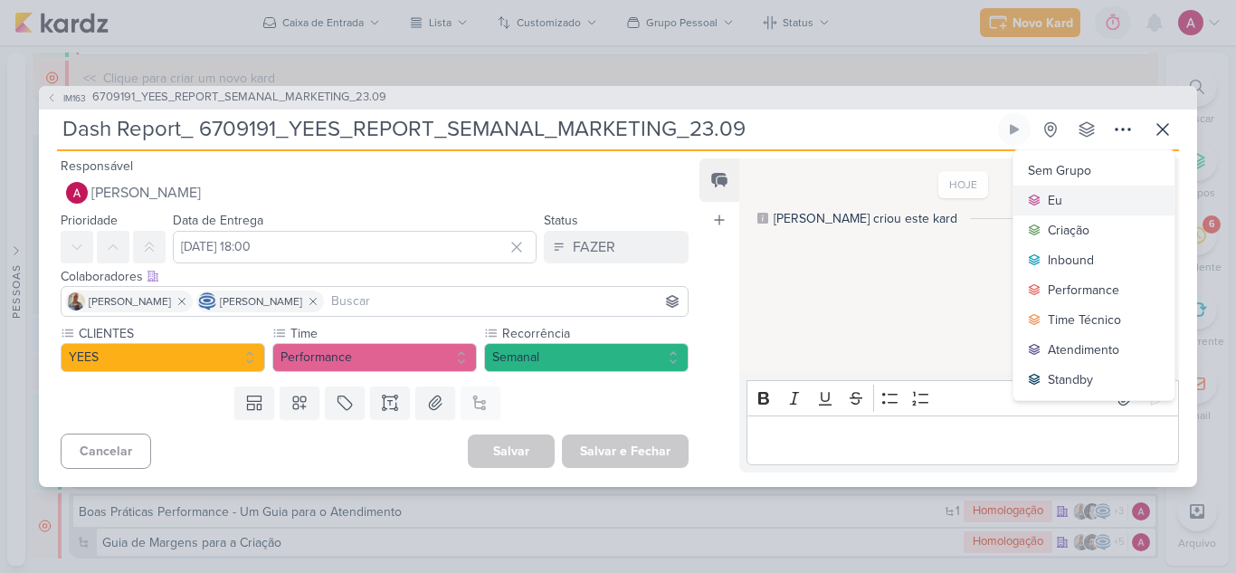
click at [1051, 201] on div "Eu" at bounding box center [1055, 200] width 14 height 19
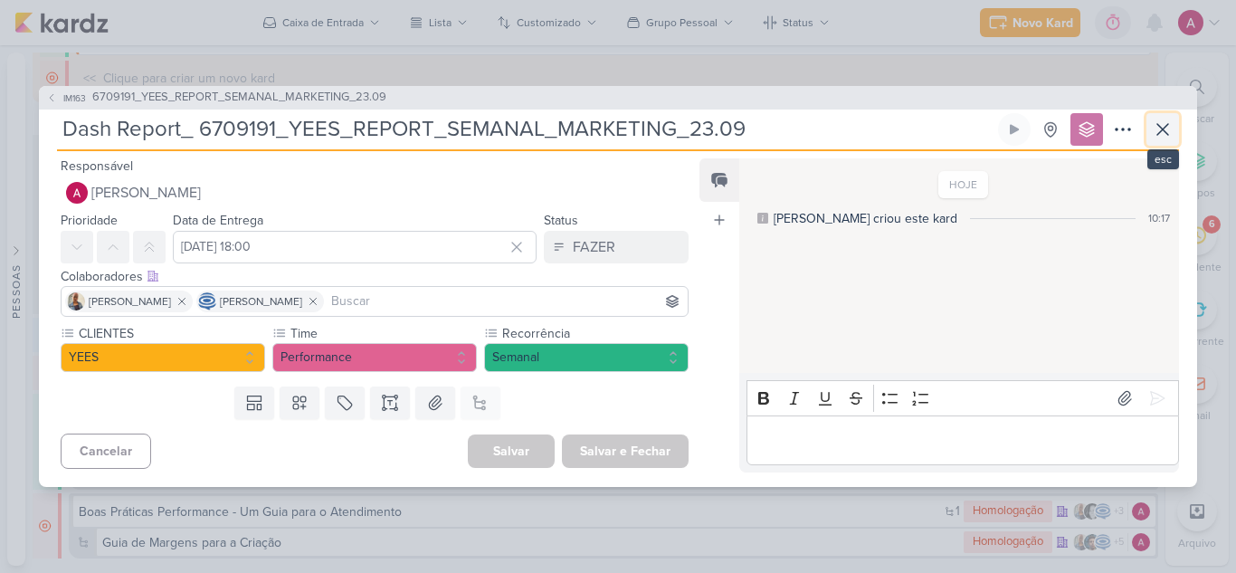
click at [1158, 136] on icon at bounding box center [1163, 130] width 22 height 22
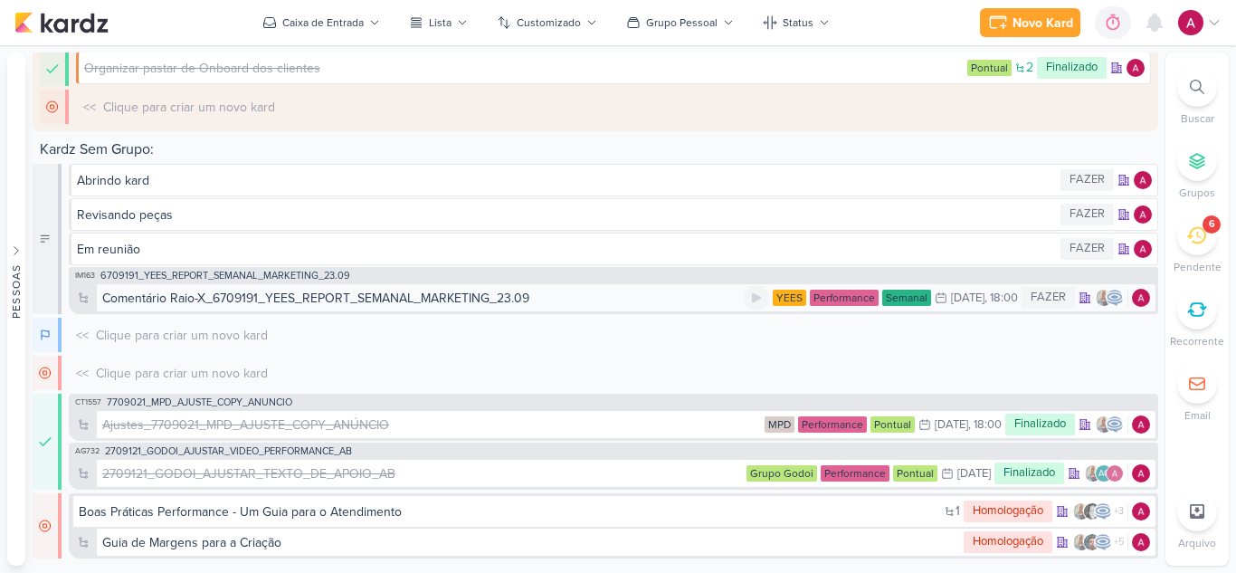
click at [321, 303] on div "Comentário Raio-X_6709191_YEES_REPORT_SEMANAL_MARKETING_23.09" at bounding box center [315, 298] width 427 height 19
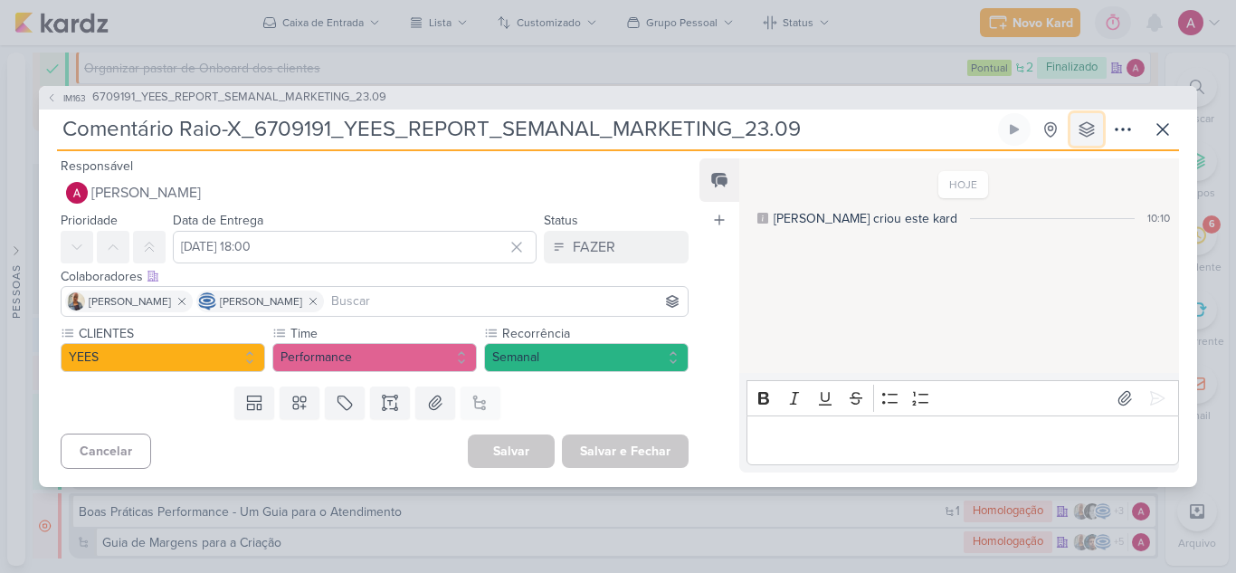
click at [1078, 130] on icon at bounding box center [1087, 129] width 18 height 18
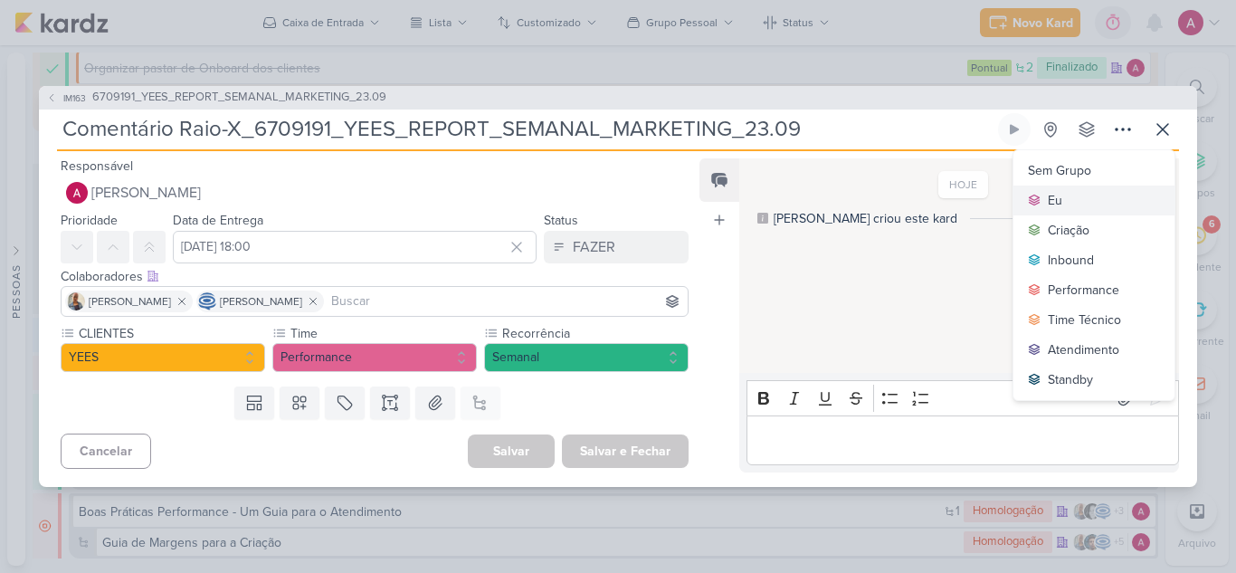
click at [1055, 206] on div "Eu" at bounding box center [1055, 200] width 14 height 19
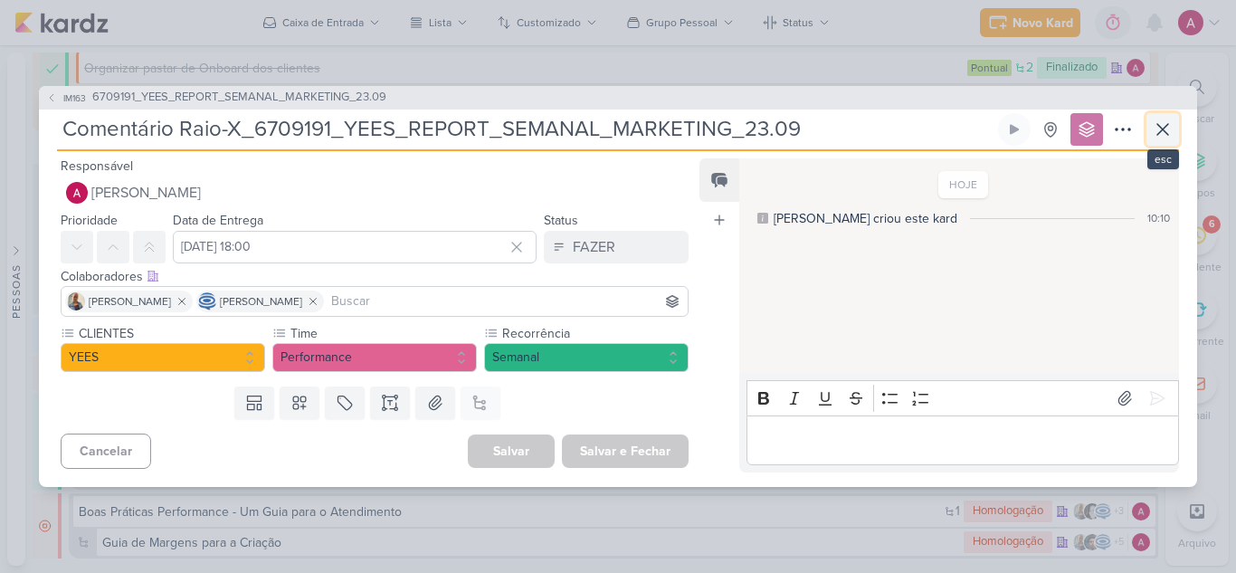
click at [1154, 134] on icon at bounding box center [1163, 130] width 22 height 22
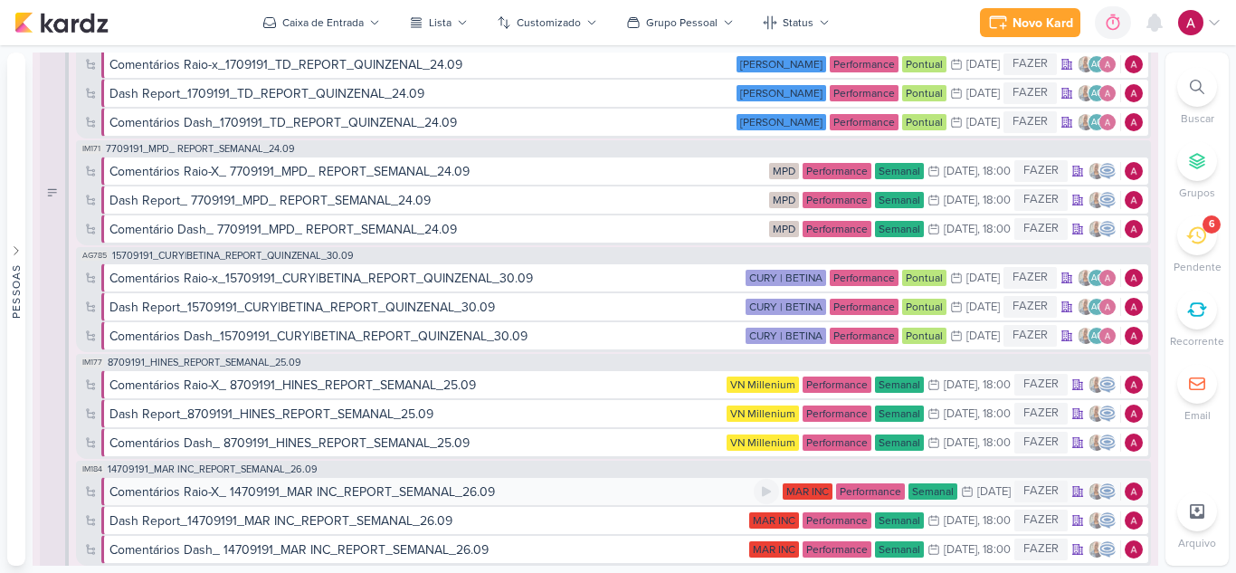
scroll to position [271, 0]
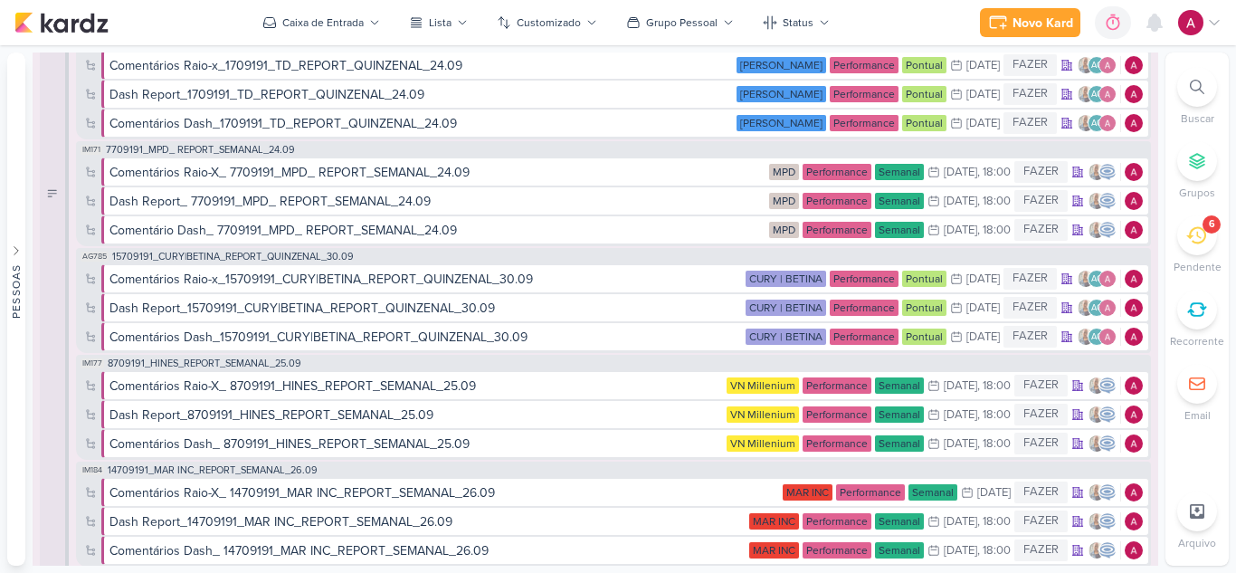
click at [405, 258] on div "AG785 15709191_CURY|BETINA_REPORT_QUINZENAL_30.09 Comentários Raio-x_15709191_C…" at bounding box center [613, 300] width 1075 height 105
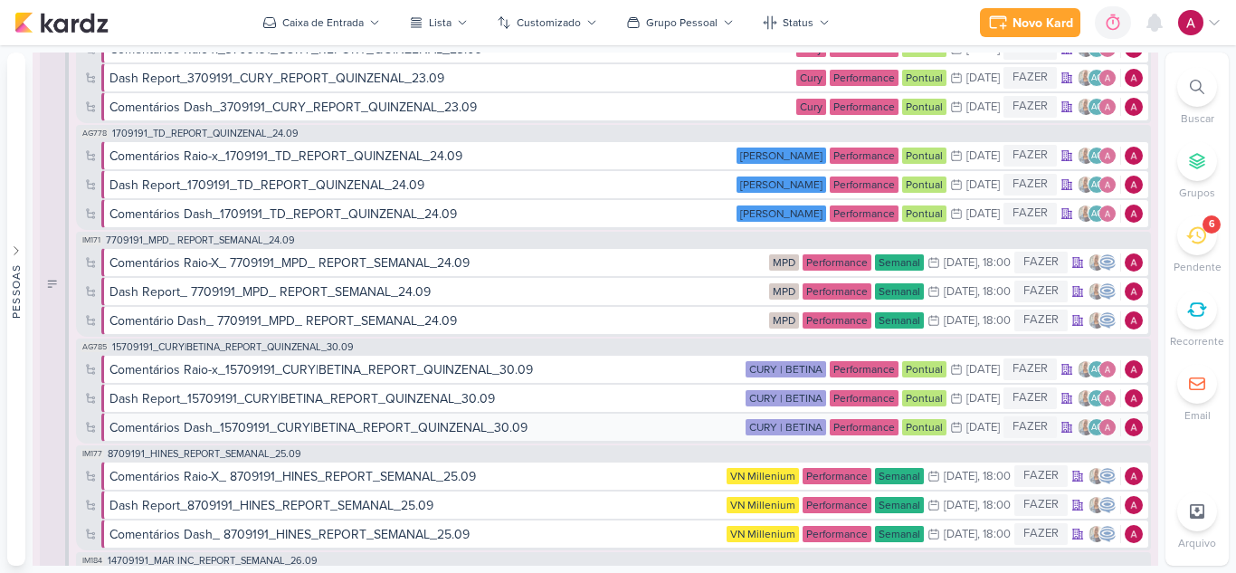
scroll to position [0, 0]
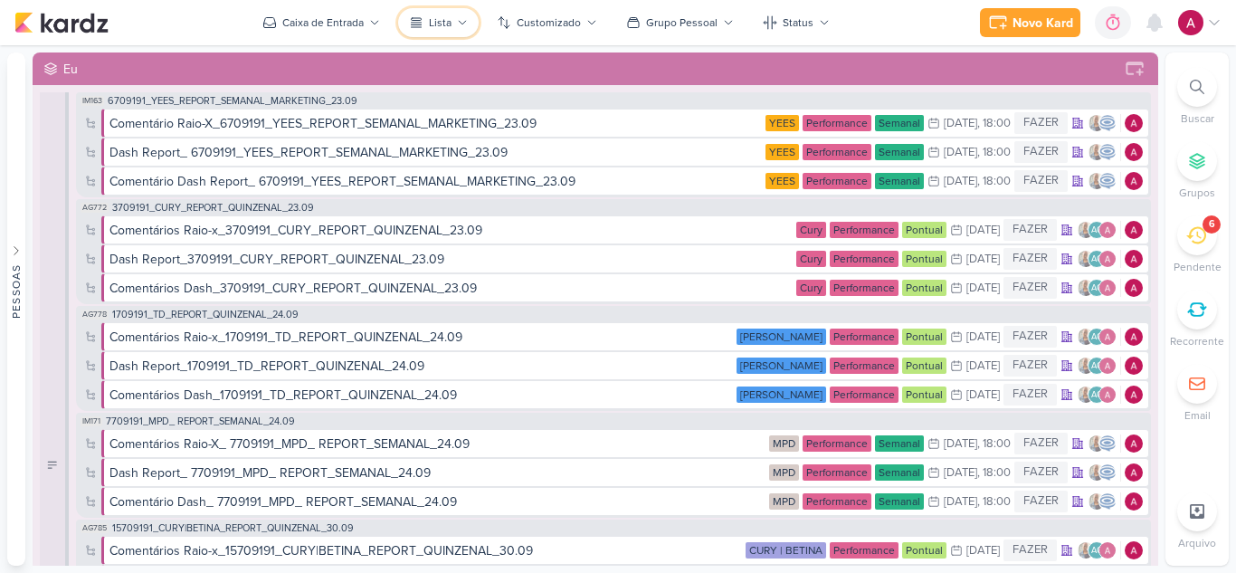
click at [432, 15] on div "Lista" at bounding box center [440, 22] width 23 height 16
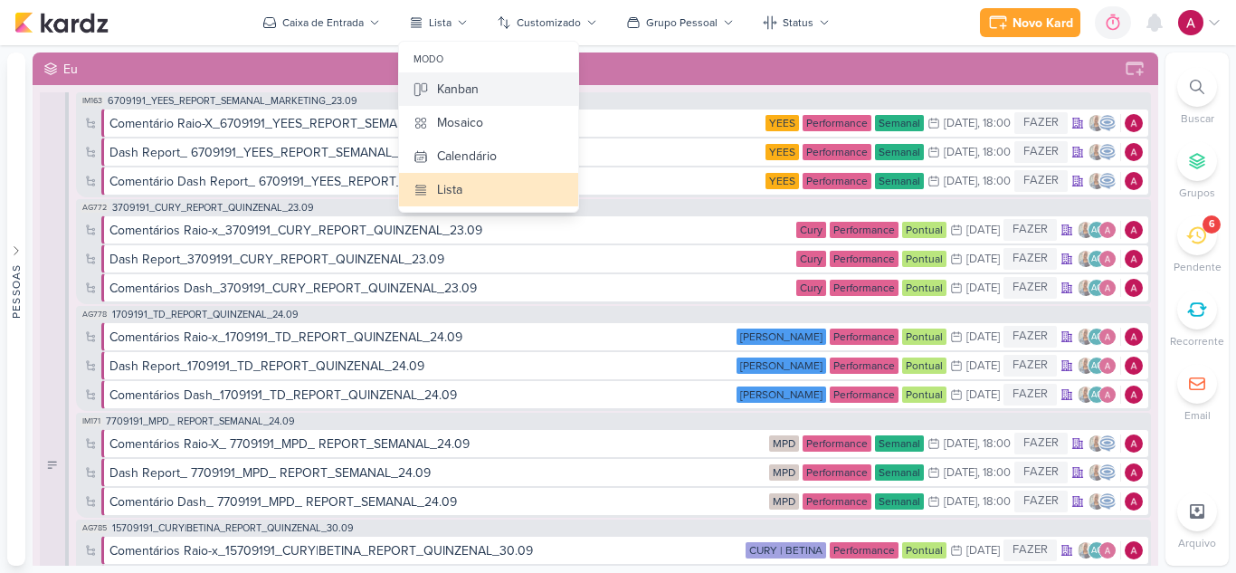
click at [465, 84] on div "Kanban" at bounding box center [458, 89] width 42 height 19
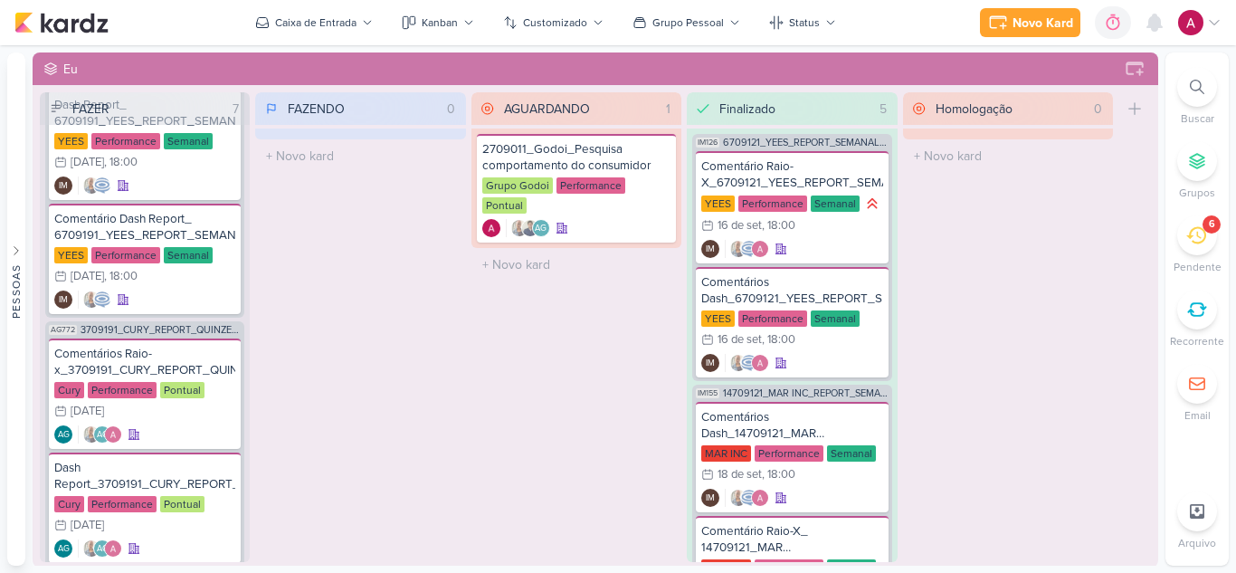
scroll to position [181, 0]
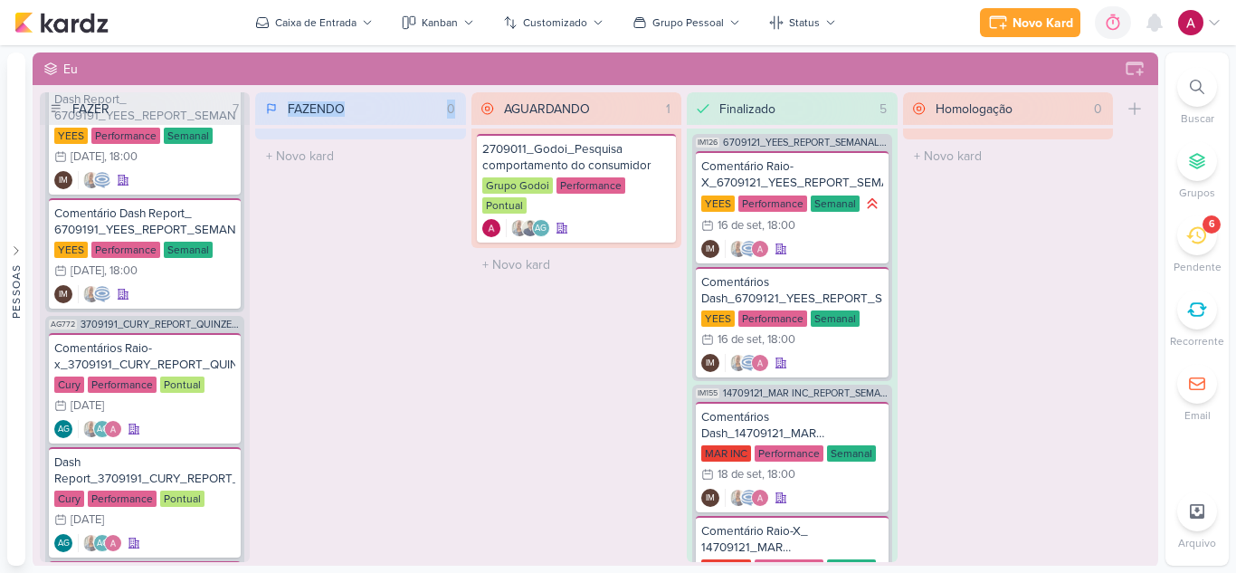
drag, startPoint x: 237, startPoint y: 324, endPoint x: 310, endPoint y: 373, distance: 88.1
click at [301, 380] on div "FAZER 7 Mover Para Esquerda Mover Para Direita Deletar IM163 6709191_YEES_REPOR…" at bounding box center [595, 327] width 1111 height 471
click at [452, 274] on div "FAZENDO 0 Mover Para Esquerda Mover Para Direita Deletar O título do kard deve …" at bounding box center [360, 327] width 210 height 470
click at [416, 26] on icon at bounding box center [409, 22] width 14 height 14
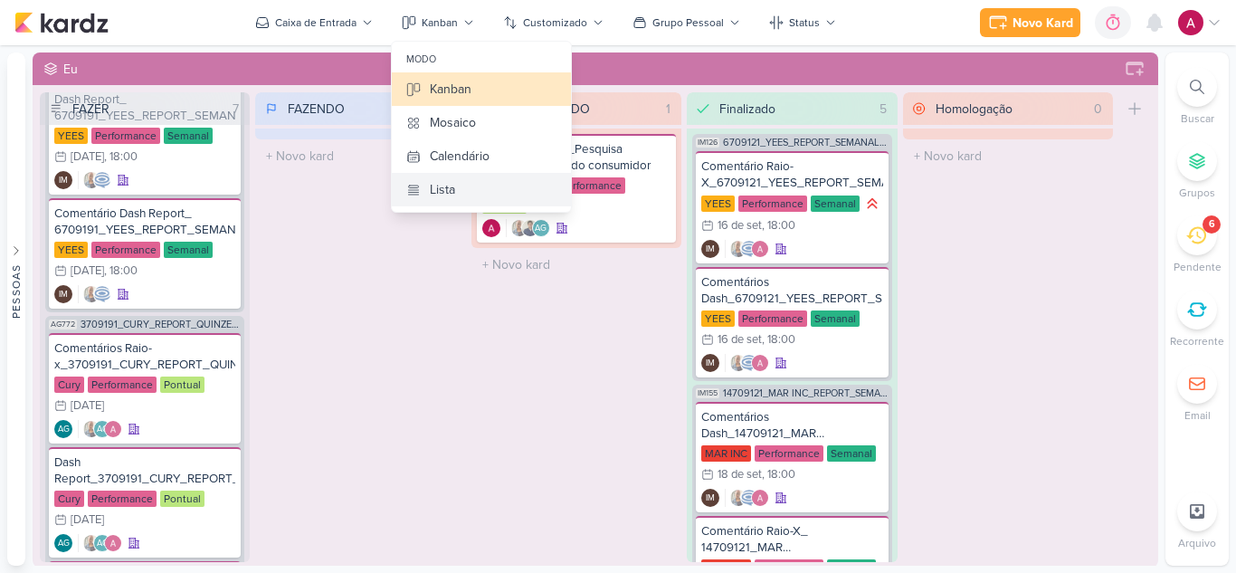
click at [470, 194] on button "Lista" at bounding box center [481, 189] width 179 height 33
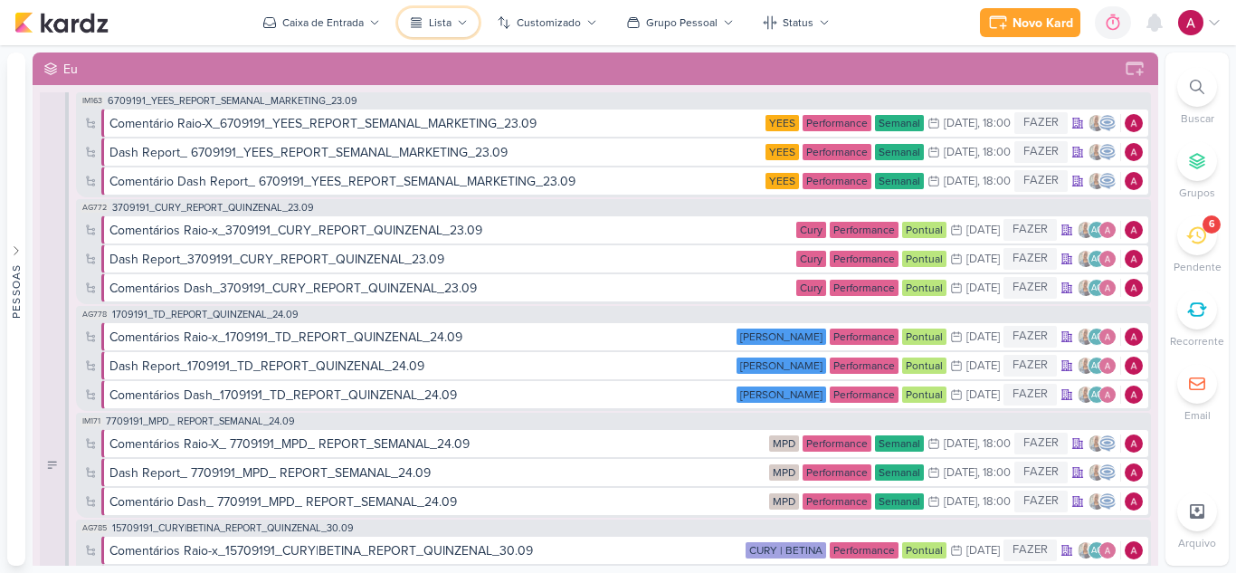
click at [460, 24] on icon at bounding box center [462, 22] width 11 height 11
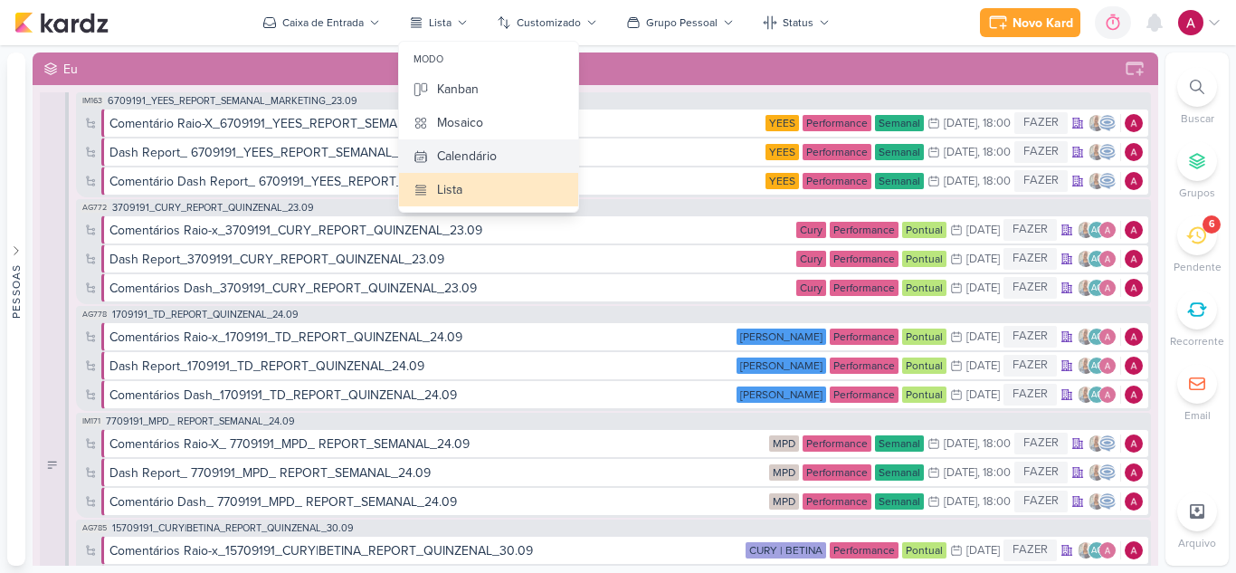
click at [493, 148] on div "Calendário" at bounding box center [467, 156] width 60 height 19
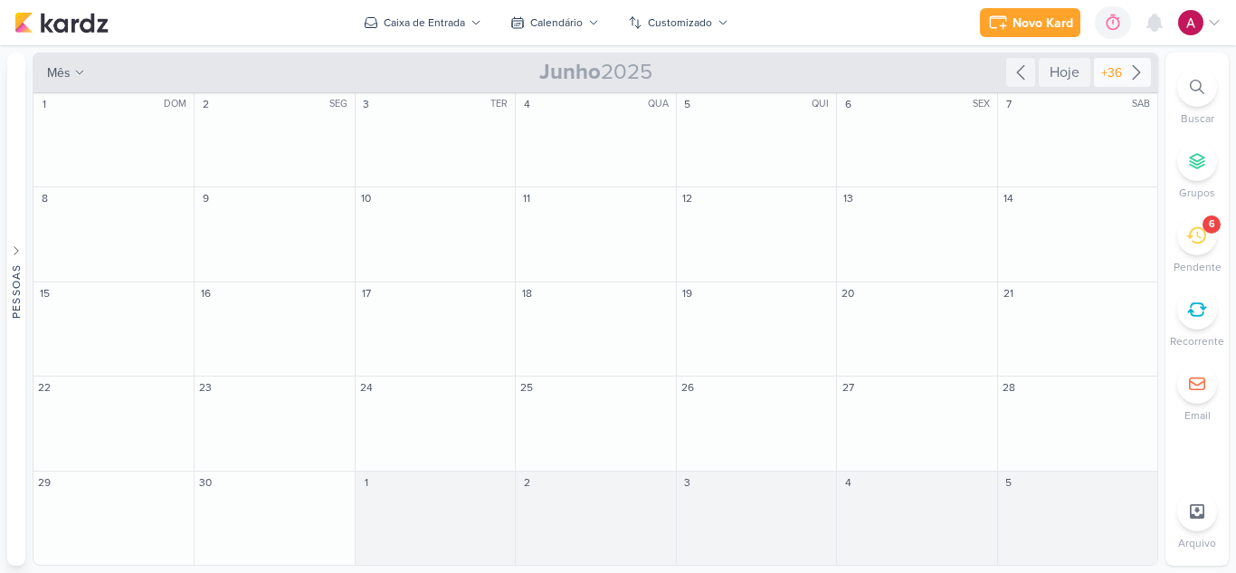
click at [1110, 71] on div "+36" at bounding box center [1111, 72] width 28 height 19
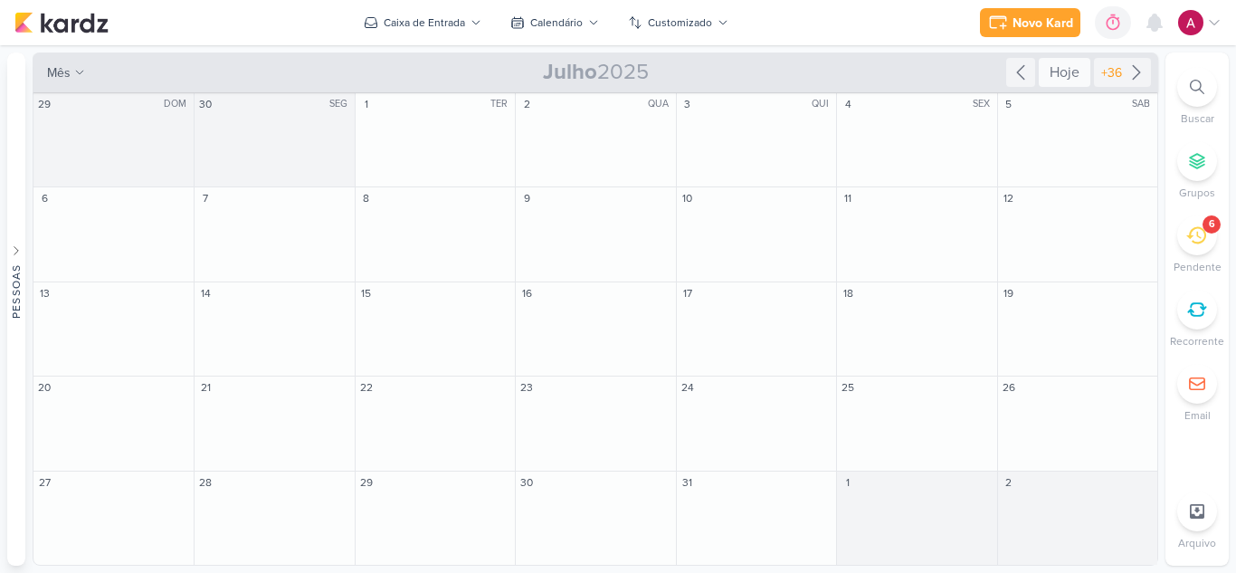
click at [1068, 78] on div "Hoje" at bounding box center [1065, 72] width 52 height 29
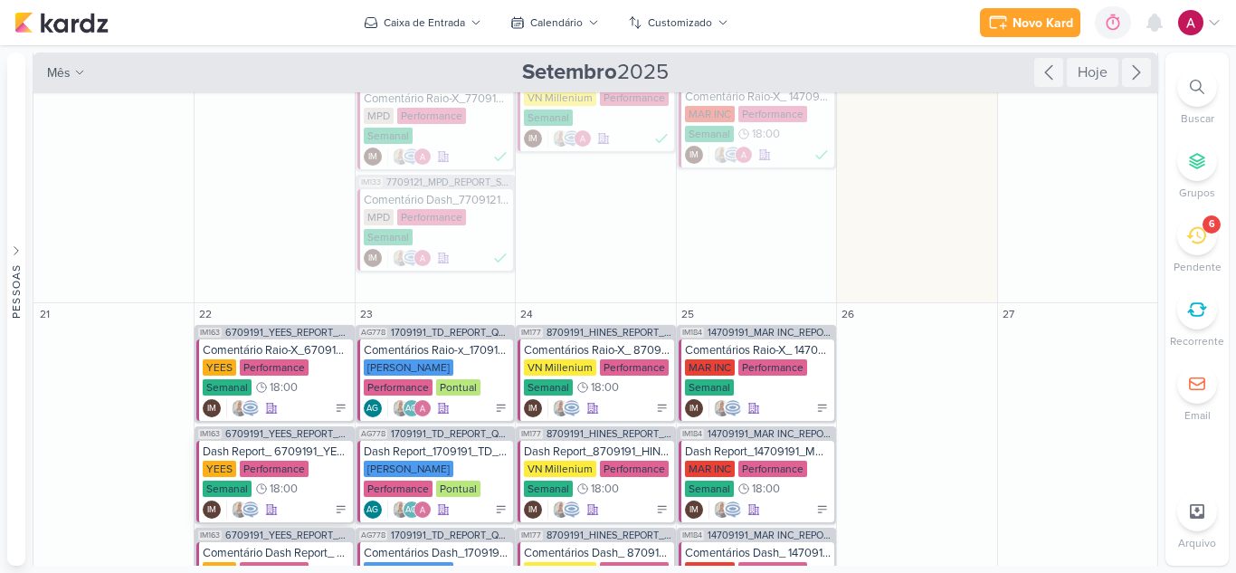
scroll to position [0, 0]
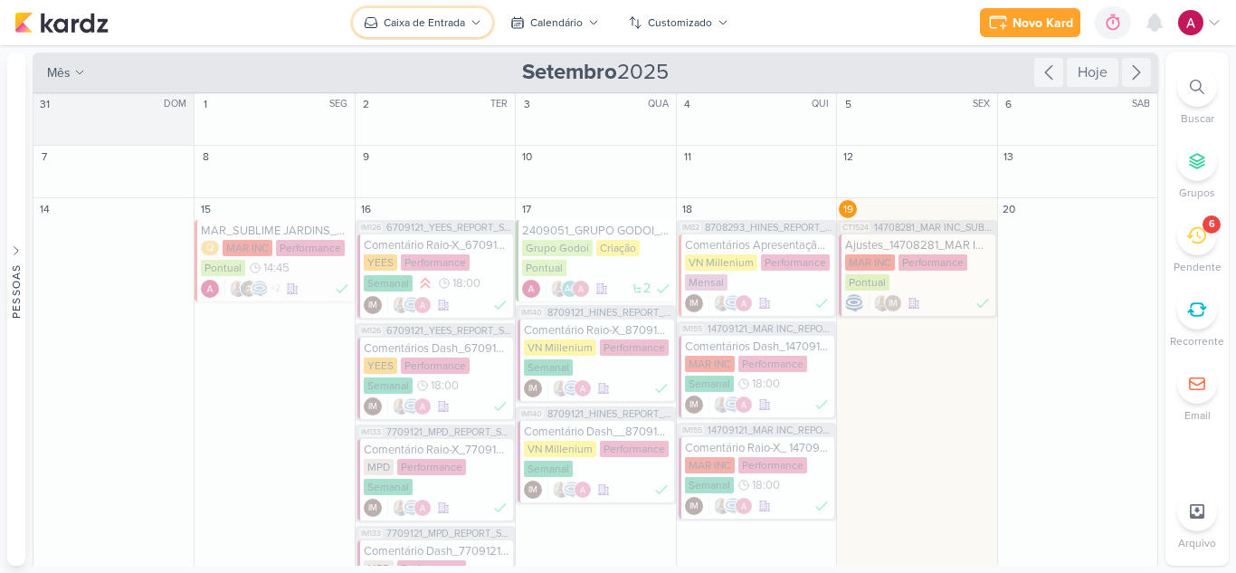
click at [404, 36] on button "Caixa de Entrada" at bounding box center [422, 22] width 139 height 29
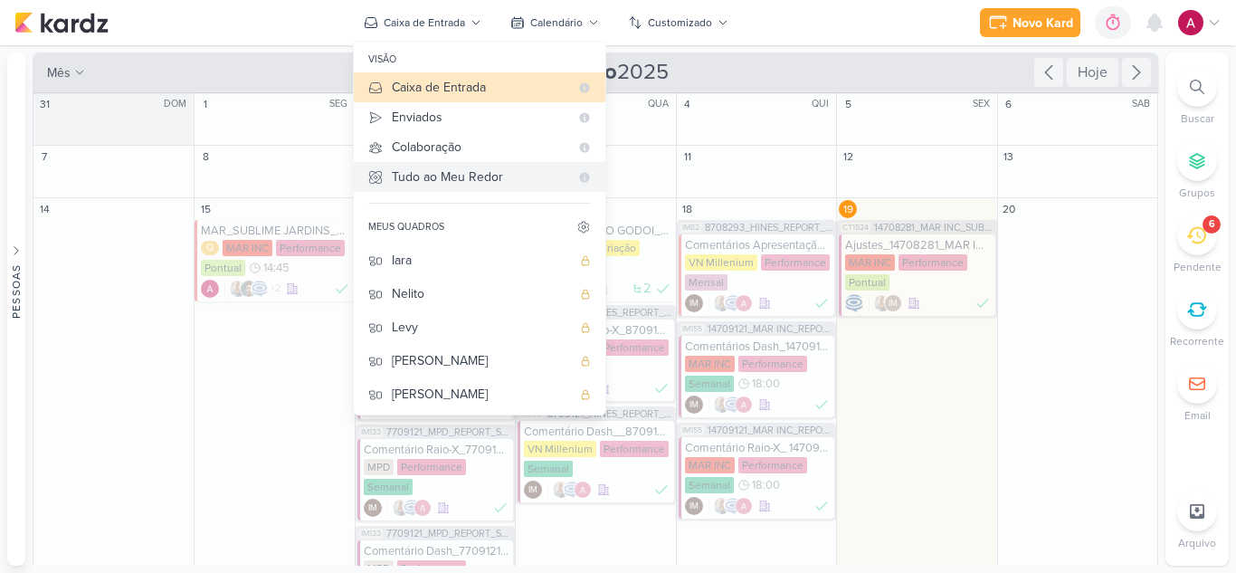
click at [476, 173] on div "Tudo ao Meu Redor" at bounding box center [480, 176] width 177 height 19
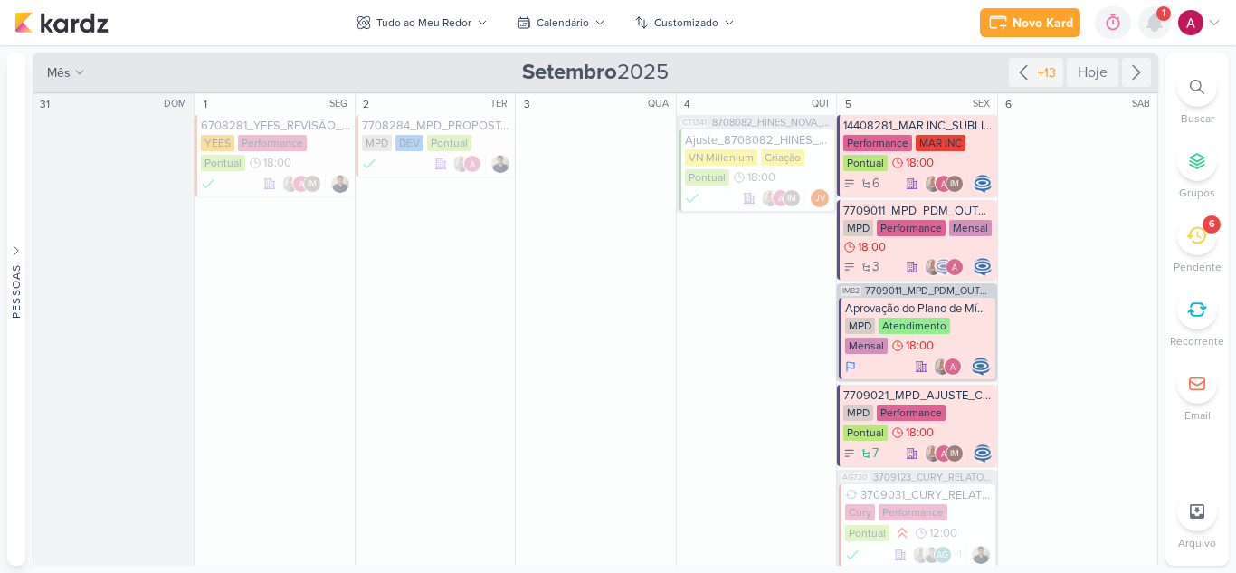
click at [1165, 34] on div at bounding box center [1154, 22] width 33 height 33
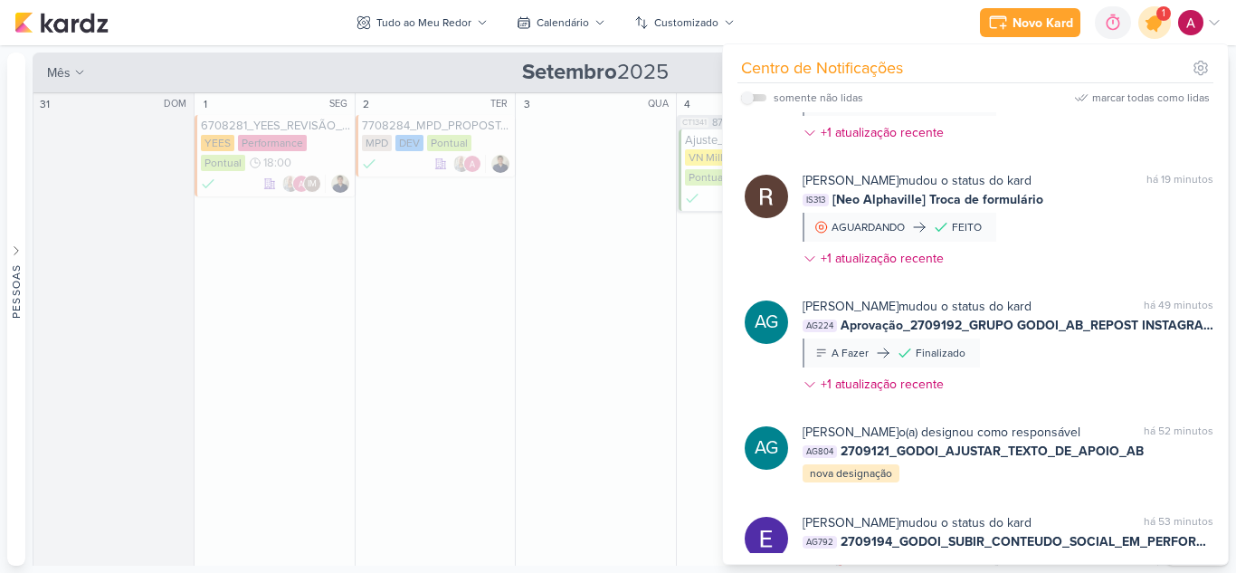
click at [1163, 34] on div at bounding box center [1155, 23] width 46 height 46
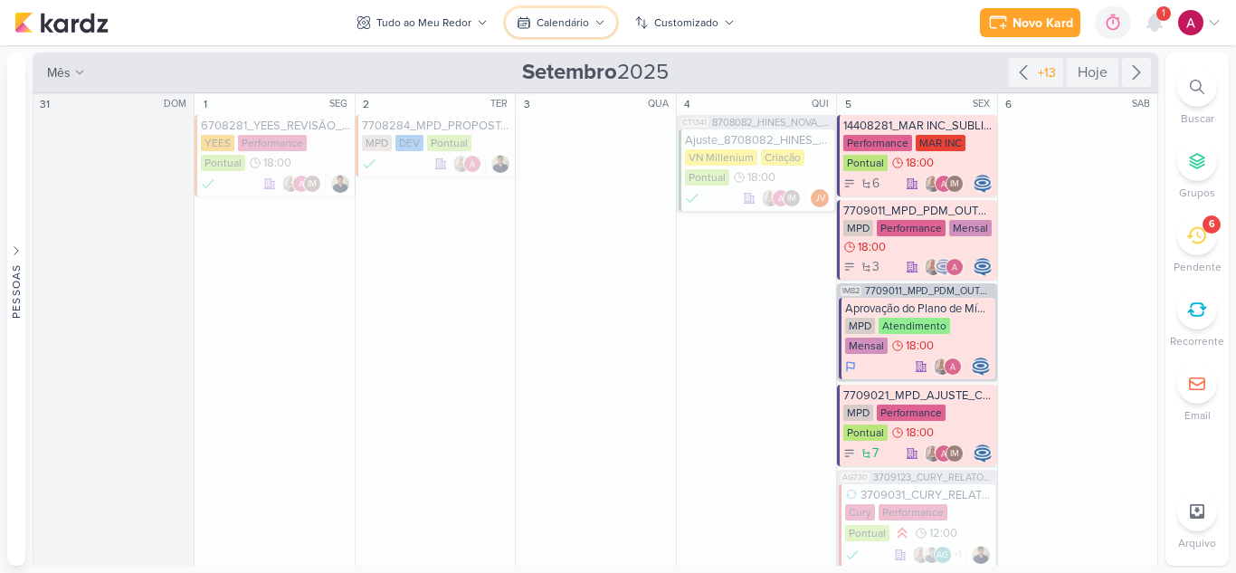
click at [544, 23] on div "Calendário" at bounding box center [562, 22] width 52 height 16
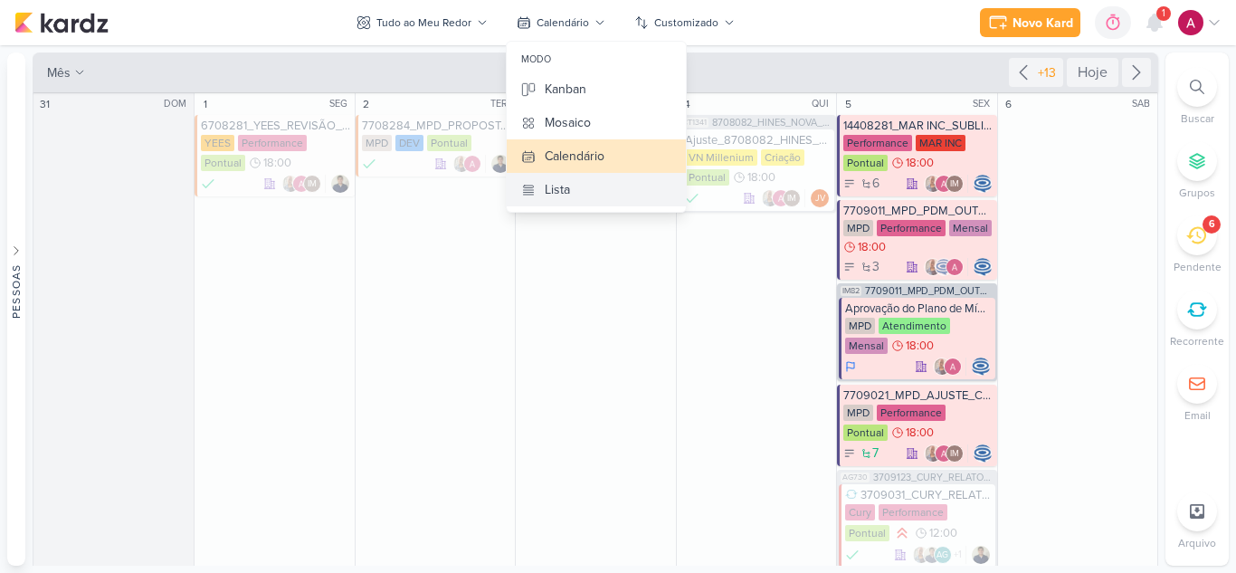
click at [570, 179] on button "Lista" at bounding box center [596, 189] width 179 height 33
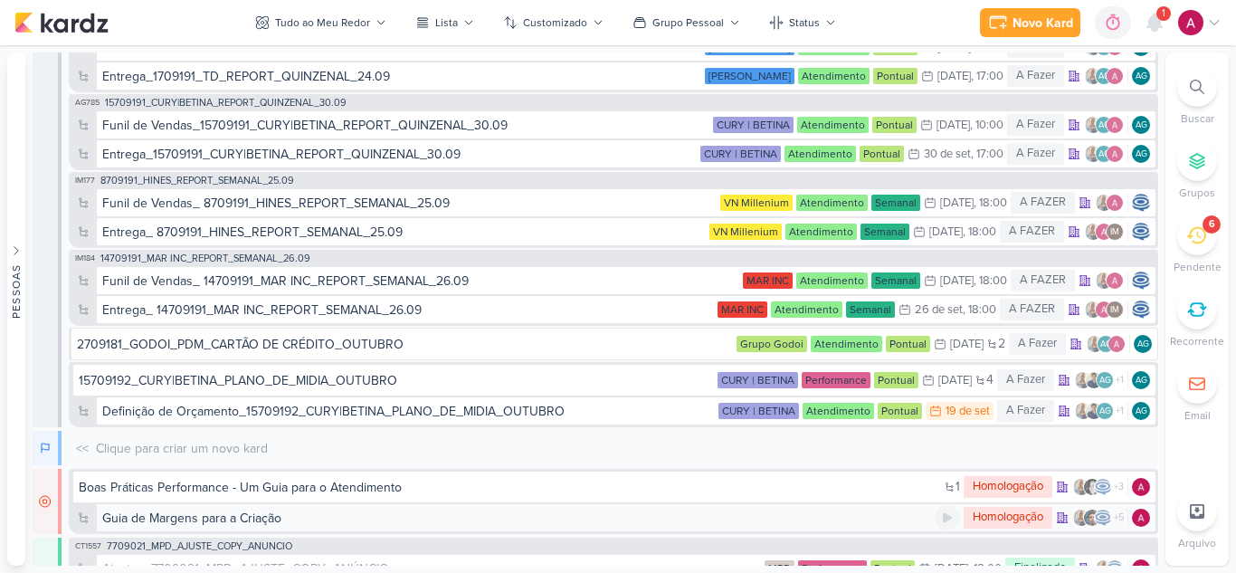
scroll to position [10492, 0]
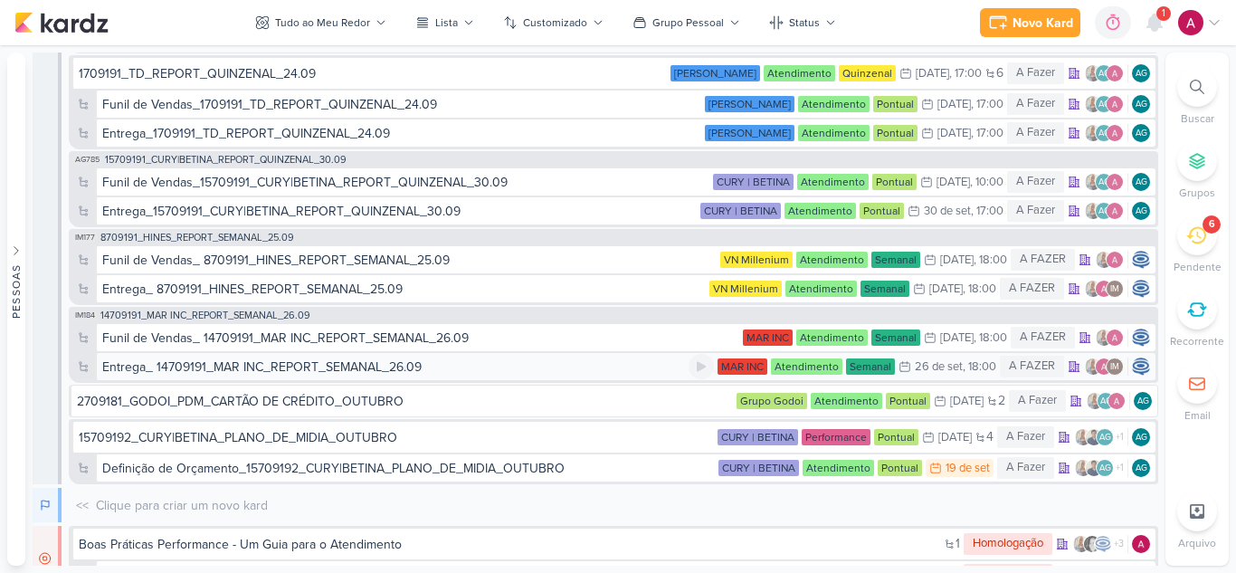
click at [446, 373] on div "Entrega_ 14709191_MAR INC_REPORT_SEMANAL_26.09" at bounding box center [395, 366] width 586 height 19
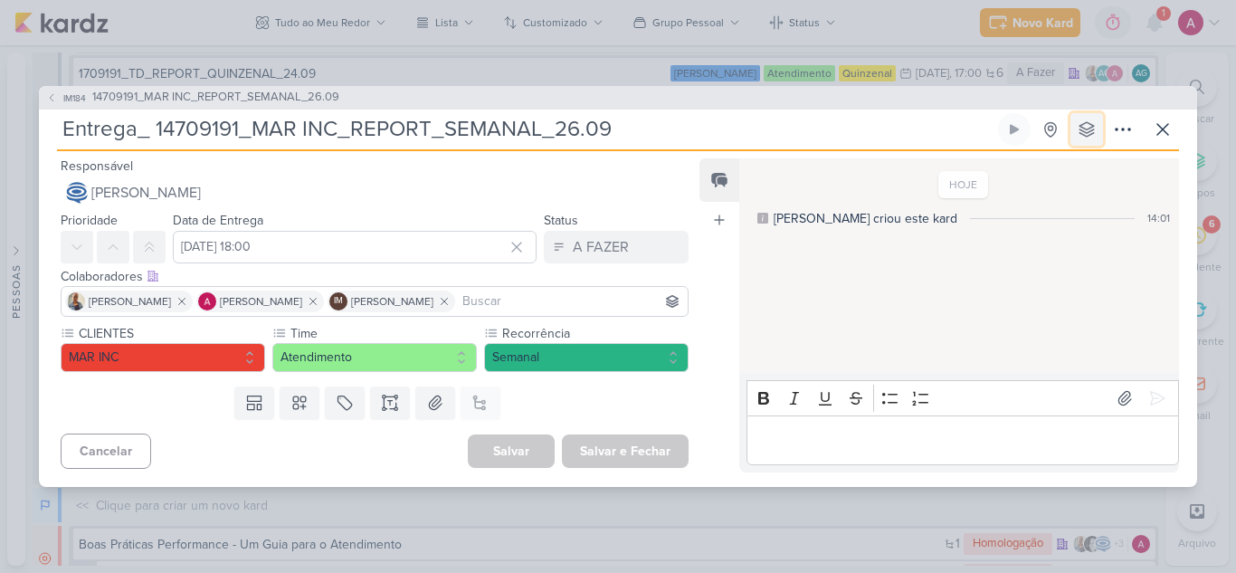
click at [1080, 131] on icon at bounding box center [1087, 129] width 18 height 18
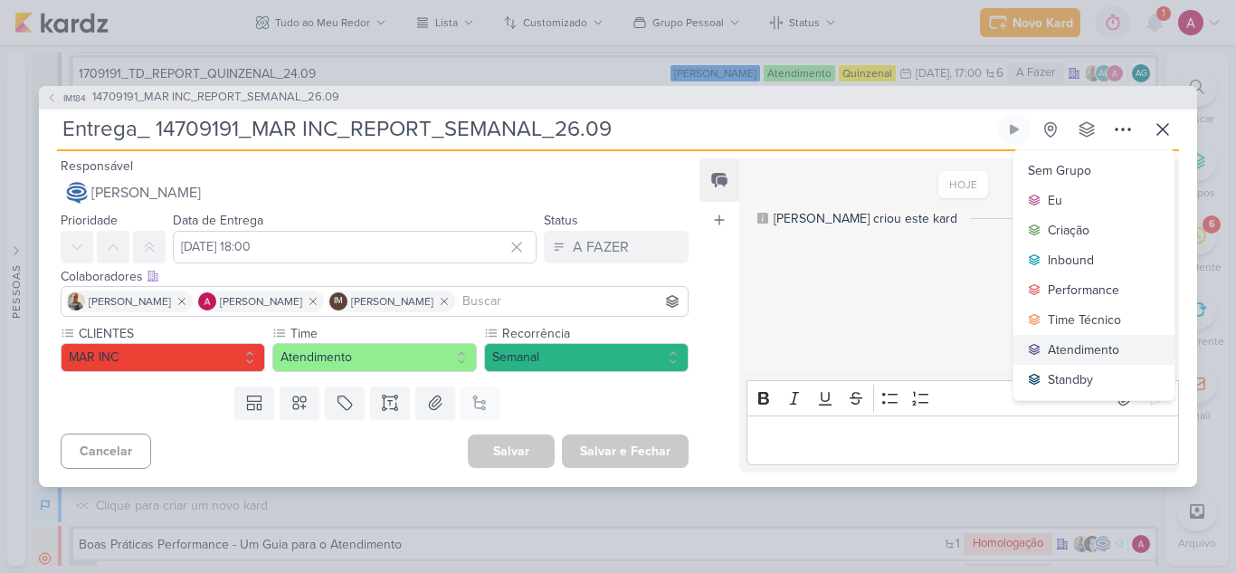
click at [1077, 347] on div "Atendimento" at bounding box center [1083, 349] width 71 height 19
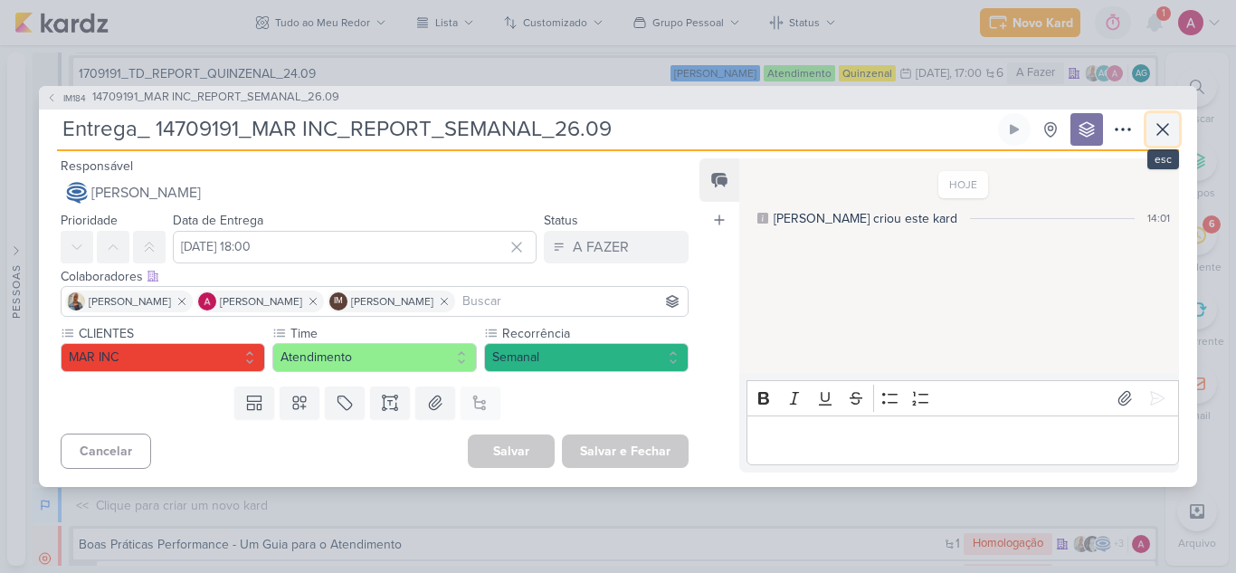
click at [1163, 133] on icon at bounding box center [1163, 130] width 22 height 22
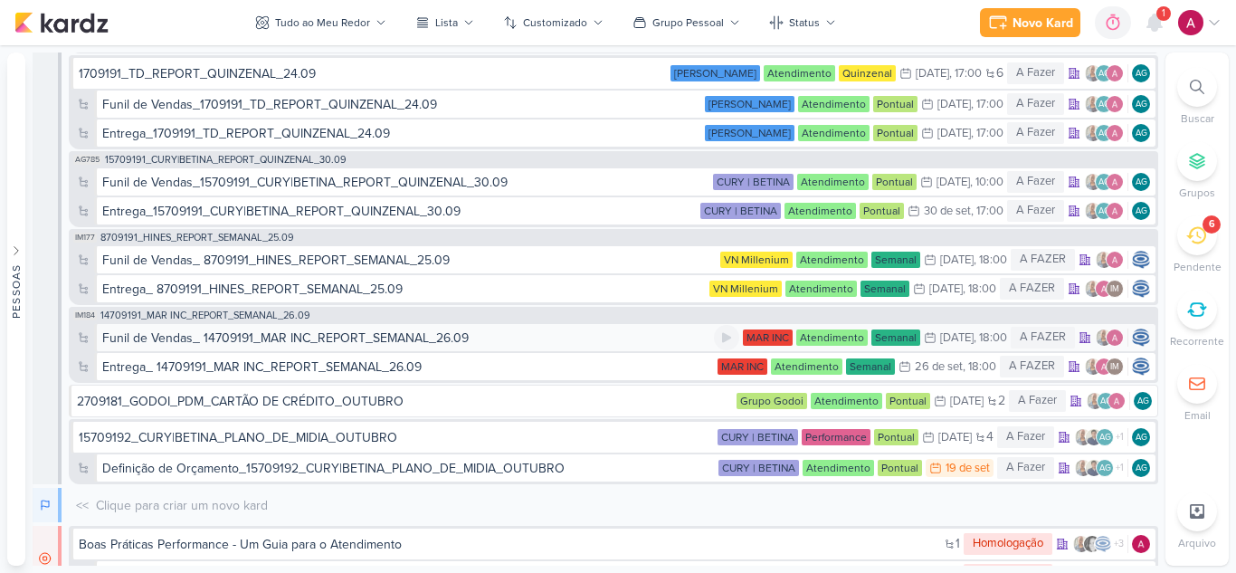
click at [278, 341] on div "Funil de Vendas_ 14709191_MAR INC_REPORT_SEMANAL_26.09" at bounding box center [285, 337] width 366 height 19
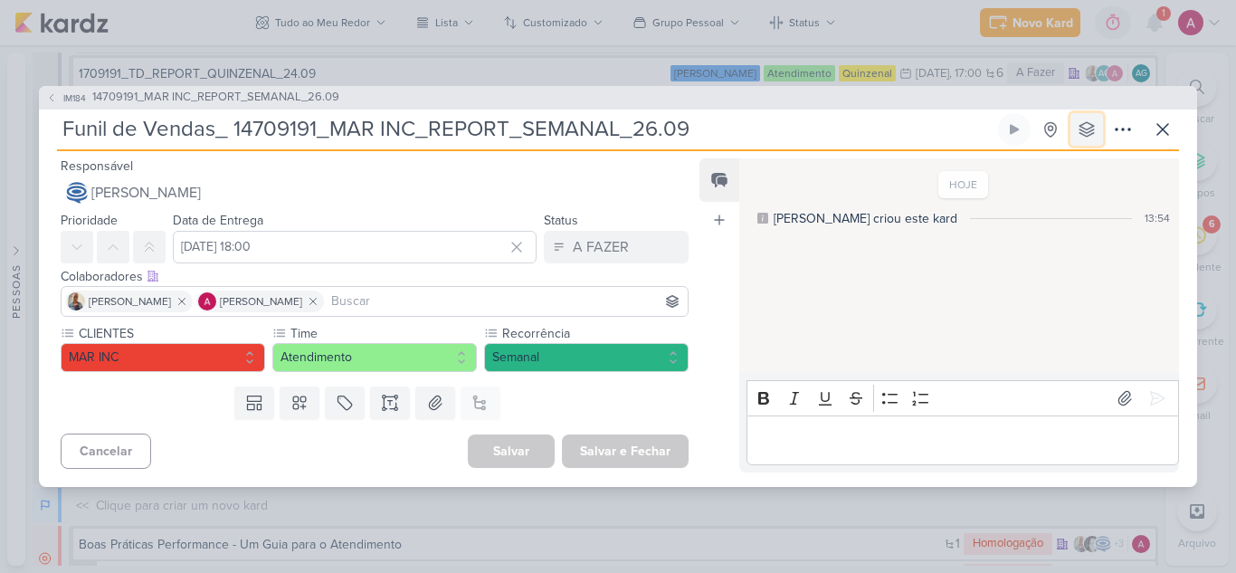
click at [1089, 126] on icon at bounding box center [1087, 129] width 18 height 18
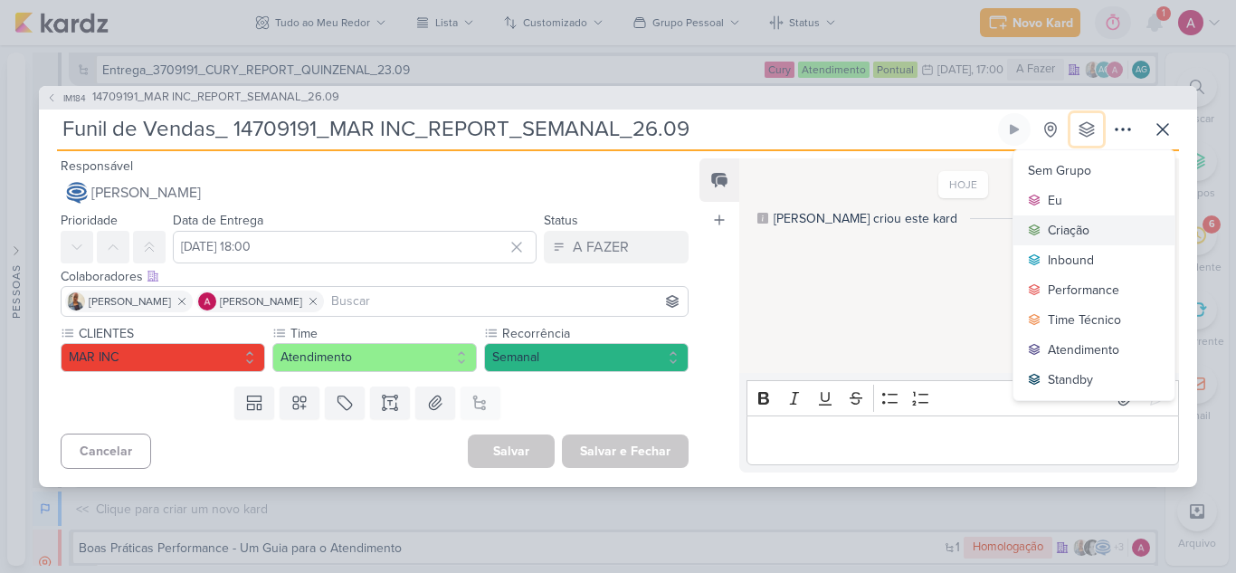
scroll to position [10525, 0]
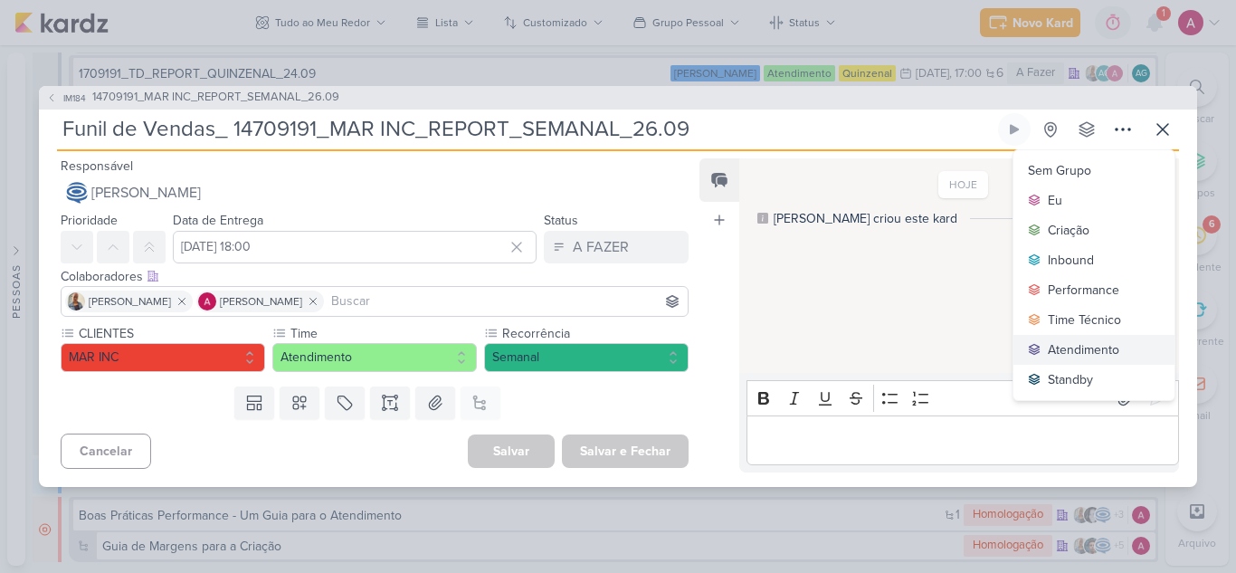
click at [1078, 340] on div "Atendimento" at bounding box center [1083, 349] width 71 height 19
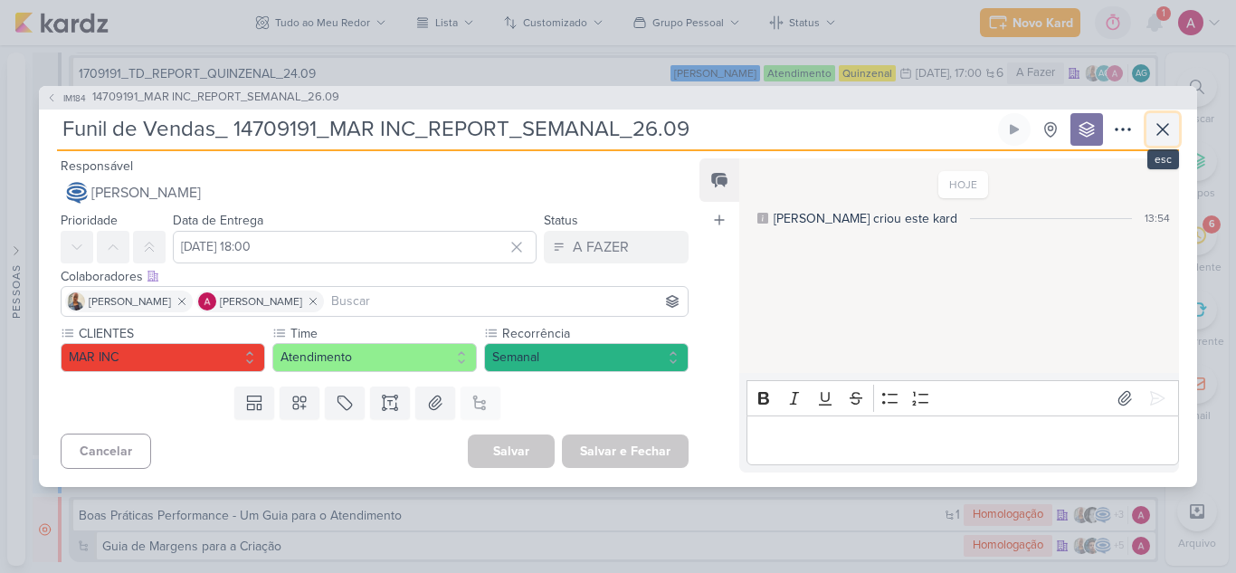
click at [1166, 134] on icon at bounding box center [1163, 130] width 22 height 22
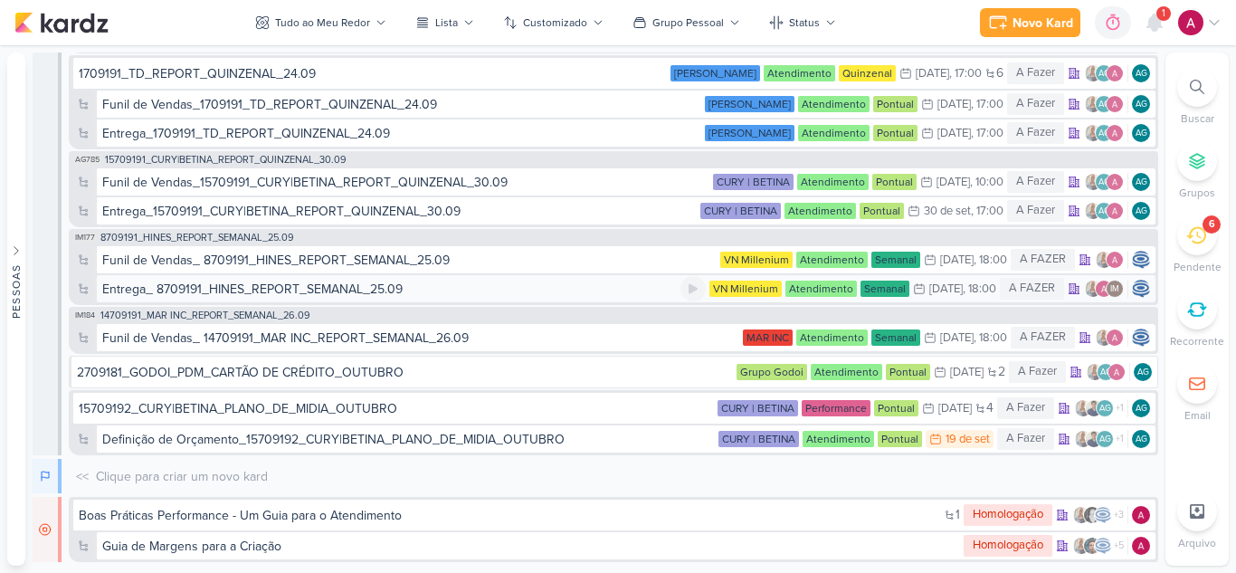
click at [304, 290] on div "Entrega_ 8709191_HINES_REPORT_SEMANAL_25.09" at bounding box center [252, 289] width 300 height 19
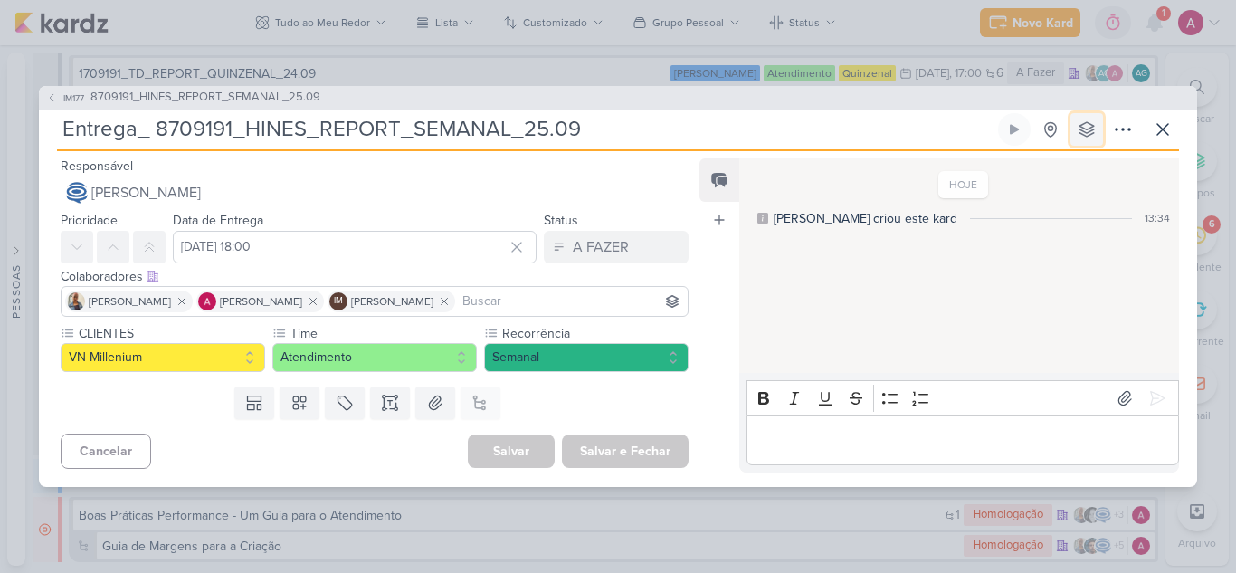
click at [1080, 122] on icon at bounding box center [1087, 129] width 18 height 18
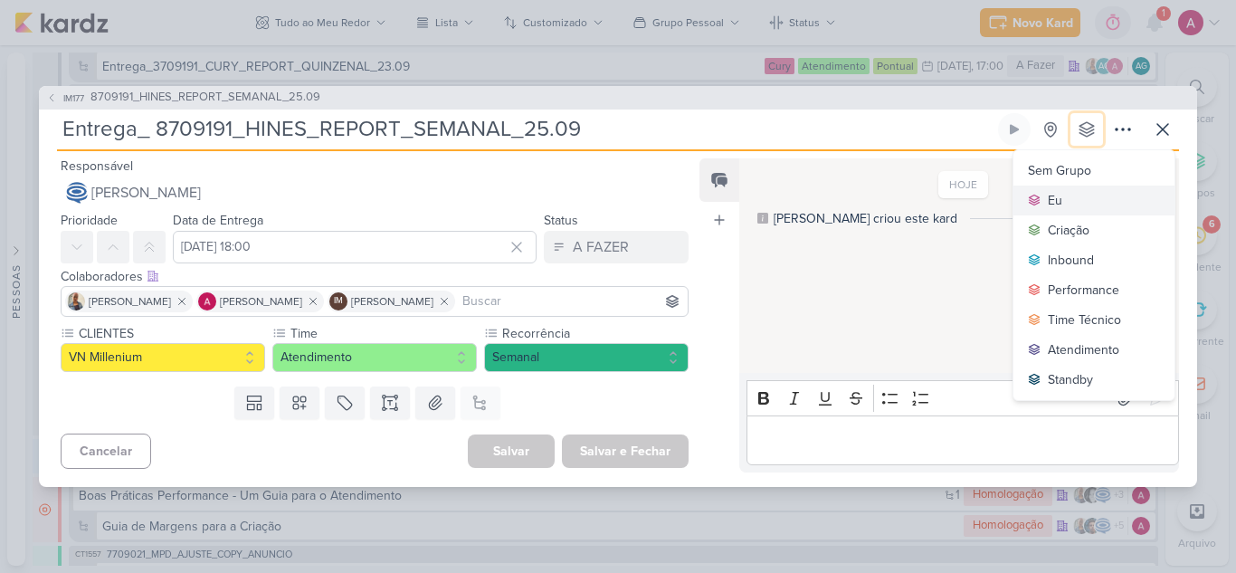
scroll to position [10554, 0]
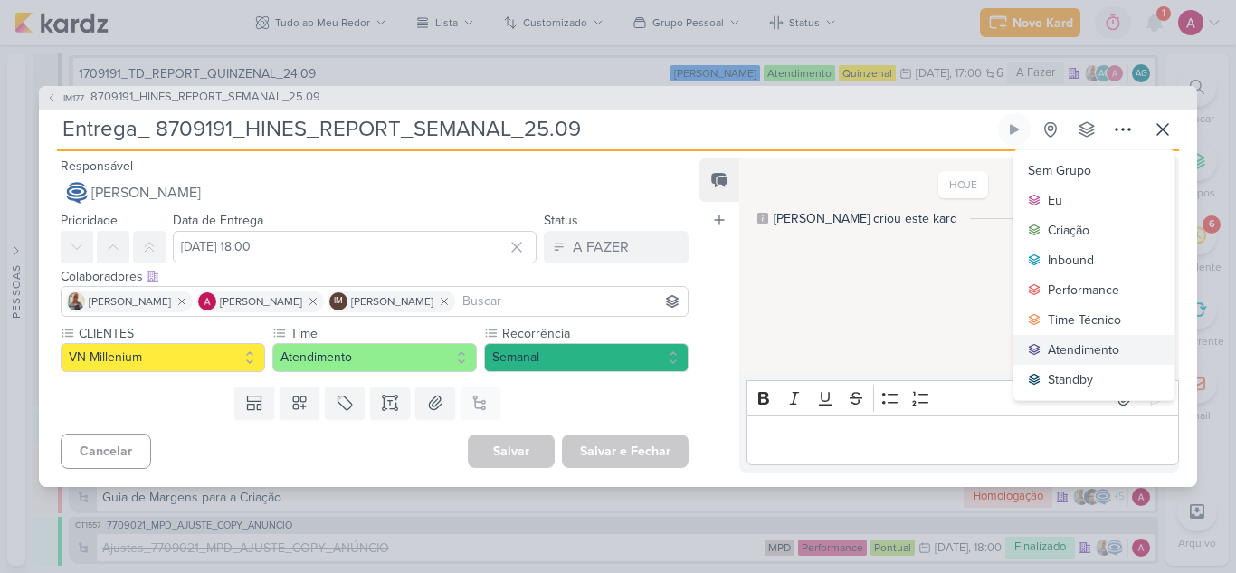
click at [1062, 345] on div "Atendimento" at bounding box center [1083, 349] width 71 height 19
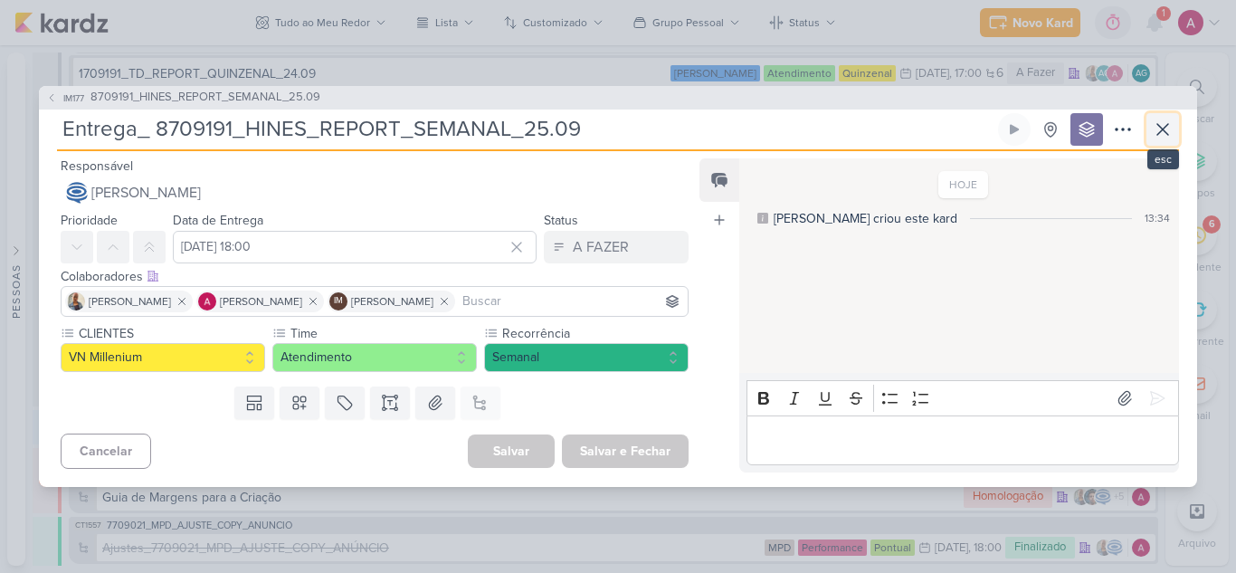
click at [1166, 132] on icon at bounding box center [1162, 129] width 11 height 11
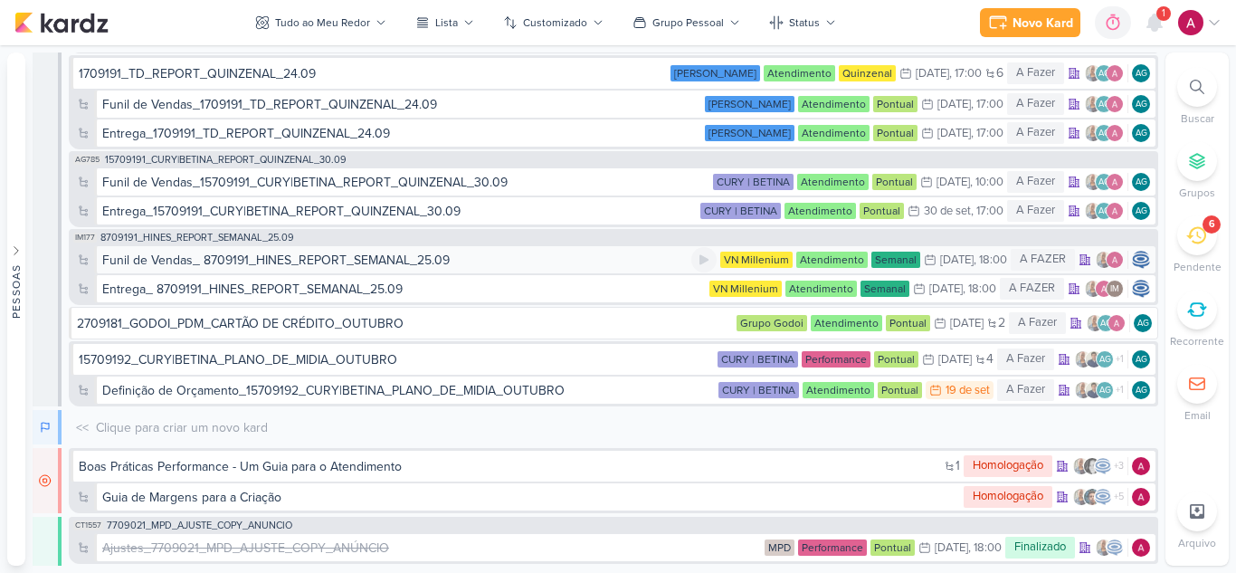
click at [276, 262] on div "Funil de Vendas_ 8709191_HINES_REPORT_SEMANAL_25.09" at bounding box center [275, 260] width 347 height 19
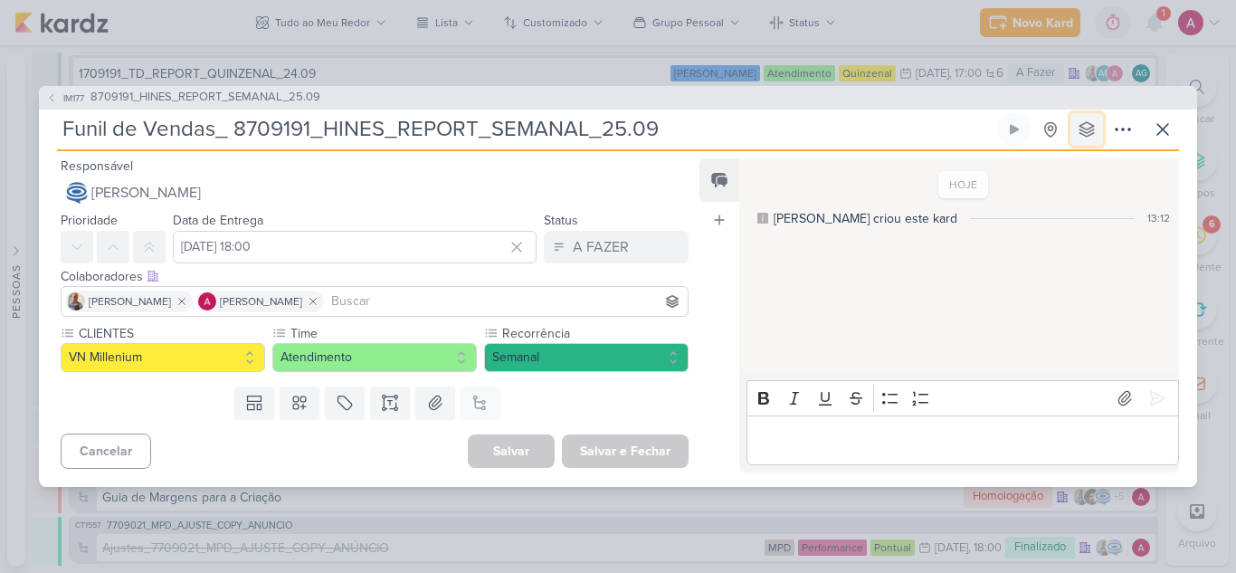
click at [1091, 119] on button at bounding box center [1086, 129] width 33 height 33
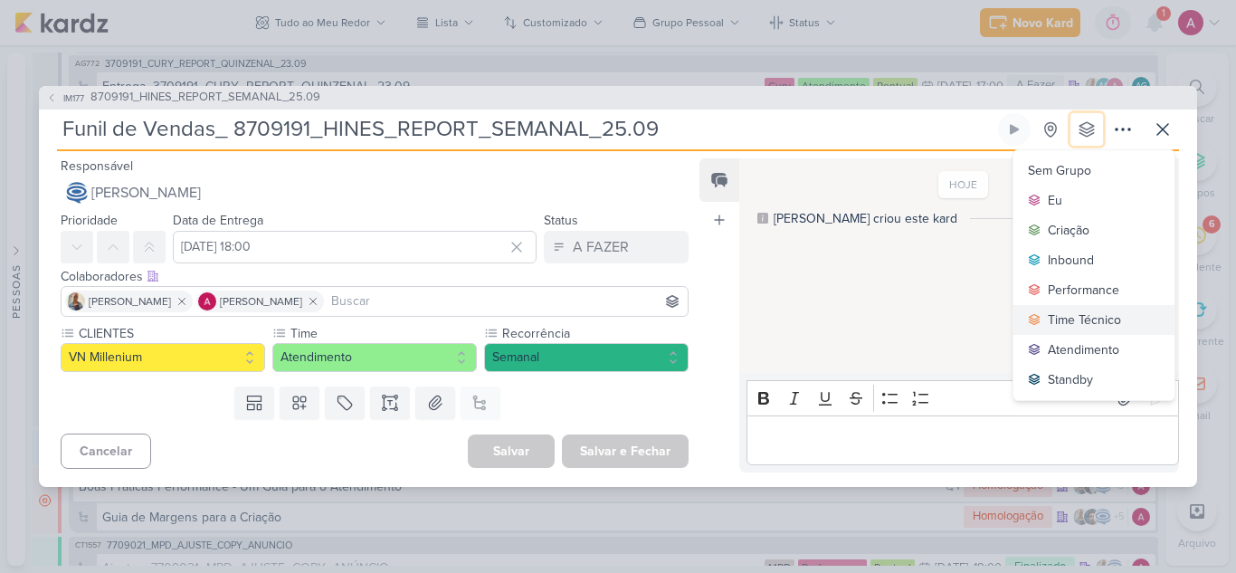
scroll to position [10602, 0]
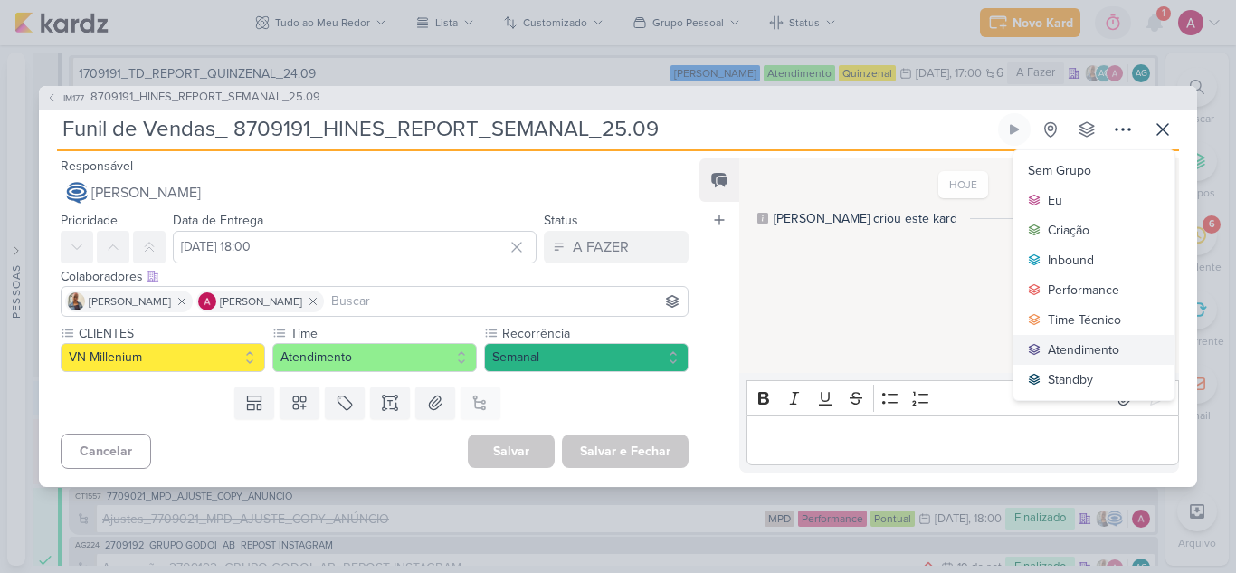
click at [1068, 345] on div "Atendimento" at bounding box center [1083, 349] width 71 height 19
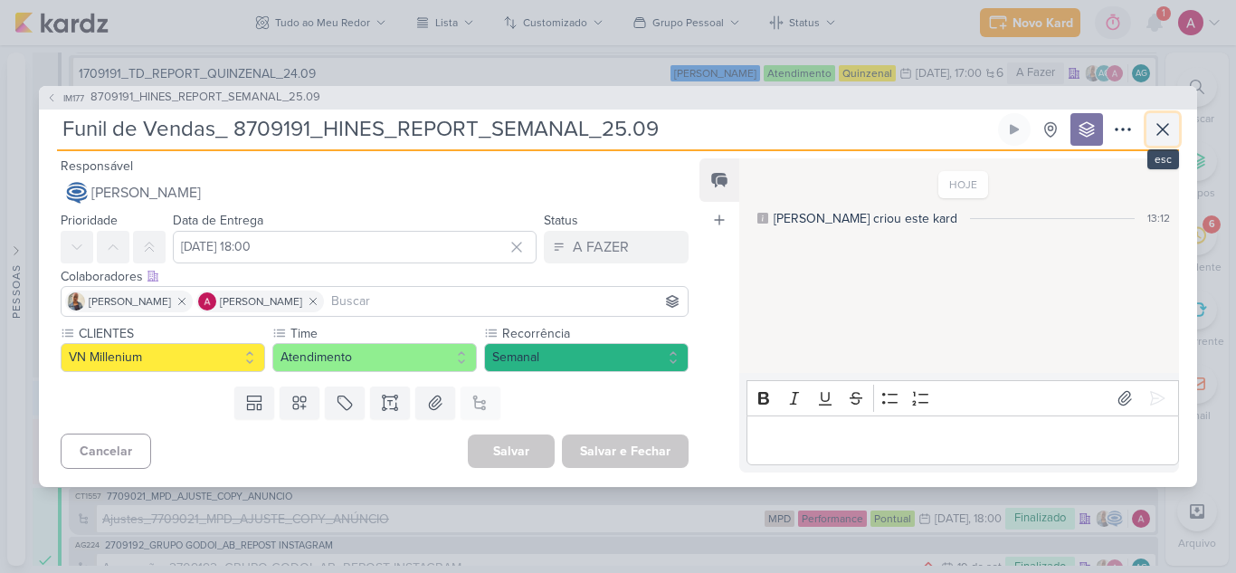
click at [1150, 137] on button at bounding box center [1162, 129] width 33 height 33
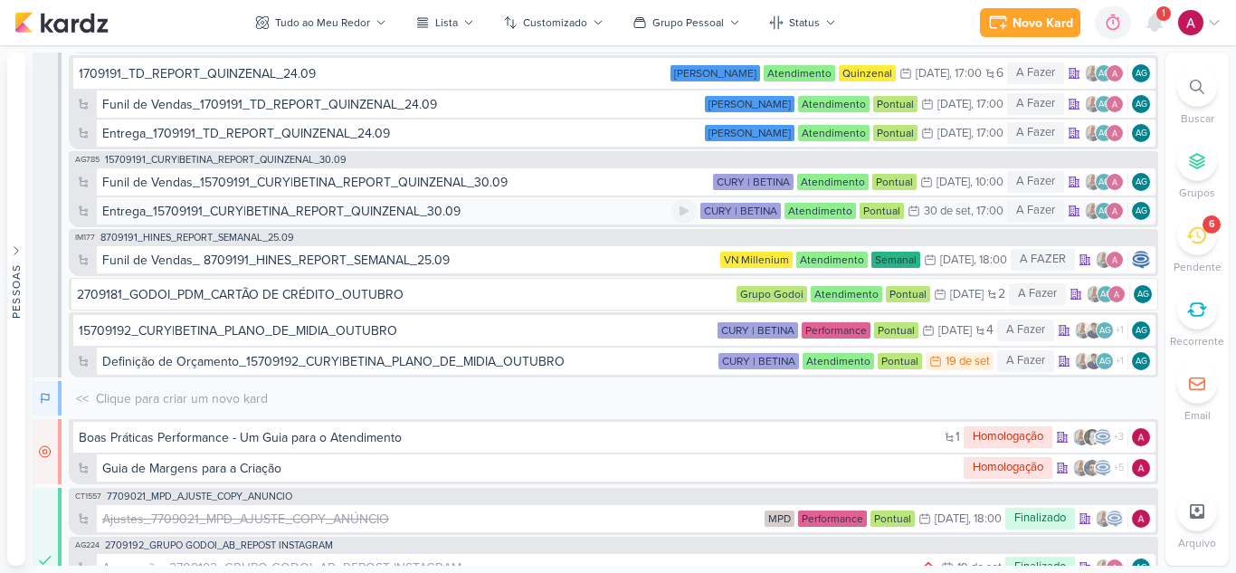
click at [366, 206] on div "Entrega_15709191_CURY|BETINA_REPORT_QUINZENAL_30.09" at bounding box center [281, 211] width 358 height 19
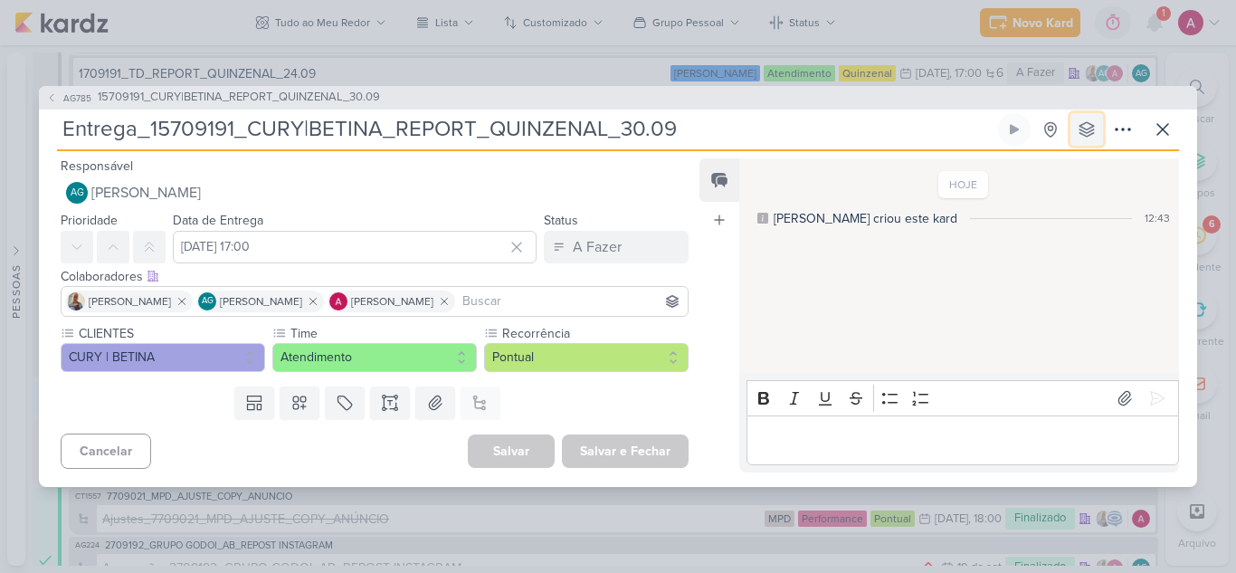
click at [1086, 132] on icon at bounding box center [1086, 129] width 14 height 14
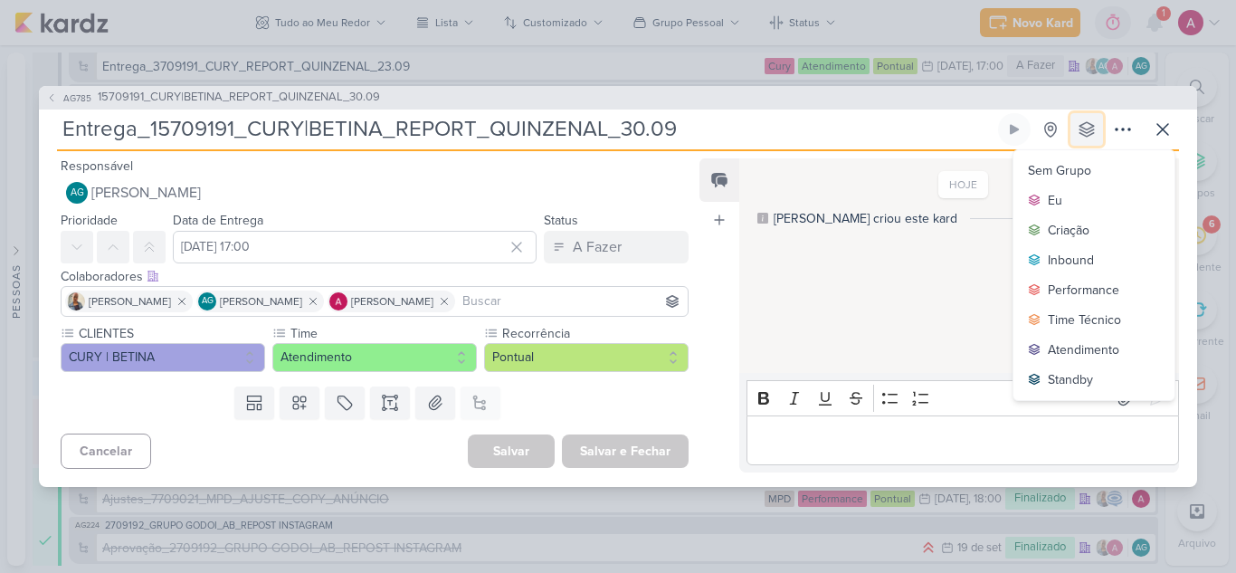
scroll to position [10631, 0]
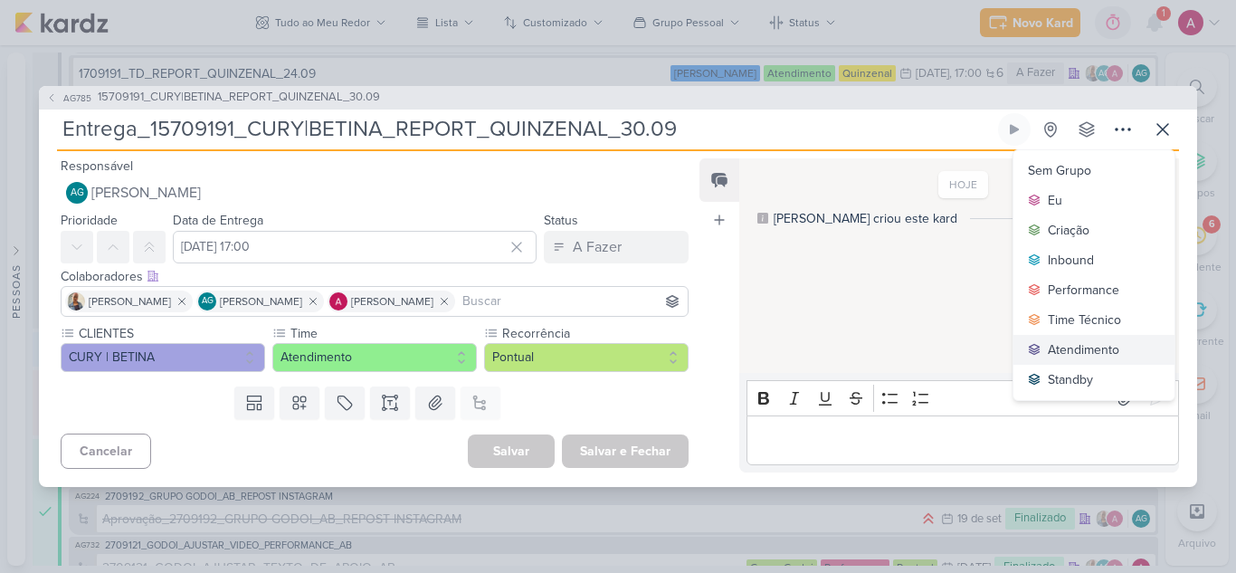
click at [1103, 350] on div "Atendimento" at bounding box center [1083, 349] width 71 height 19
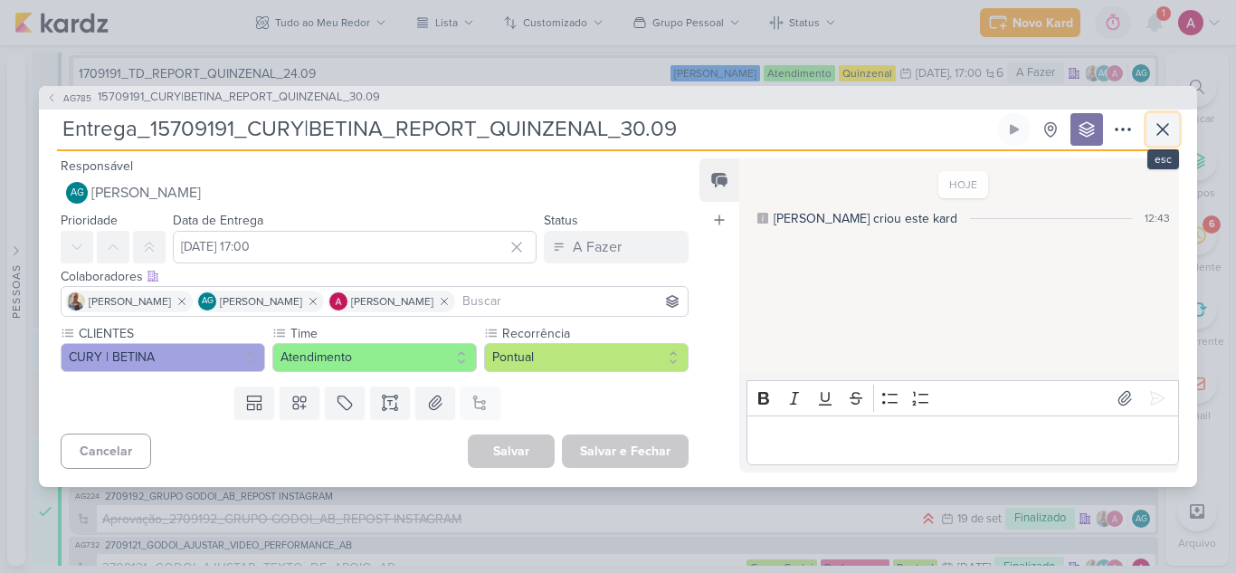
click at [1165, 129] on icon at bounding box center [1163, 130] width 22 height 22
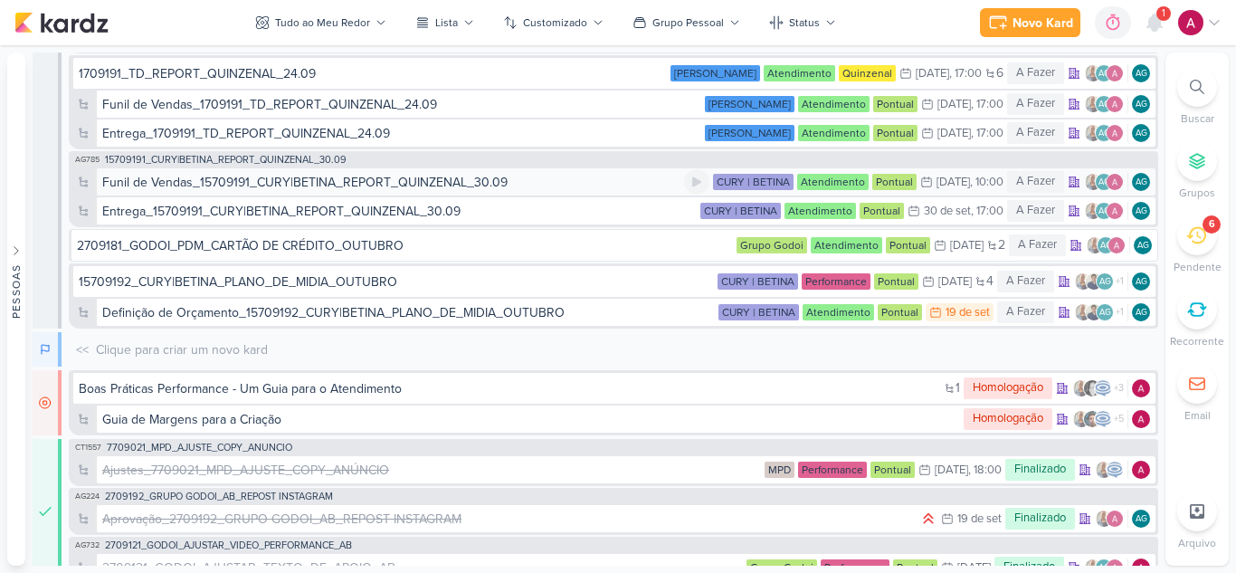
click at [322, 185] on div "Funil de Vendas_15709191_CURY|BETINA_REPORT_QUINZENAL_30.09" at bounding box center [304, 182] width 405 height 19
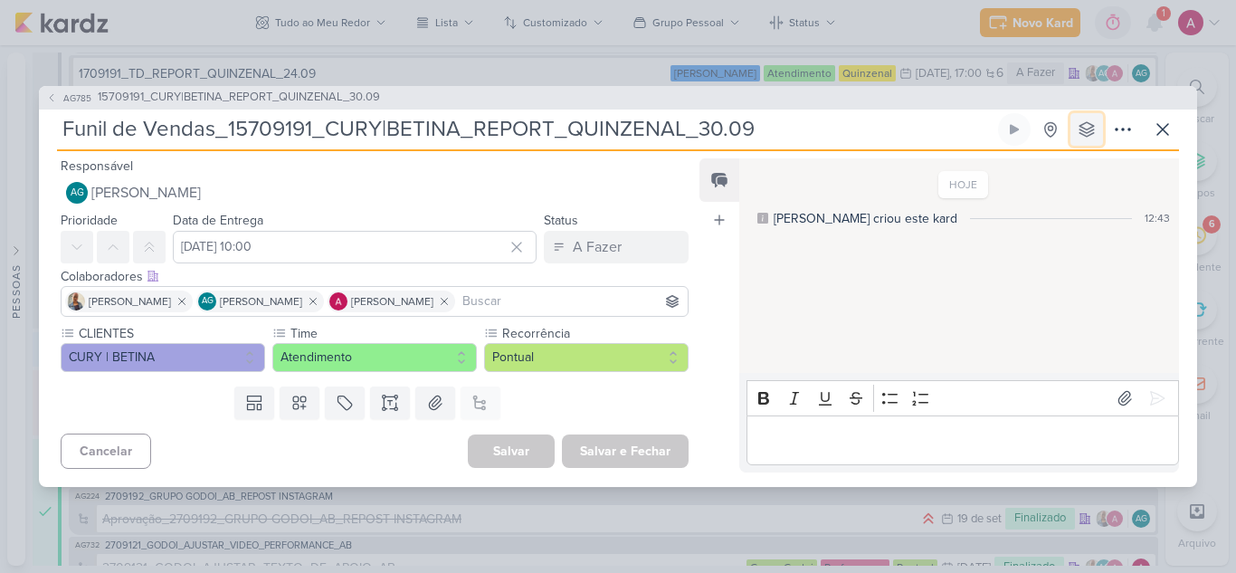
click at [1085, 121] on icon at bounding box center [1087, 129] width 18 height 18
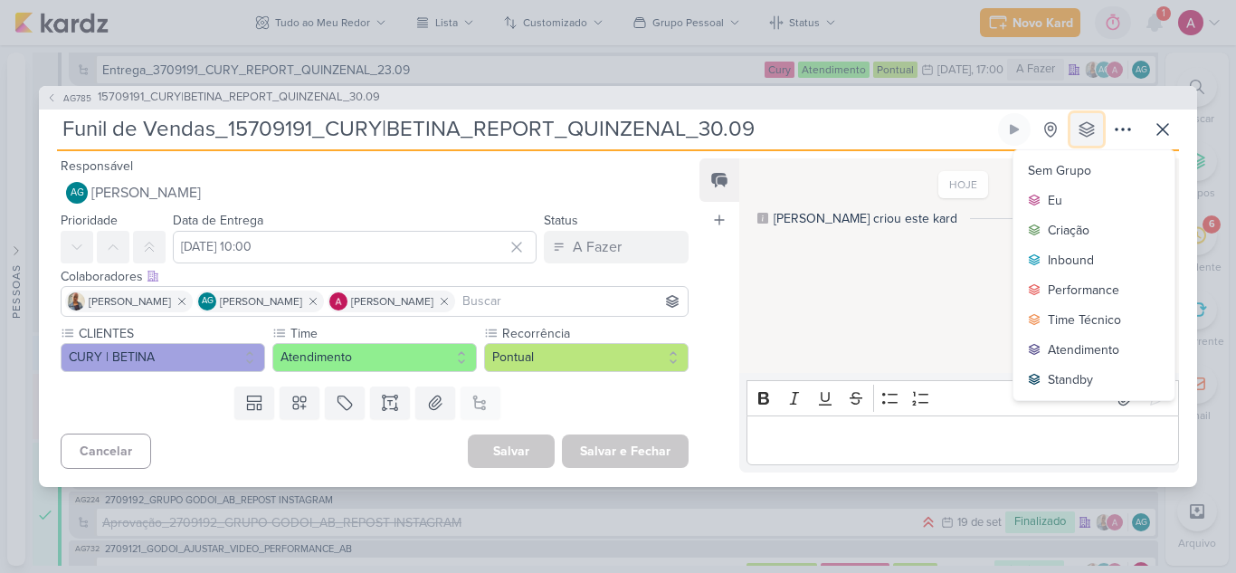
scroll to position [10660, 0]
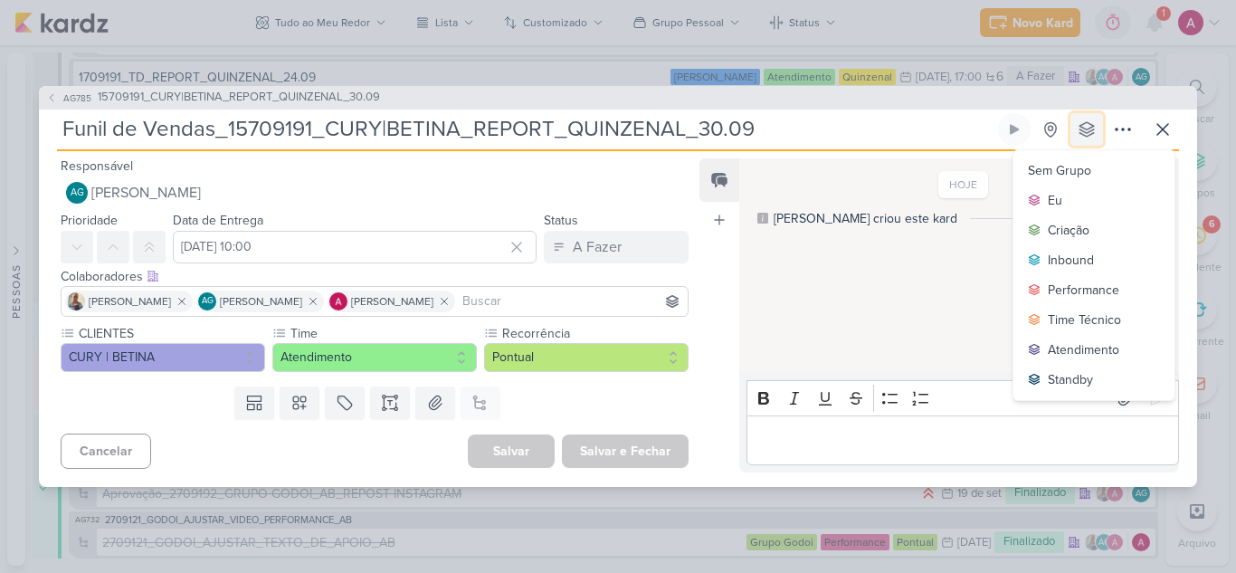
click at [1086, 138] on icon at bounding box center [1087, 129] width 18 height 18
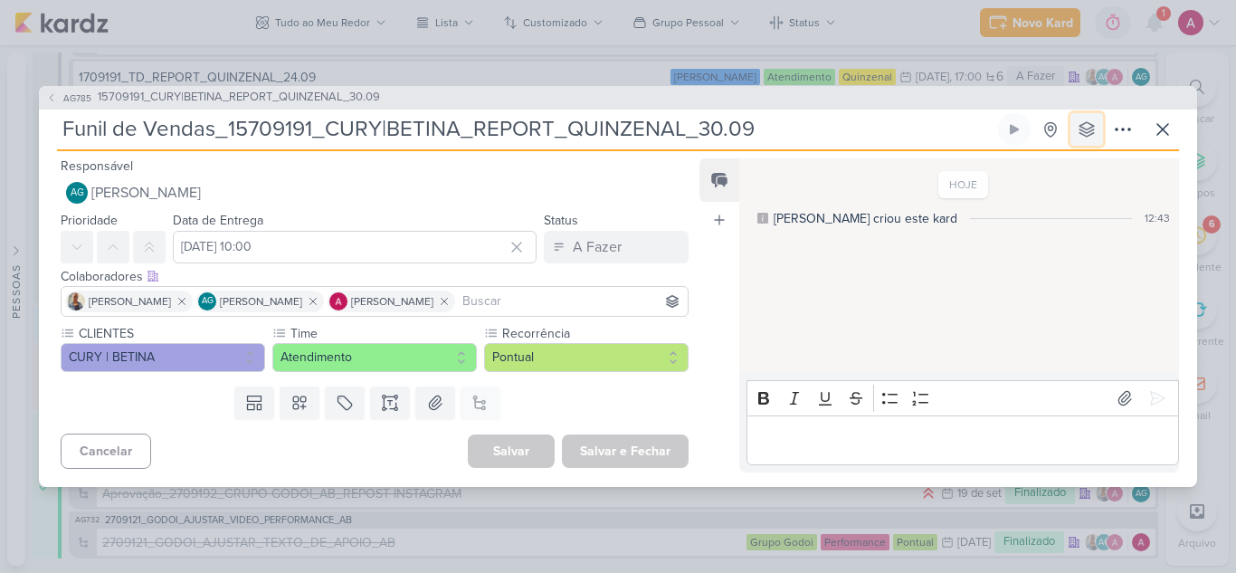
click at [1086, 138] on icon at bounding box center [1087, 129] width 18 height 18
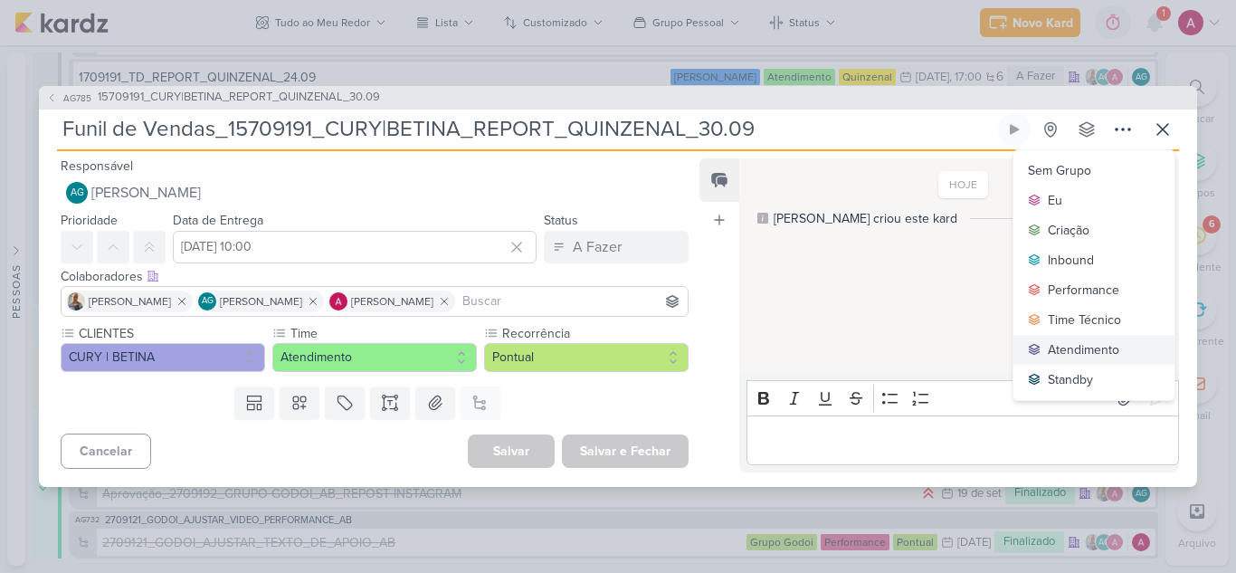
click at [1079, 338] on button "Atendimento" at bounding box center [1093, 350] width 161 height 30
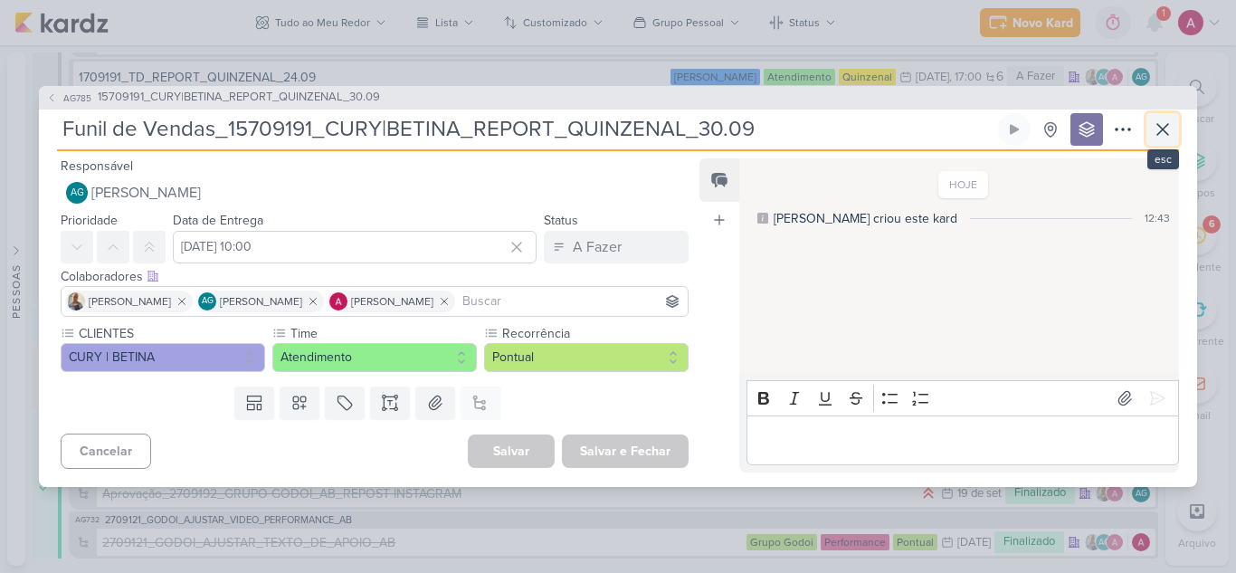
click at [1157, 133] on icon at bounding box center [1163, 130] width 22 height 22
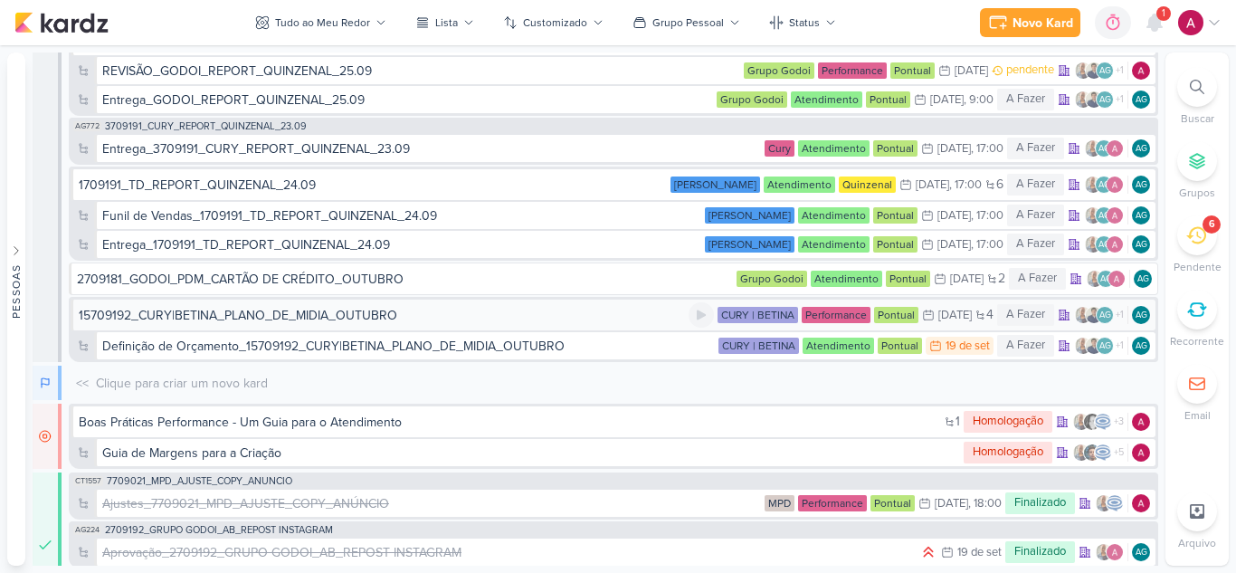
scroll to position [10550, 0]
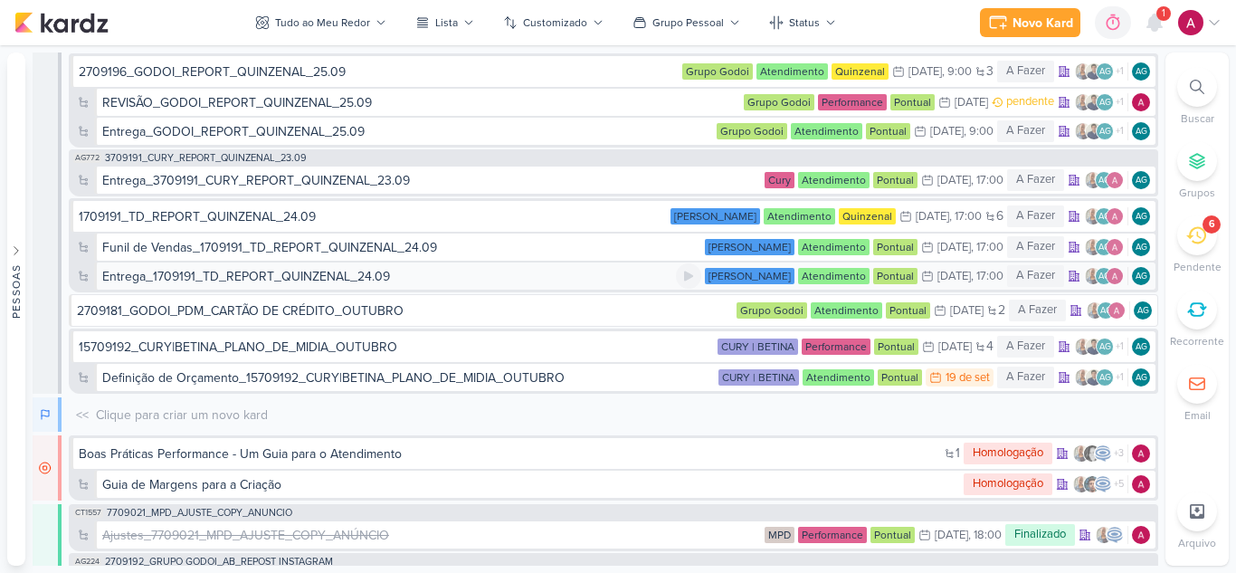
click at [315, 285] on div "Entrega_1709191_TD_REPORT_QUINZENAL_24.09" at bounding box center [246, 276] width 288 height 19
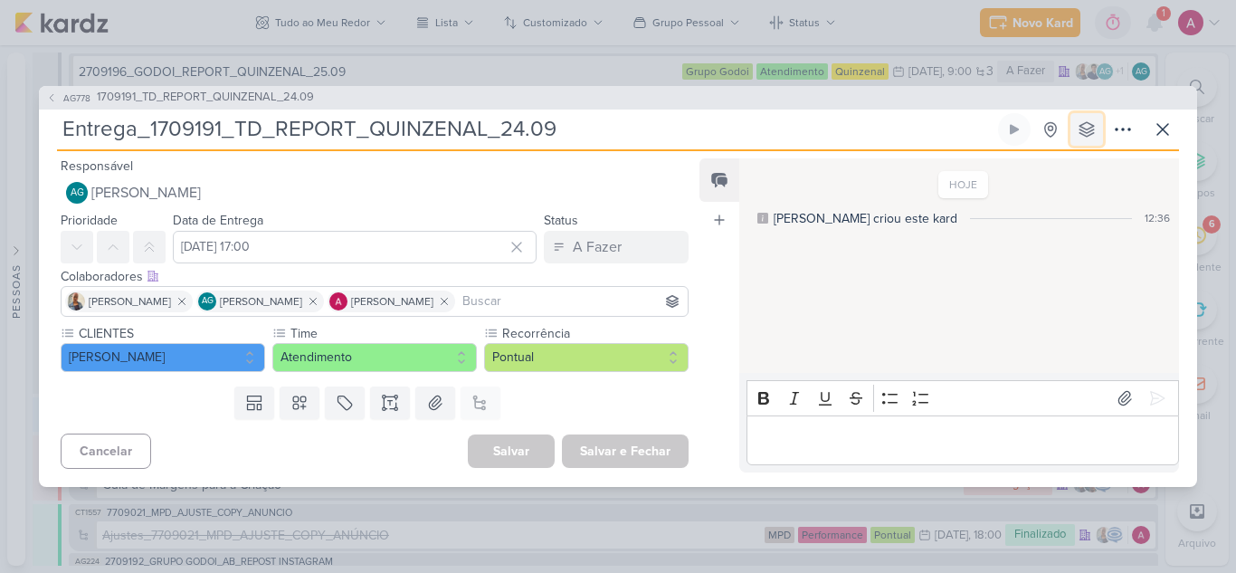
click at [1079, 134] on icon at bounding box center [1087, 129] width 18 height 18
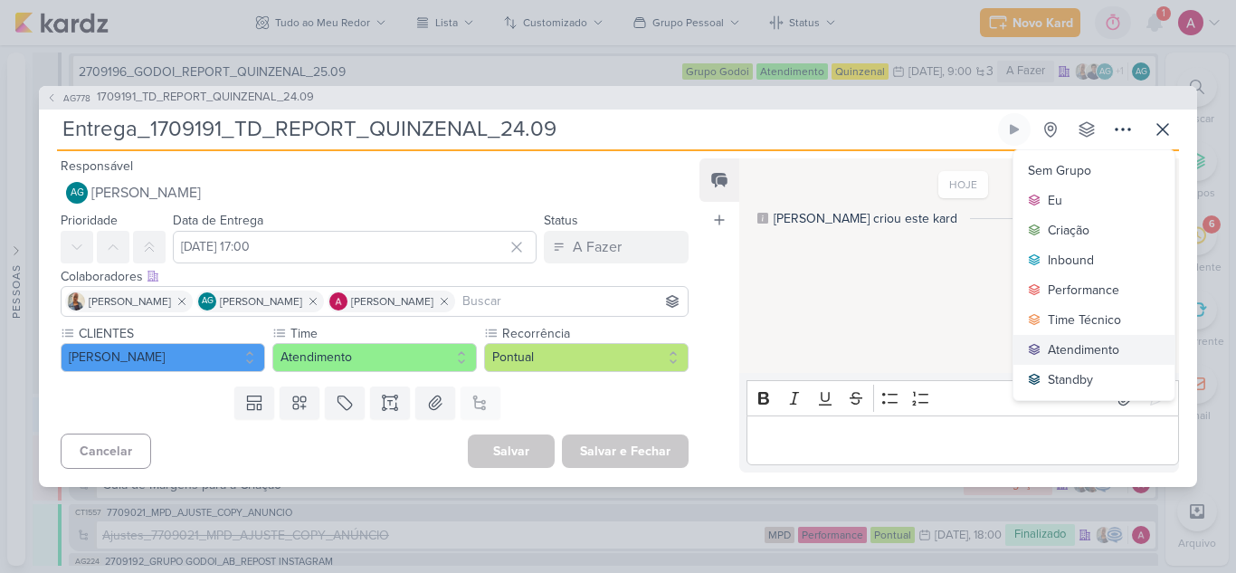
click at [1068, 348] on div "Atendimento" at bounding box center [1083, 349] width 71 height 19
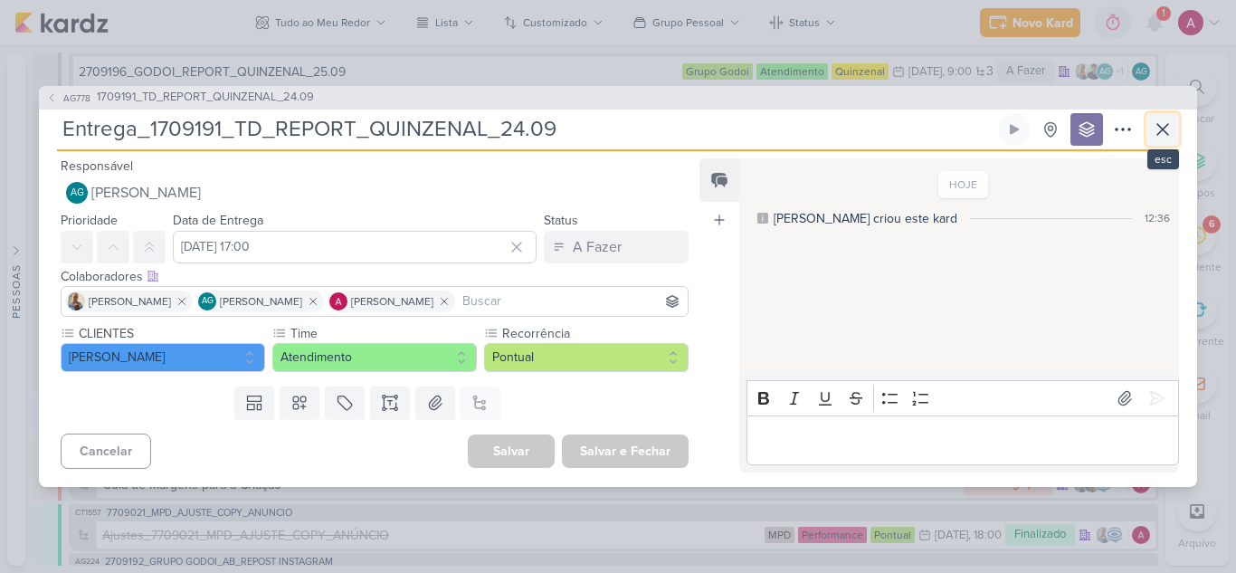
click at [1167, 138] on icon at bounding box center [1163, 130] width 22 height 22
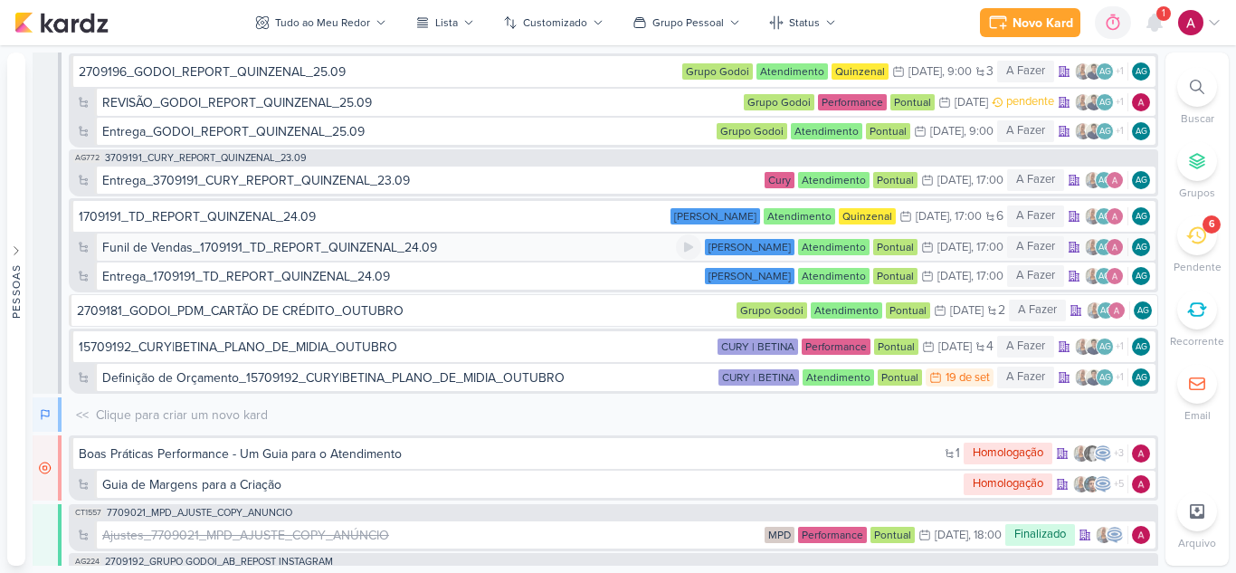
click at [435, 254] on div "Funil de Vendas_1709191_TD_REPORT_QUINZENAL_24.09" at bounding box center [389, 247] width 574 height 19
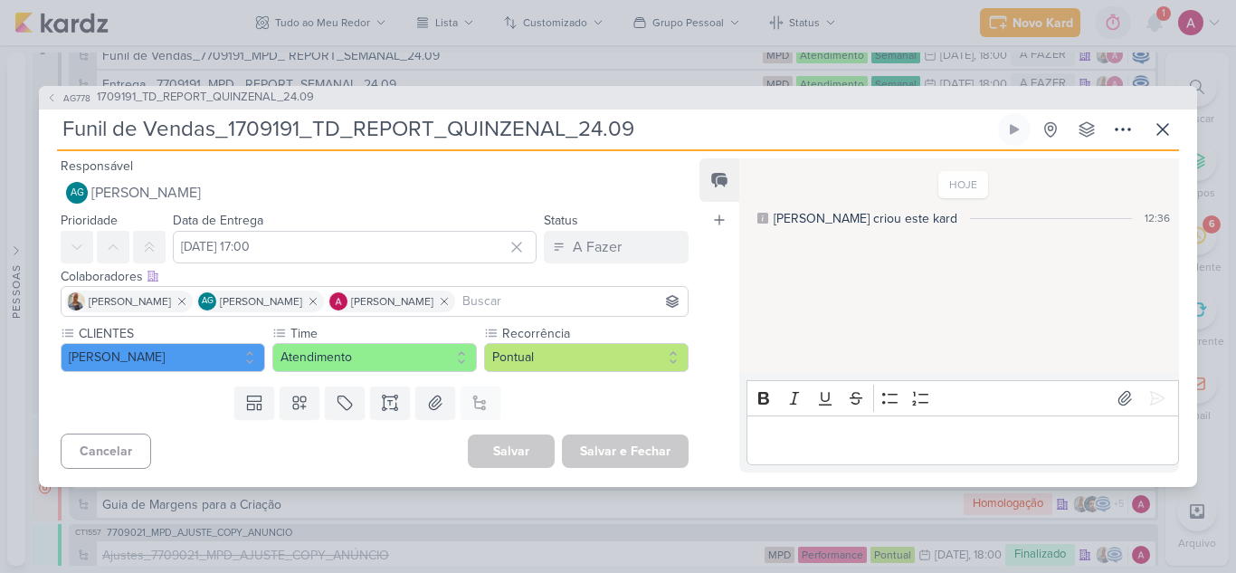
scroll to position [10599, 0]
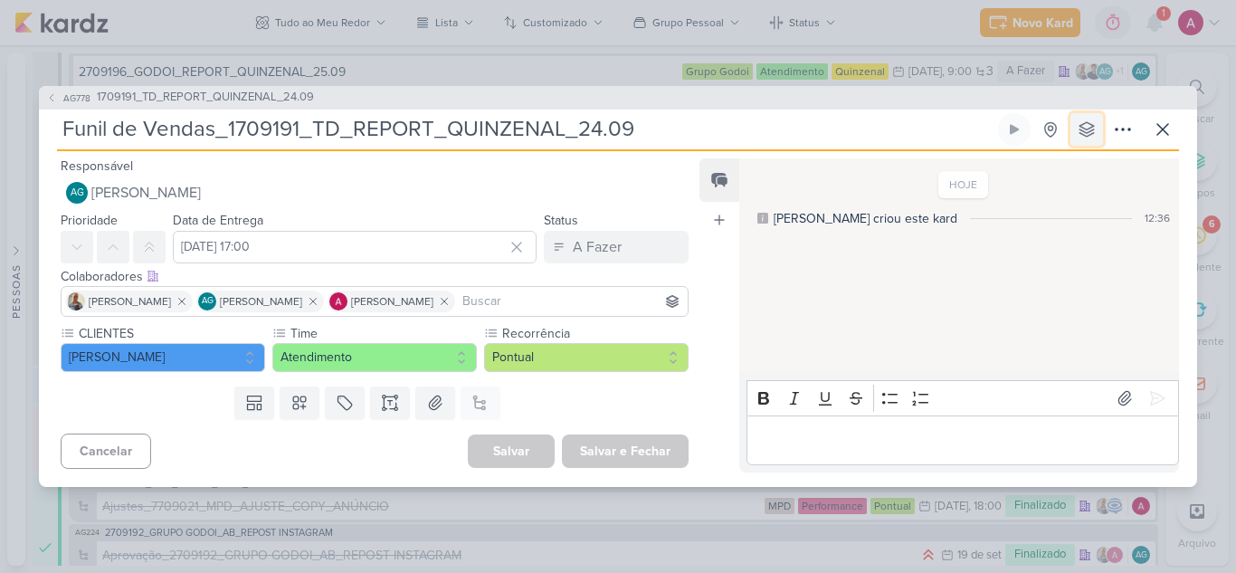
click at [1087, 116] on button at bounding box center [1086, 129] width 33 height 33
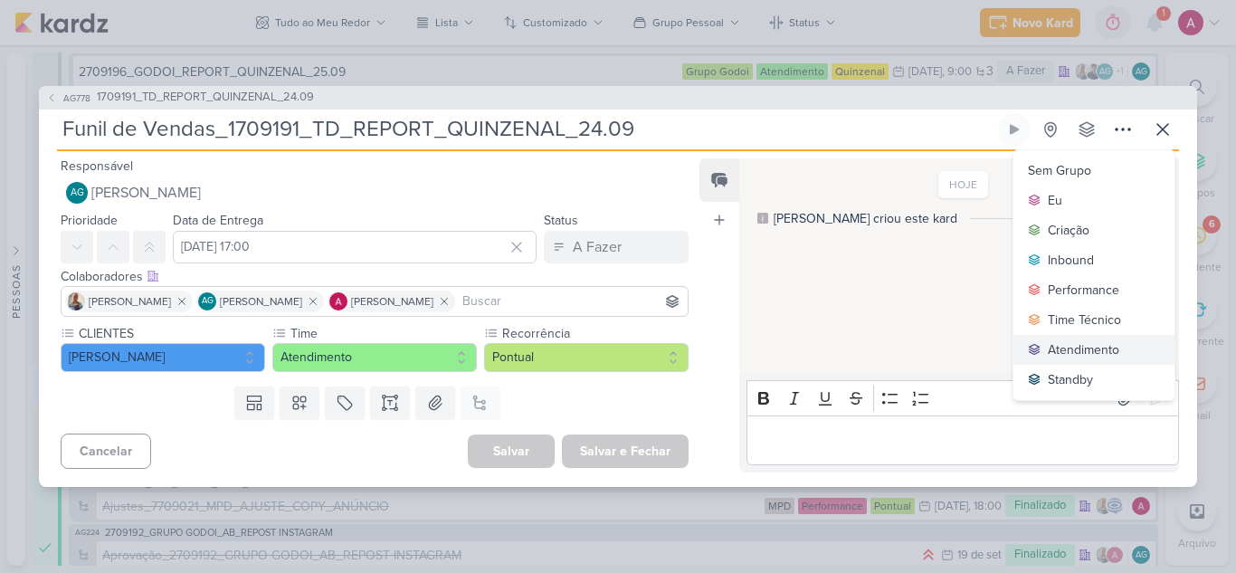
click at [1071, 347] on div "Atendimento" at bounding box center [1083, 349] width 71 height 19
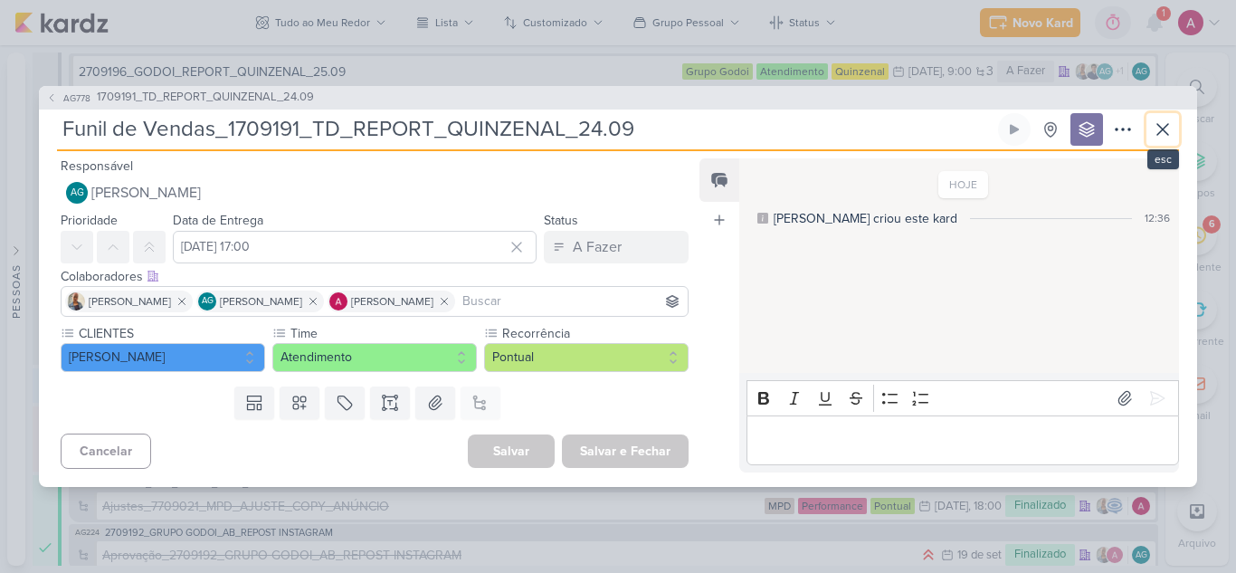
drag, startPoint x: 1167, startPoint y: 124, endPoint x: 1159, endPoint y: 128, distance: 9.3
click at [1167, 123] on icon at bounding box center [1163, 130] width 22 height 22
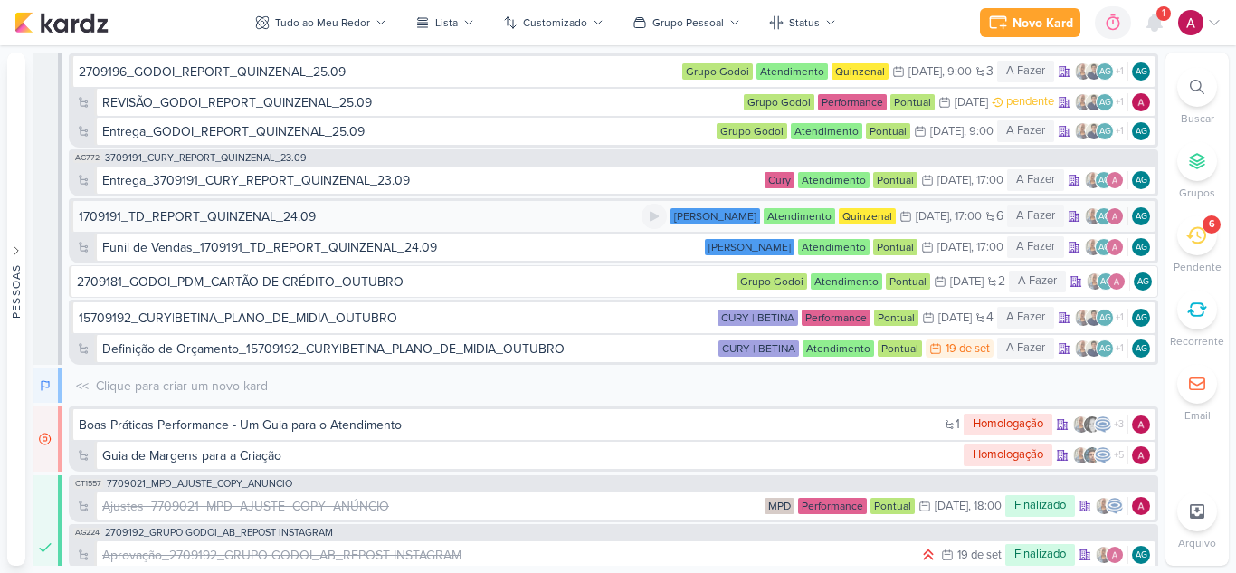
click at [316, 220] on div "1709191_TD_REPORT_QUINZENAL_24.09" at bounding box center [360, 216] width 563 height 19
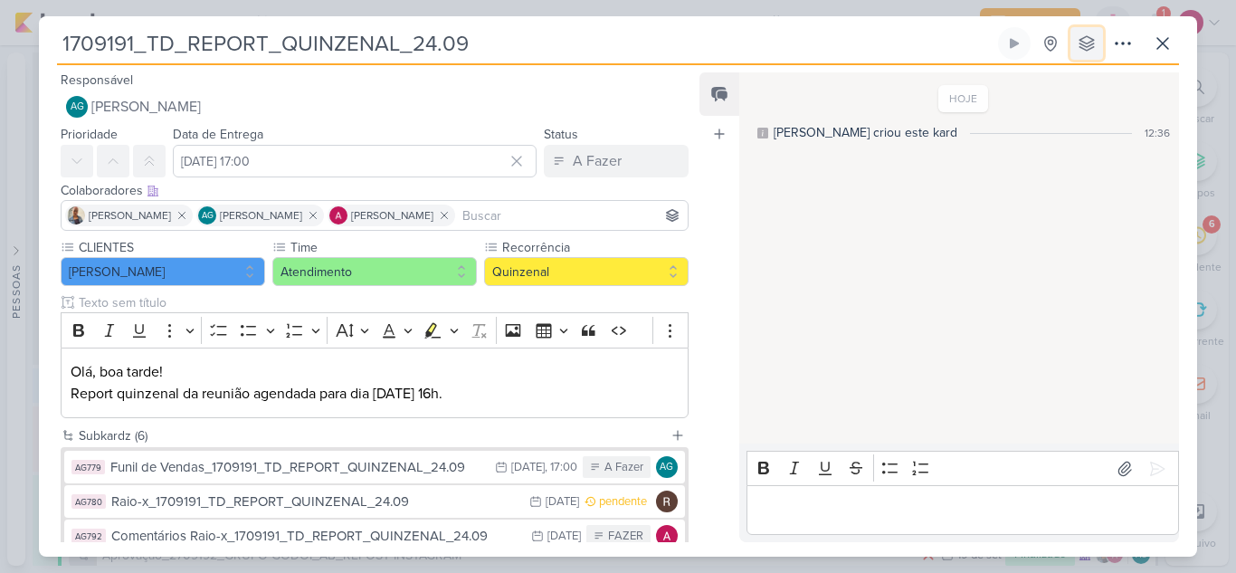
click at [1090, 44] on icon at bounding box center [1087, 43] width 18 height 18
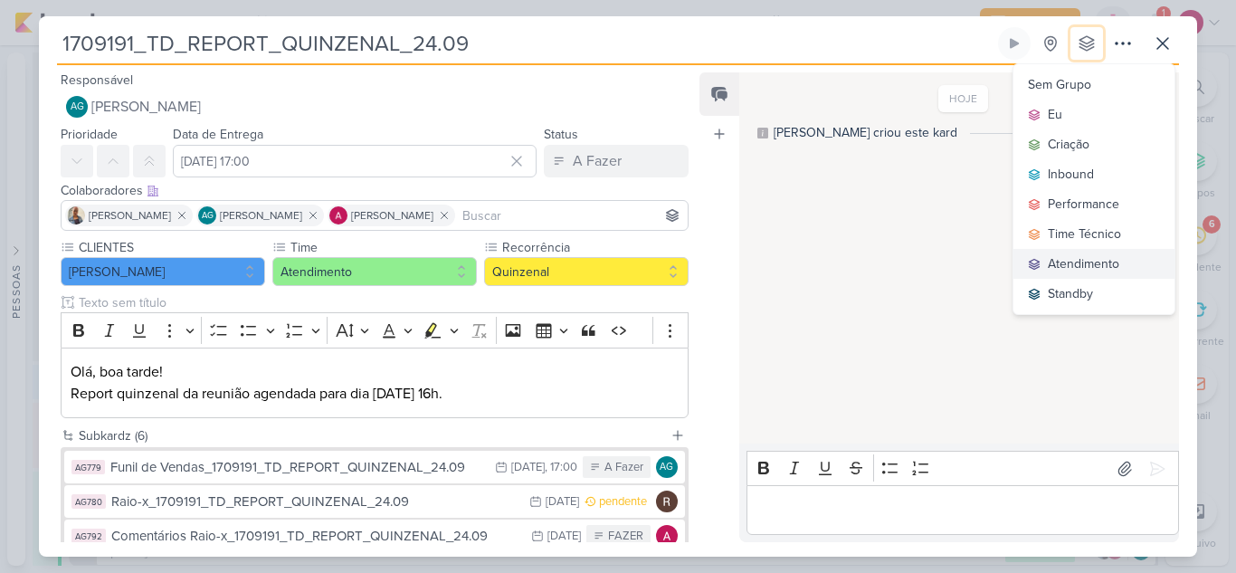
scroll to position [10628, 0]
click at [1078, 265] on div "Atendimento" at bounding box center [1083, 263] width 71 height 19
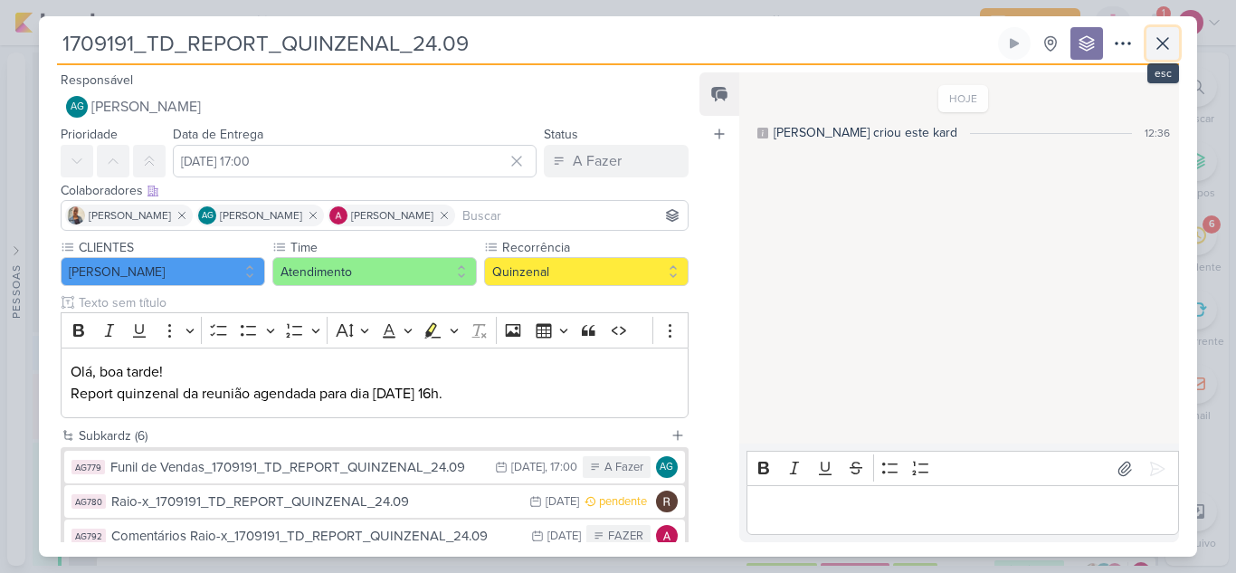
click at [1160, 43] on icon at bounding box center [1163, 44] width 22 height 22
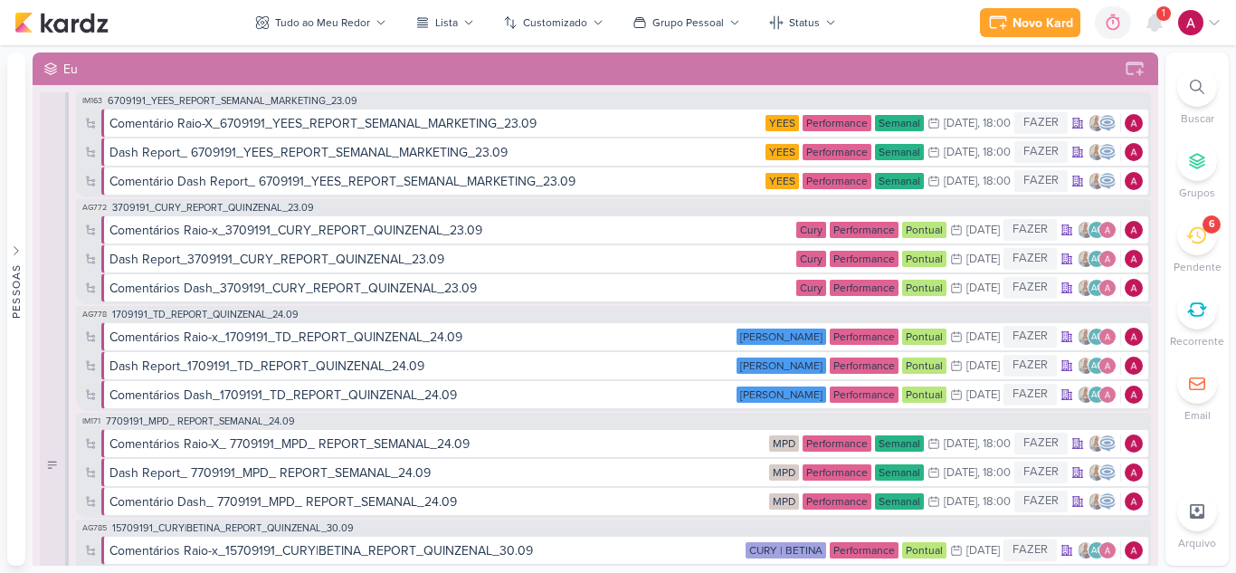
scroll to position [10640, 0]
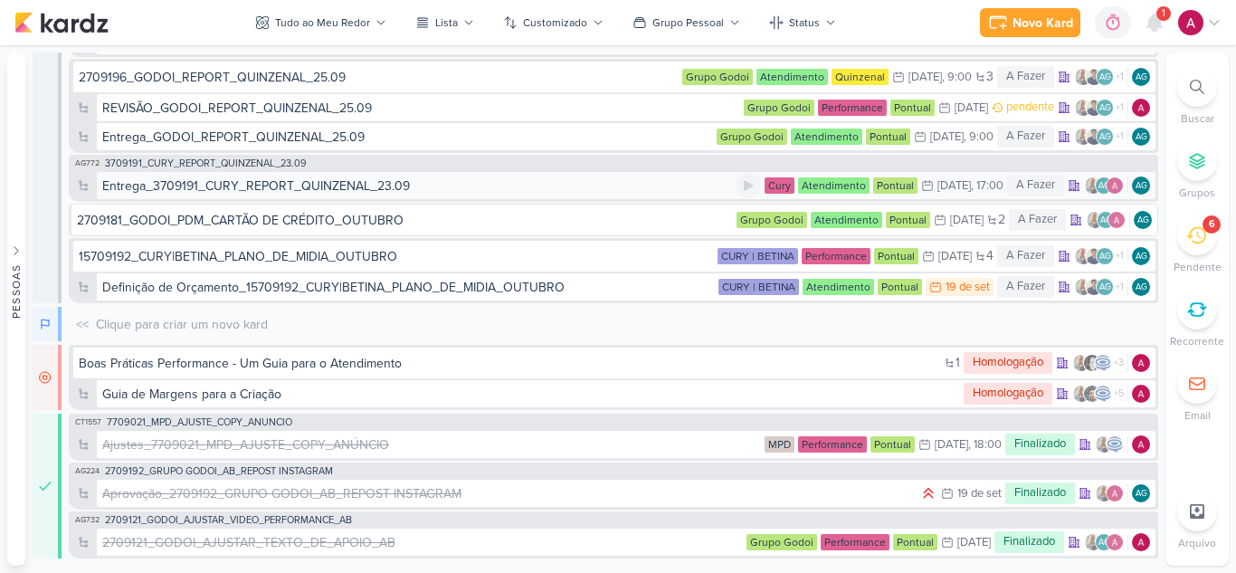
click at [290, 184] on div "Entrega_3709191_CURY_REPORT_QUINZENAL_23.09" at bounding box center [256, 185] width 308 height 19
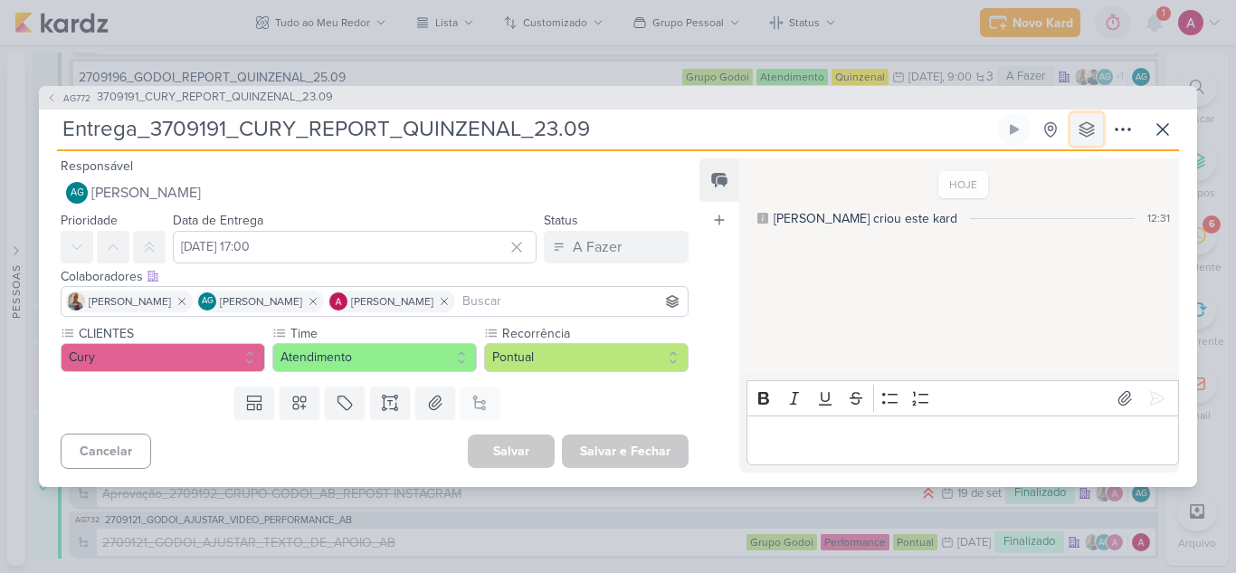
click at [1084, 134] on icon at bounding box center [1087, 129] width 18 height 18
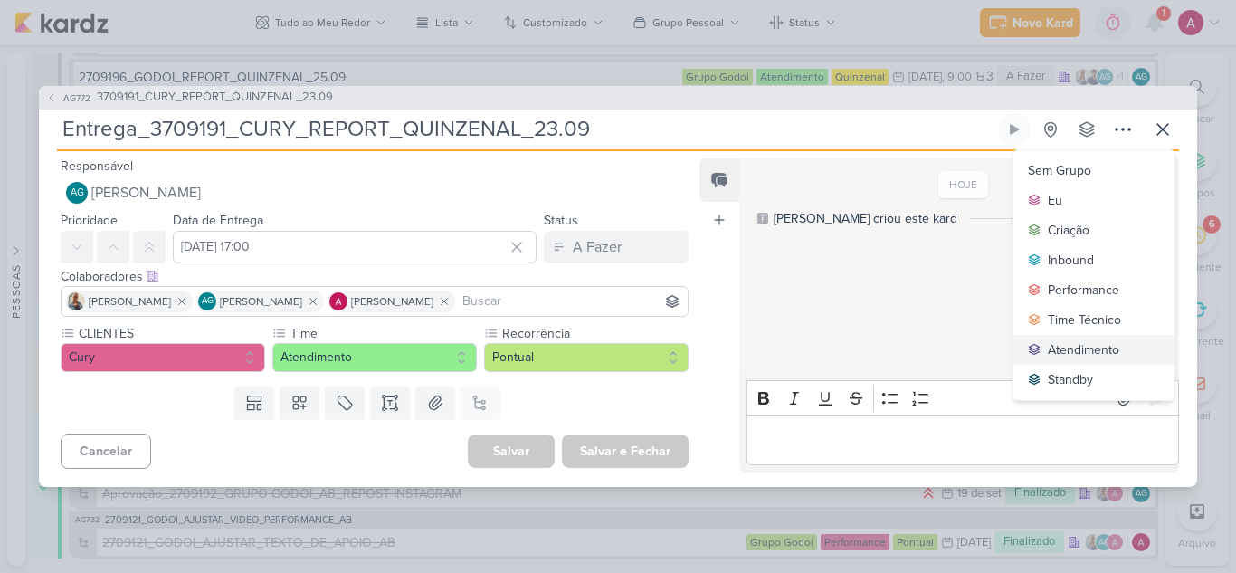
click at [1094, 343] on div "Atendimento" at bounding box center [1083, 349] width 71 height 19
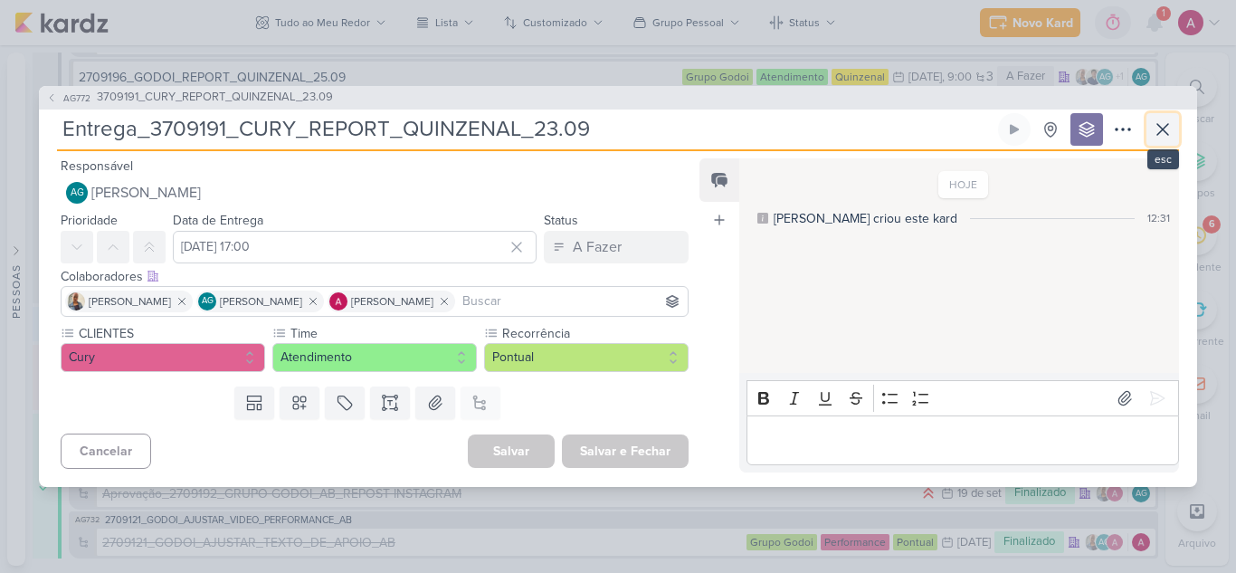
click at [1149, 129] on button at bounding box center [1162, 129] width 33 height 33
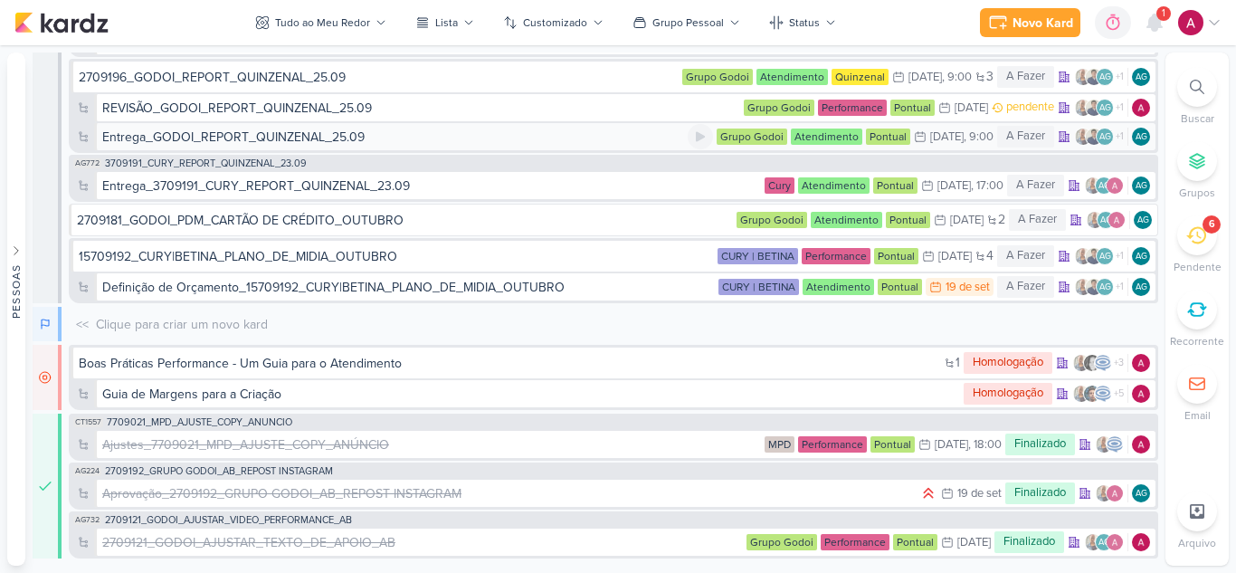
click at [248, 135] on div "Entrega_GODOI_REPORT_QUINZENAL_25.09" at bounding box center [233, 137] width 262 height 19
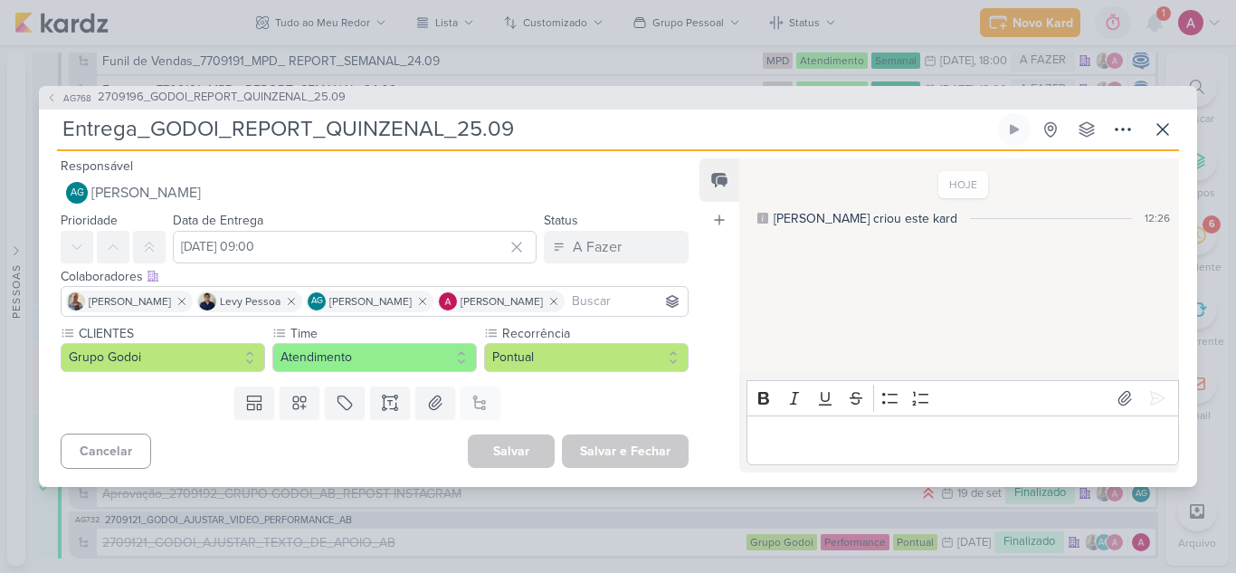
scroll to position [10624, 0]
click at [1094, 116] on button at bounding box center [1086, 129] width 33 height 33
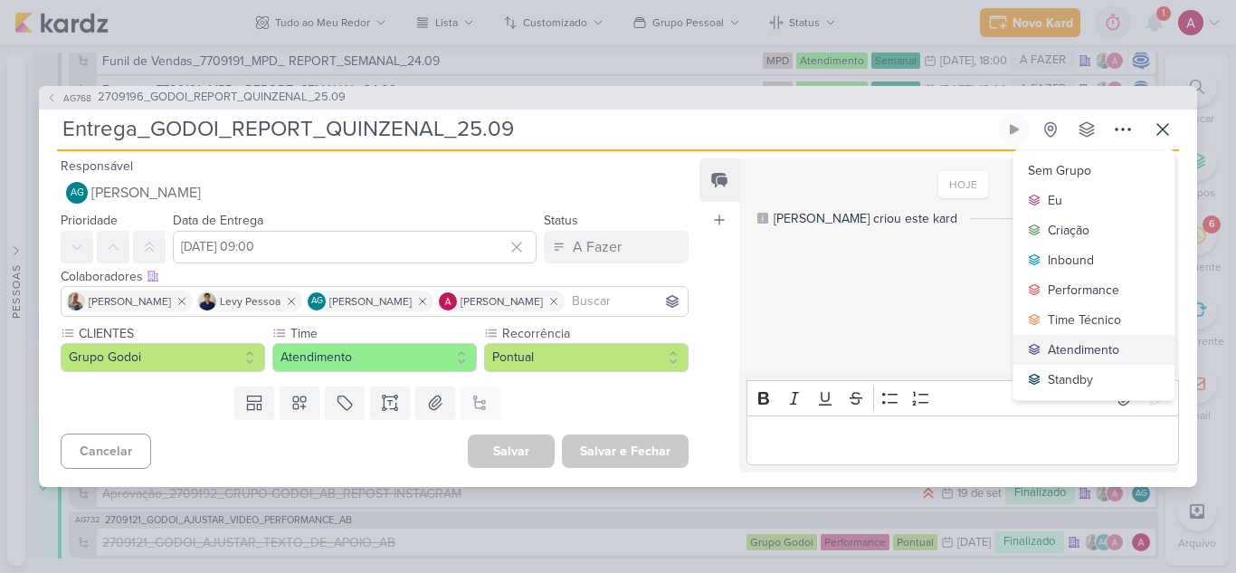
click at [1065, 348] on div "Atendimento" at bounding box center [1083, 349] width 71 height 19
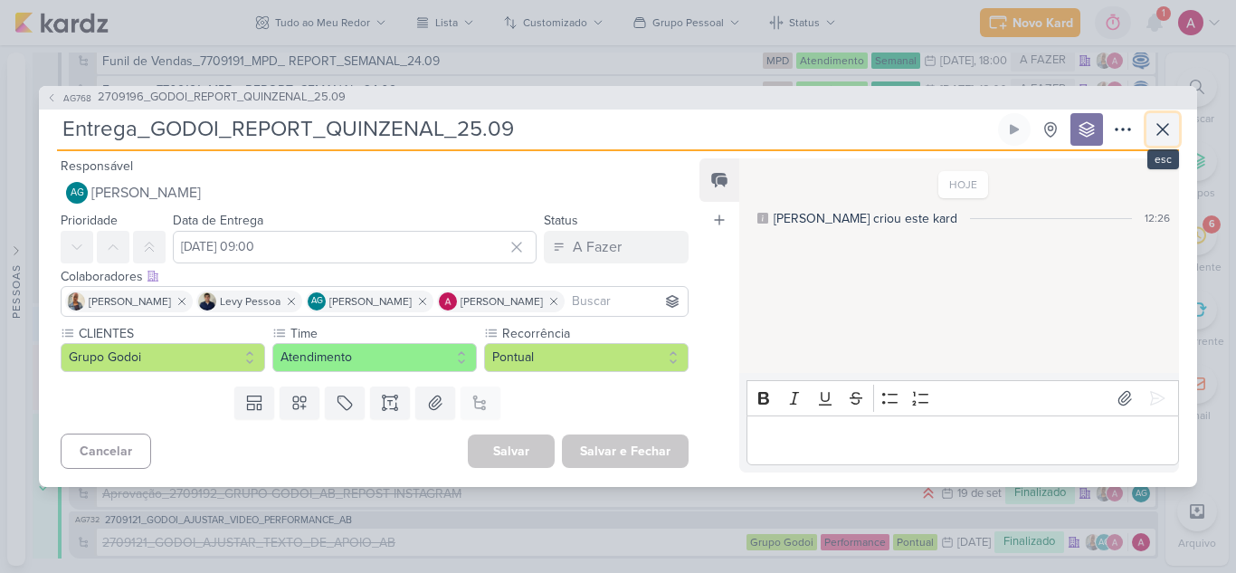
click at [1153, 137] on icon at bounding box center [1163, 130] width 22 height 22
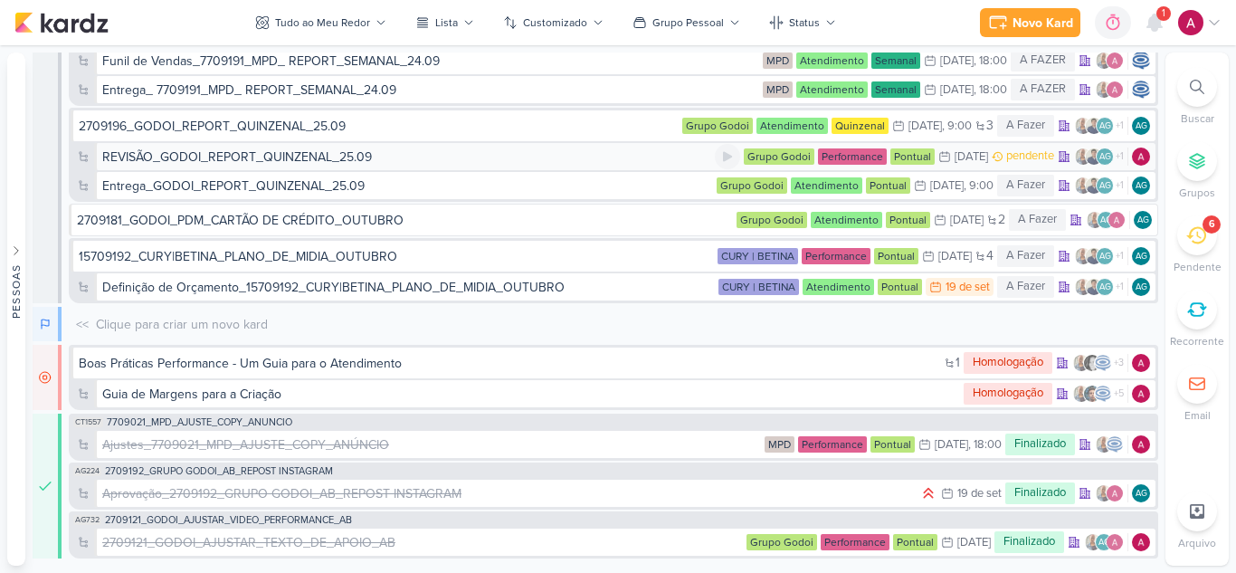
click at [331, 159] on div "REVISÃO_GODOI_REPORT_QUINZENAL_25.09" at bounding box center [237, 156] width 270 height 19
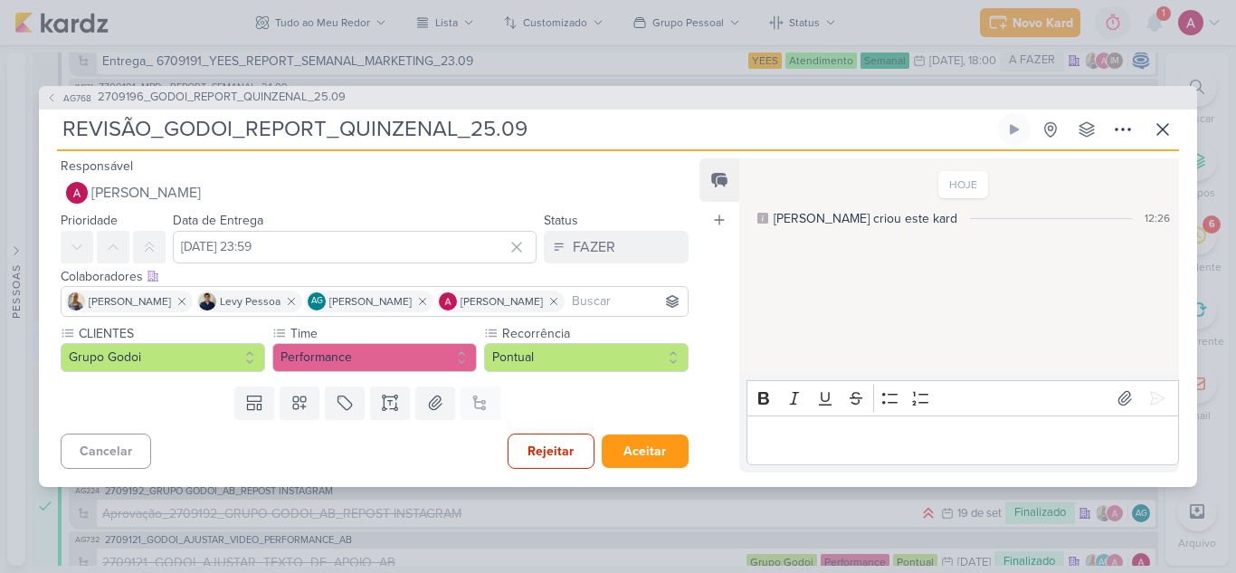
scroll to position [10644, 0]
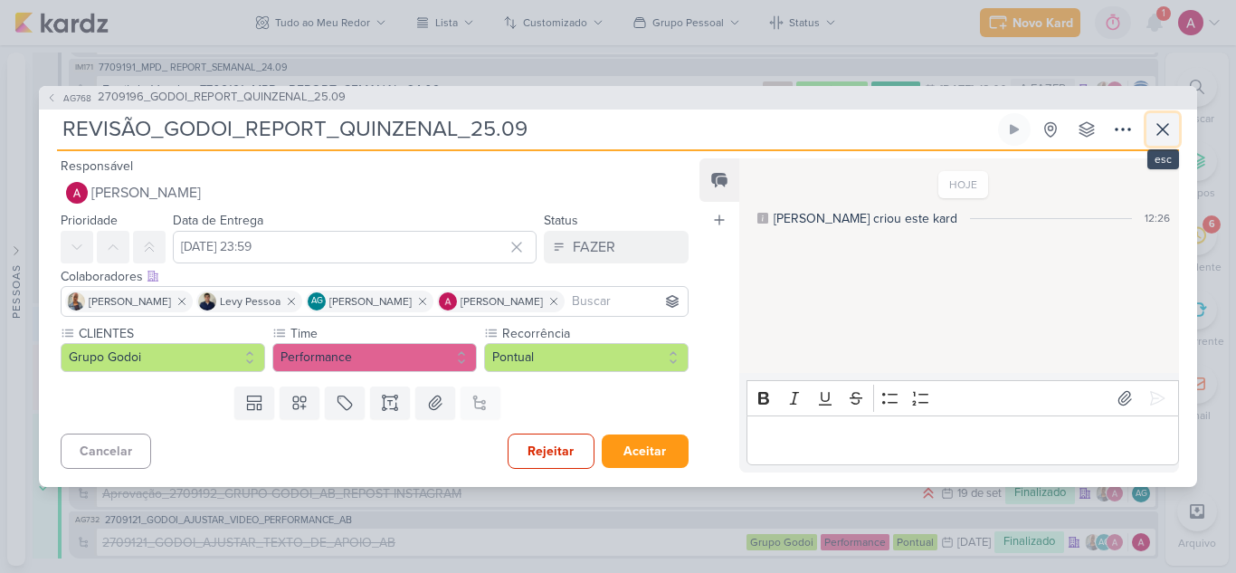
click at [1160, 136] on icon at bounding box center [1163, 130] width 22 height 22
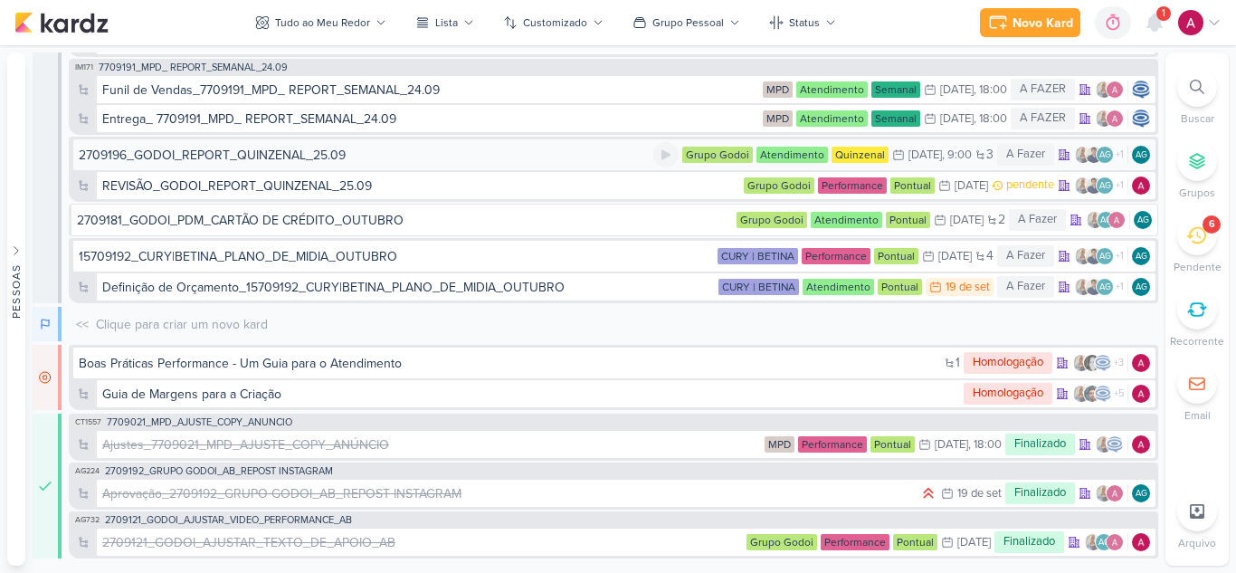
click at [284, 158] on div "2709196_GODOI_REPORT_QUINZENAL_25.09" at bounding box center [212, 155] width 267 height 19
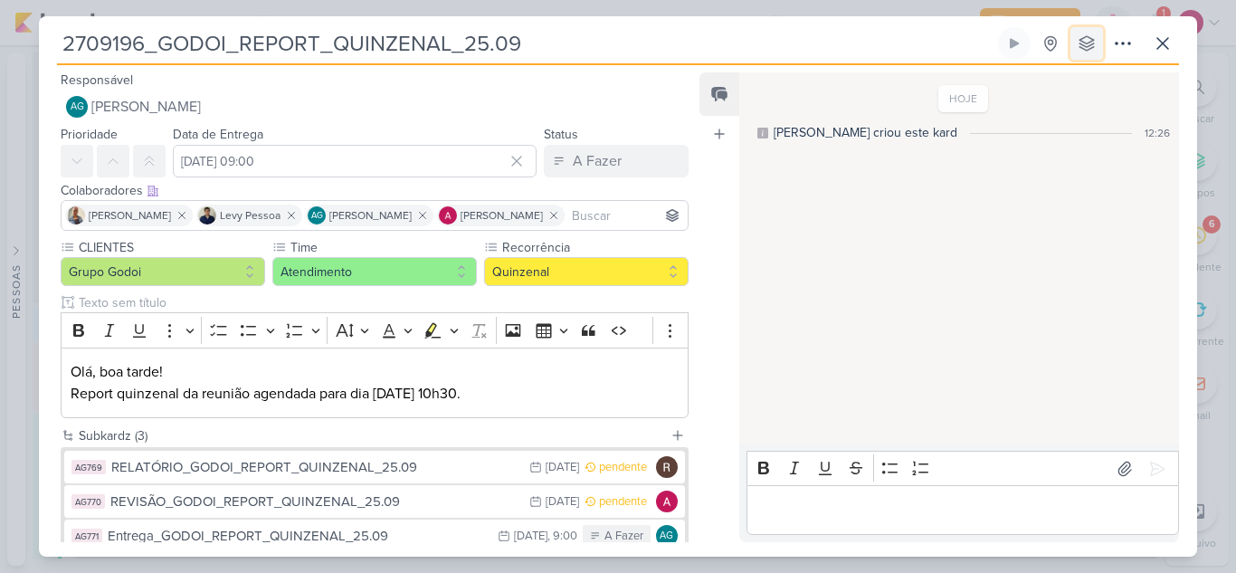
click at [1090, 43] on icon at bounding box center [1087, 43] width 18 height 18
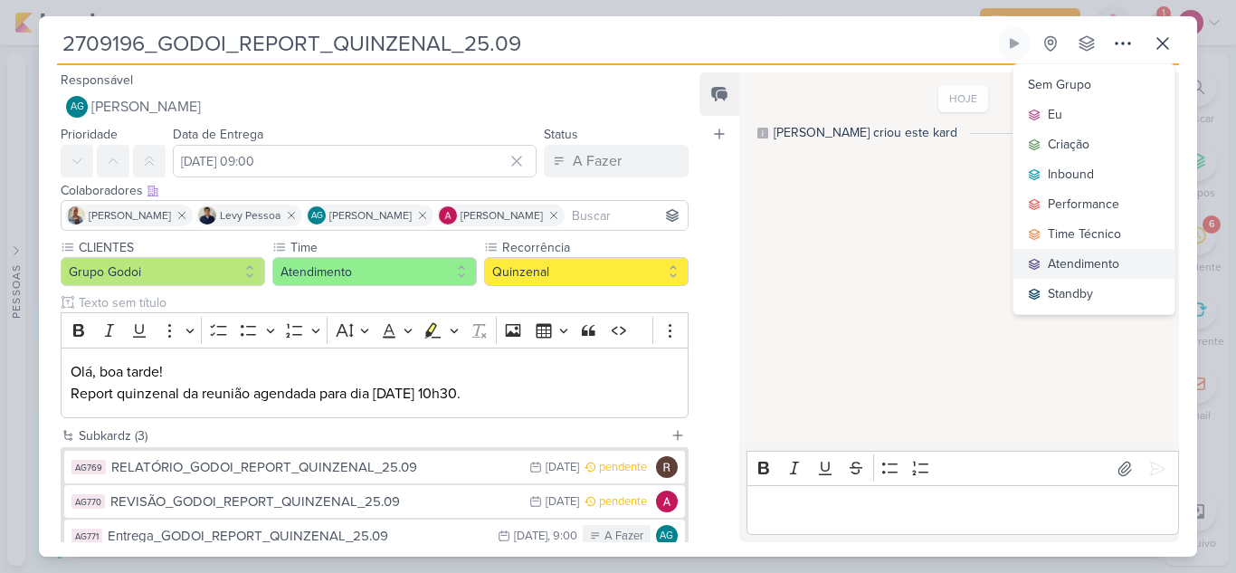
click at [1074, 261] on div "Atendimento" at bounding box center [1083, 263] width 71 height 19
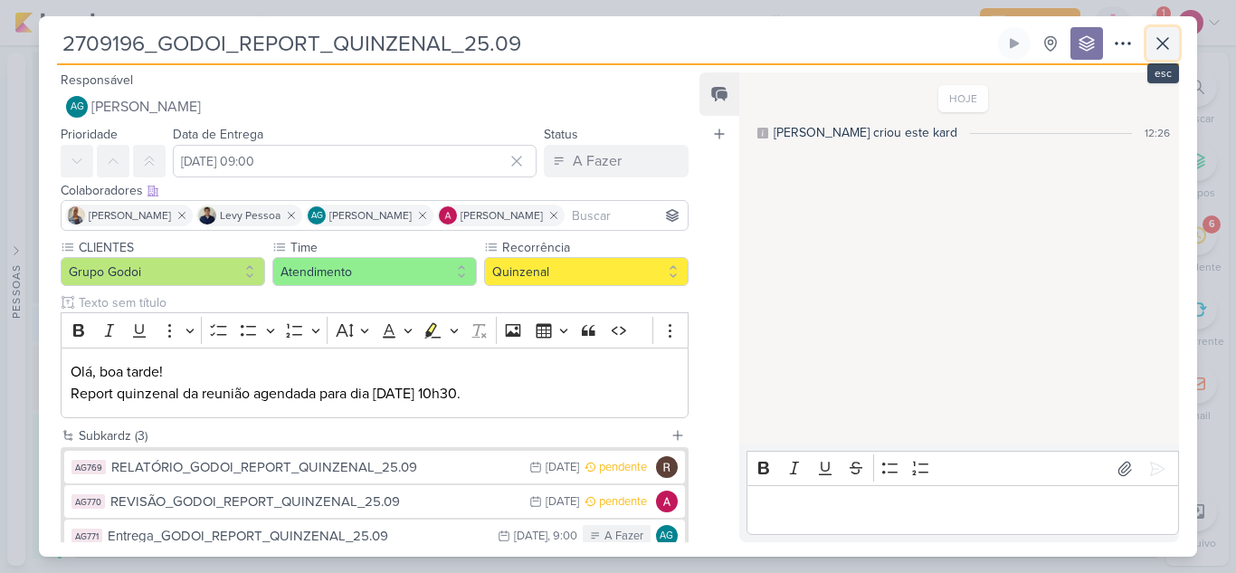
click at [1160, 49] on icon at bounding box center [1163, 44] width 22 height 22
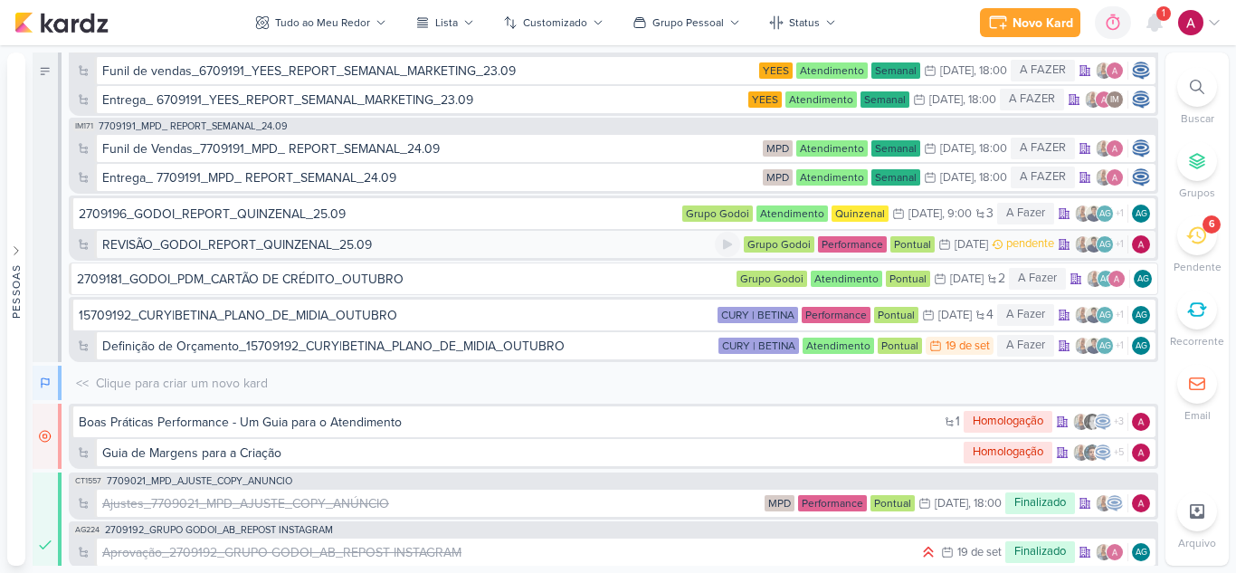
scroll to position [10554, 0]
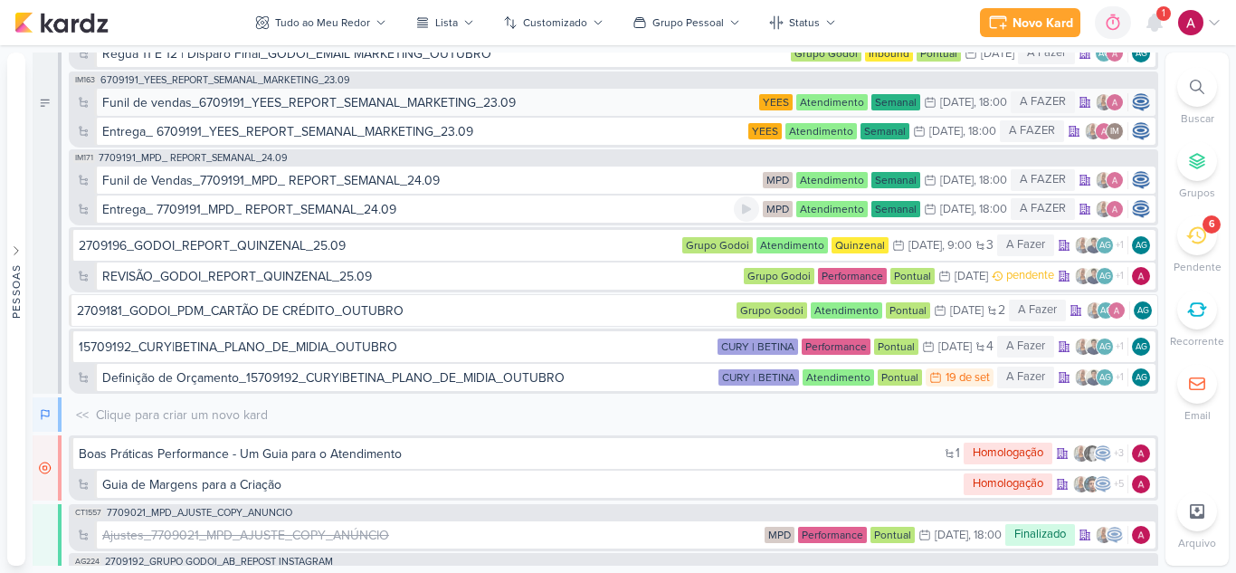
click at [292, 214] on div "Entrega_ 7709191_MPD_ REPORT_SEMANAL_24.09" at bounding box center [249, 209] width 294 height 19
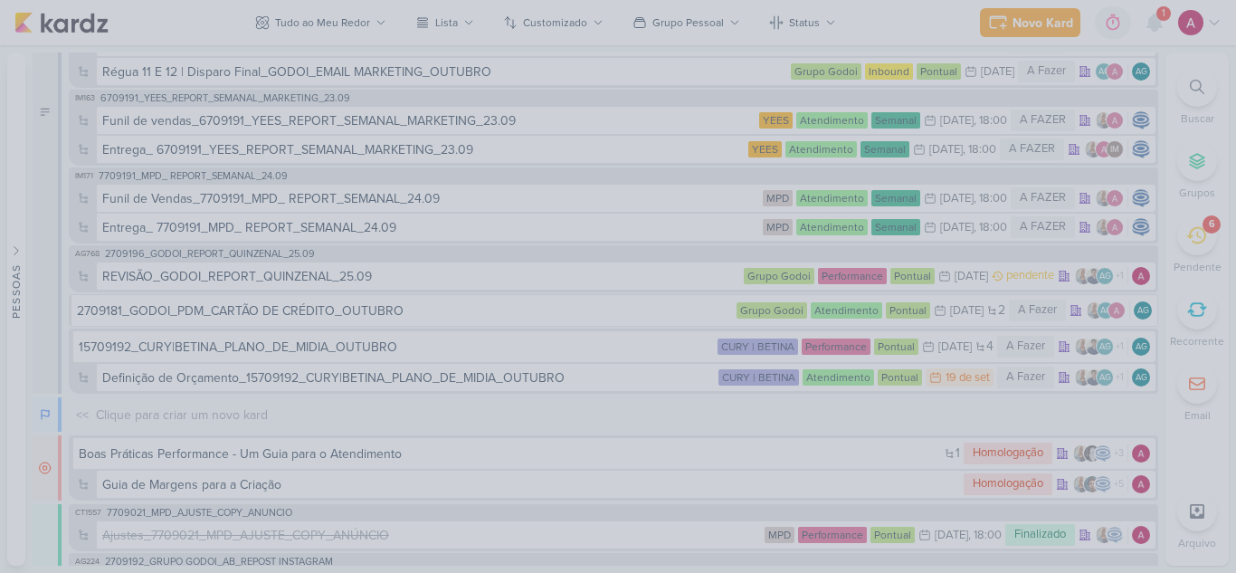
scroll to position [10563, 0]
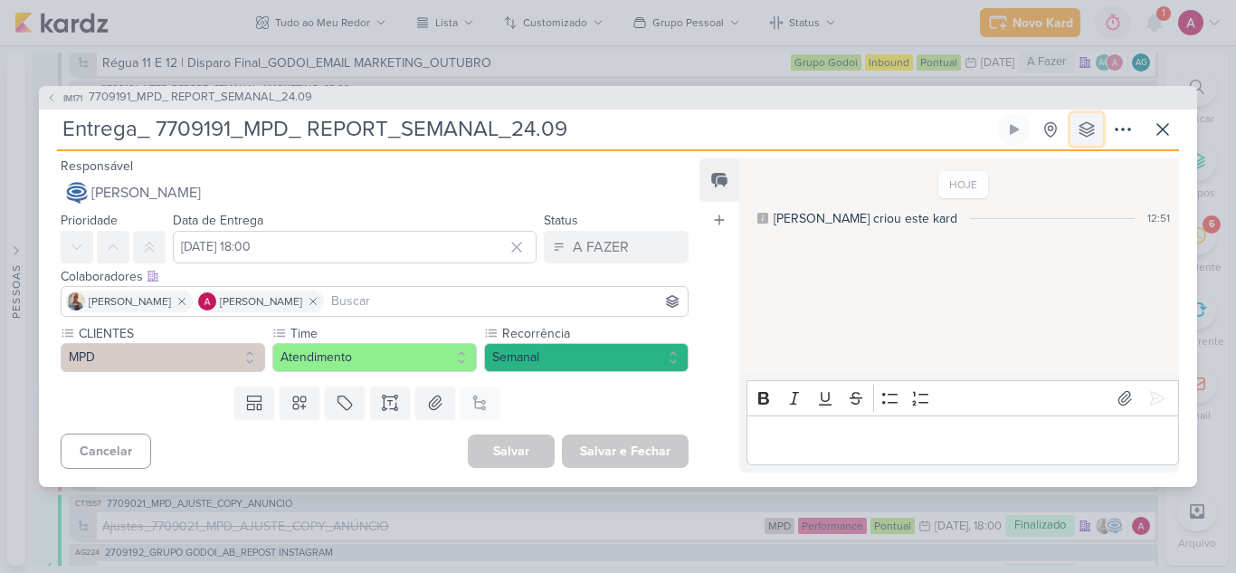
click at [1084, 128] on icon at bounding box center [1086, 129] width 14 height 14
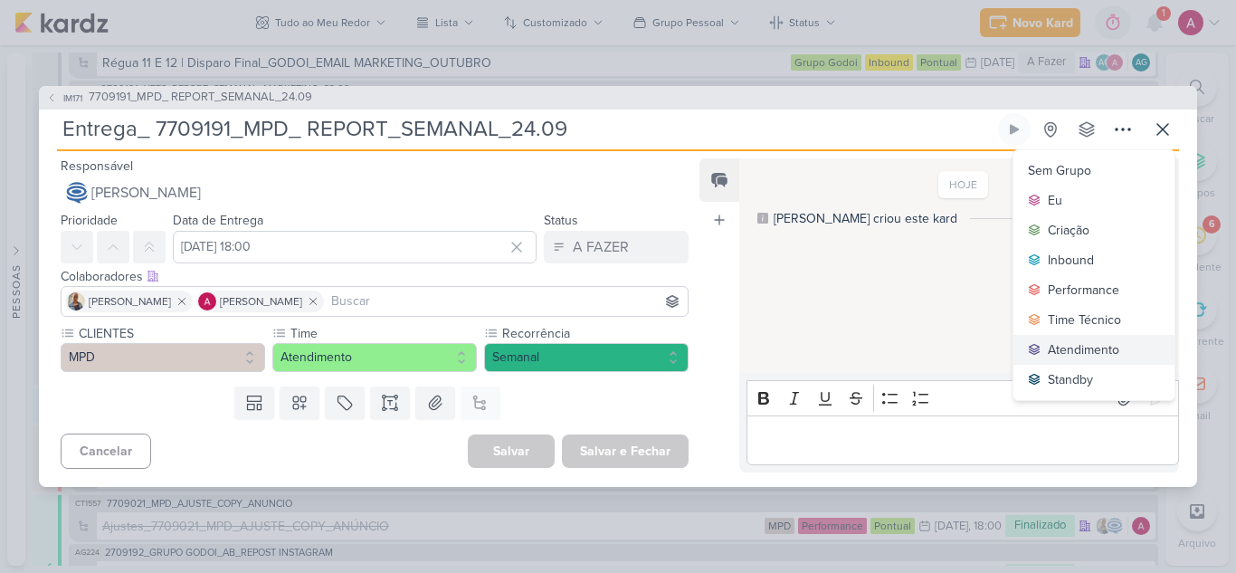
click at [1091, 337] on button "Atendimento" at bounding box center [1093, 350] width 161 height 30
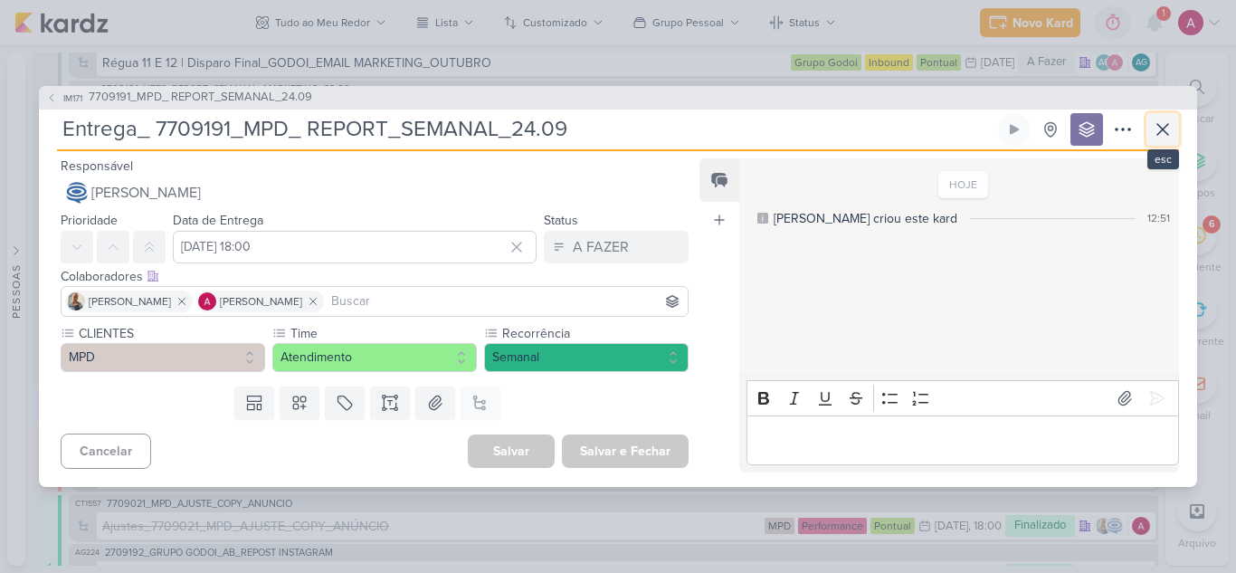
click at [1157, 126] on icon at bounding box center [1163, 130] width 22 height 22
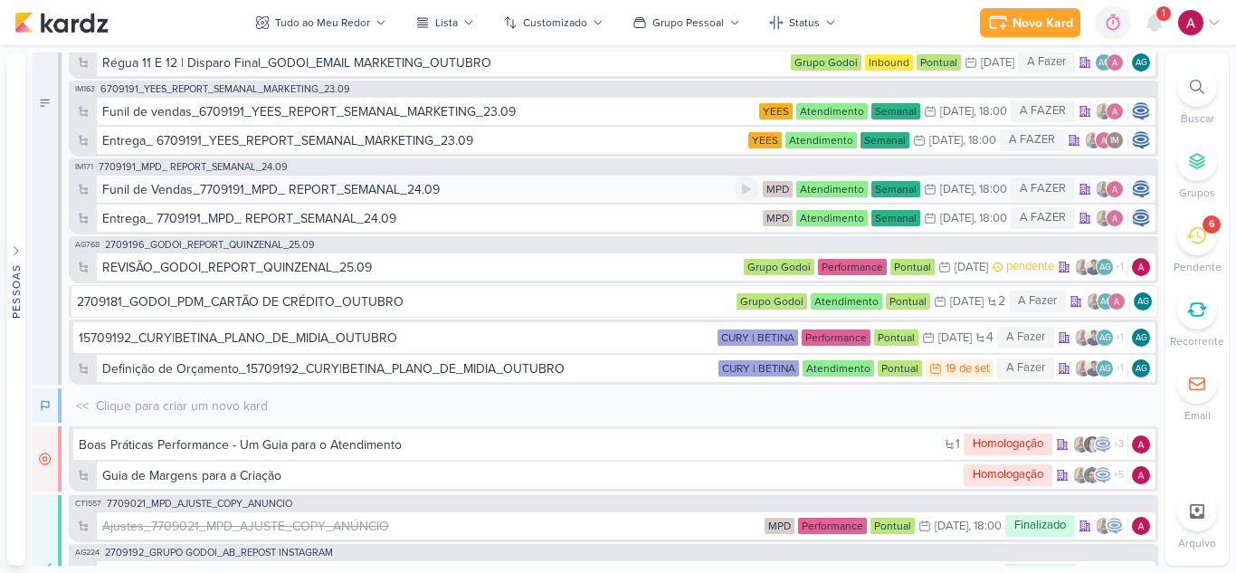
click at [363, 193] on div "Funil de Vendas_7709191_MPD_ REPORT_SEMANAL_24.09" at bounding box center [270, 189] width 337 height 19
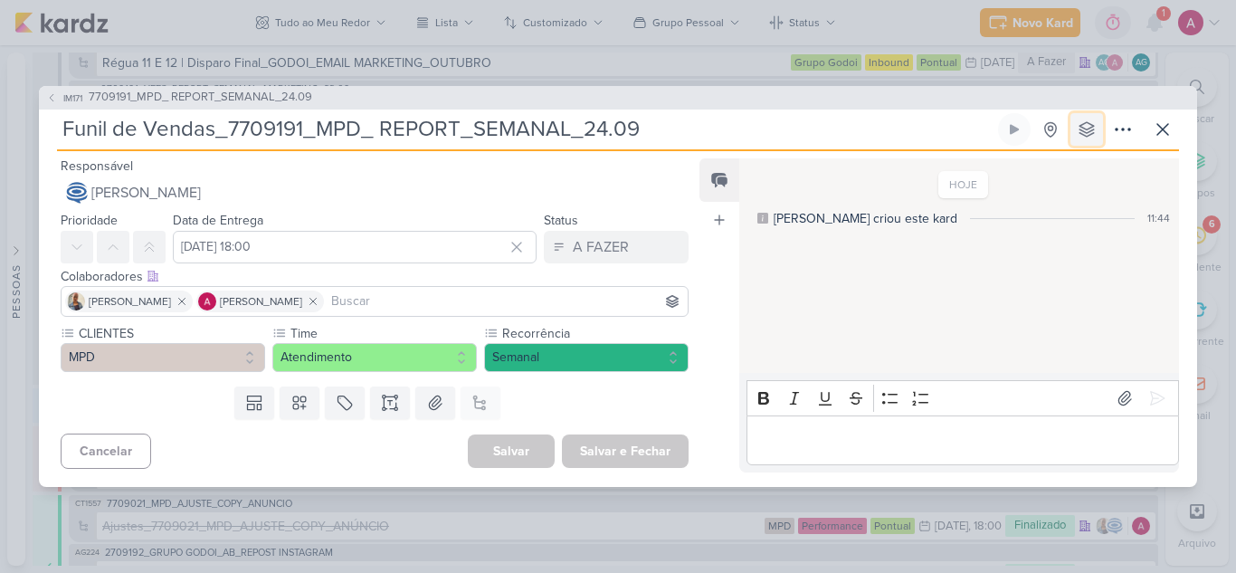
click at [1098, 129] on button at bounding box center [1086, 129] width 33 height 33
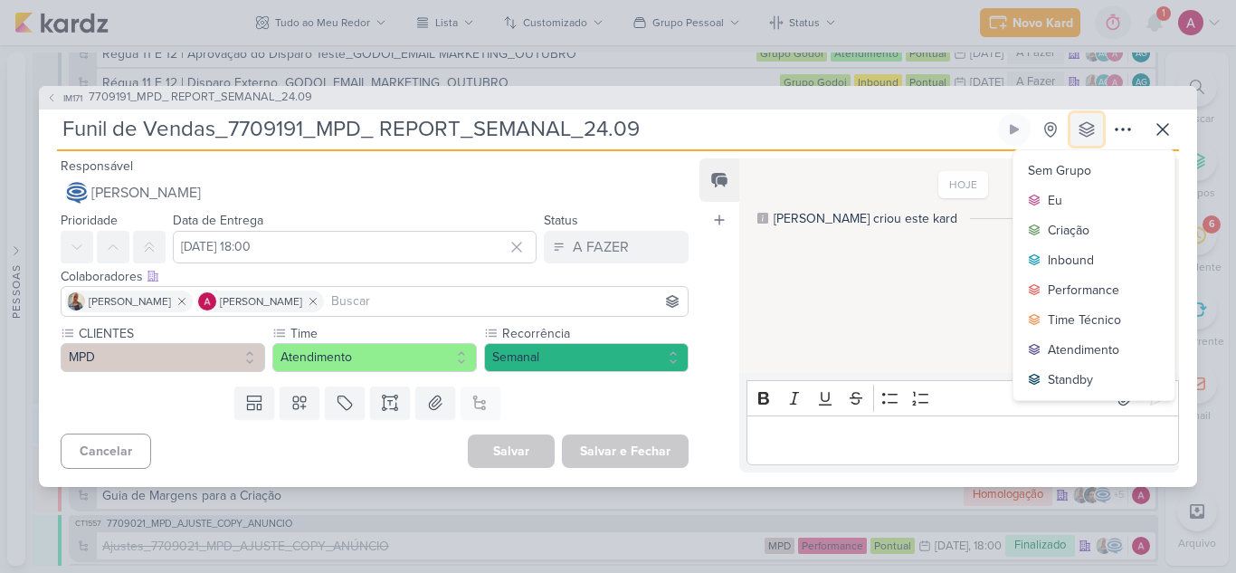
scroll to position [10597, 0]
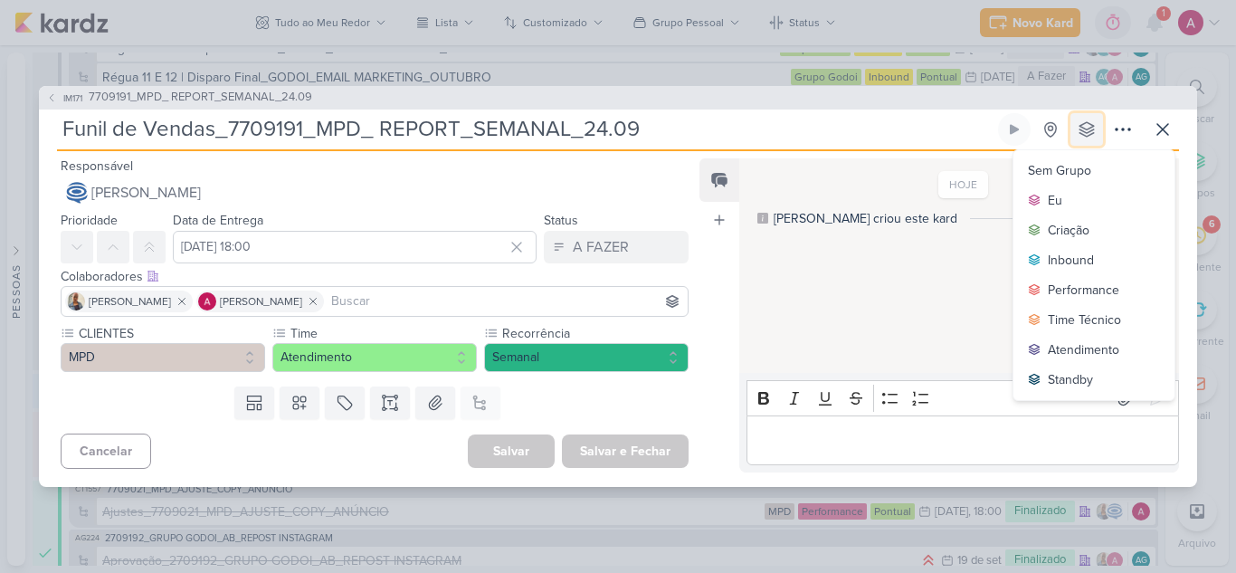
click at [1091, 129] on icon at bounding box center [1087, 129] width 18 height 18
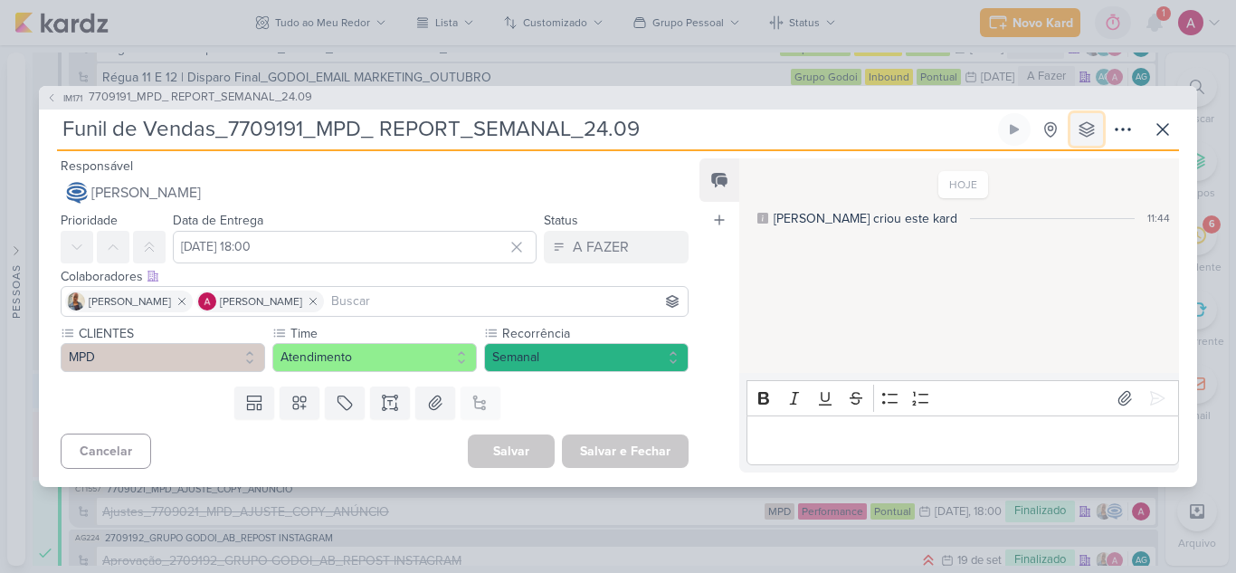
click at [1091, 129] on icon at bounding box center [1087, 129] width 18 height 18
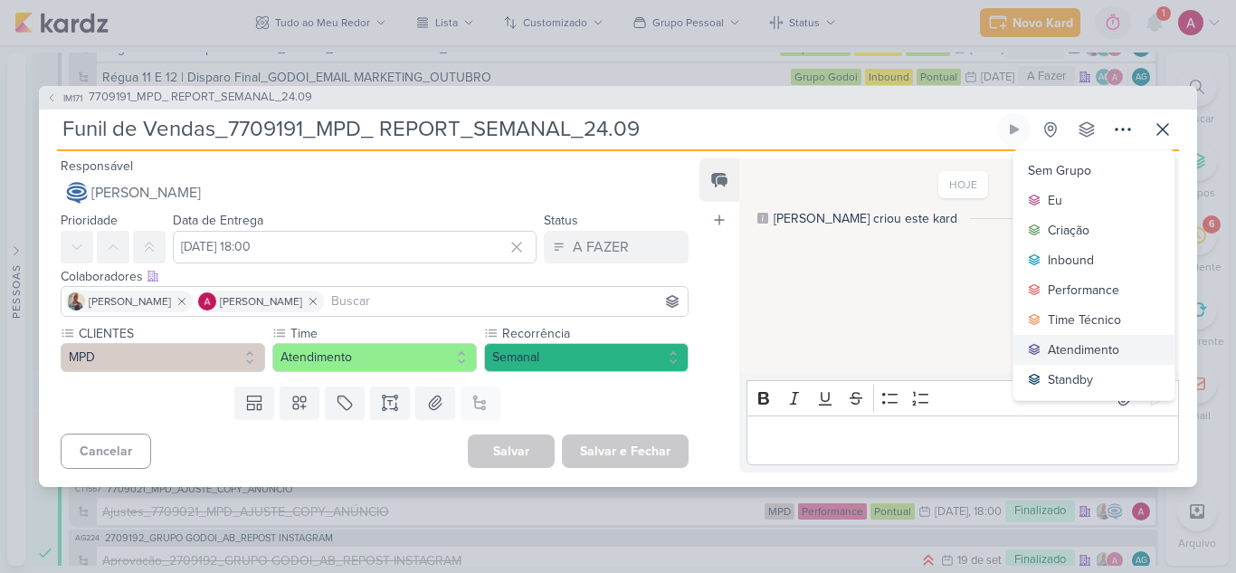
click at [1070, 345] on div "Atendimento" at bounding box center [1083, 349] width 71 height 19
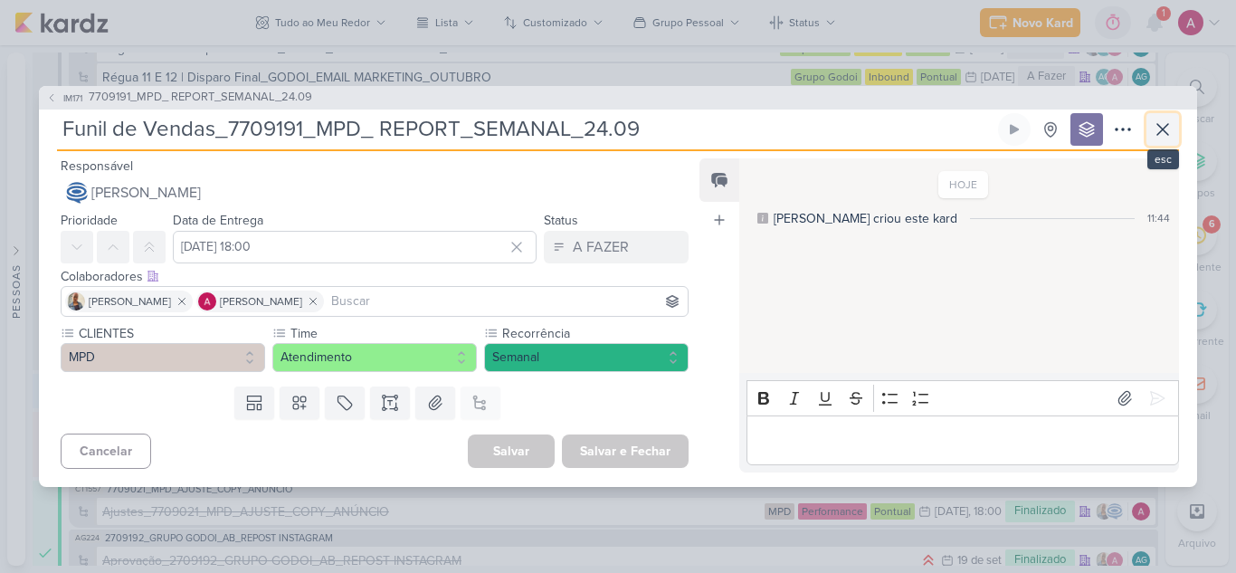
click at [1165, 132] on icon at bounding box center [1162, 129] width 11 height 11
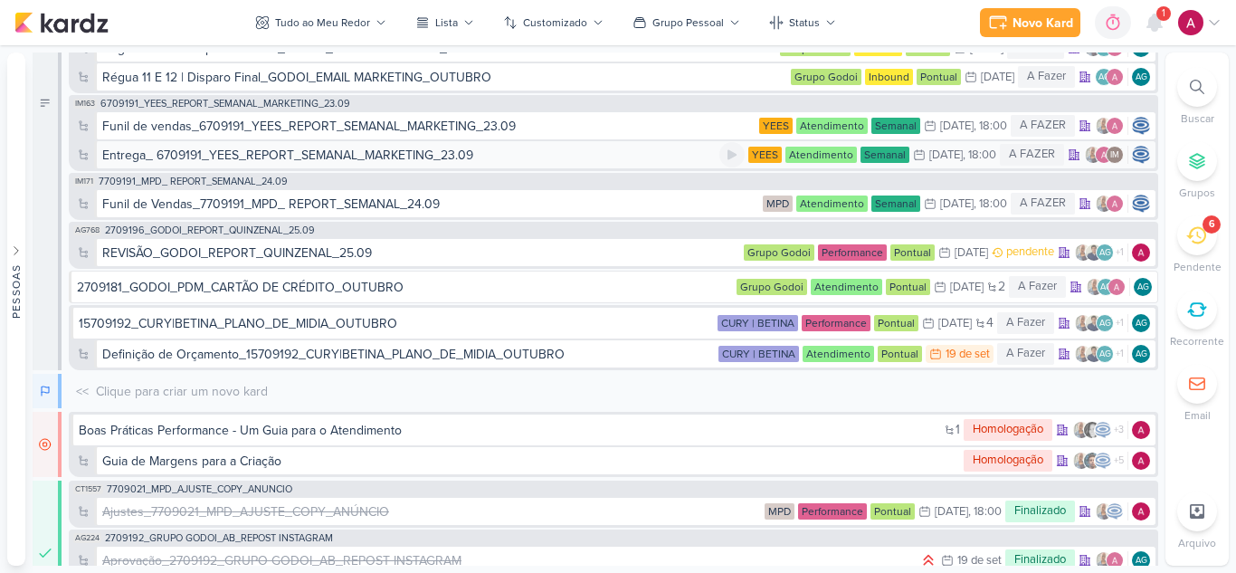
click at [314, 158] on div "Entrega_ 6709191_YEES_REPORT_SEMANAL_MARKETING_23.09" at bounding box center [287, 155] width 371 height 19
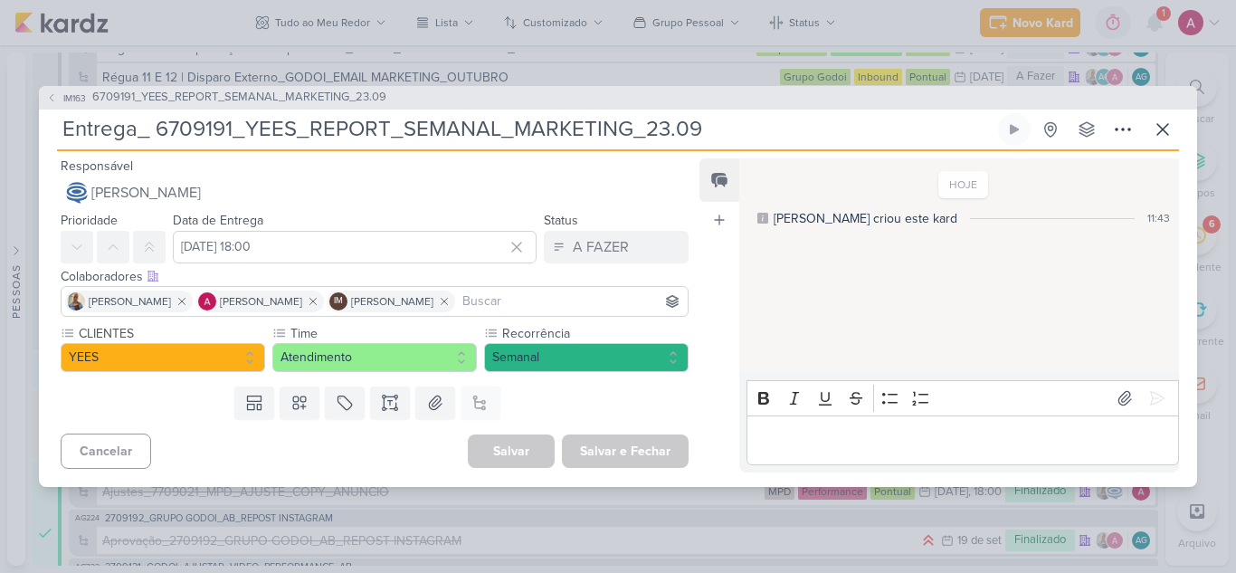
scroll to position [10601, 0]
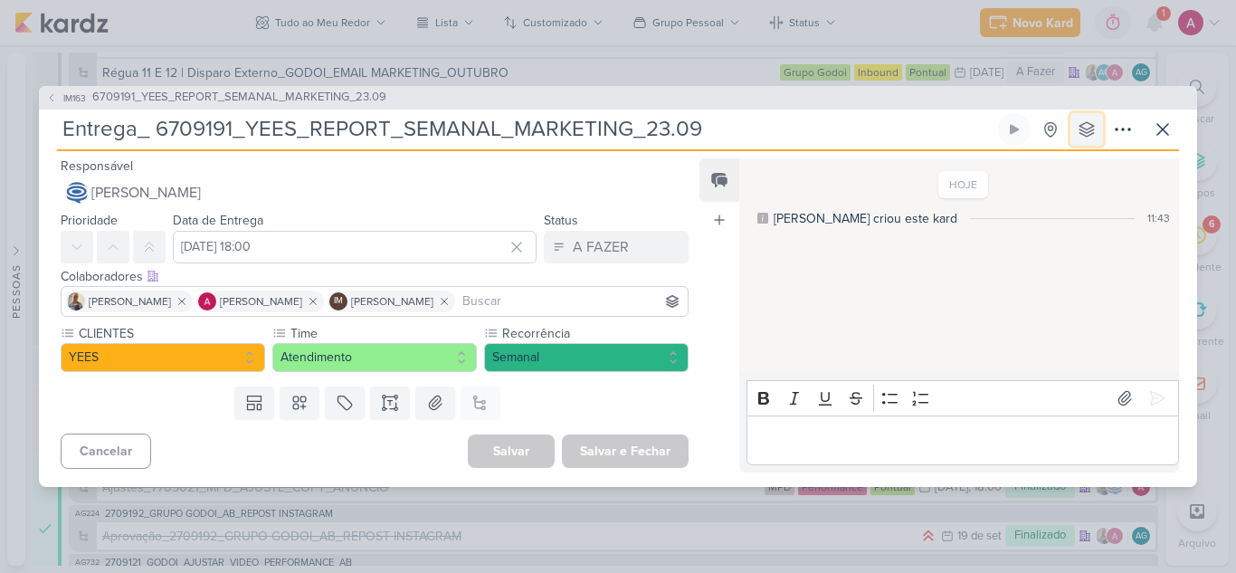
click at [1087, 128] on icon at bounding box center [1086, 129] width 14 height 14
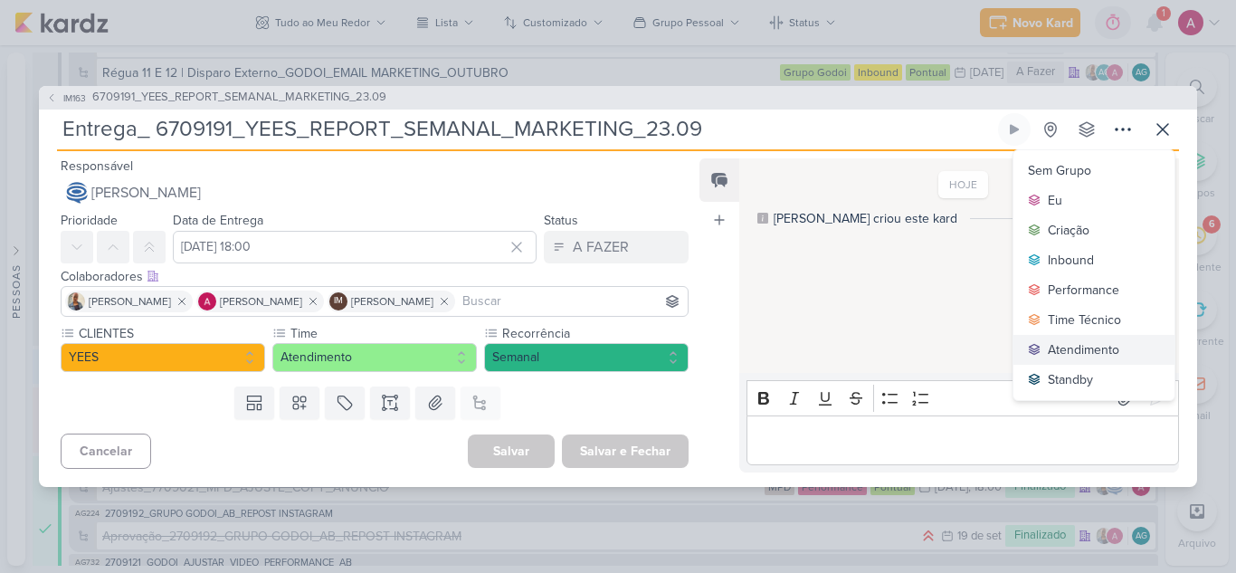
click at [1078, 346] on div "Atendimento" at bounding box center [1083, 349] width 71 height 19
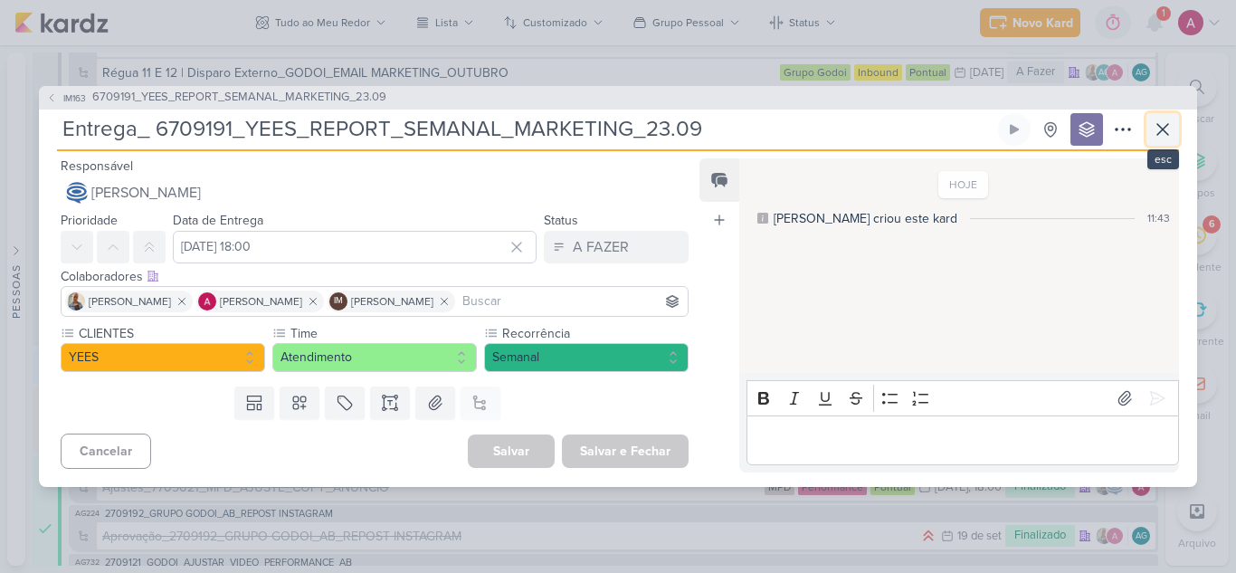
click at [1165, 127] on icon at bounding box center [1162, 129] width 11 height 11
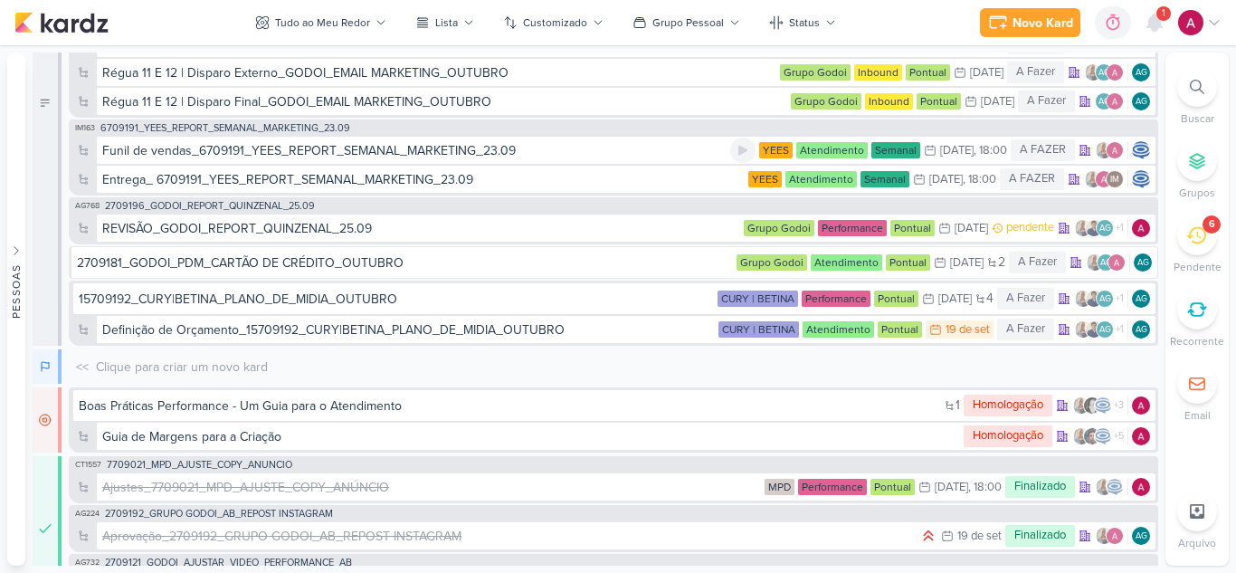
click at [283, 155] on div "Funil de vendas_6709191_YEES_REPORT_SEMANAL_MARKETING_23.09" at bounding box center [308, 150] width 413 height 19
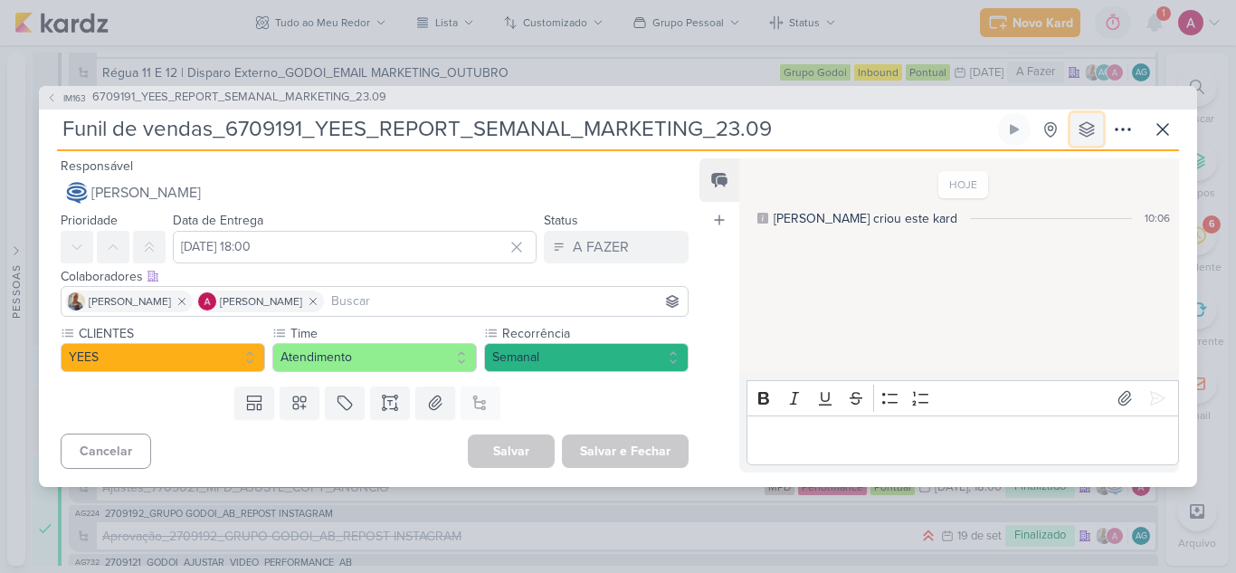
click at [1097, 138] on button at bounding box center [1086, 129] width 33 height 33
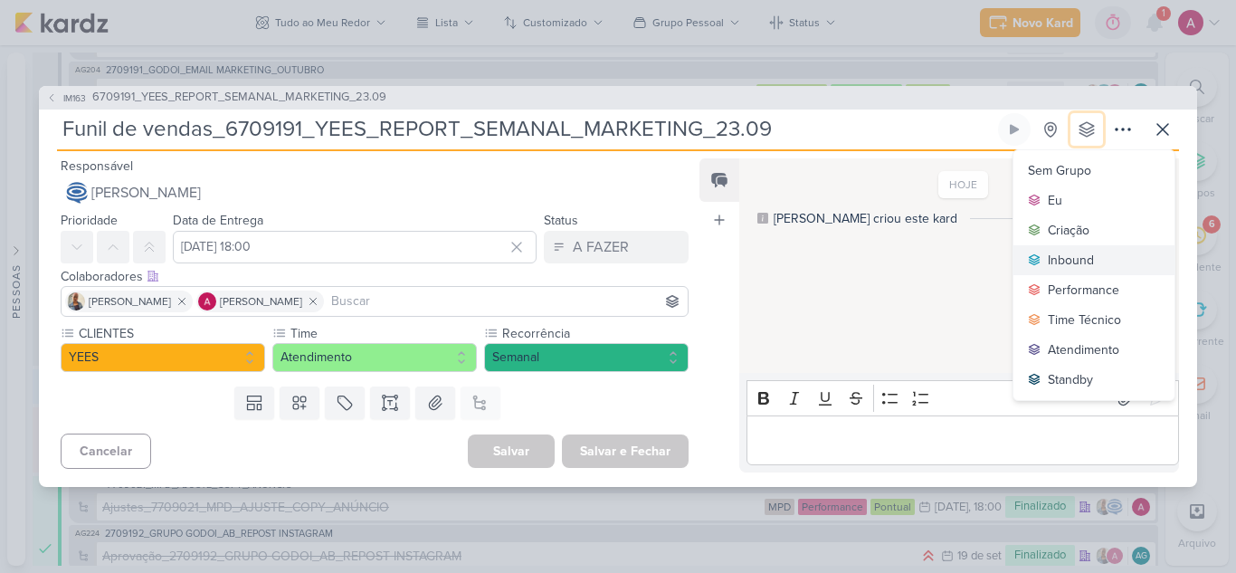
scroll to position [10636, 0]
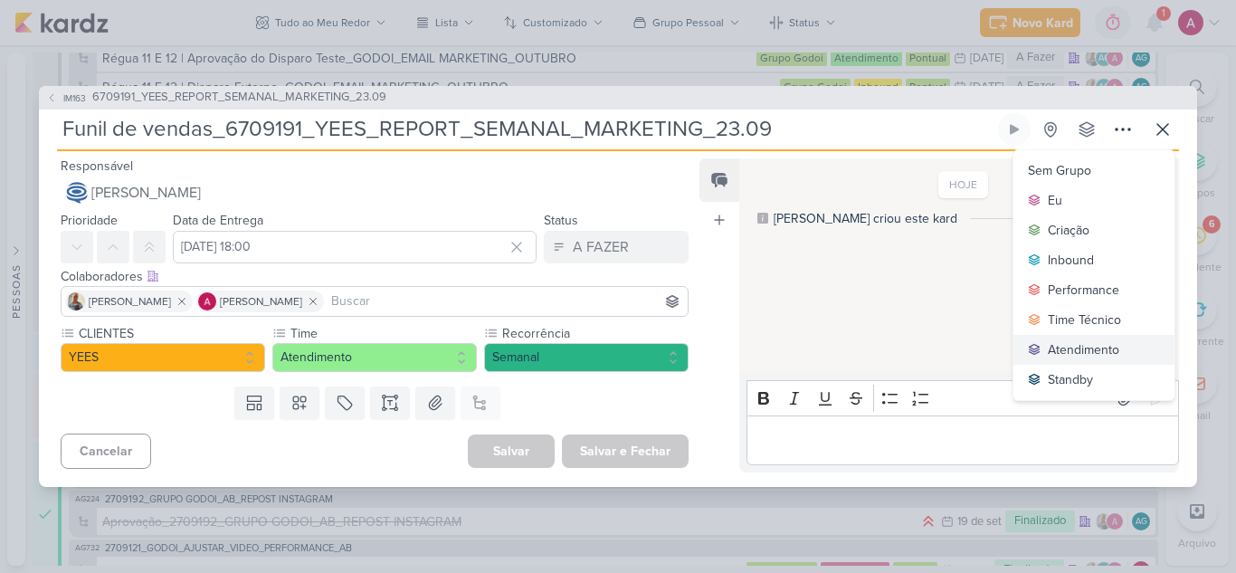
click at [1083, 351] on div "Atendimento" at bounding box center [1083, 349] width 71 height 19
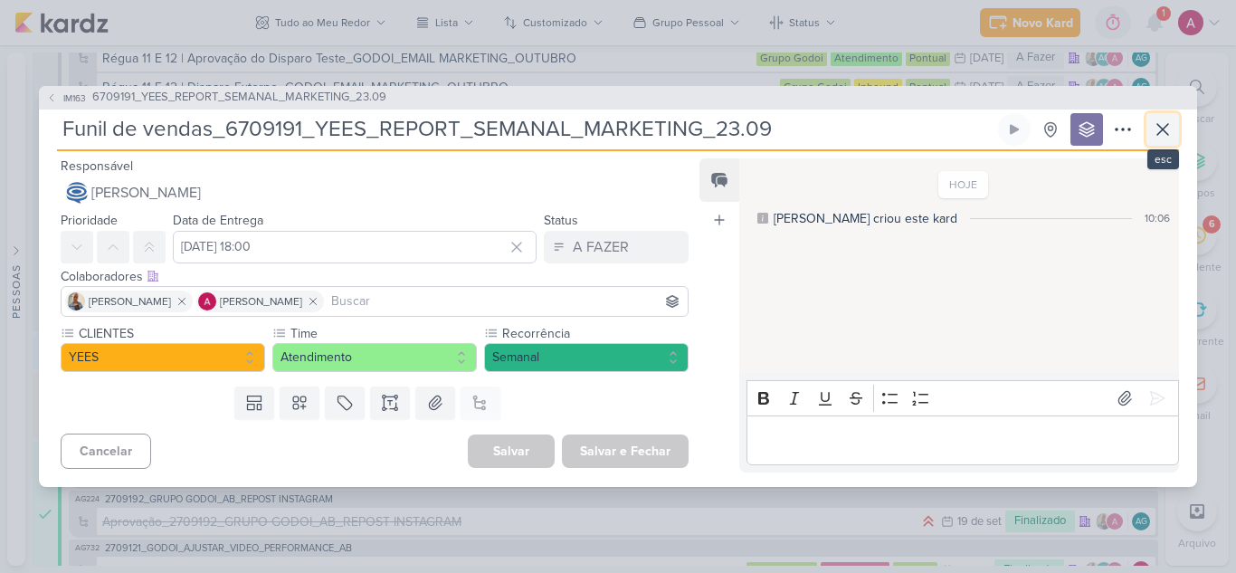
click at [1158, 132] on icon at bounding box center [1163, 130] width 22 height 22
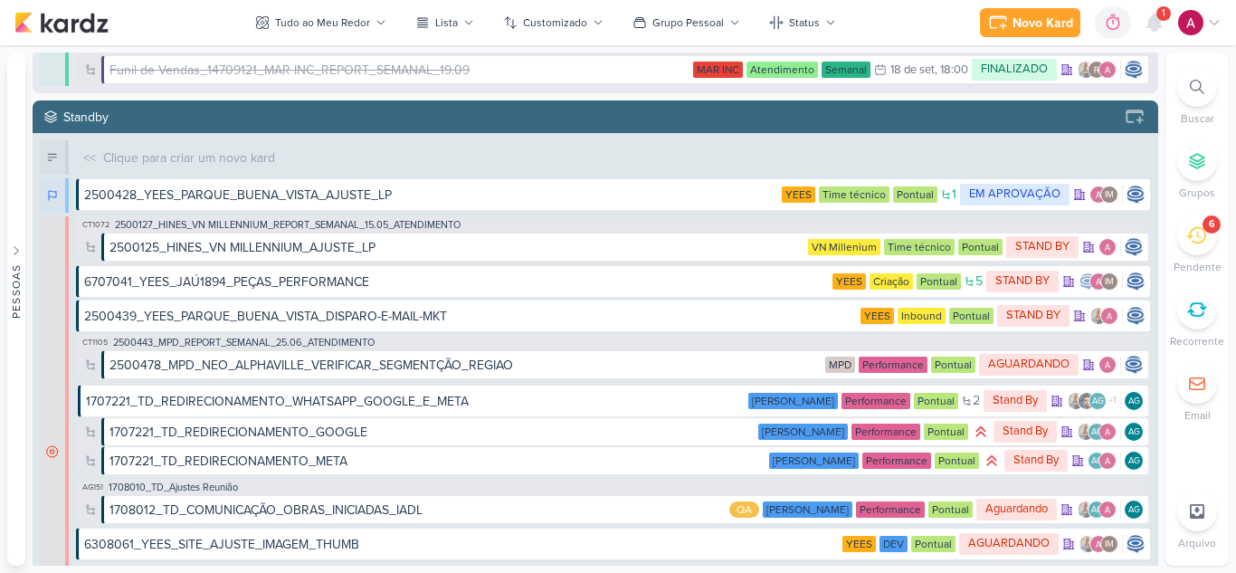
scroll to position [9468, 0]
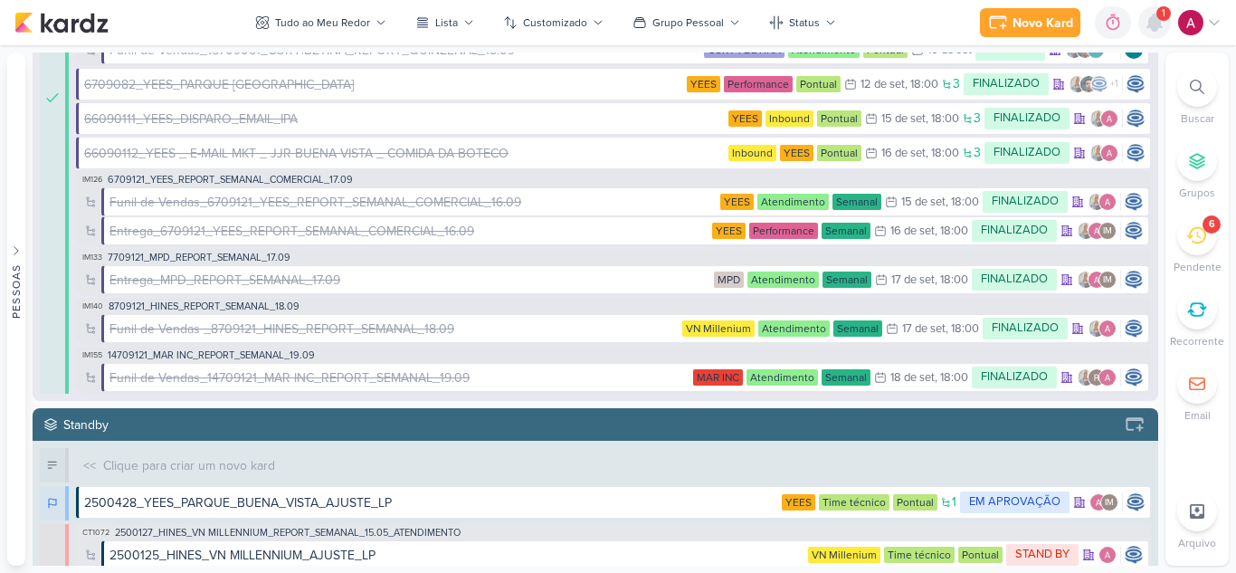
click at [1150, 32] on icon at bounding box center [1155, 23] width 22 height 22
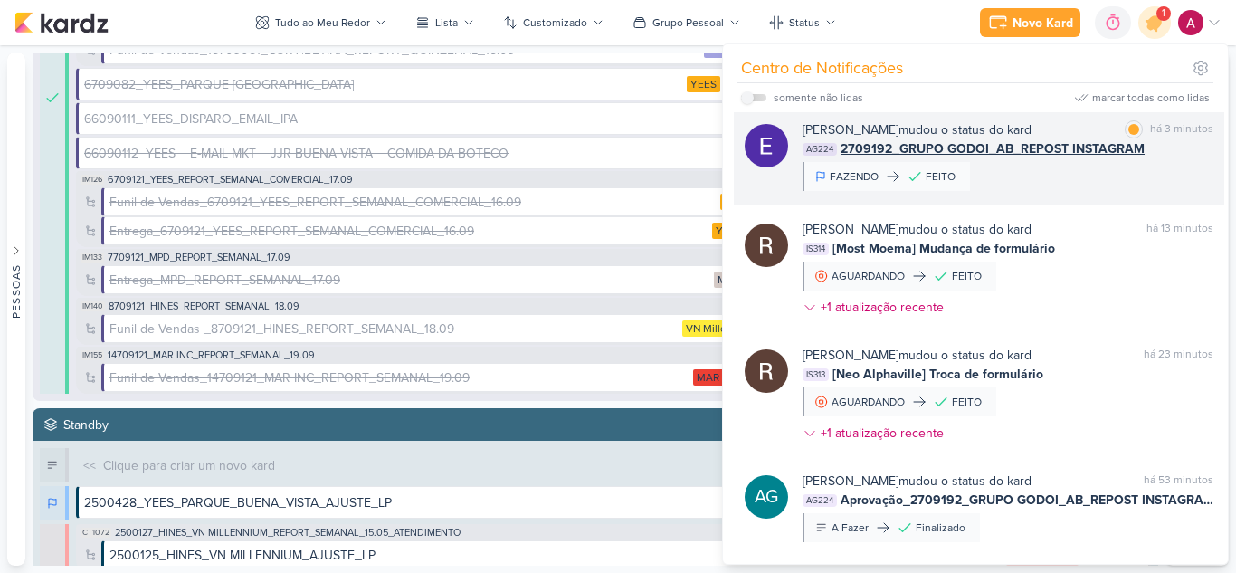
scroll to position [0, 0]
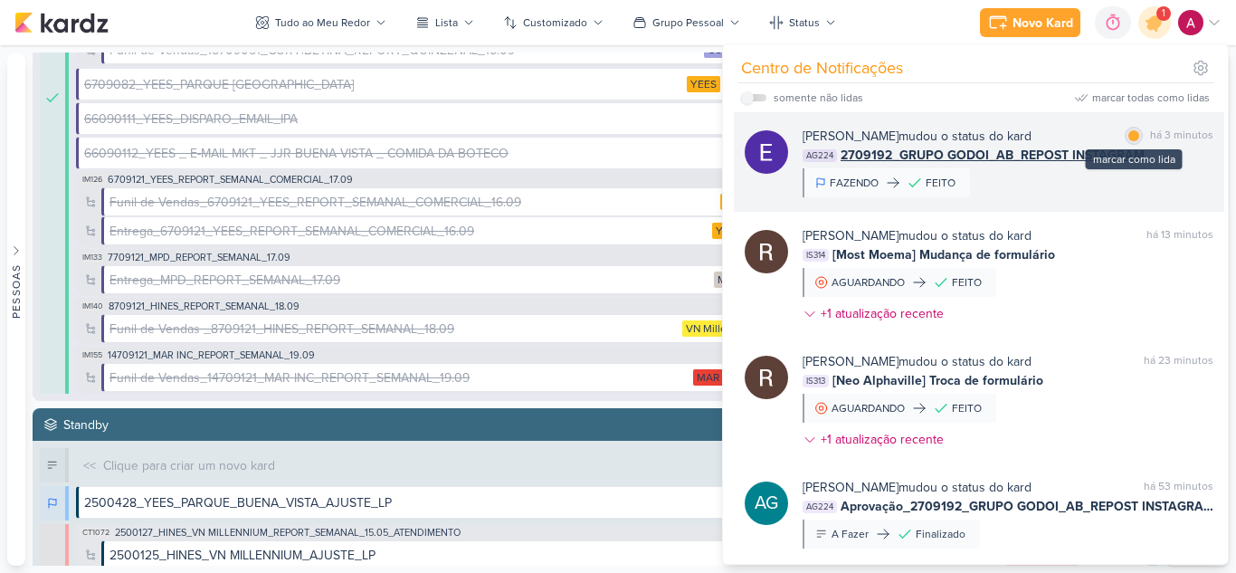
click at [1132, 130] on div at bounding box center [1133, 135] width 11 height 11
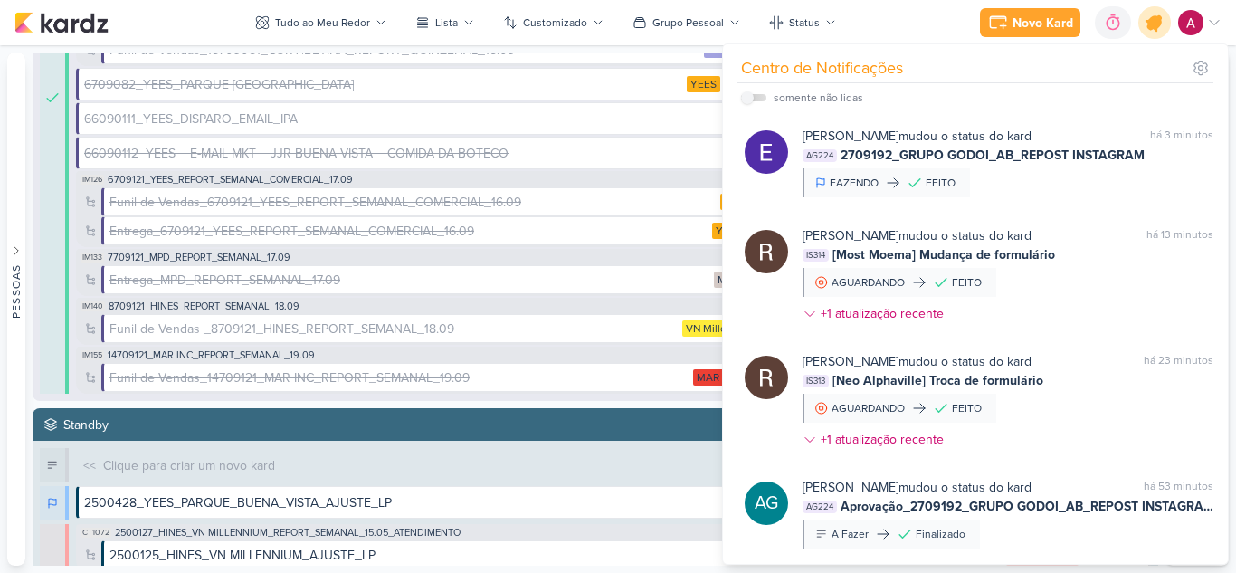
click at [1160, 24] on icon at bounding box center [1155, 23] width 22 height 22
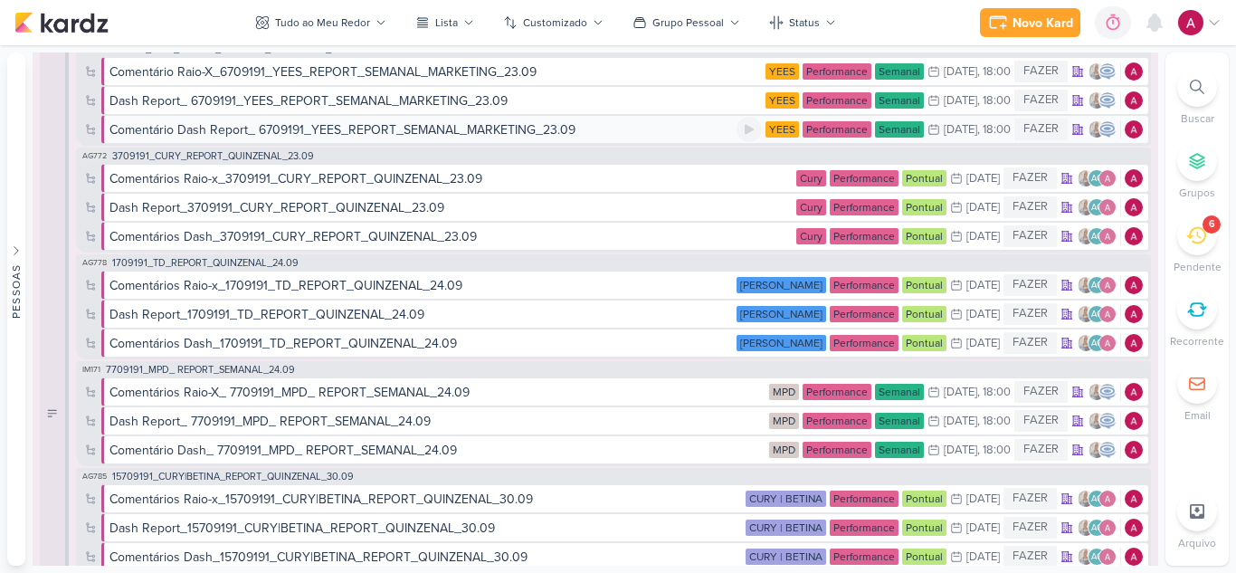
scroll to position [90, 0]
